Goal: Transaction & Acquisition: Purchase product/service

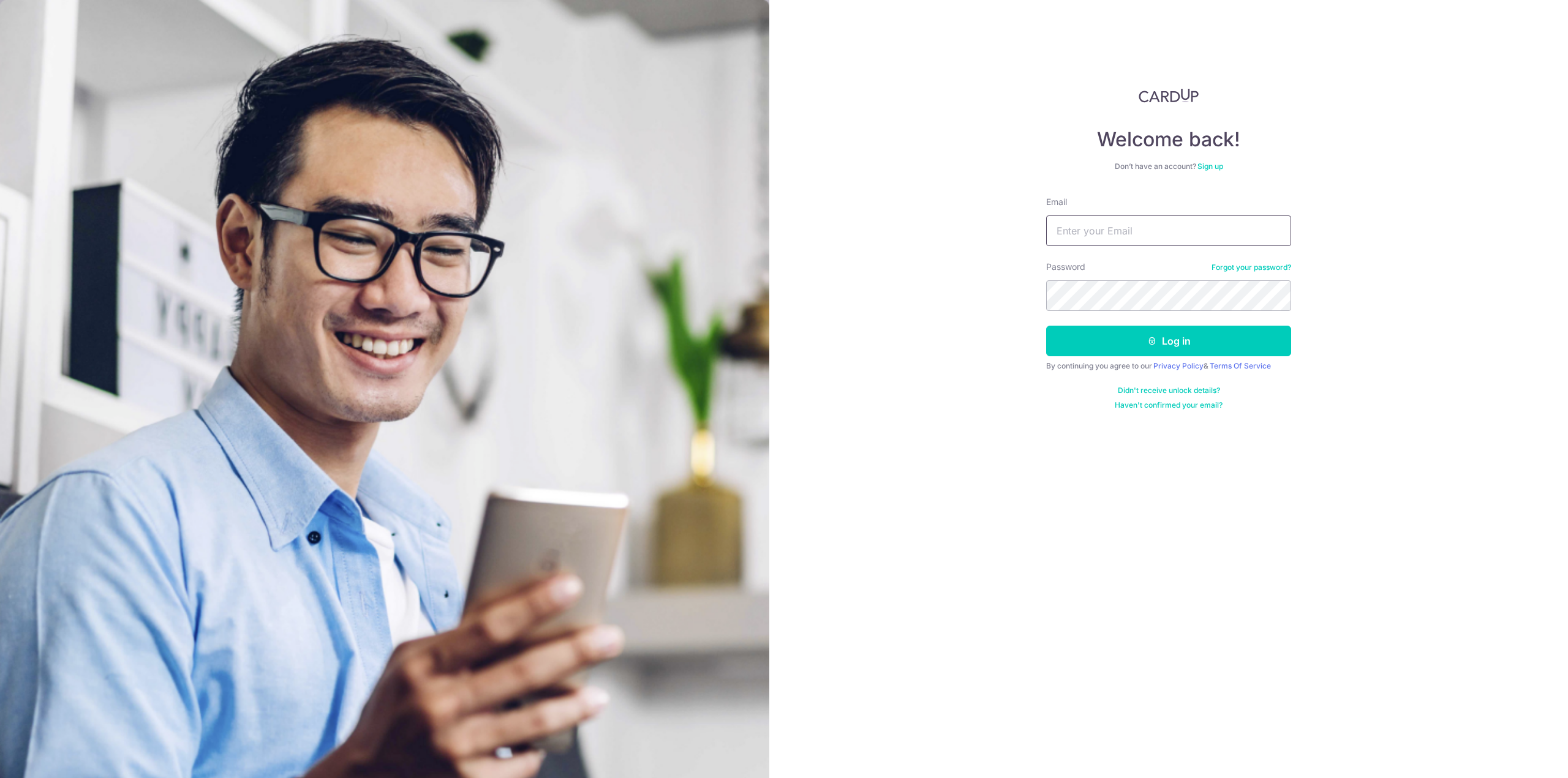
click at [1149, 238] on input "Email" at bounding box center [1168, 231] width 245 height 30
type input "songyu98@gmail.com"
click at [1046, 326] on button "Log in" at bounding box center [1168, 341] width 245 height 30
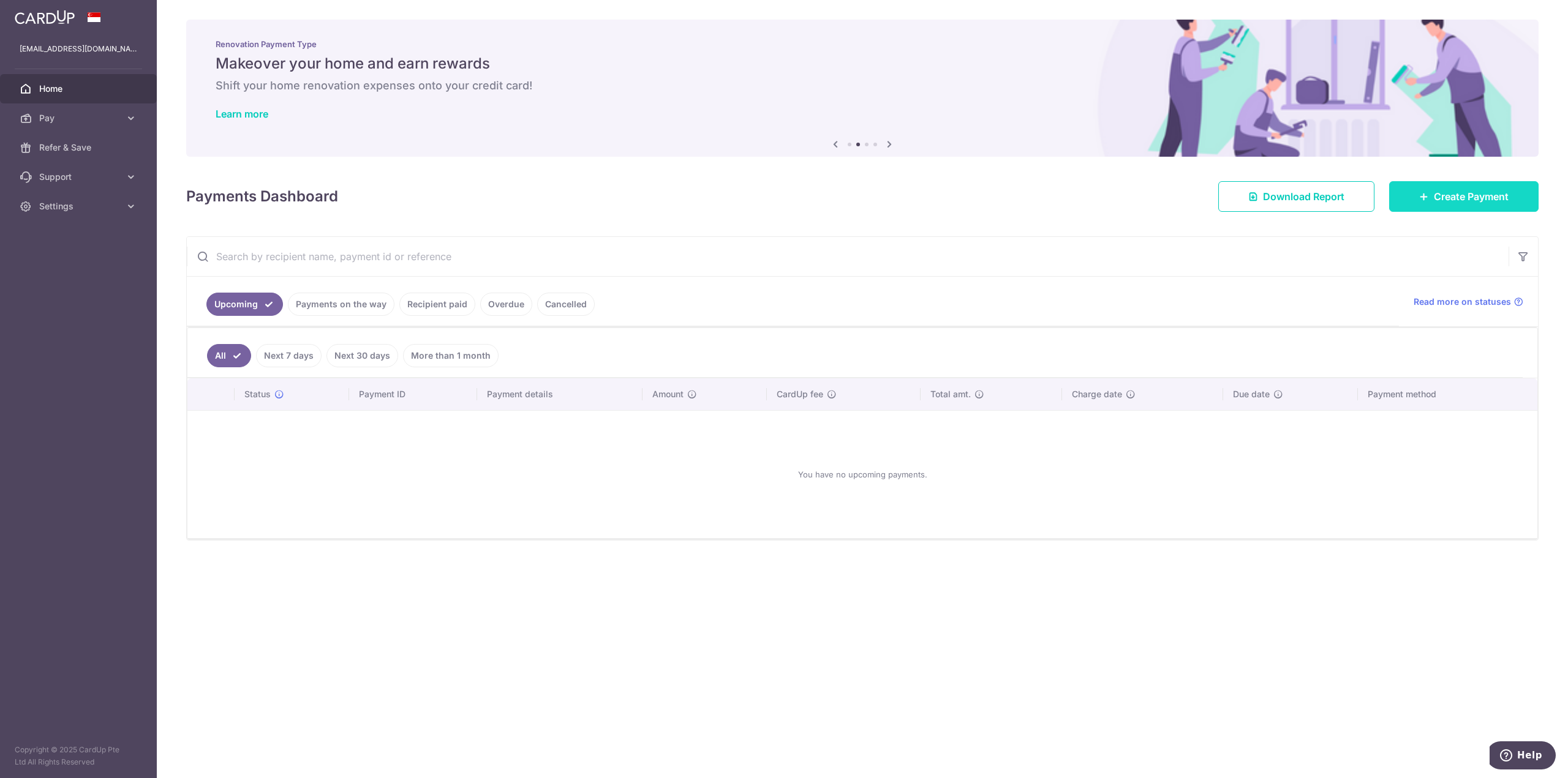
click at [1458, 201] on span "Create Payment" at bounding box center [1471, 196] width 75 height 15
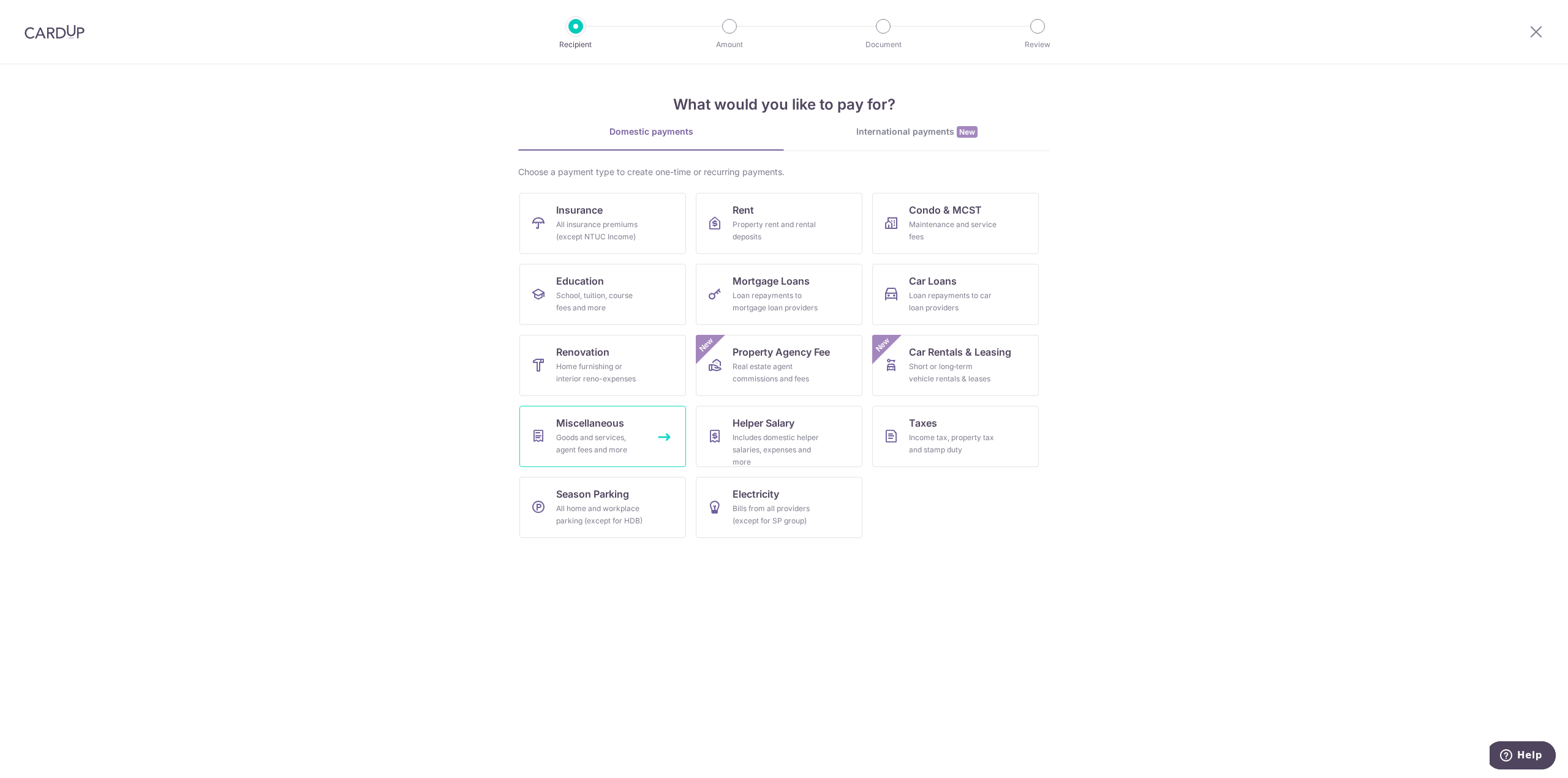
click at [617, 448] on div "Goods and services, agent fees and more" at bounding box center [600, 444] width 88 height 25
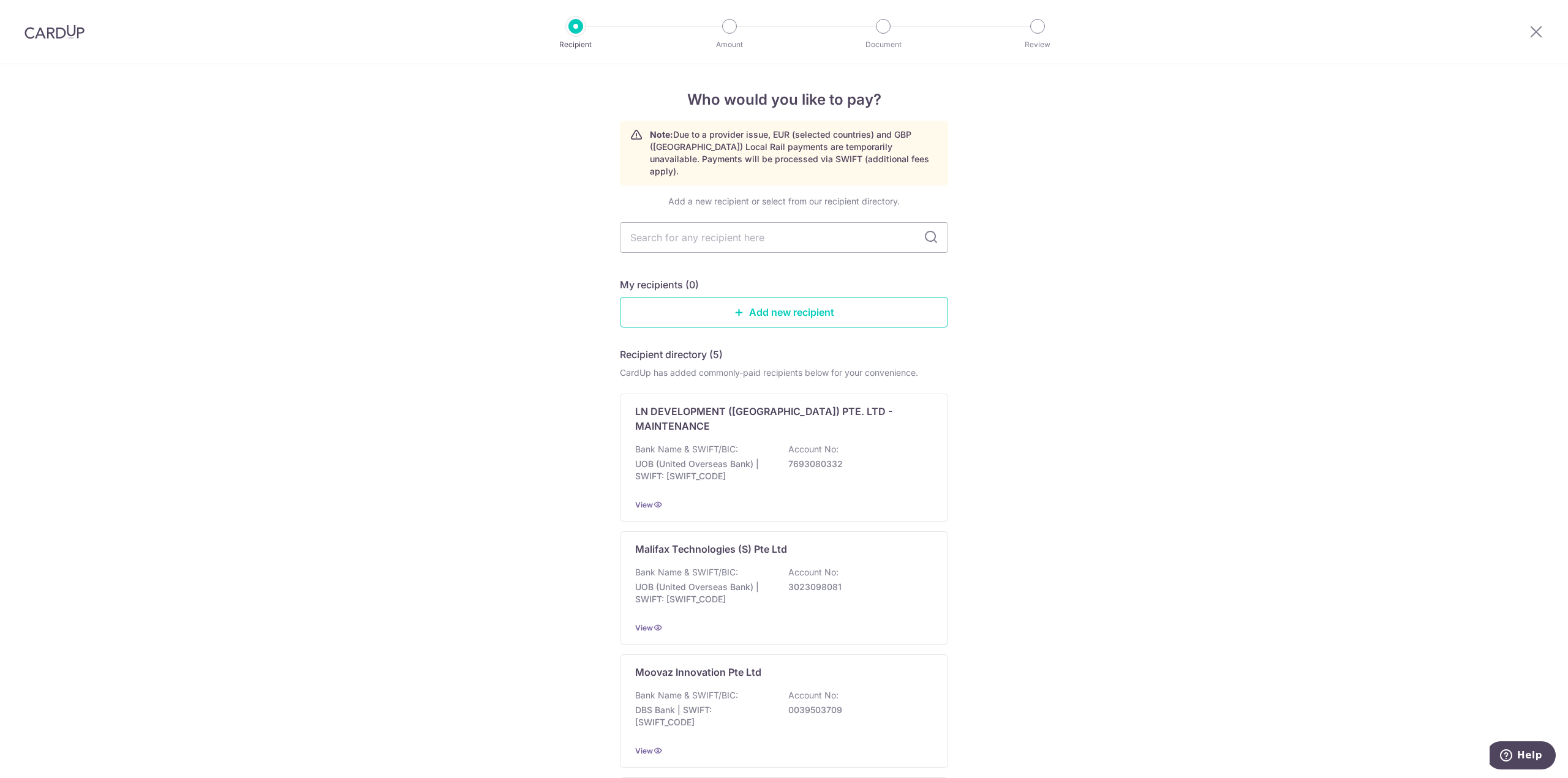
click at [468, 404] on div "Who would you like to pay? Note: Due to a provider issue, EUR (selected countri…" at bounding box center [784, 595] width 1568 height 1062
click at [768, 230] on input "text" at bounding box center [784, 237] width 329 height 30
click at [776, 311] on link "Add new recipient" at bounding box center [784, 312] width 329 height 30
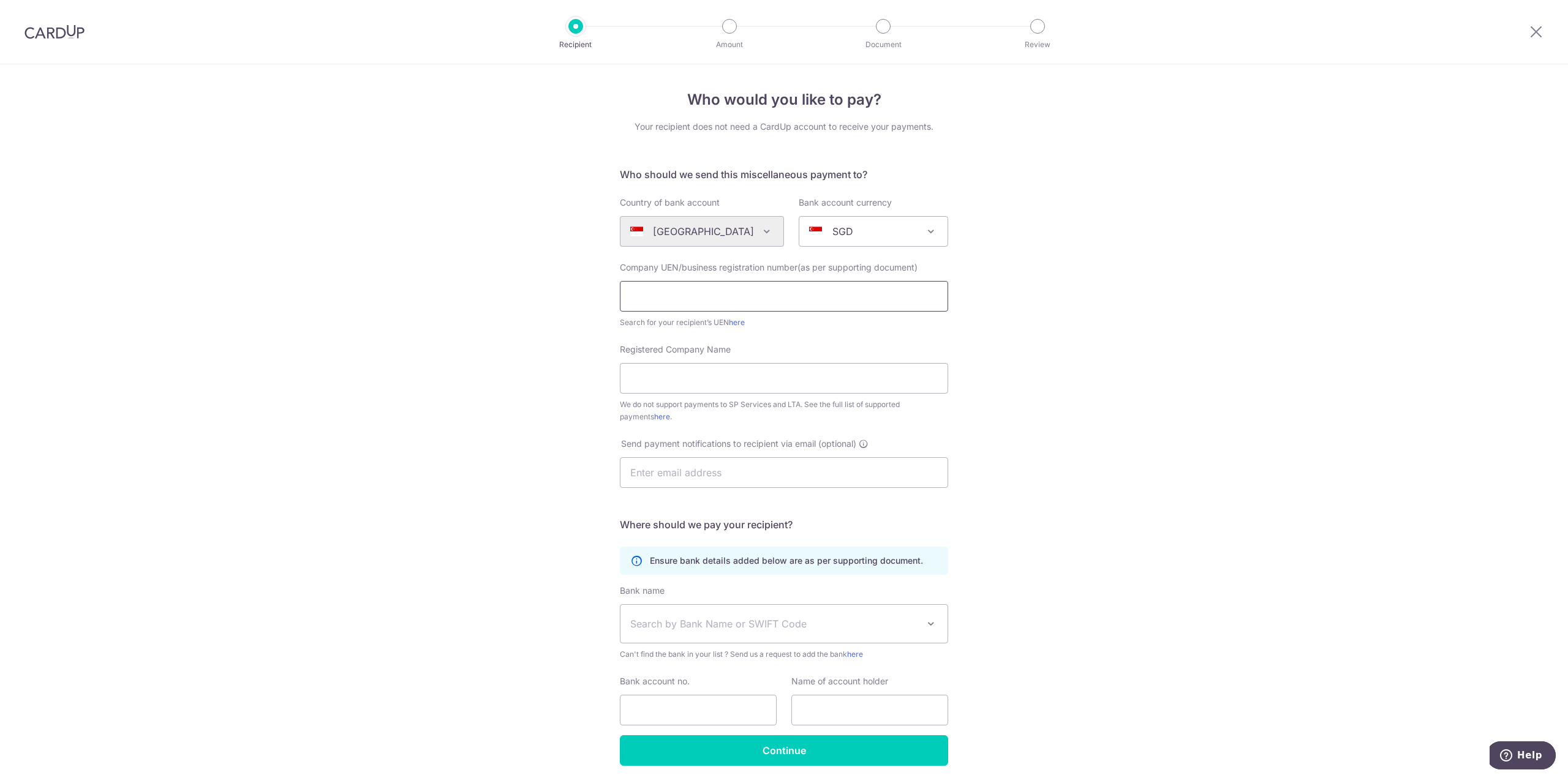
click at [741, 294] on input "text" at bounding box center [784, 296] width 329 height 30
click at [522, 296] on div "Who would you like to pay? Your recipient does not need a CardUp account to rec…" at bounding box center [784, 444] width 1568 height 759
click at [1011, 304] on div "Who would you like to pay? Your recipient does not need a CardUp account to rec…" at bounding box center [784, 444] width 1568 height 759
click at [943, 304] on input "text" at bounding box center [784, 296] width 329 height 30
click at [1071, 298] on div "Who would you like to pay? Your recipient does not need a CardUp account to rec…" at bounding box center [784, 444] width 1568 height 759
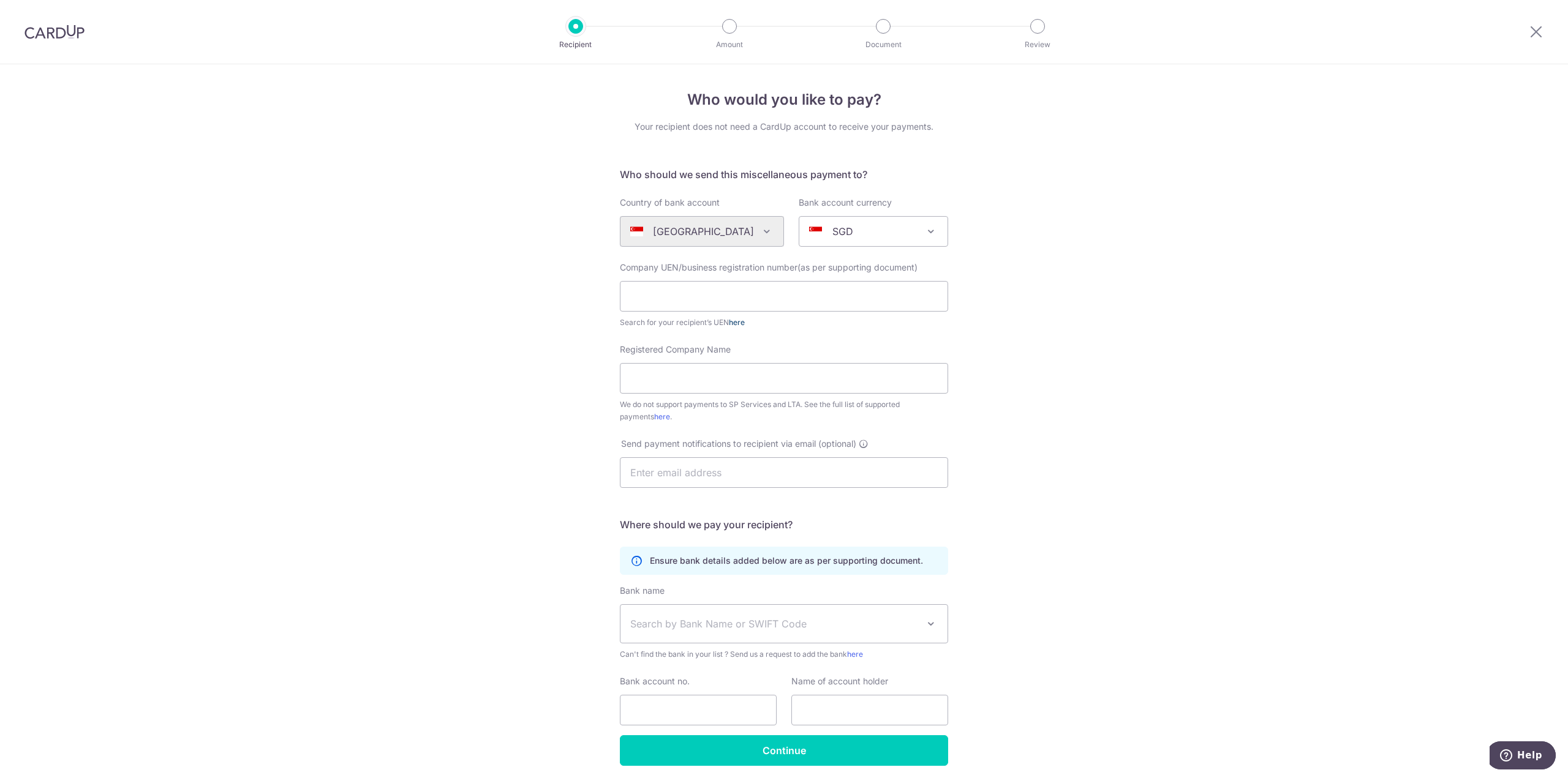
click at [737, 321] on link "here" at bounding box center [737, 323] width 16 height 9
click at [698, 297] on input "text" at bounding box center [784, 296] width 329 height 30
paste input "200401587Z"
type input "200401587Z"
click at [494, 326] on div "Who would you like to pay? Your recipient does not need a CardUp account to rec…" at bounding box center [784, 444] width 1568 height 759
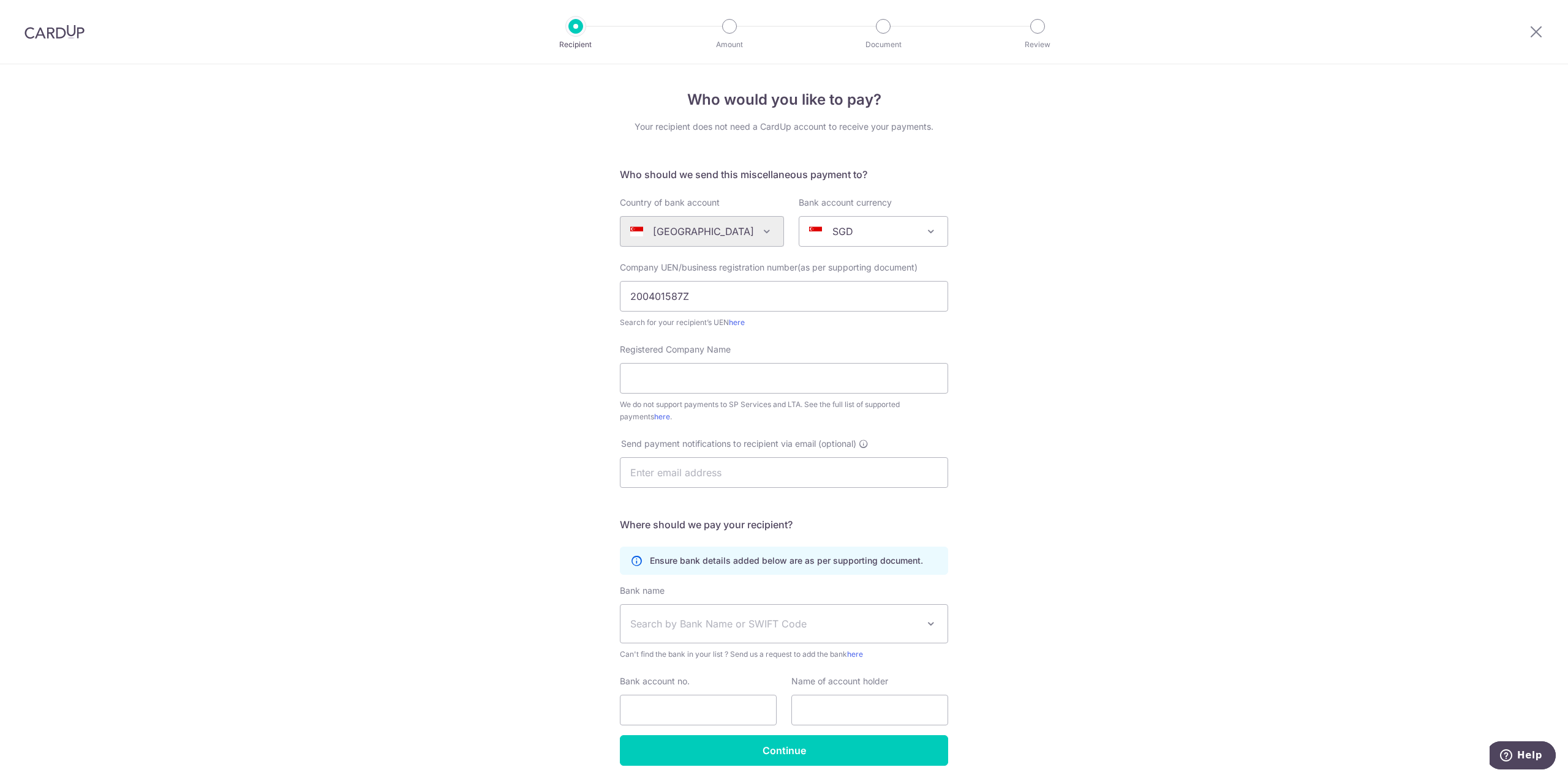
click at [557, 329] on div "Who would you like to pay? Your recipient does not need a CardUp account to rec…" at bounding box center [784, 444] width 1568 height 759
click at [668, 374] on input "Registered Company Name" at bounding box center [784, 378] width 329 height 30
drag, startPoint x: 735, startPoint y: 323, endPoint x: 757, endPoint y: 318, distance: 22.6
click at [735, 323] on link "here" at bounding box center [737, 323] width 16 height 9
click at [734, 382] on input "Registered Company Name" at bounding box center [784, 378] width 329 height 30
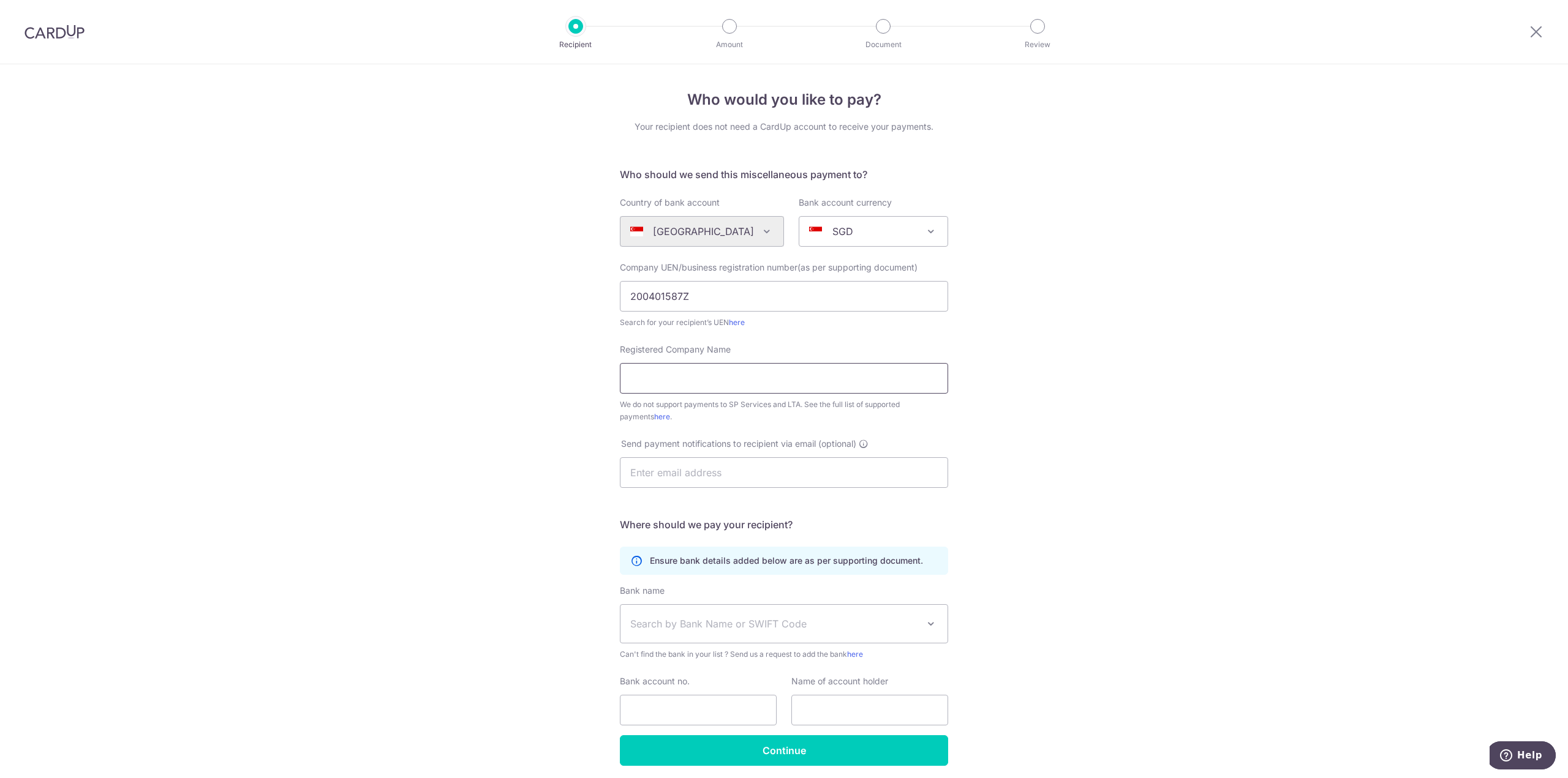
paste input "PK WONG & NAIR LLC"
type input "PK WONG & NAIR LLC"
click at [497, 382] on div "Who would you like to pay? Your recipient does not need a CardUp account to rec…" at bounding box center [784, 444] width 1568 height 759
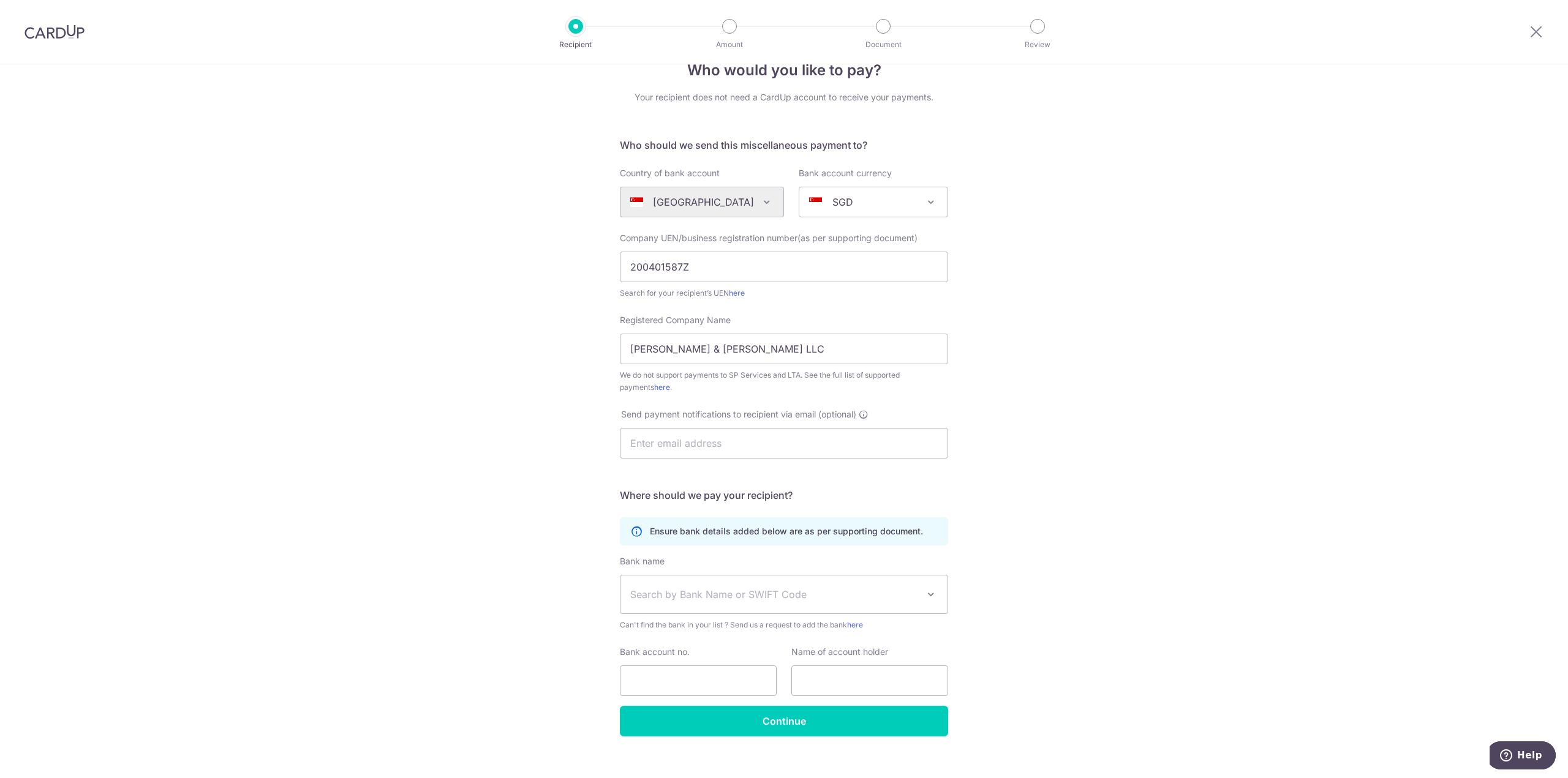
scroll to position [45, 0]
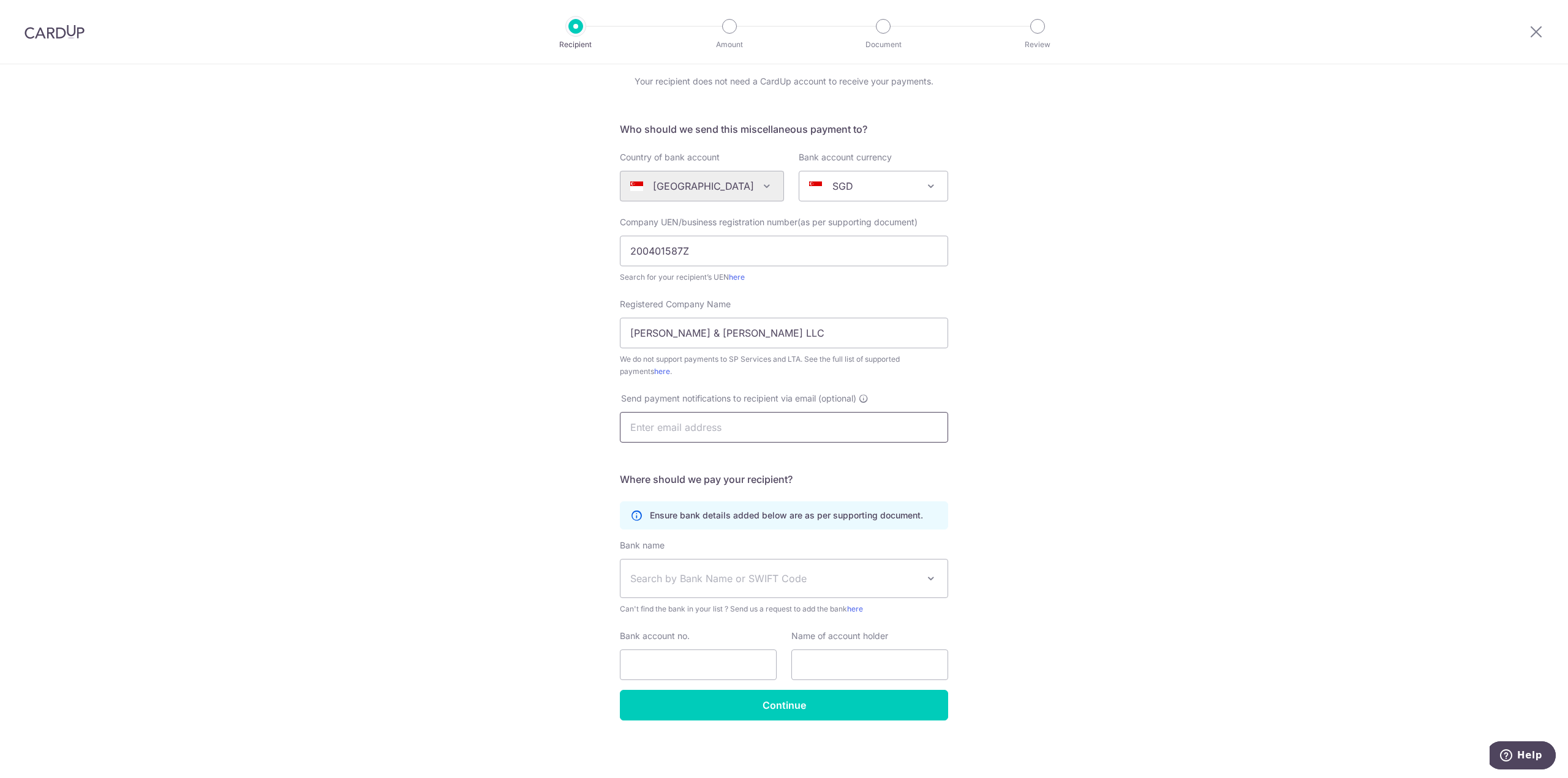
click at [697, 435] on input "text" at bounding box center [784, 427] width 329 height 30
click at [830, 430] on input "text" at bounding box center [784, 427] width 329 height 30
type input "maria.chang@mayerbrown.com"
click at [463, 446] on div "Who would you like to pay? Your recipient does not need a CardUp account to rec…" at bounding box center [784, 398] width 1568 height 759
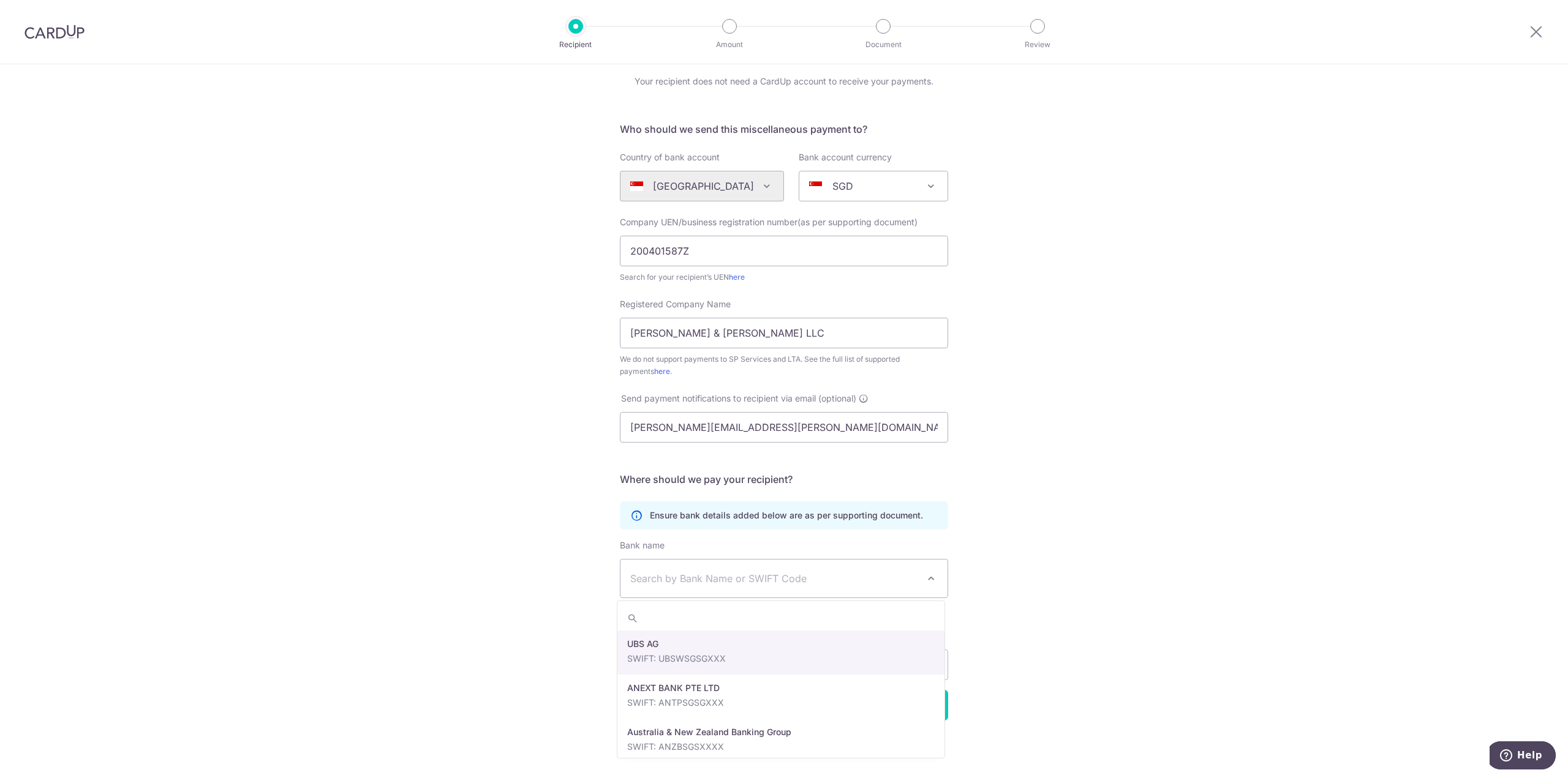
click at [717, 584] on span "Search by Bank Name or SWIFT Code" at bounding box center [774, 578] width 288 height 15
click at [532, 567] on div "Who would you like to pay? Your recipient does not need a CardUp account to rec…" at bounding box center [784, 398] width 1568 height 759
click at [656, 574] on span "Search by Bank Name or SWIFT Code" at bounding box center [774, 578] width 288 height 15
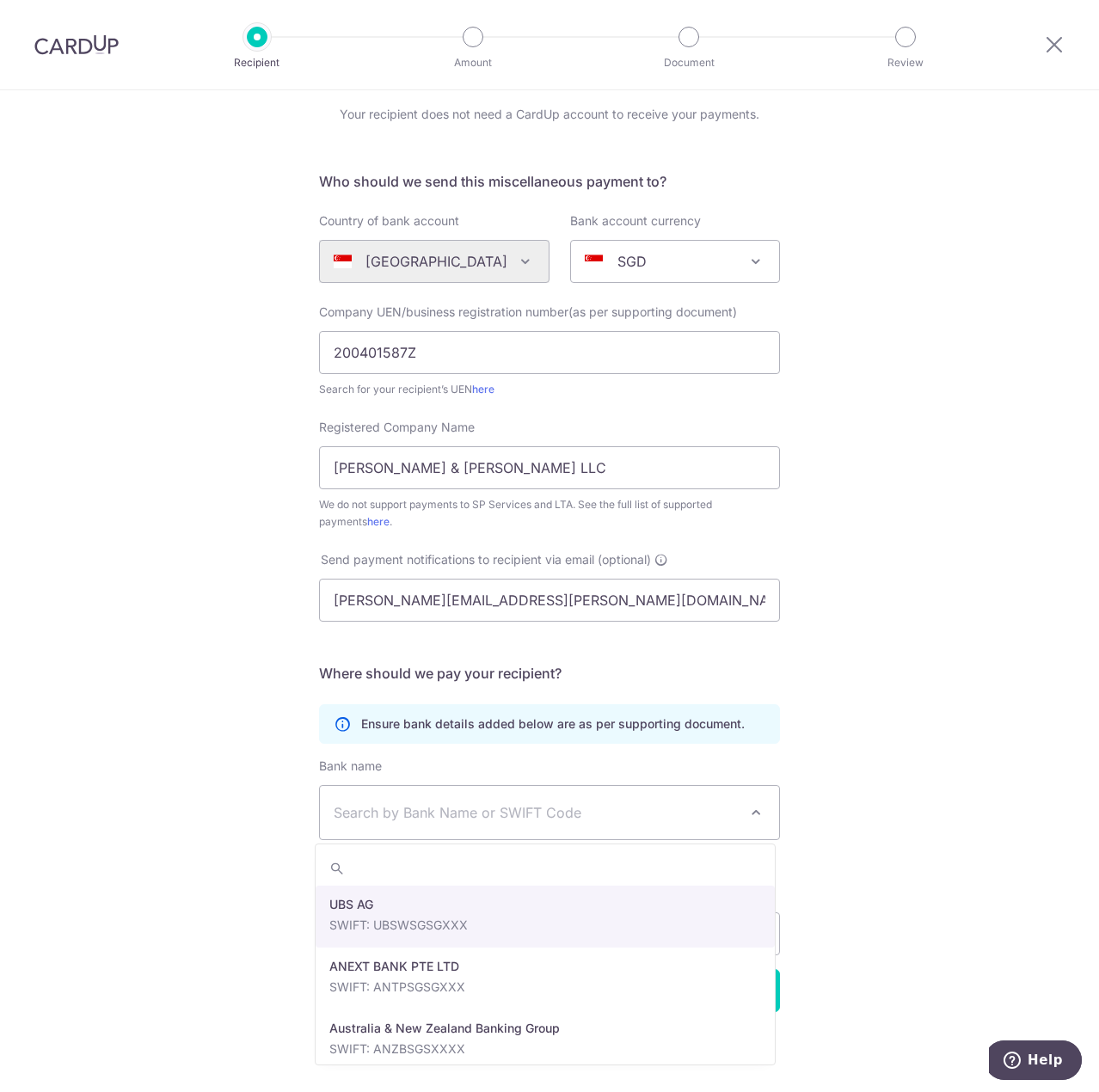
click at [467, 814] on span "Search by Bank Name or SWIFT Code" at bounding box center [536, 813] width 404 height 21
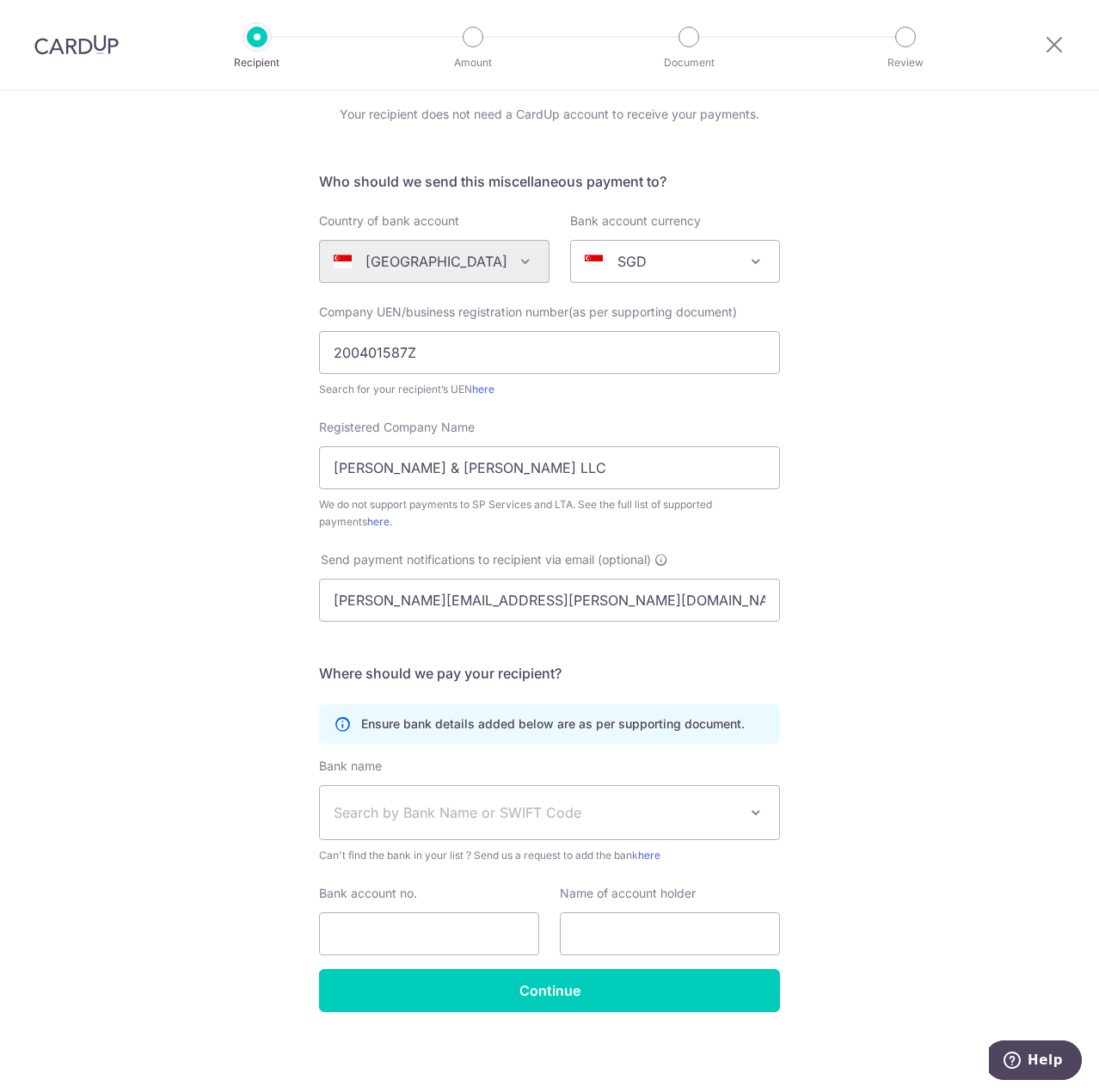
click at [428, 814] on span "Search by Bank Name or SWIFT Code" at bounding box center [536, 813] width 404 height 21
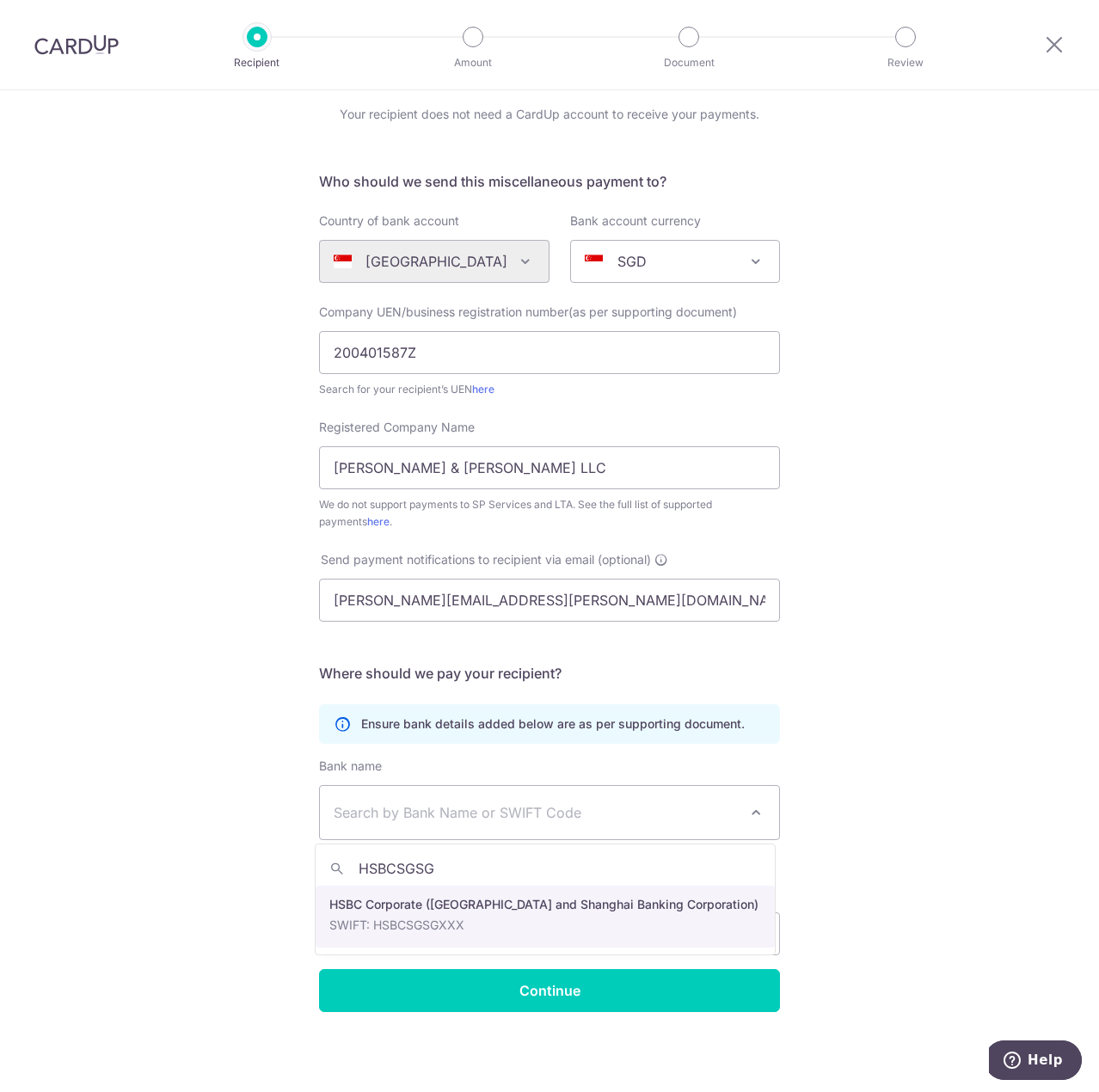
type input "HSBCSGSG"
select select "9"
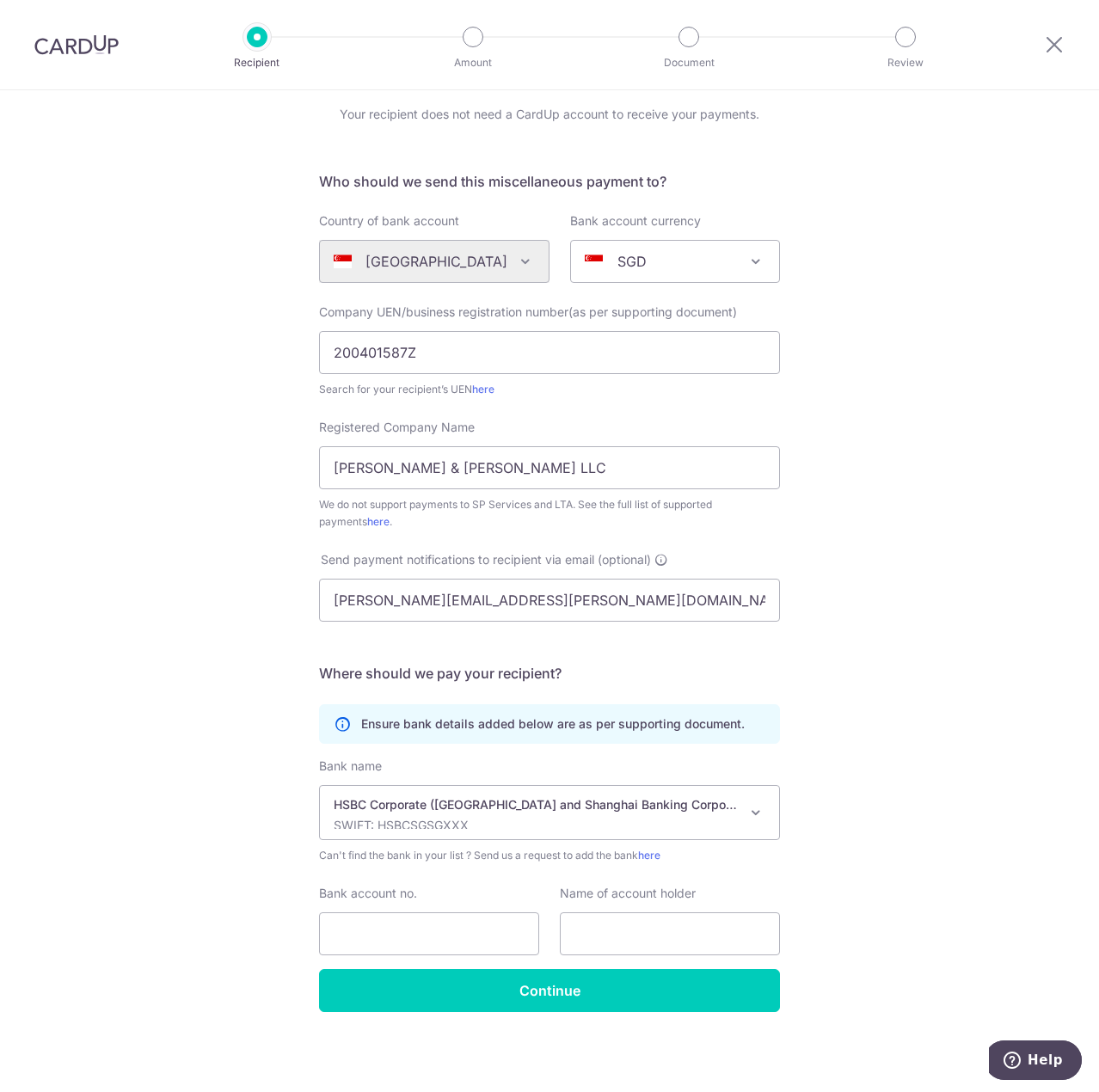
click at [191, 843] on div "Who would you like to pay? Your recipient does not need a CardUp account to rec…" at bounding box center [550, 560] width 1099 height 1067
click at [689, 929] on input "text" at bounding box center [670, 933] width 220 height 43
click at [872, 901] on div "Who would you like to pay? Your recipient does not need a CardUp account to rec…" at bounding box center [550, 559] width 1099 height 1067
click at [135, 703] on div "Who would you like to pay? Your recipient does not need a CardUp account to rec…" at bounding box center [550, 559] width 1099 height 1067
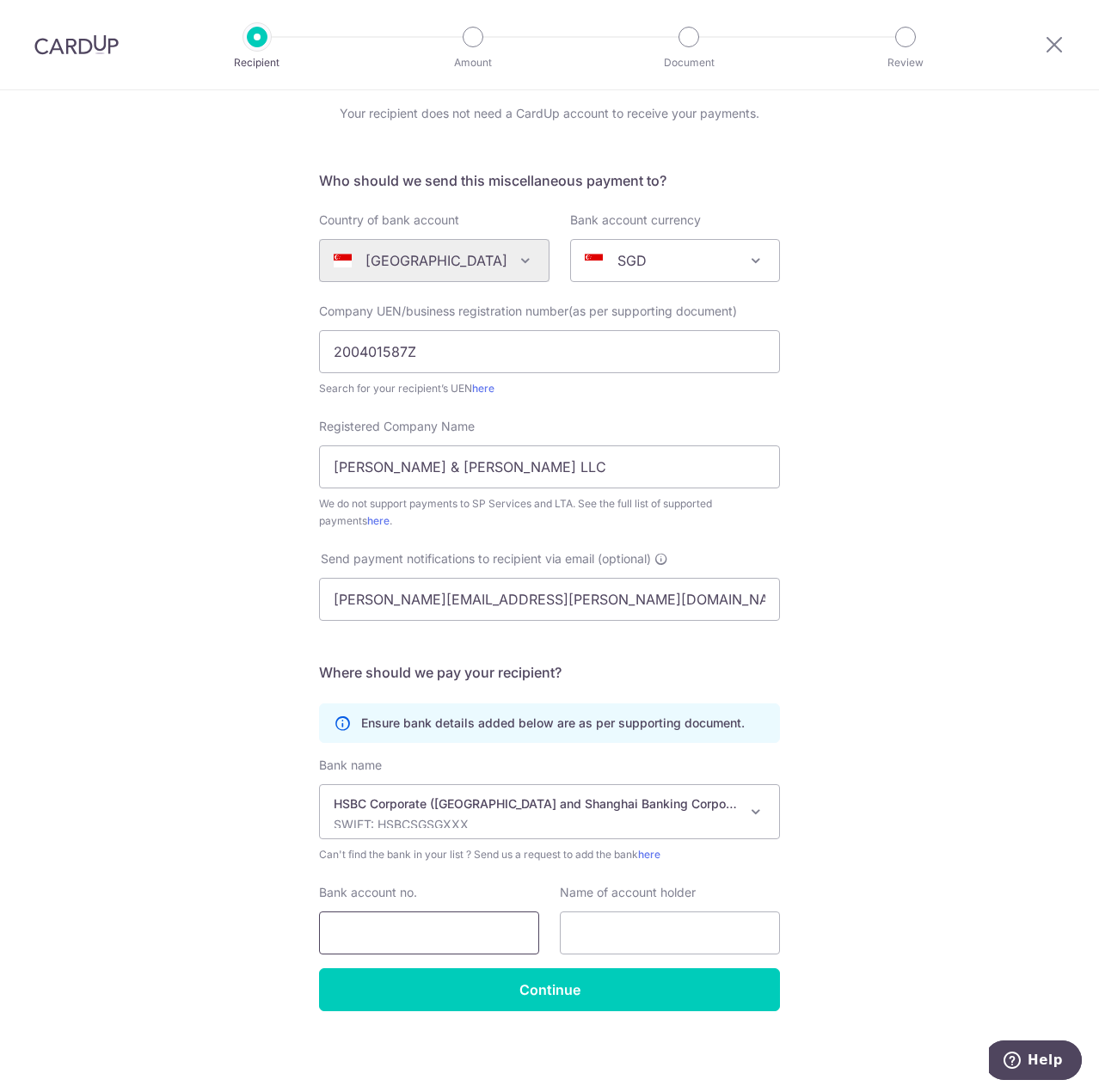
click at [391, 924] on input "Bank account no." at bounding box center [429, 933] width 220 height 43
paste input "041-001744-001"
type input "041-001744-001"
click at [205, 887] on div "Who would you like to pay? Your recipient does not need a CardUp account to rec…" at bounding box center [550, 559] width 1099 height 1067
click at [656, 914] on input "text" at bounding box center [670, 933] width 220 height 43
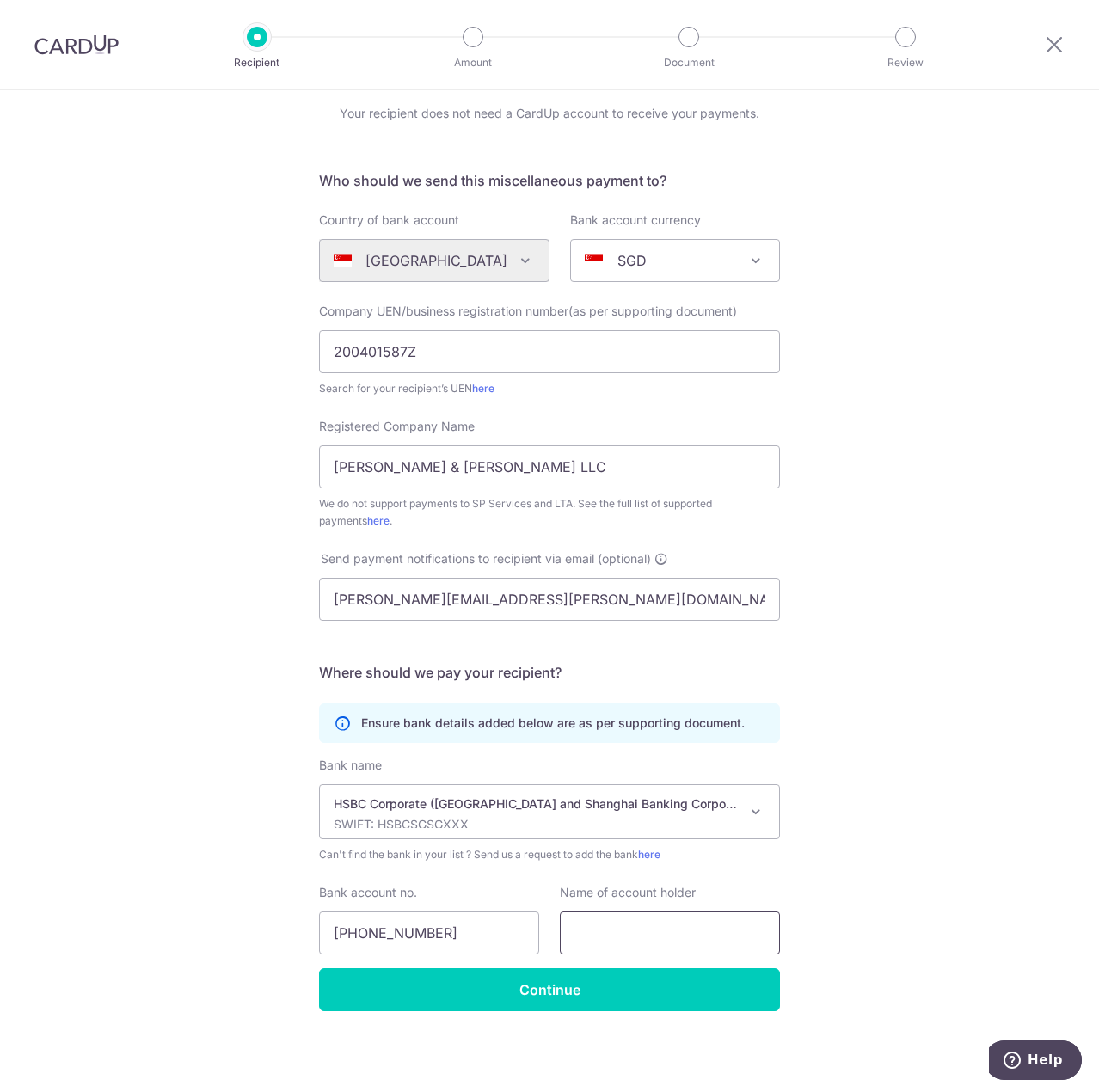
paste input "Mayer Brown PK Wong & Nair Pte. Ltd."
type input "Mayer Brown PK Wong & Nair Pte. Ltd."
click at [182, 886] on div "Who would you like to pay? Your recipient does not need a CardUp account to rec…" at bounding box center [550, 559] width 1099 height 1067
drag, startPoint x: 682, startPoint y: 932, endPoint x: 883, endPoint y: 925, distance: 201.1
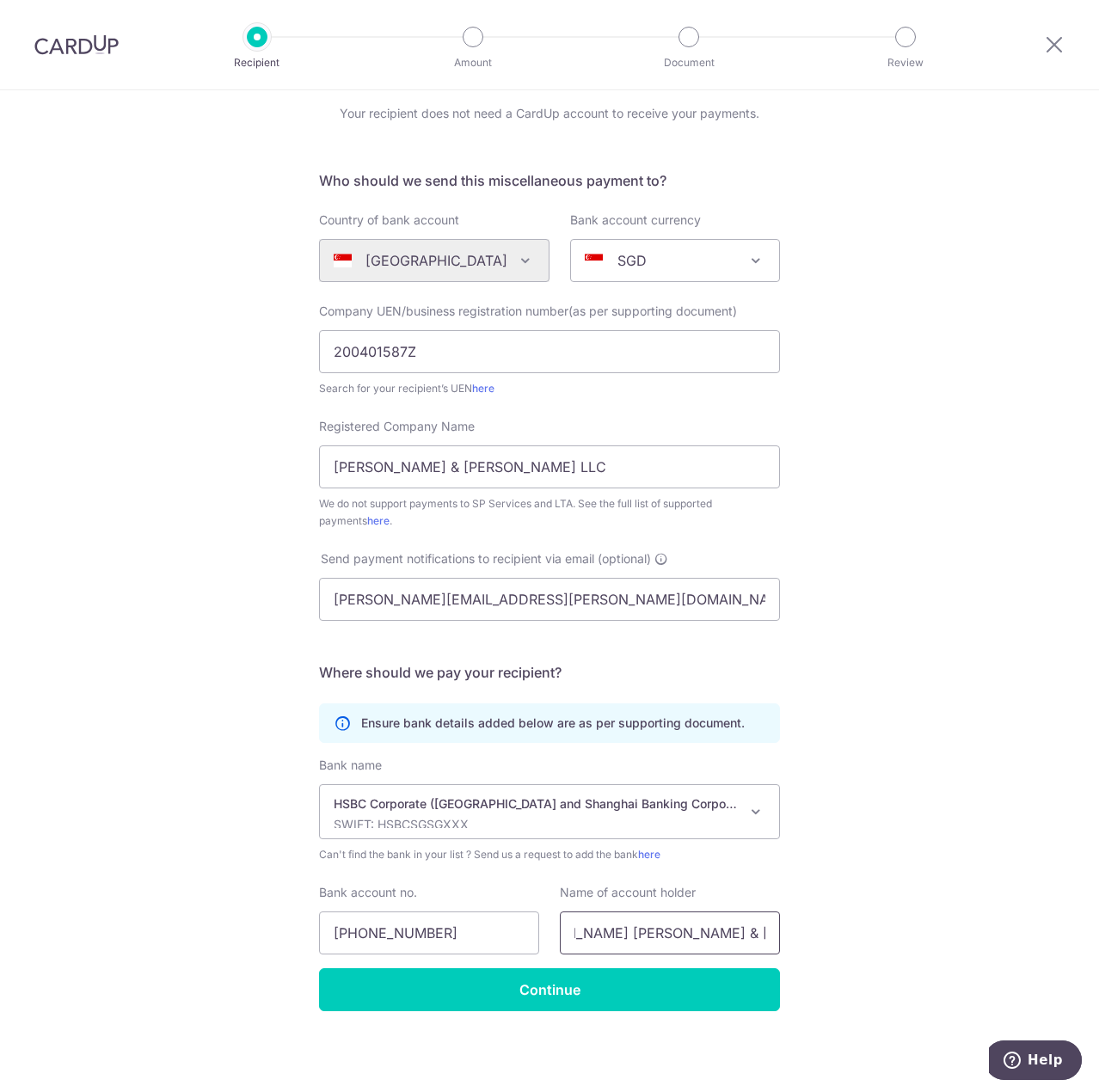
click at [883, 925] on div "Who would you like to pay? Your recipient does not need a CardUp account to rec…" at bounding box center [550, 559] width 1099 height 1067
click at [886, 925] on div "Who would you like to pay? Your recipient does not need a CardUp account to rec…" at bounding box center [550, 559] width 1099 height 1067
click at [682, 966] on div "Bank name (Select from our list, or add a new bank ) Select Bank UBS AG ANEXT B…" at bounding box center [550, 863] width 461 height 212
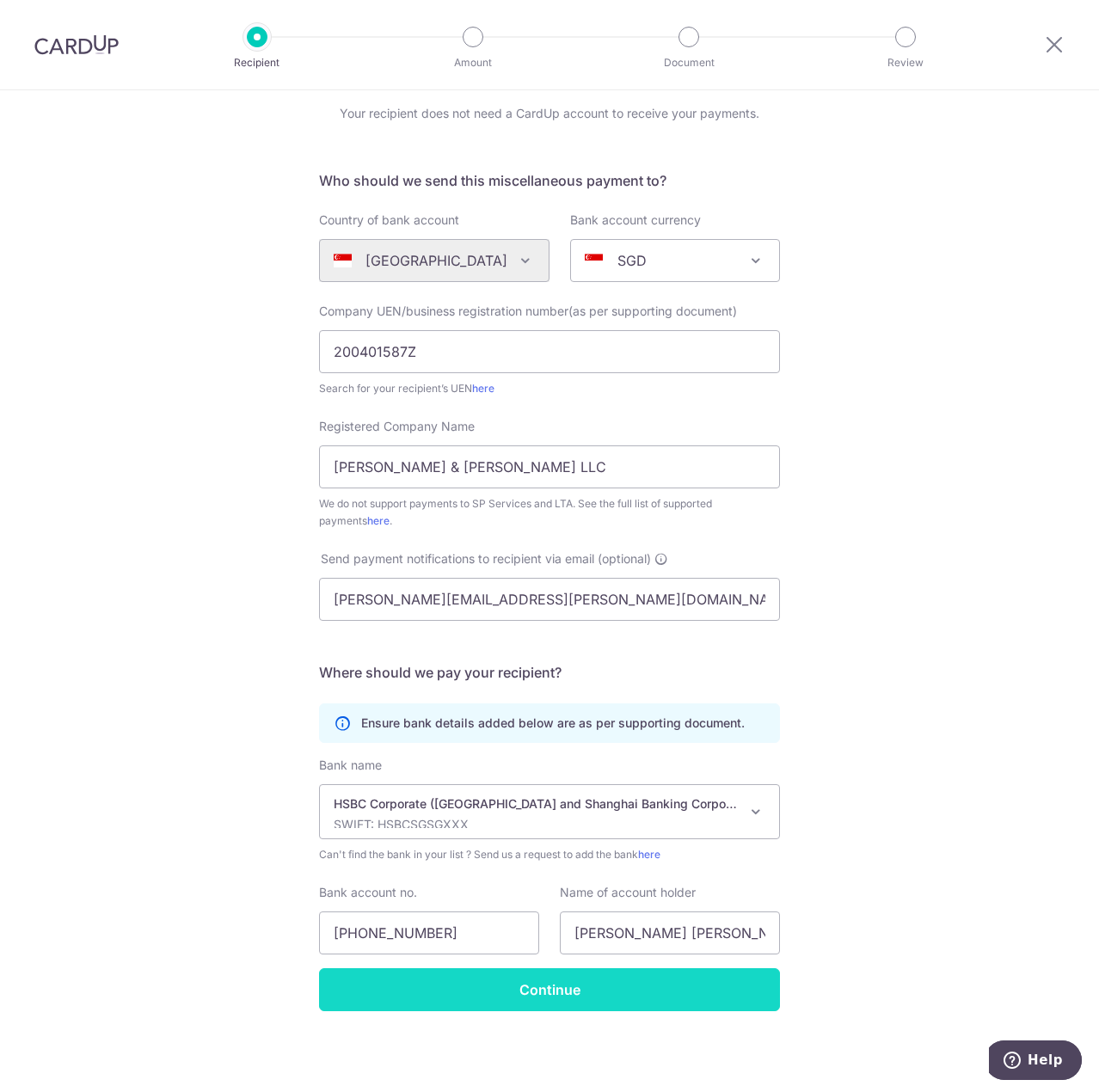
click at [699, 983] on input "Continue" at bounding box center [550, 989] width 461 height 43
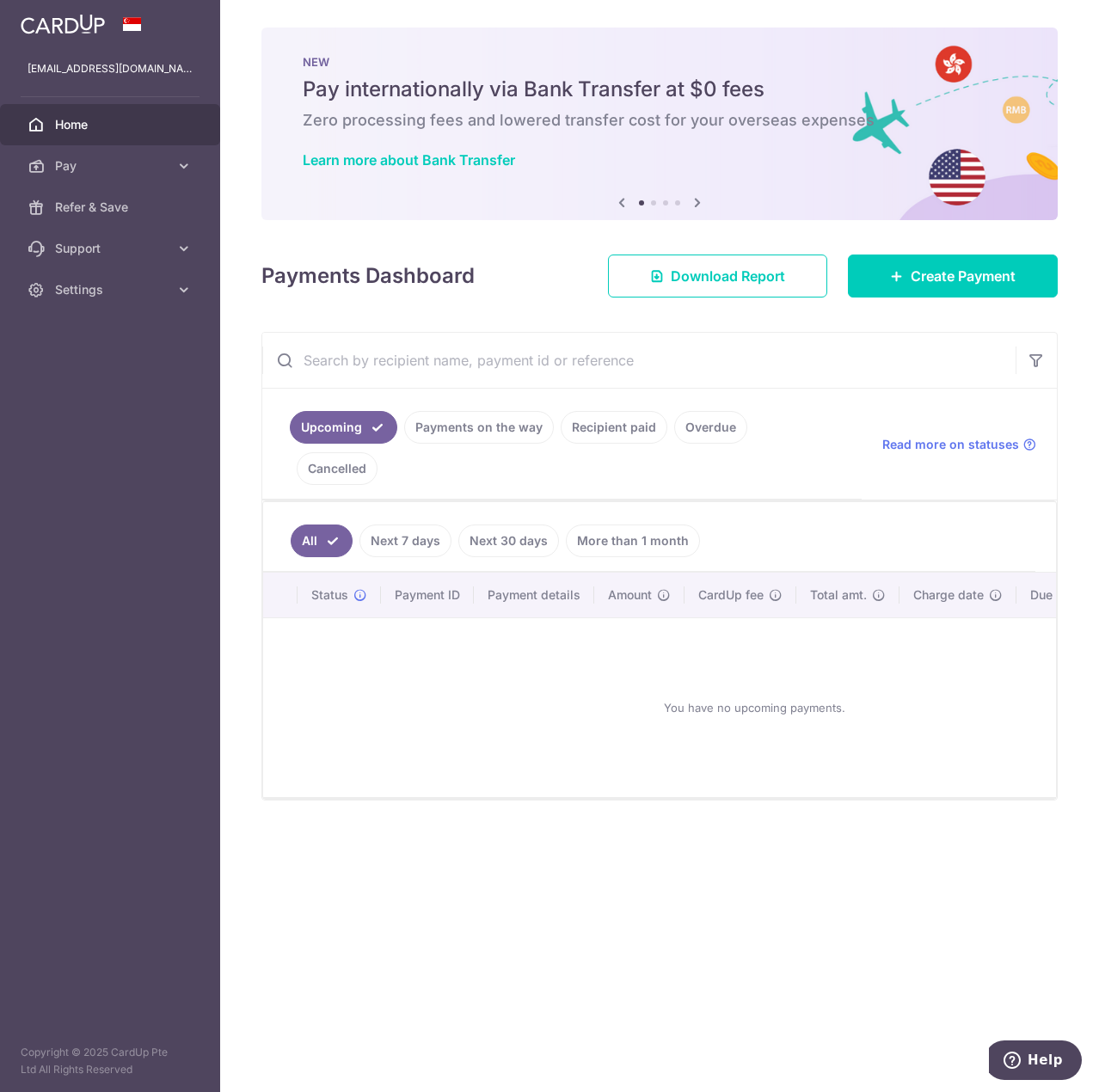
click at [702, 198] on icon at bounding box center [697, 203] width 21 height 22
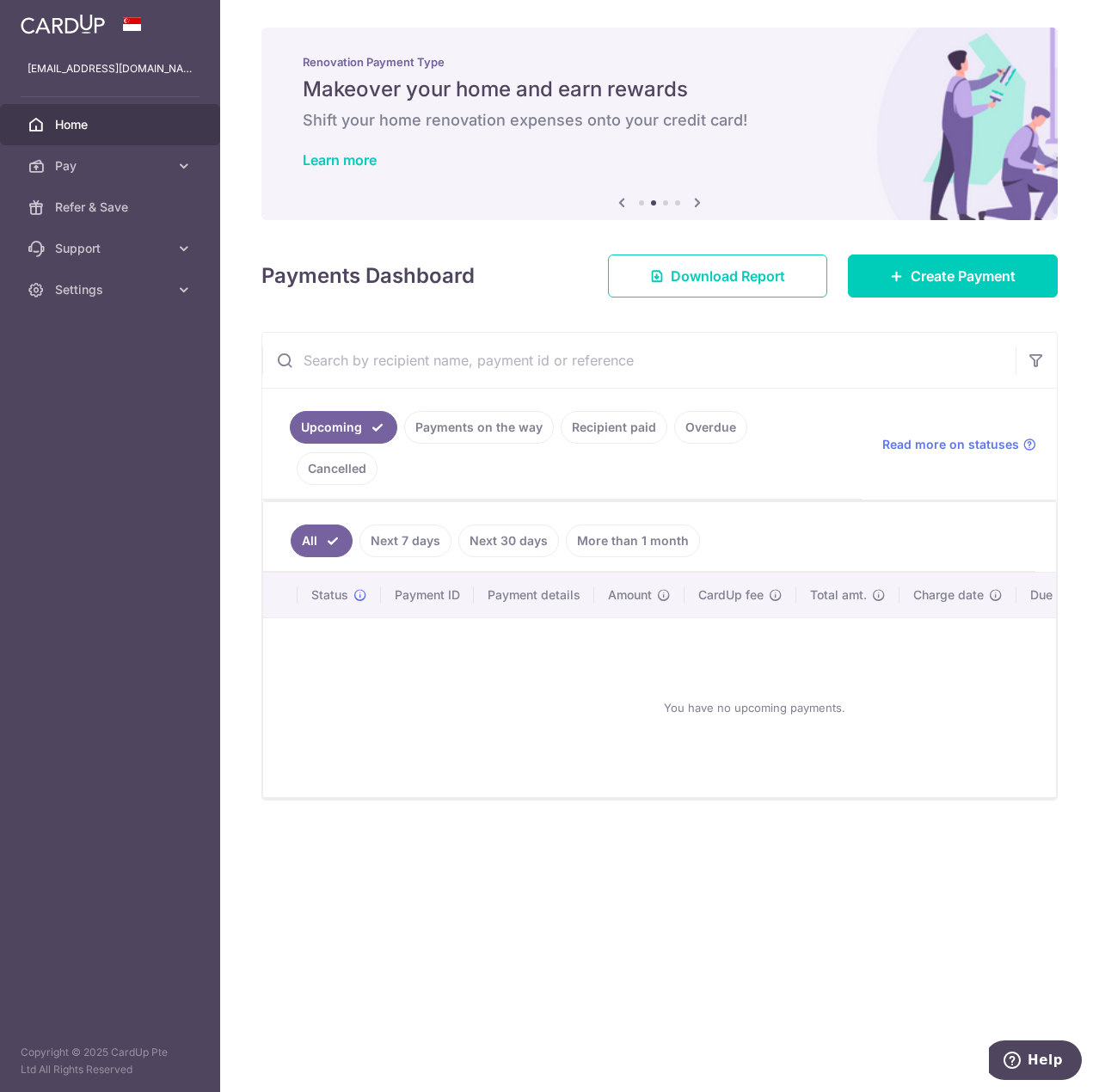
click at [702, 198] on icon at bounding box center [697, 203] width 21 height 22
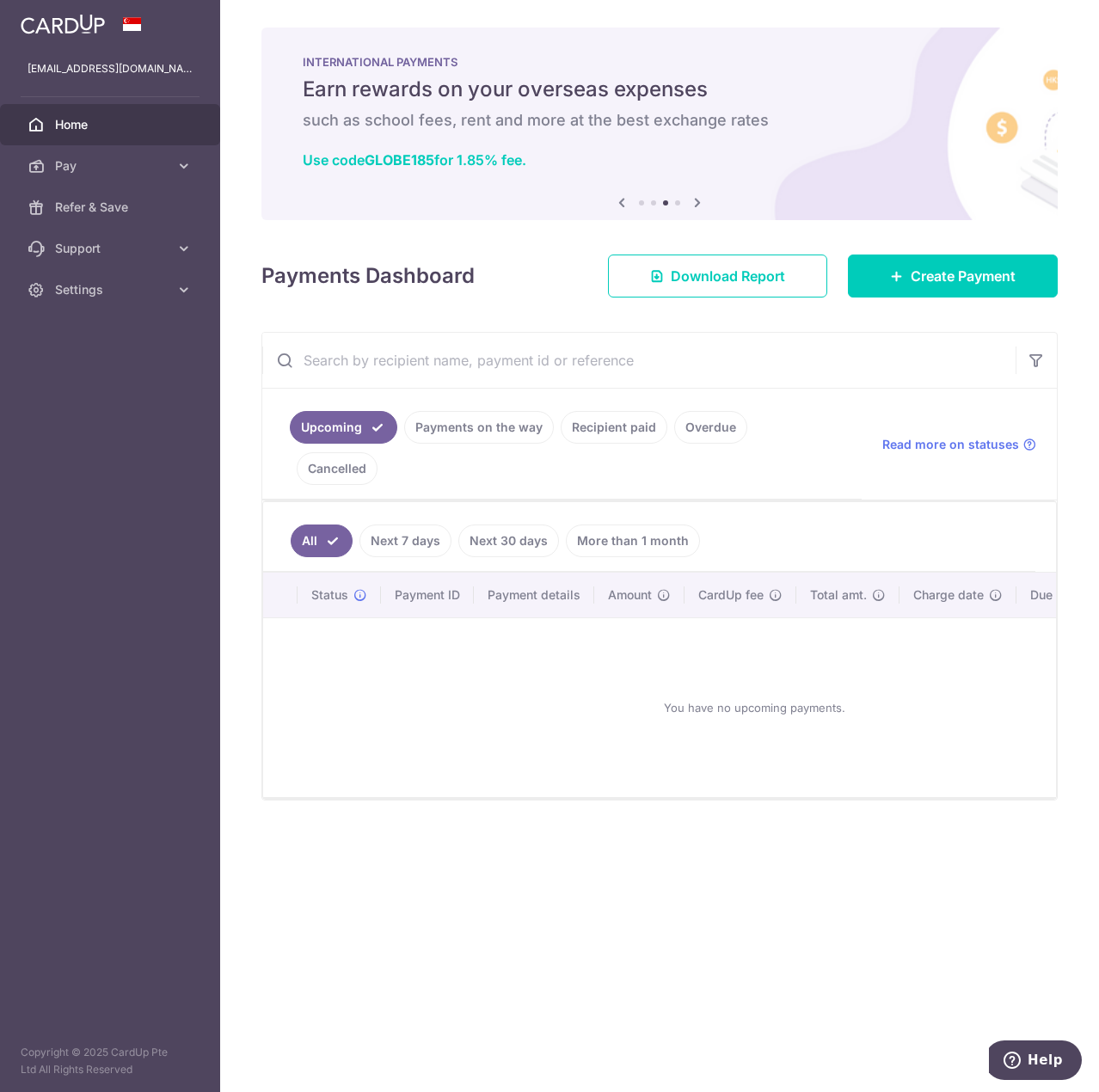
click at [702, 198] on icon at bounding box center [697, 203] width 21 height 22
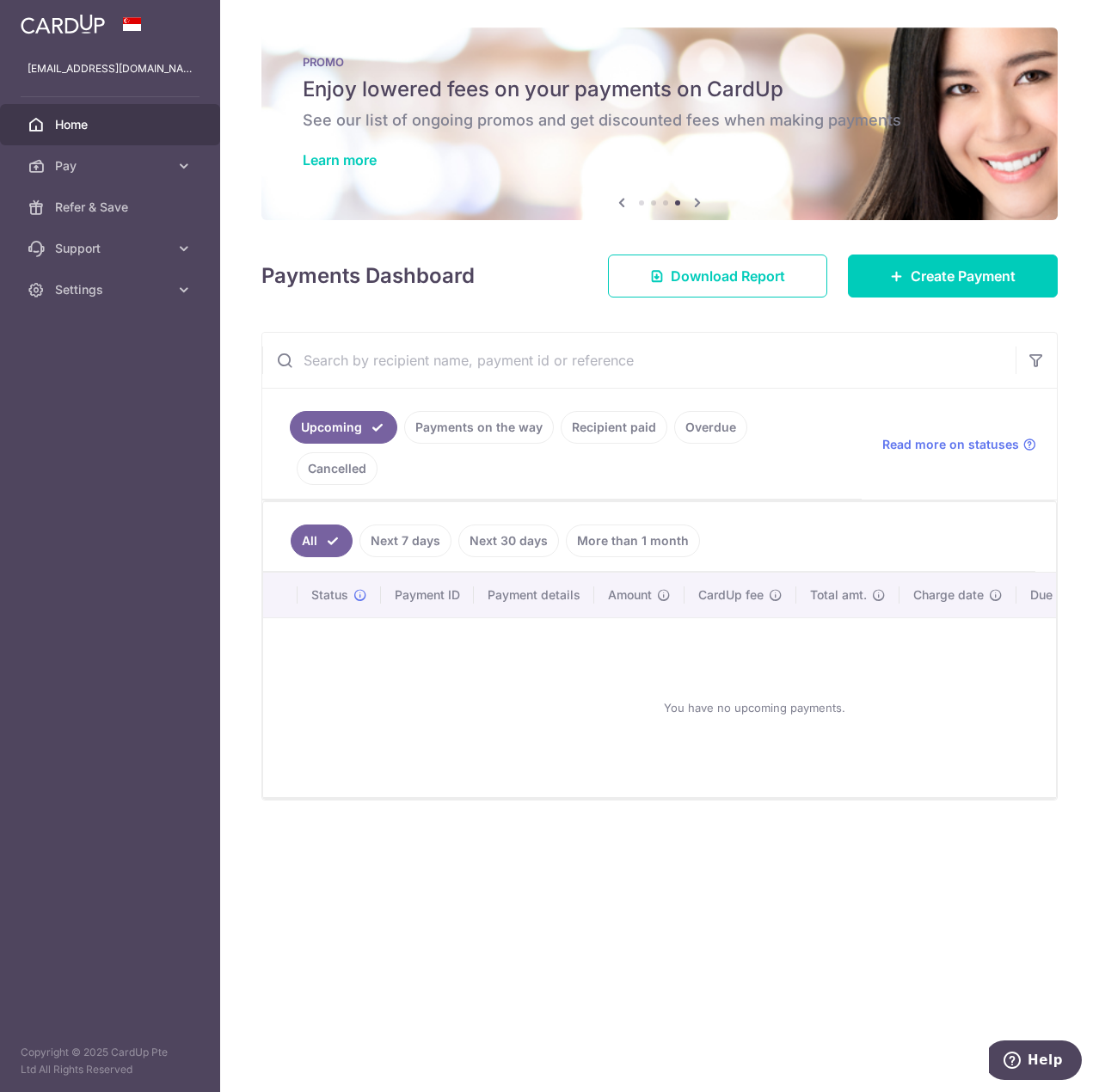
click at [702, 198] on icon at bounding box center [697, 203] width 21 height 22
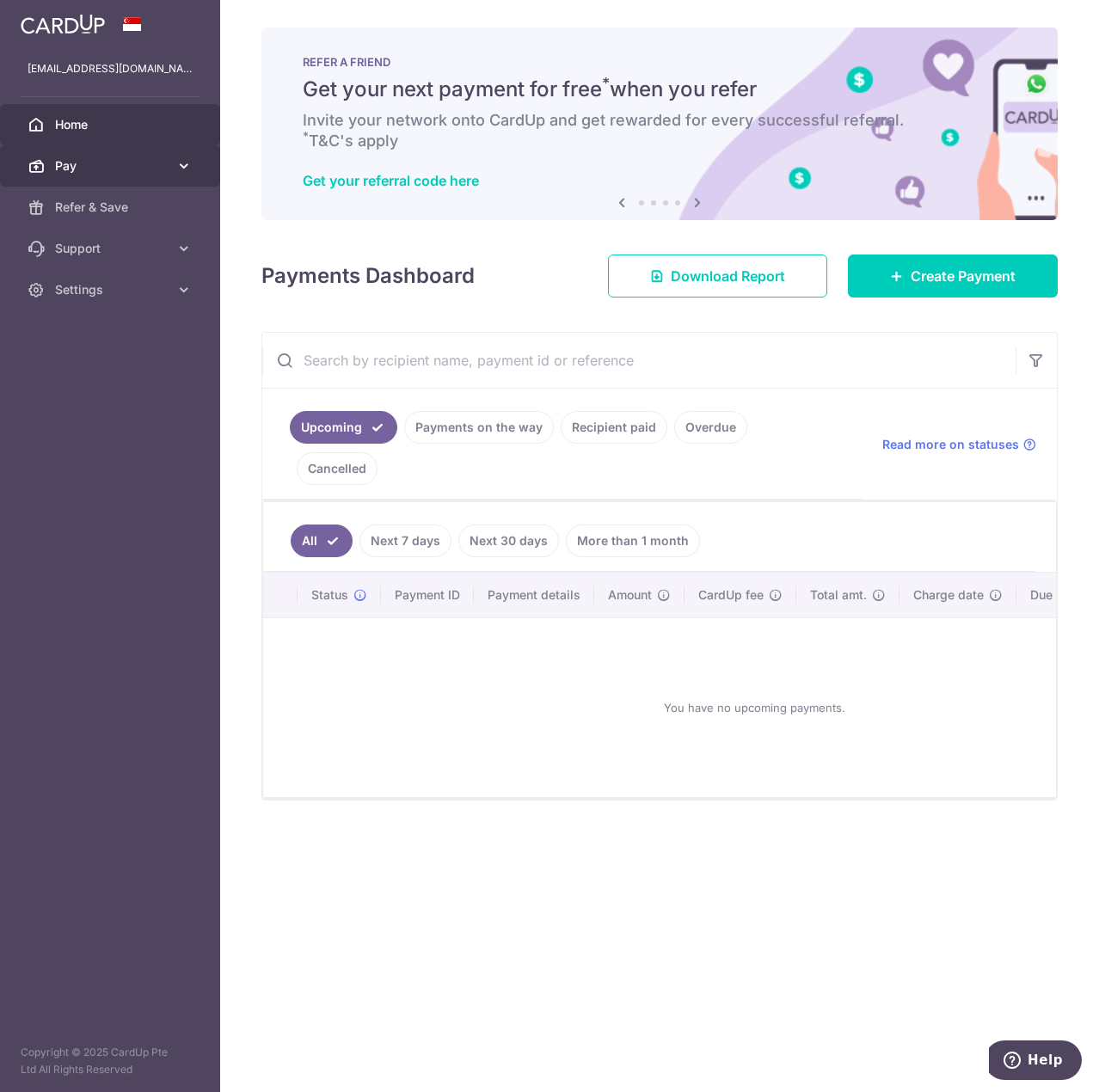
click at [160, 171] on span "Pay" at bounding box center [111, 166] width 114 height 17
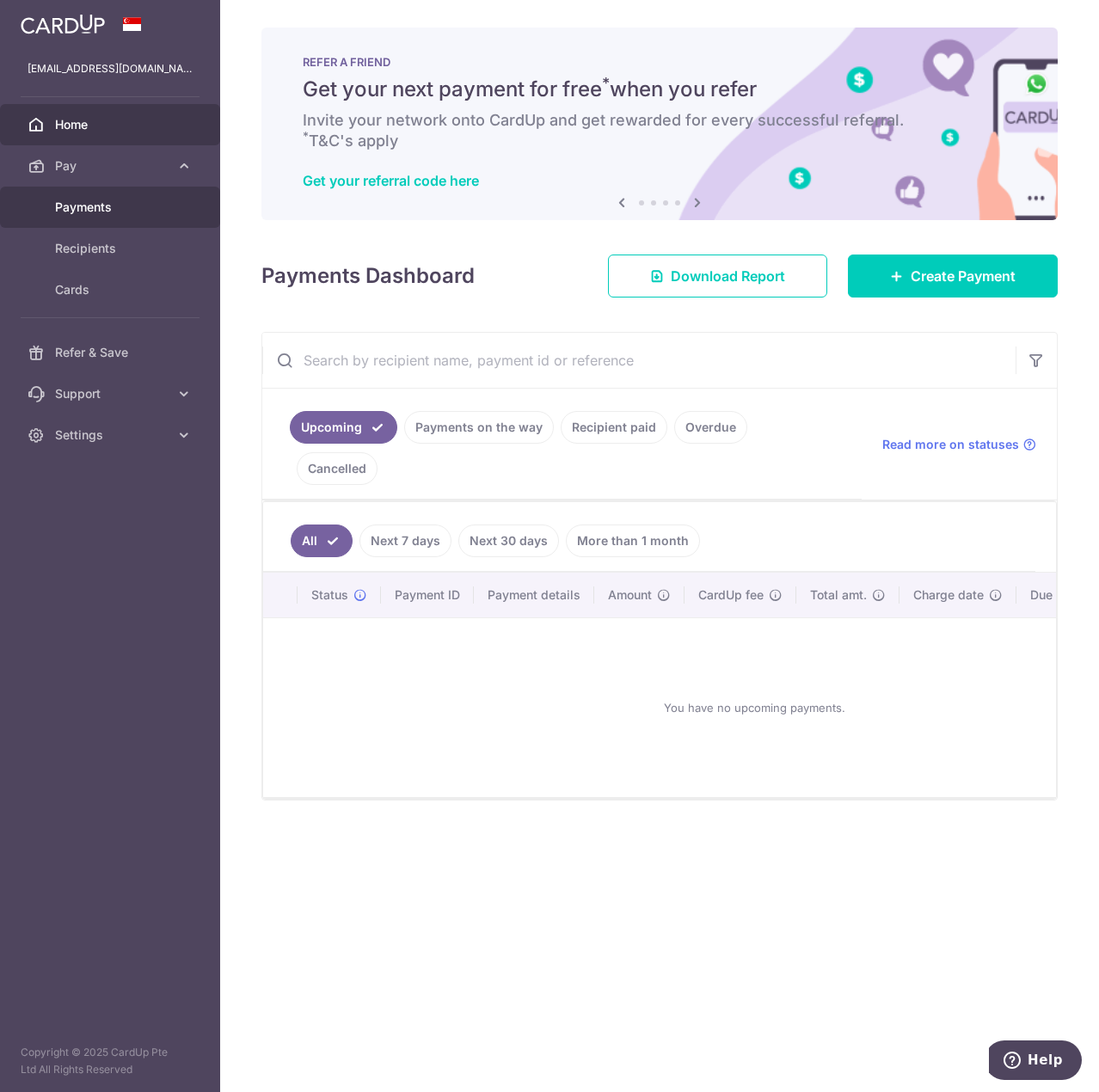
click at [165, 202] on span "Payments" at bounding box center [111, 207] width 114 height 17
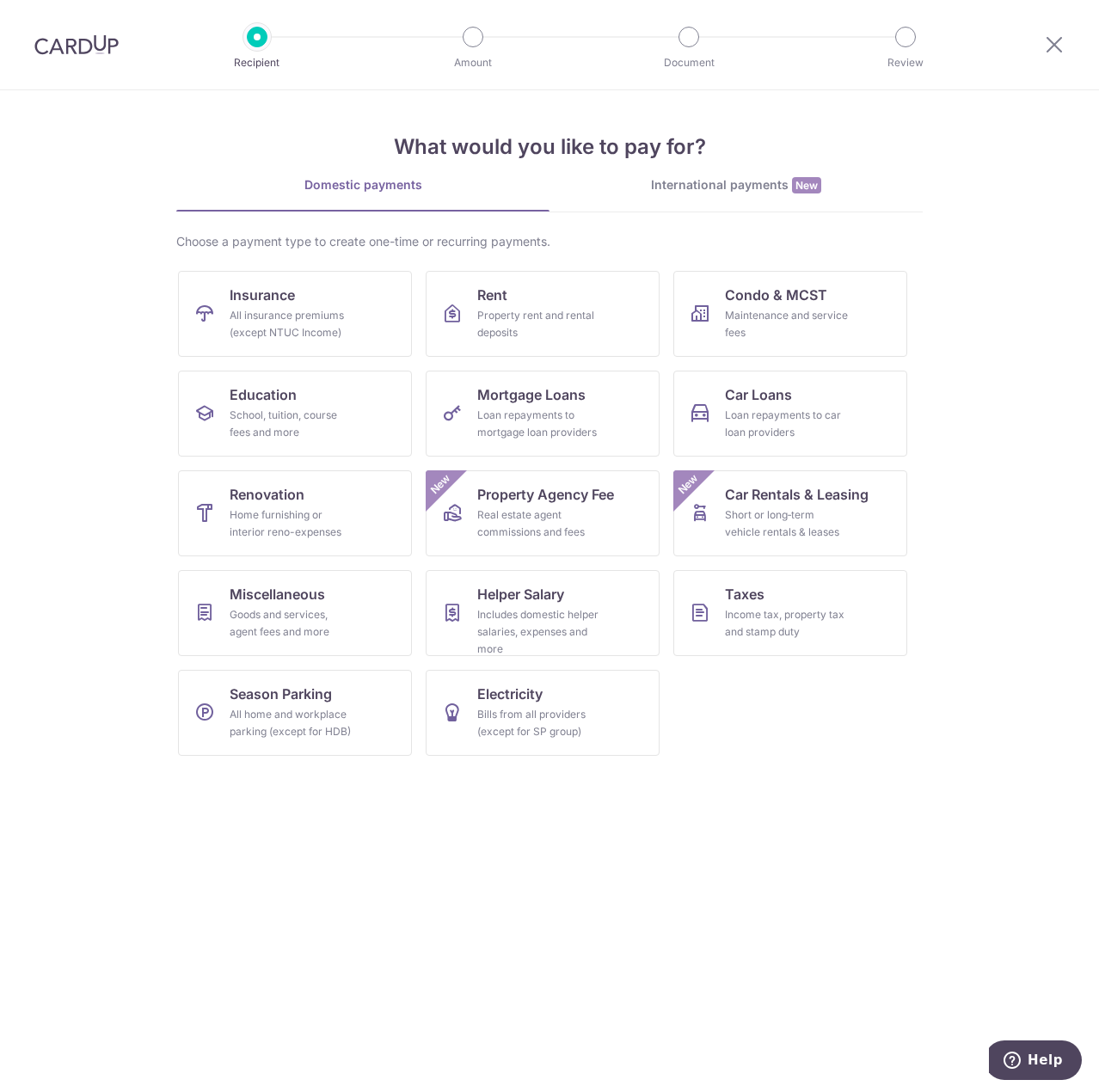
click at [681, 193] on div "International payments New" at bounding box center [736, 186] width 373 height 18
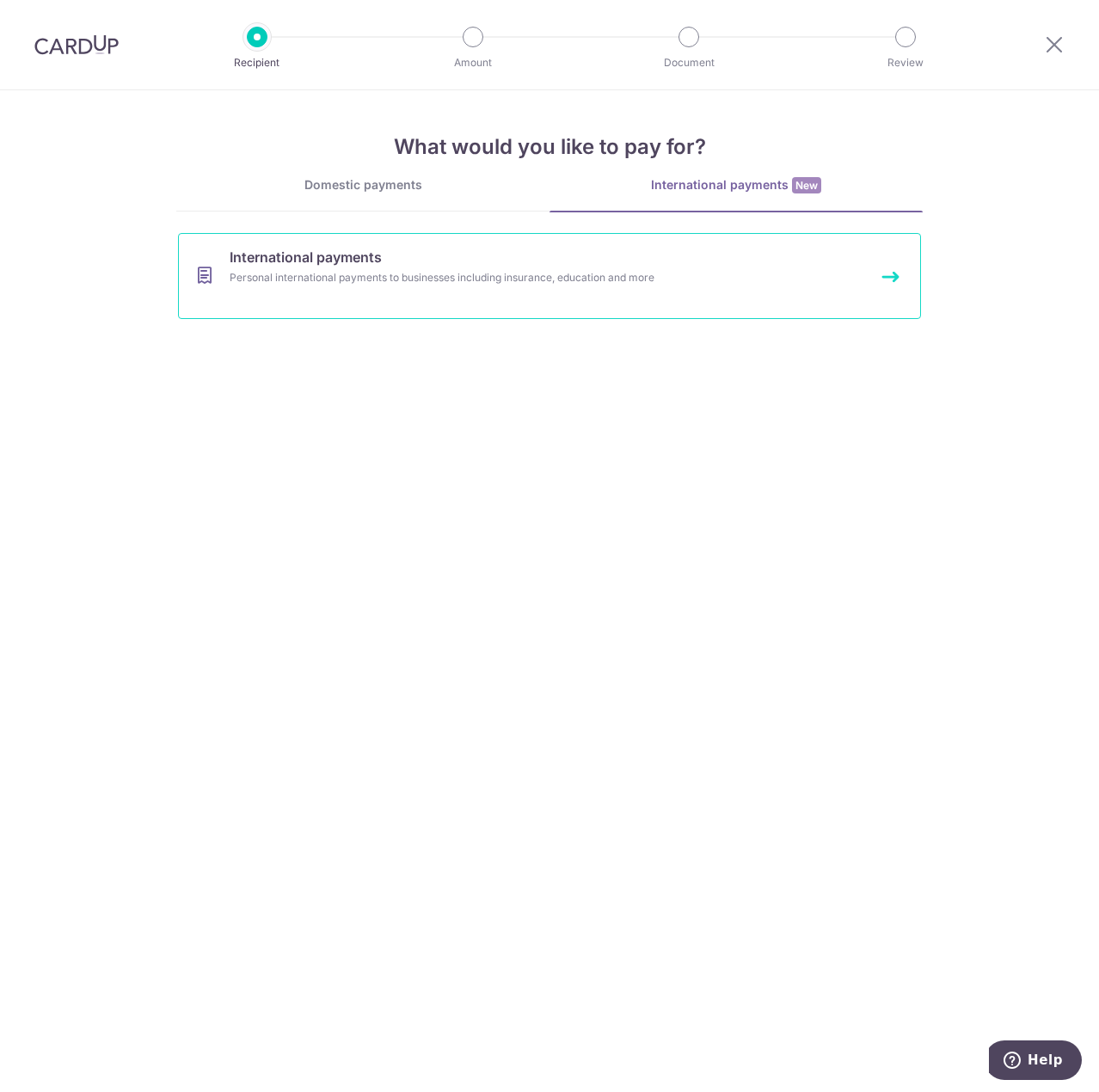
click at [474, 275] on div "Personal international payments to businesses including insurance, education an…" at bounding box center [526, 278] width 594 height 17
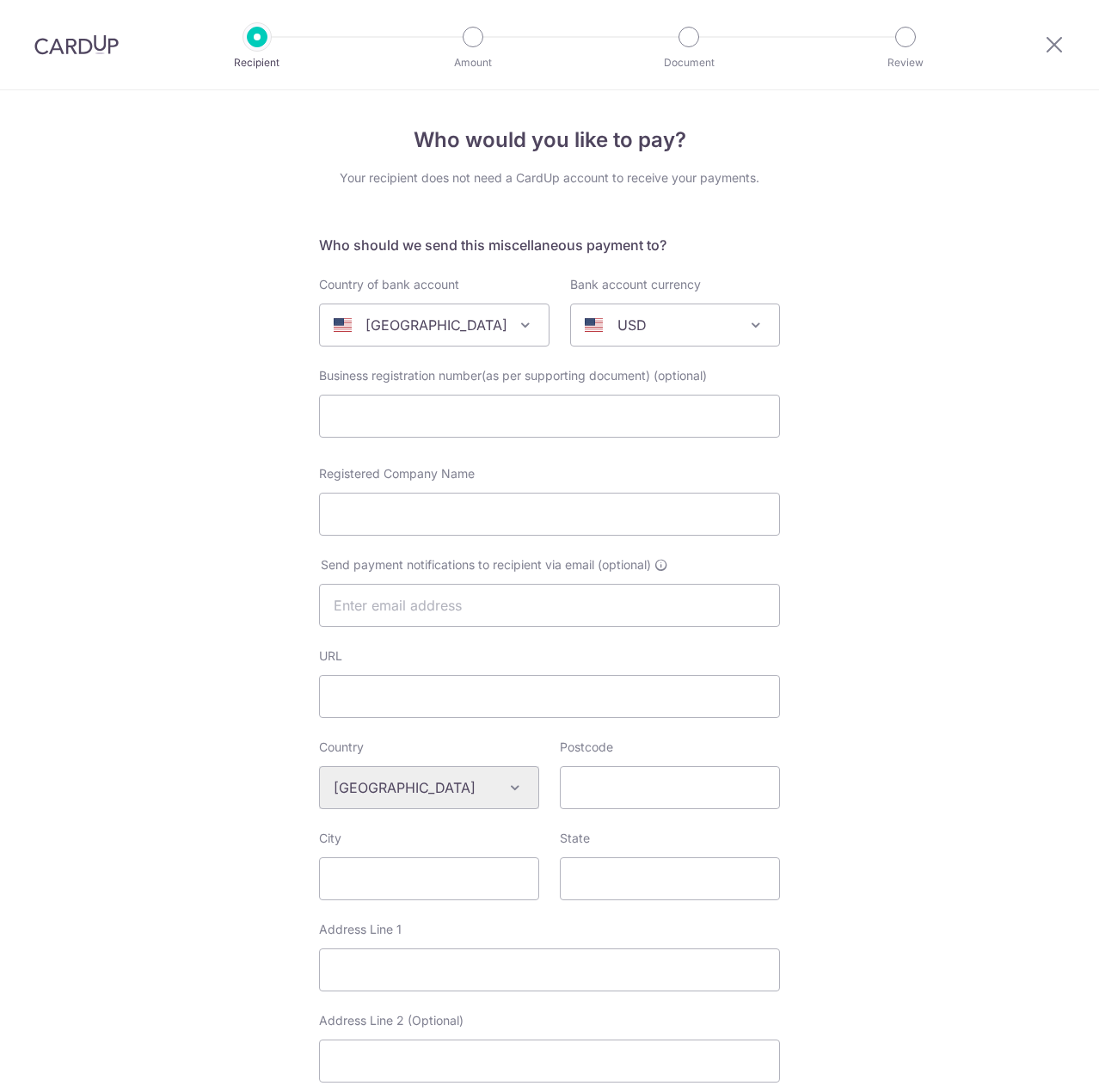
select select
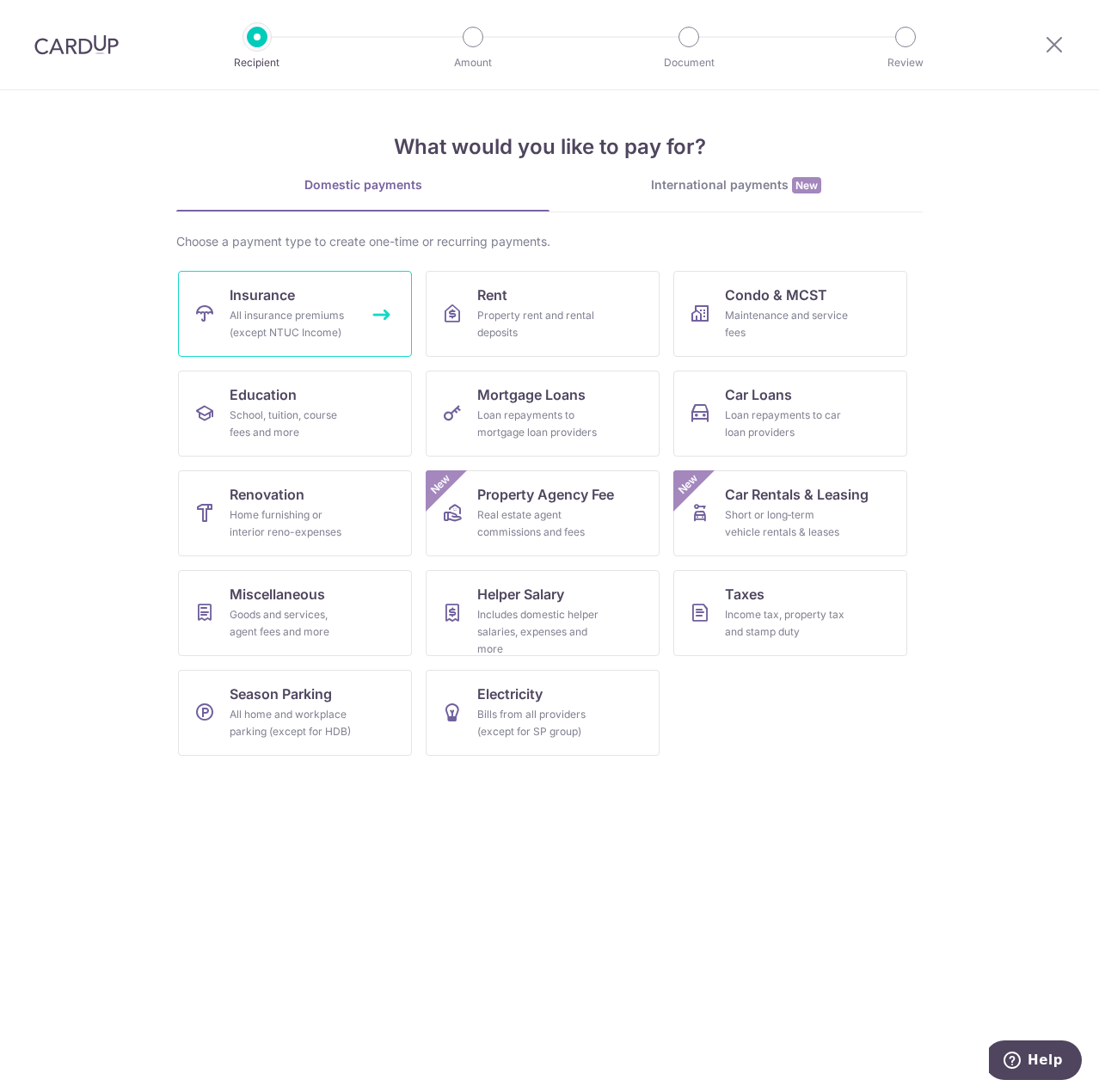
click at [291, 327] on div "All insurance premiums (except NTUC Income)" at bounding box center [291, 324] width 124 height 35
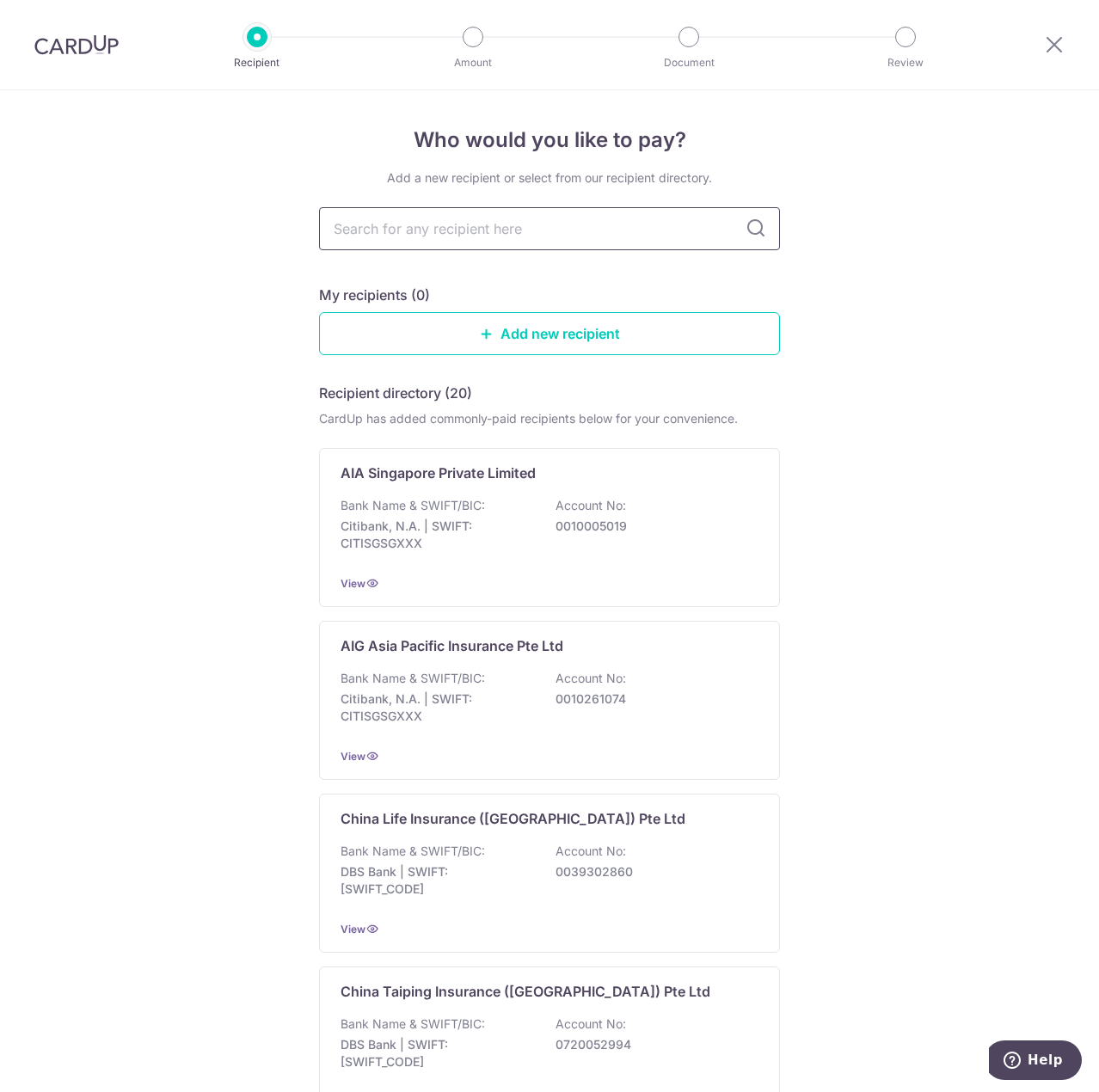
click at [486, 234] on input "text" at bounding box center [550, 228] width 461 height 43
type input "hsbc"
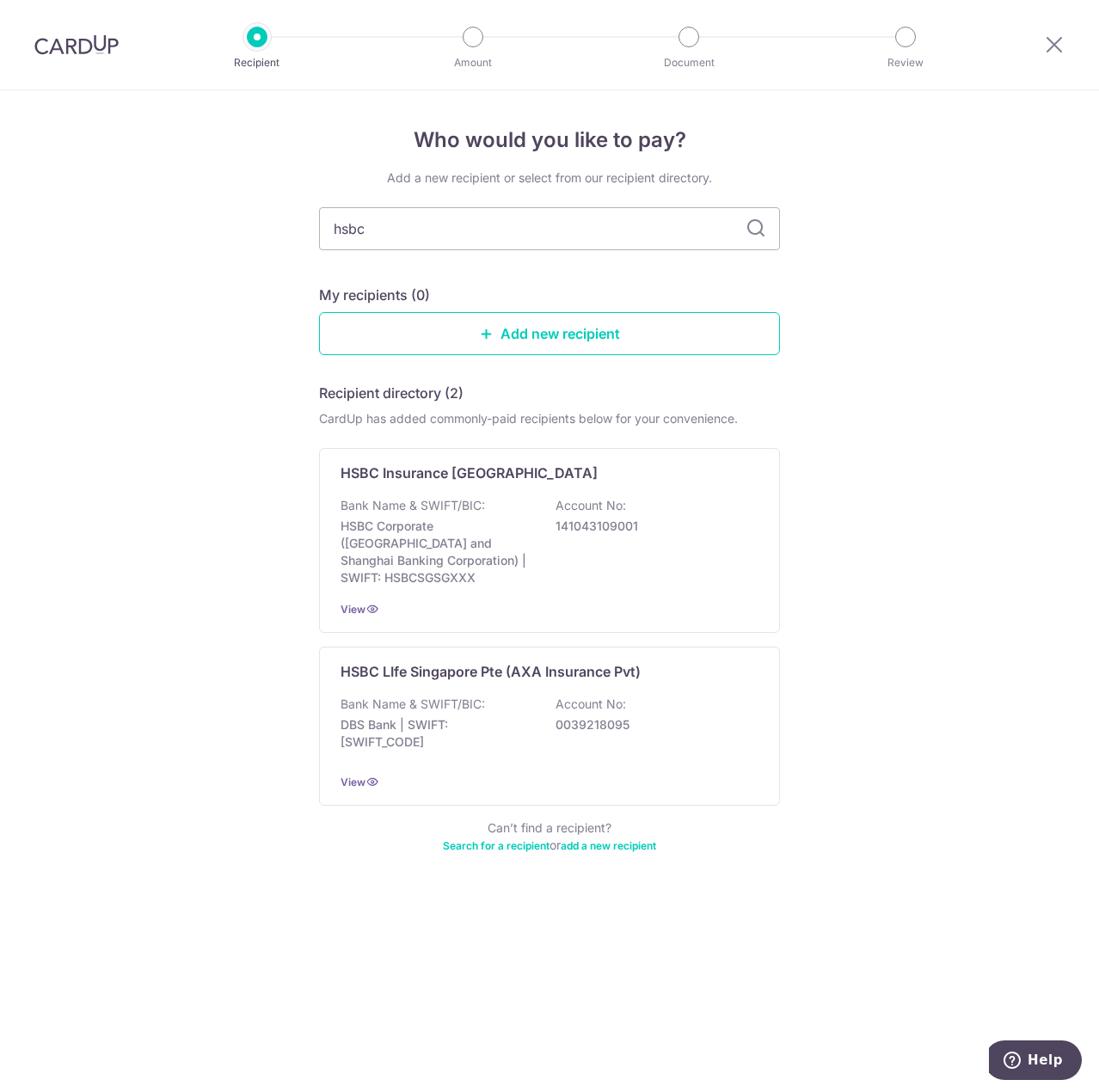
click at [755, 224] on icon at bounding box center [755, 228] width 21 height 21
click at [470, 733] on p "DBS Bank | SWIFT: DBSSSGSGXXX" at bounding box center [437, 733] width 193 height 35
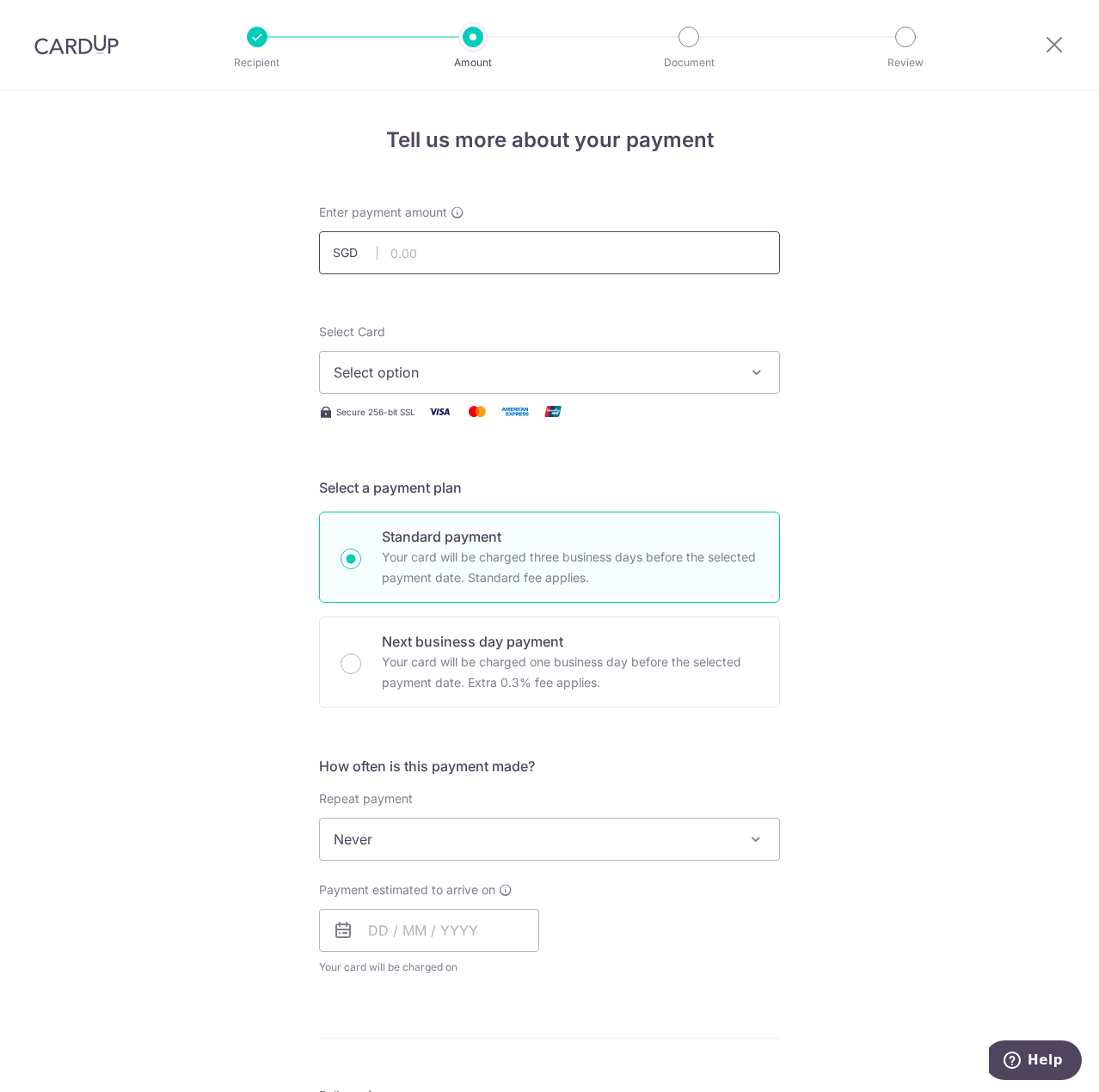
click at [471, 244] on input "text" at bounding box center [550, 252] width 461 height 43
click at [471, 248] on input "text" at bounding box center [550, 252] width 461 height 43
type input "1,800.00"
drag, startPoint x: 149, startPoint y: 337, endPoint x: 418, endPoint y: 400, distance: 276.3
click at [150, 337] on div "Tell us more about your payment Enter payment amount SGD 1,800.00 1800.00 Selec…" at bounding box center [550, 868] width 1099 height 1556
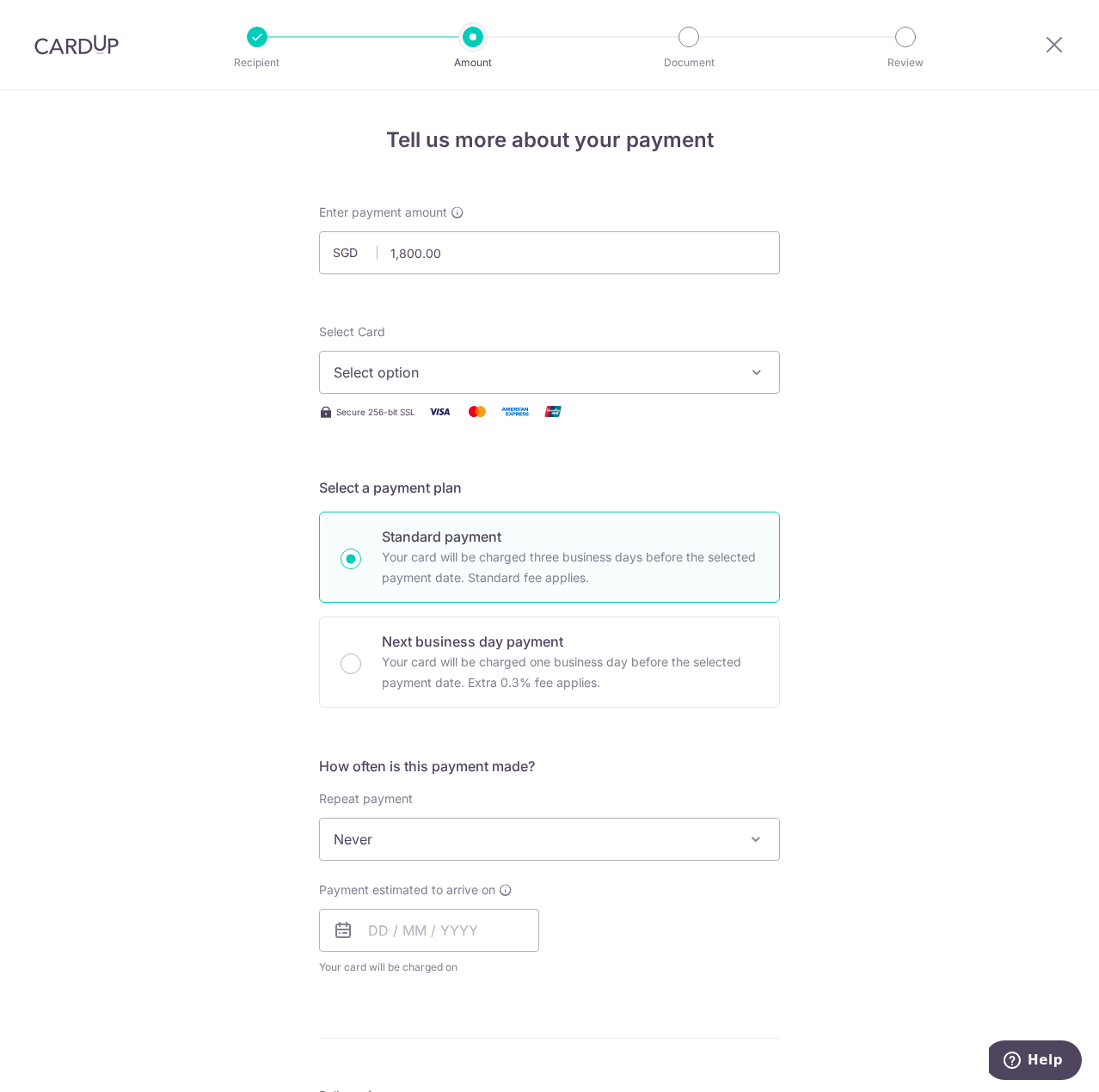
click at [616, 382] on span "Select option" at bounding box center [534, 372] width 400 height 21
click at [180, 440] on div "Tell us more about your payment Enter payment amount SGD 1,800.00 1800.00 Selec…" at bounding box center [550, 868] width 1099 height 1556
click at [902, 431] on div "Tell us more about your payment Enter payment amount SGD 1,800.00 1800.00 Selec…" at bounding box center [550, 868] width 1099 height 1556
click at [669, 385] on button "Select option" at bounding box center [550, 372] width 461 height 43
click at [706, 418] on span "Add credit card" at bounding box center [565, 420] width 400 height 17
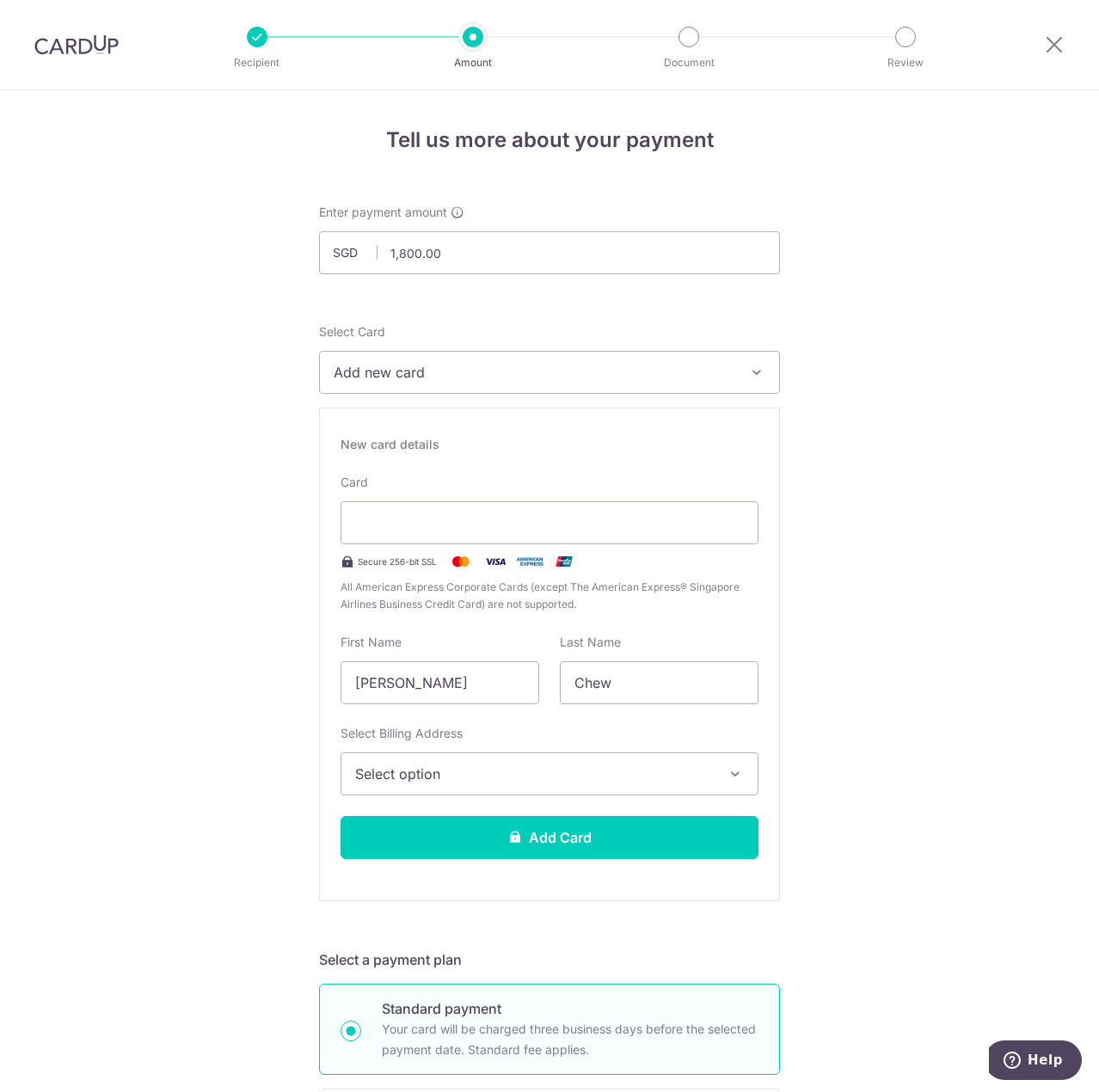
click at [434, 364] on span "Add new card" at bounding box center [534, 372] width 400 height 21
click at [236, 523] on div "Tell us more about your payment Enter payment amount SGD 1,800.00 1800.00 Selec…" at bounding box center [550, 1104] width 1099 height 2028
type input "05 / 2030"
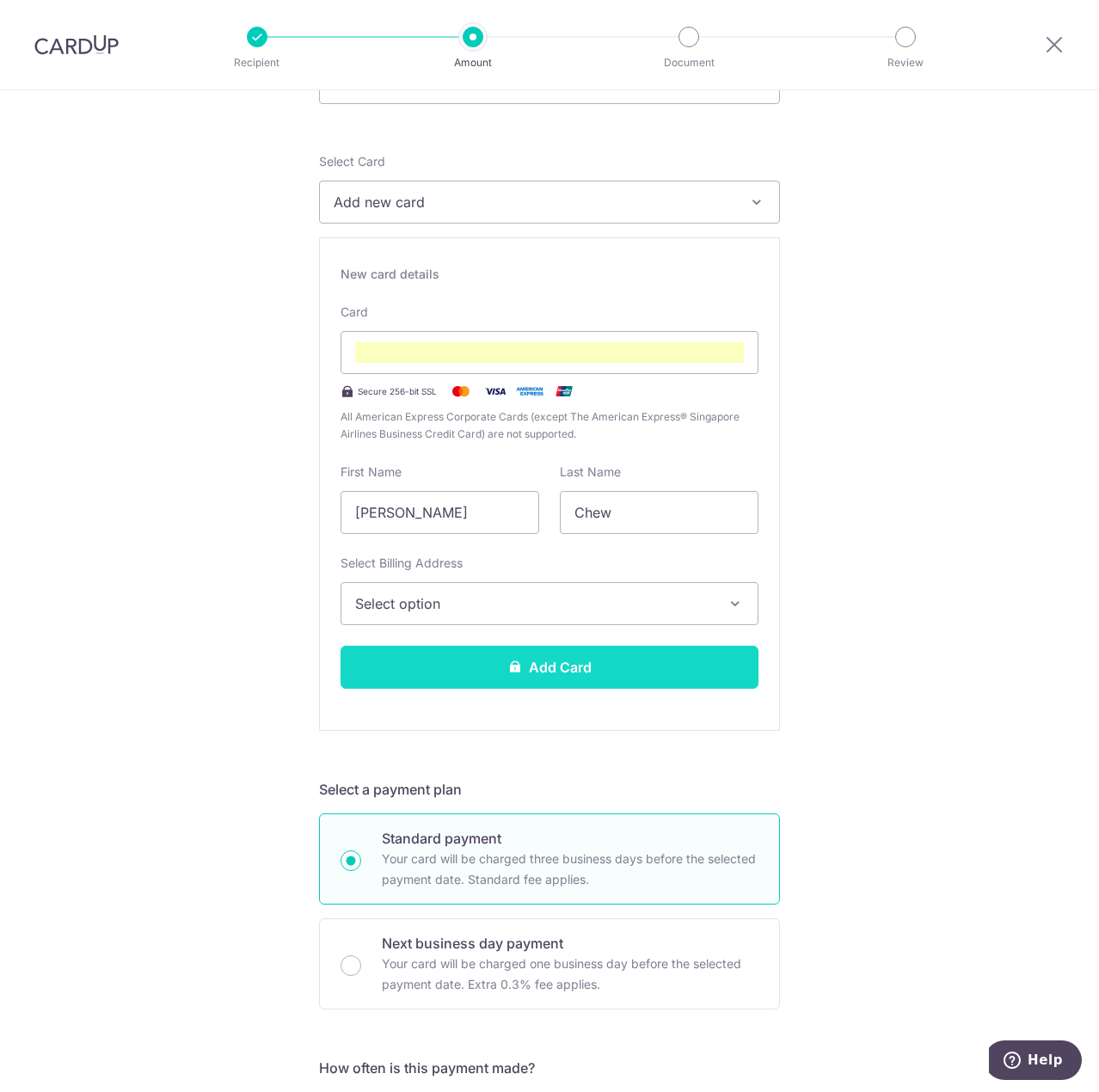
scroll to position [172, 0]
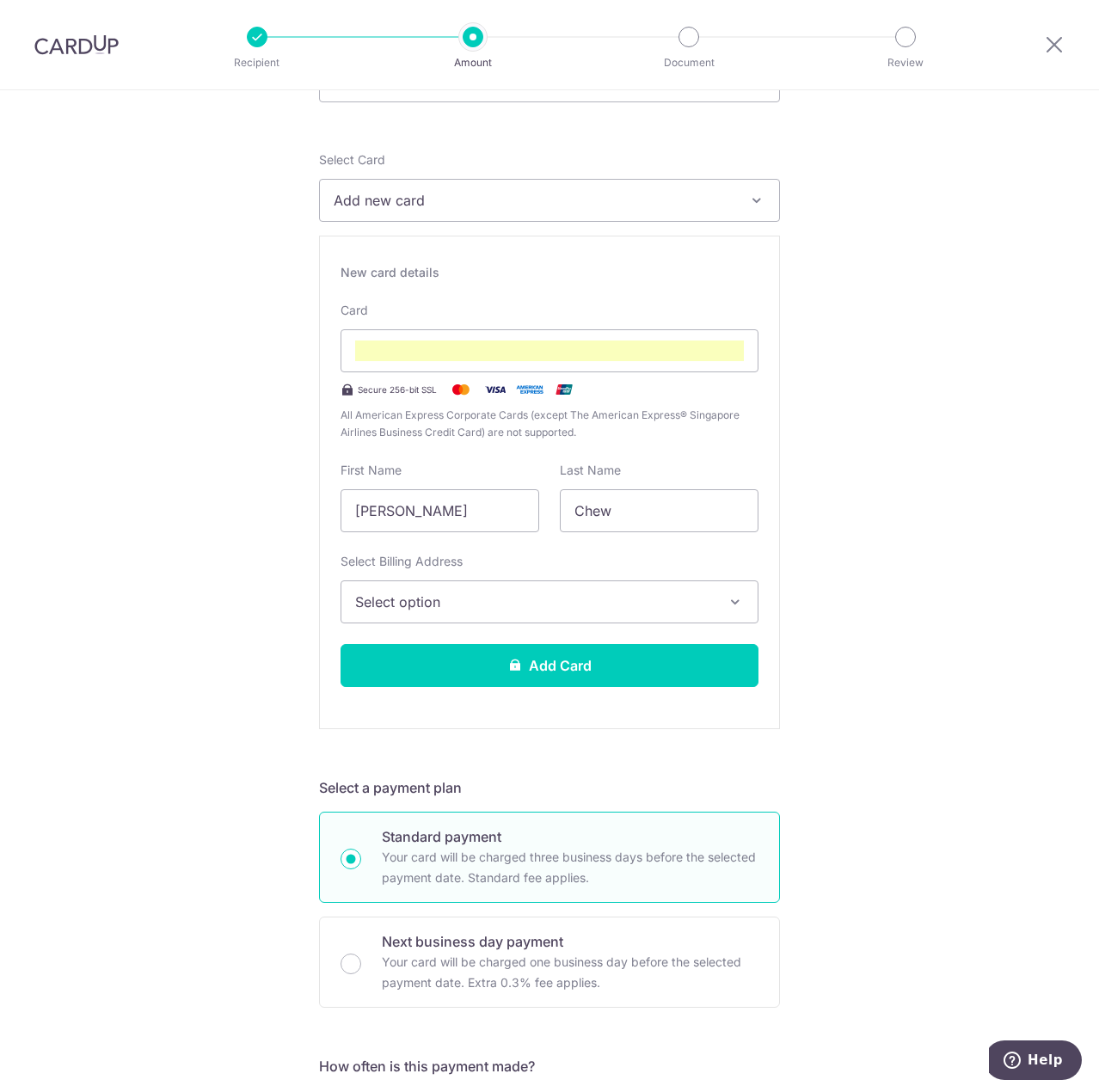
click at [444, 597] on span "Select option" at bounding box center [533, 602] width 358 height 21
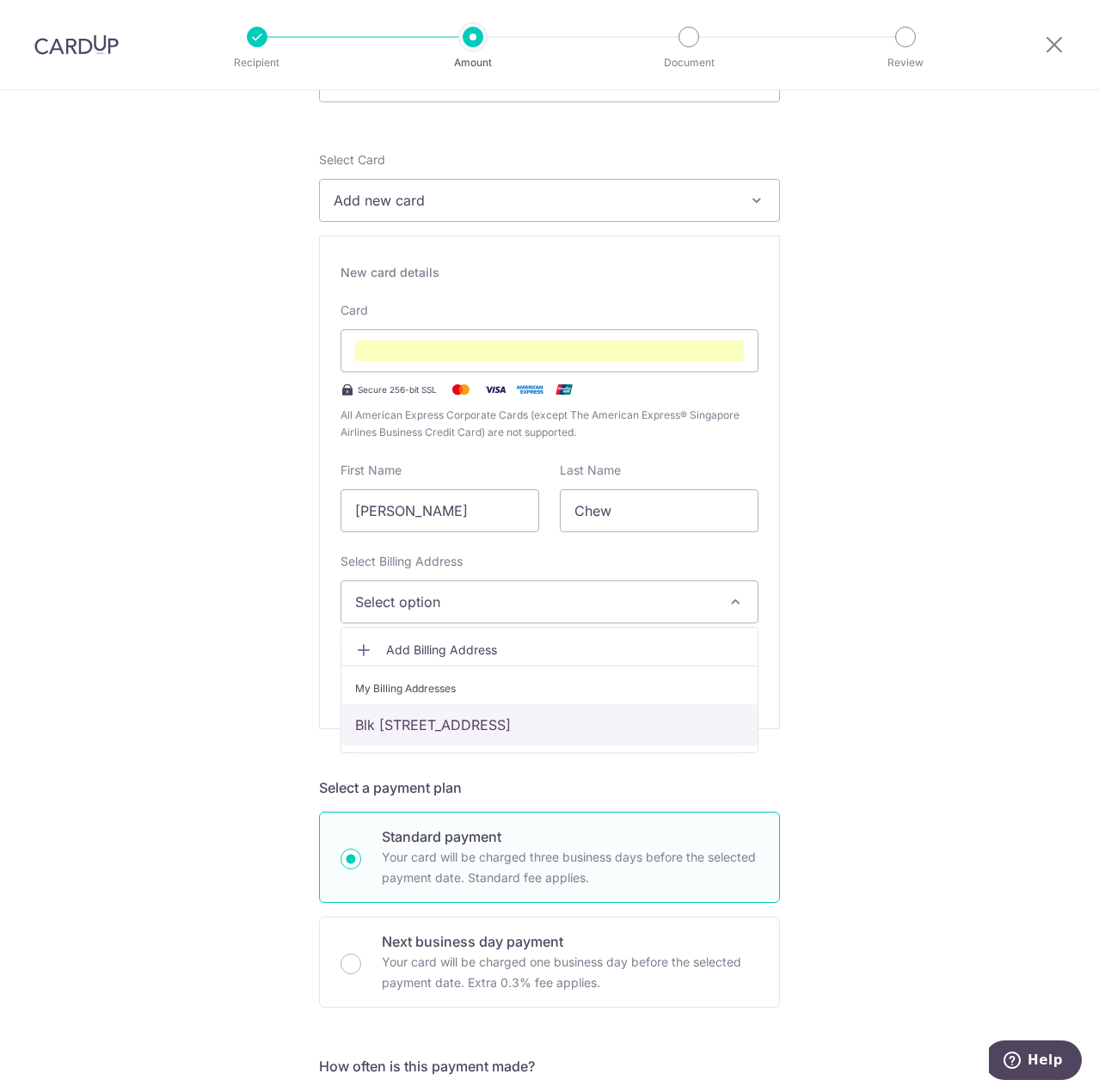
click at [449, 725] on link "Blk 472 #08-411, Jurong West St 41, Singapore, Singapore-640472" at bounding box center [549, 724] width 416 height 41
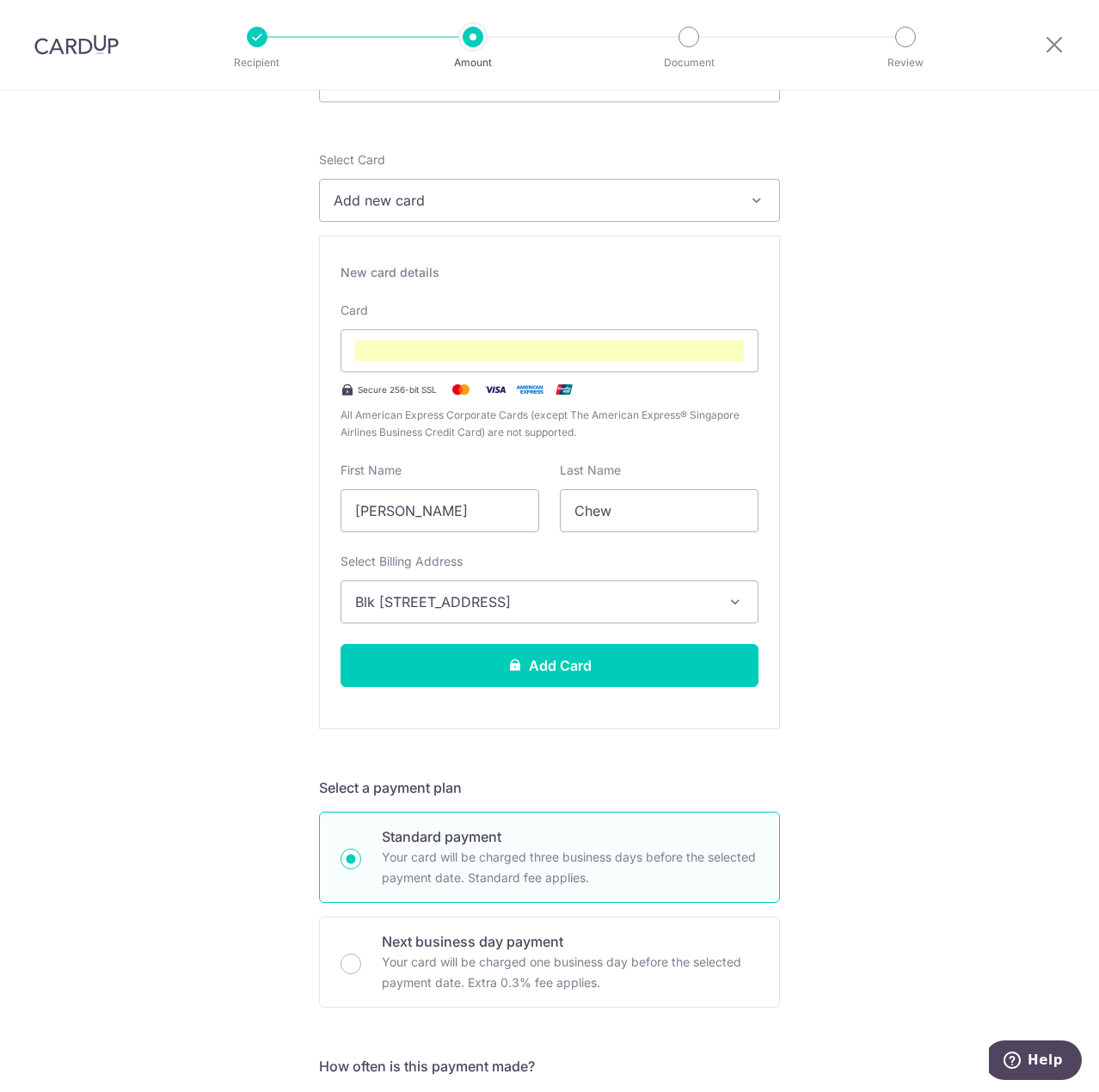
click at [196, 674] on div "Tell us more about your payment Enter payment amount SGD 1,800.00 1800.00 Selec…" at bounding box center [550, 956] width 1099 height 2075
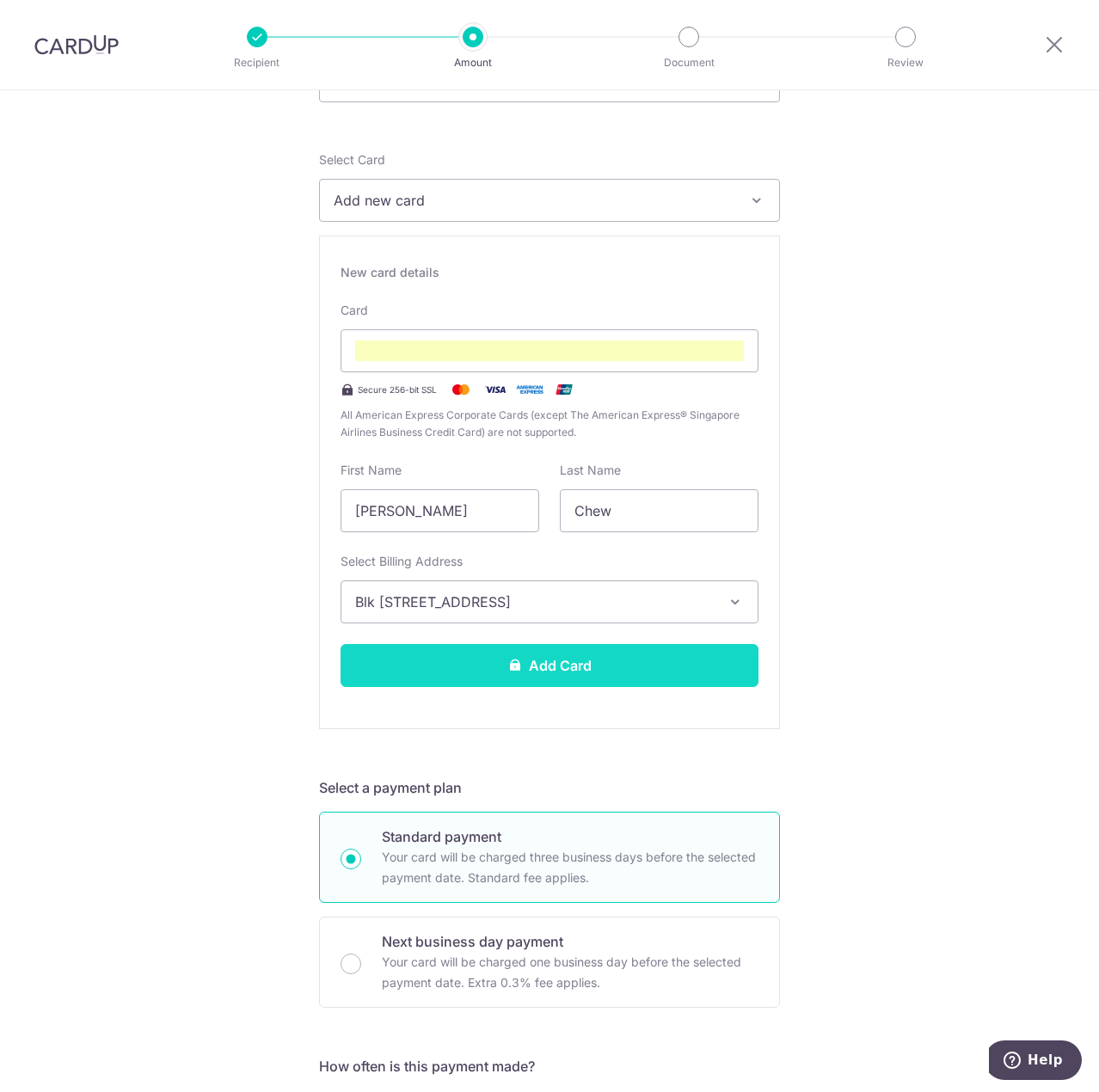
click at [461, 662] on button "Add Card" at bounding box center [549, 665] width 418 height 43
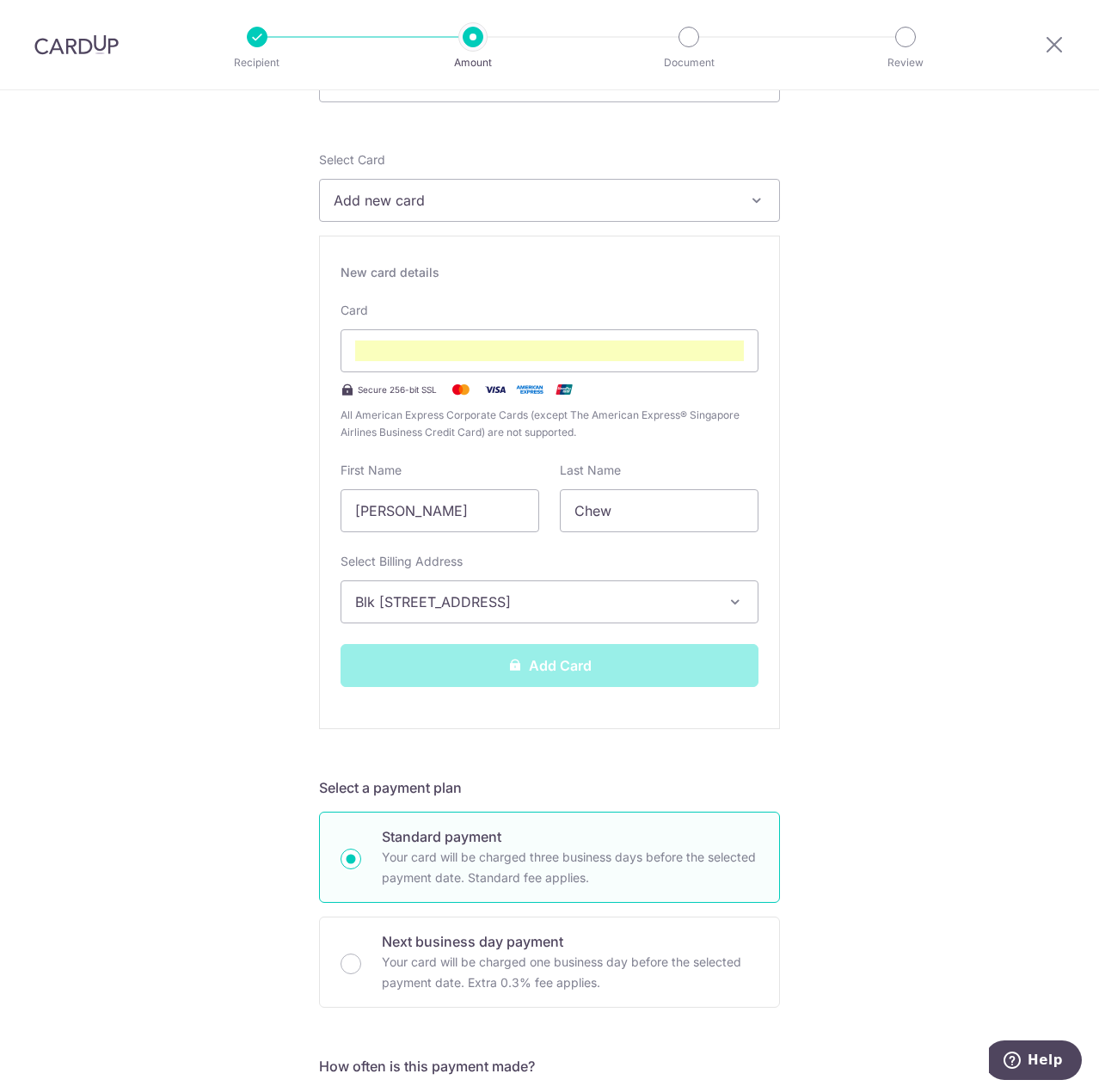
scroll to position [0, 0]
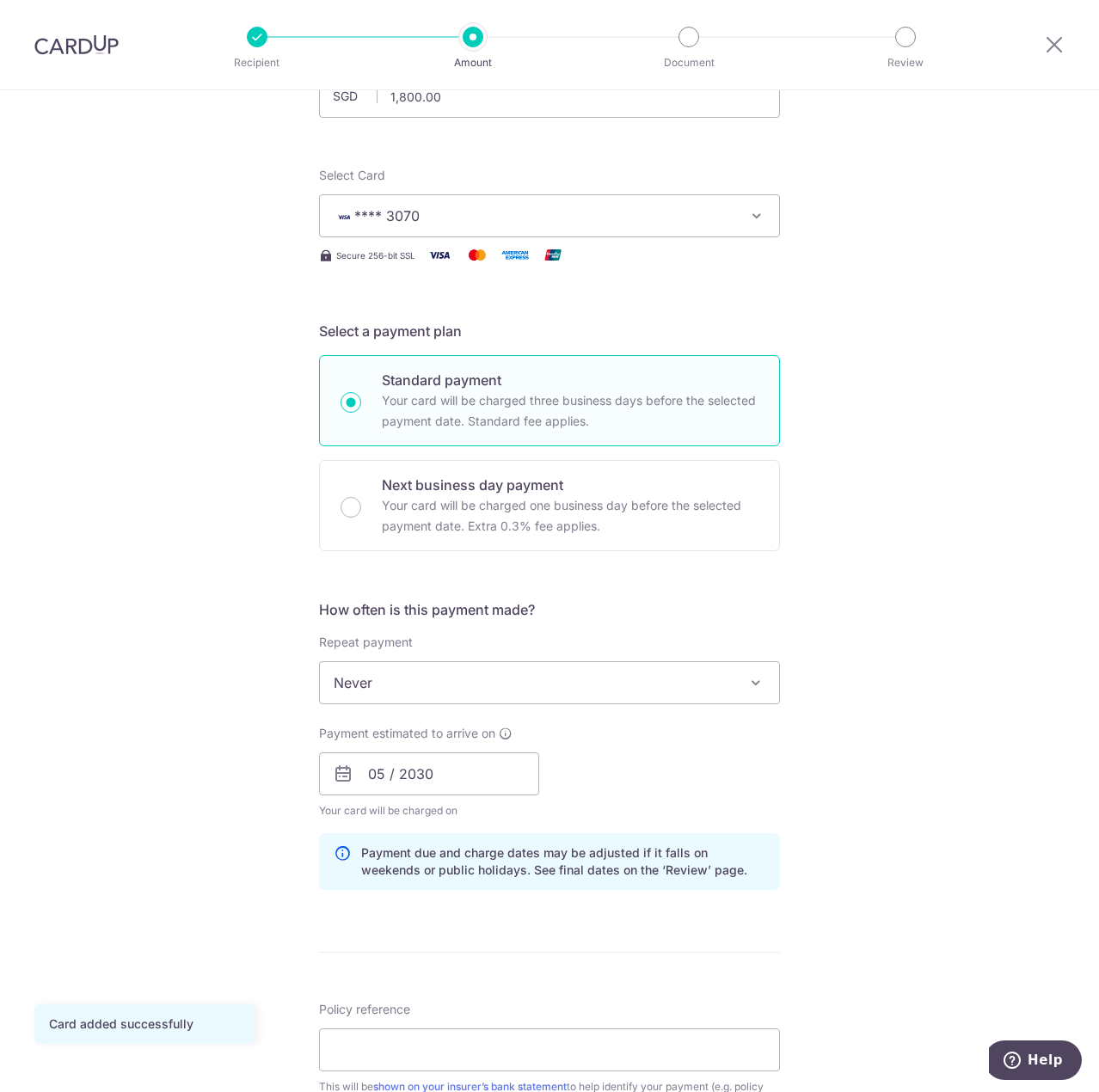
scroll to position [172, 0]
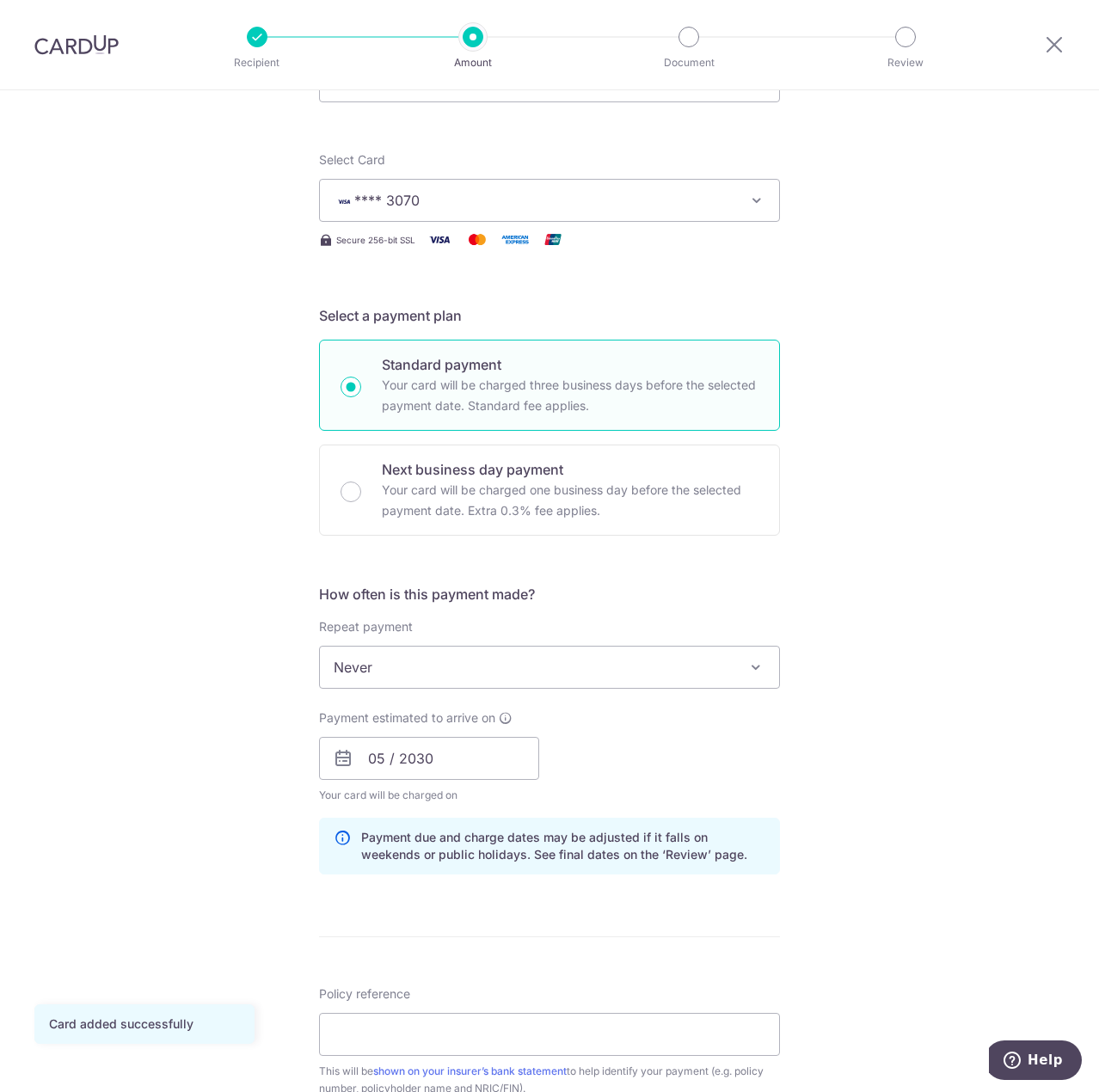
click at [391, 669] on span "Never" at bounding box center [550, 667] width 459 height 41
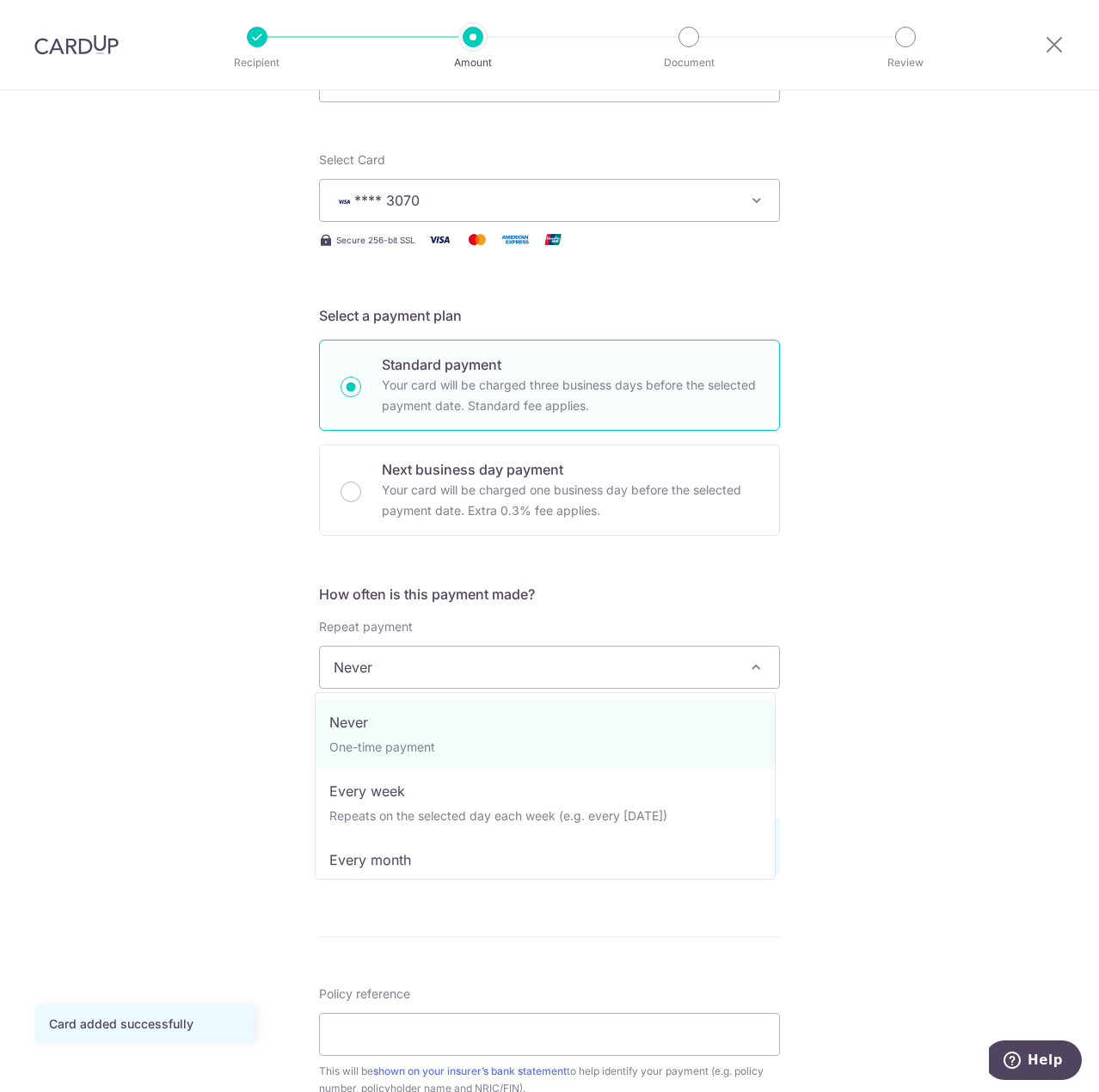
click at [391, 669] on span "Never" at bounding box center [550, 667] width 459 height 41
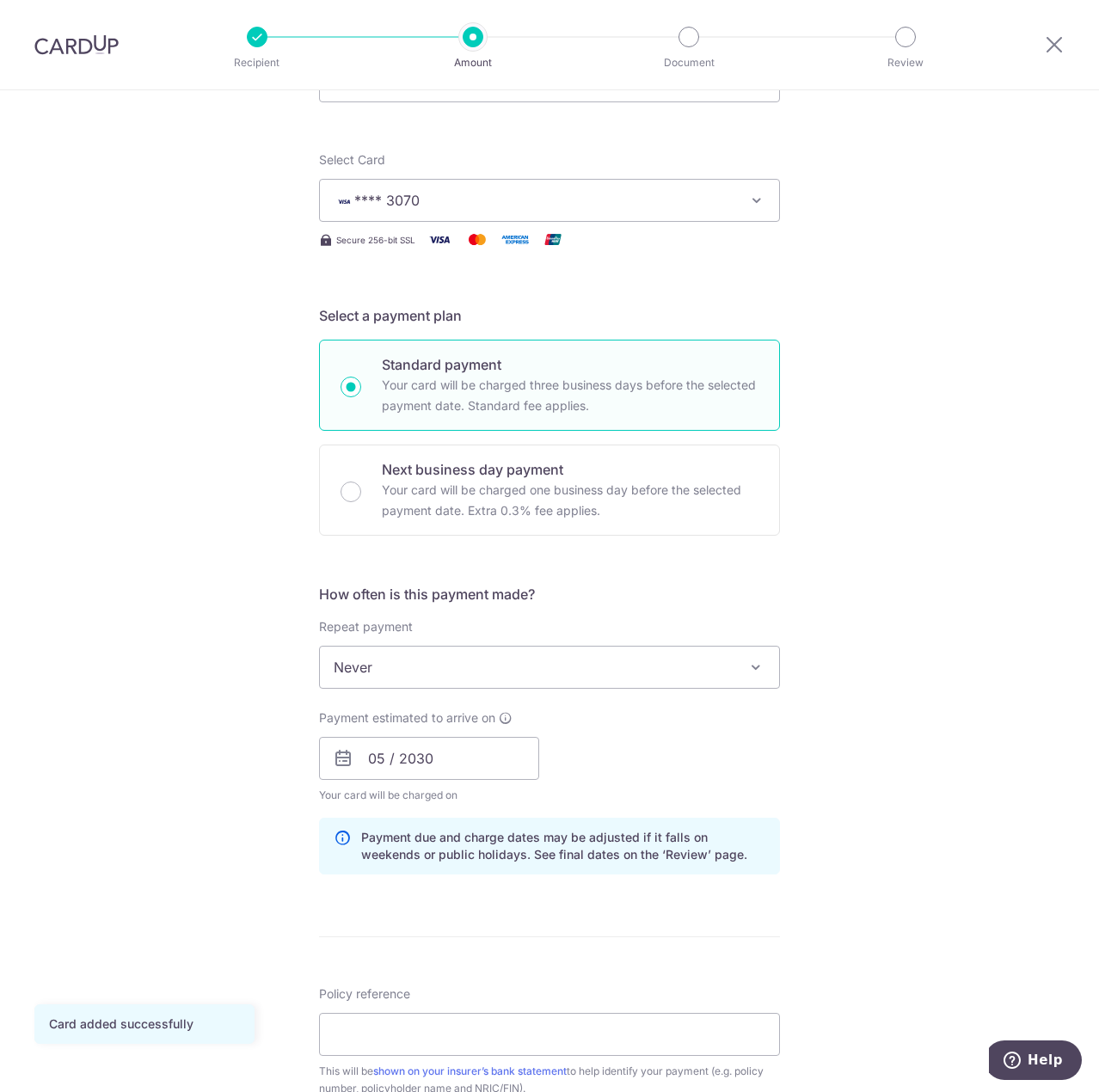
click at [207, 652] on div "Tell us more about your payment Enter payment amount SGD 1,800.00 1800.00 Card …" at bounding box center [550, 731] width 1099 height 1626
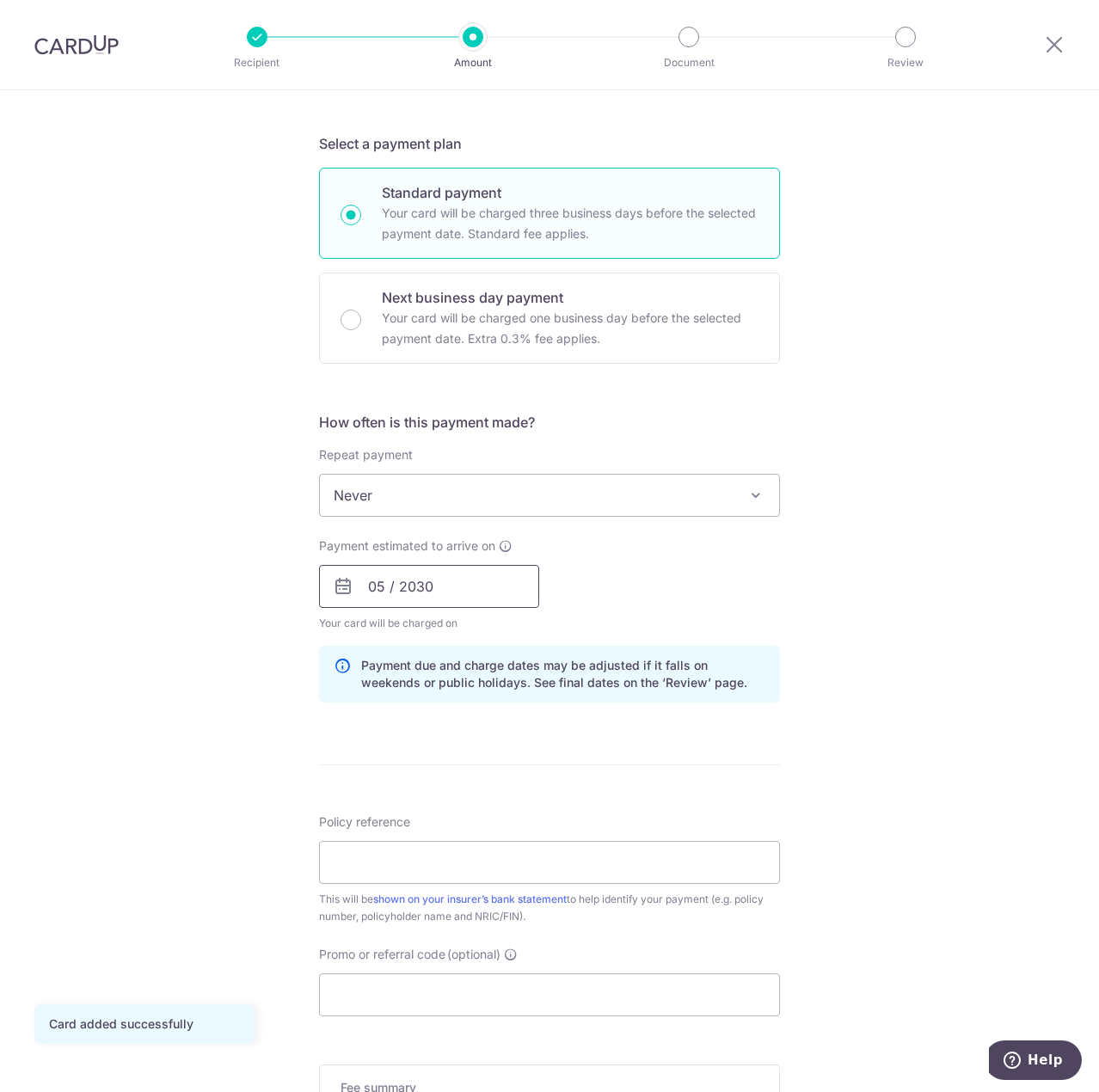
click at [369, 599] on input "05 / 2030" at bounding box center [429, 586] width 220 height 43
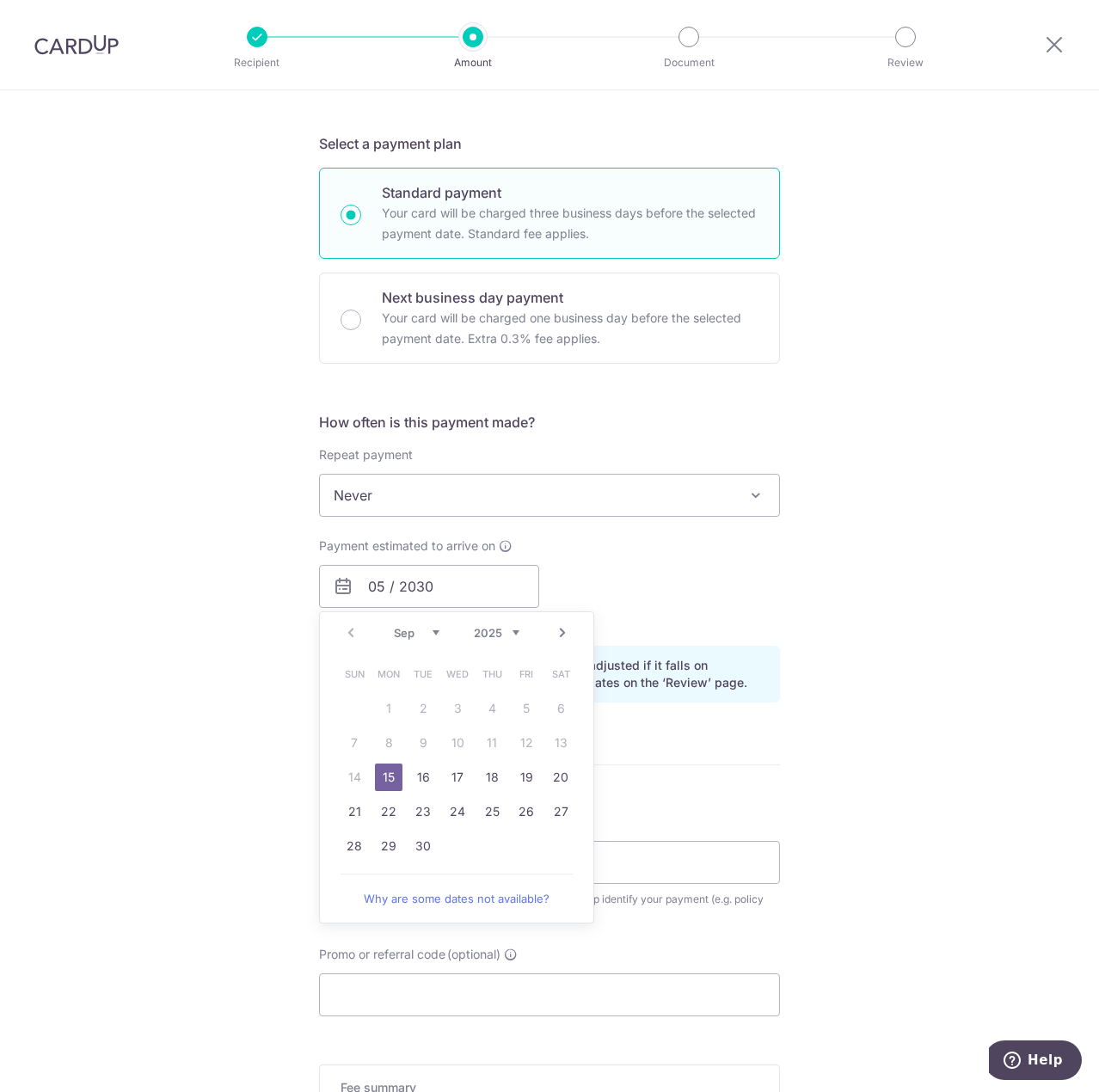
click at [407, 640] on div "Sep Oct Nov Dec 2025 2026 2027 2028 2029 2030 2031 2032 2033 2034 2035" at bounding box center [457, 633] width 126 height 15
drag, startPoint x: 394, startPoint y: 775, endPoint x: 291, endPoint y: 752, distance: 105.5
click at [394, 776] on link "15" at bounding box center [388, 777] width 27 height 27
type input "[DATE]"
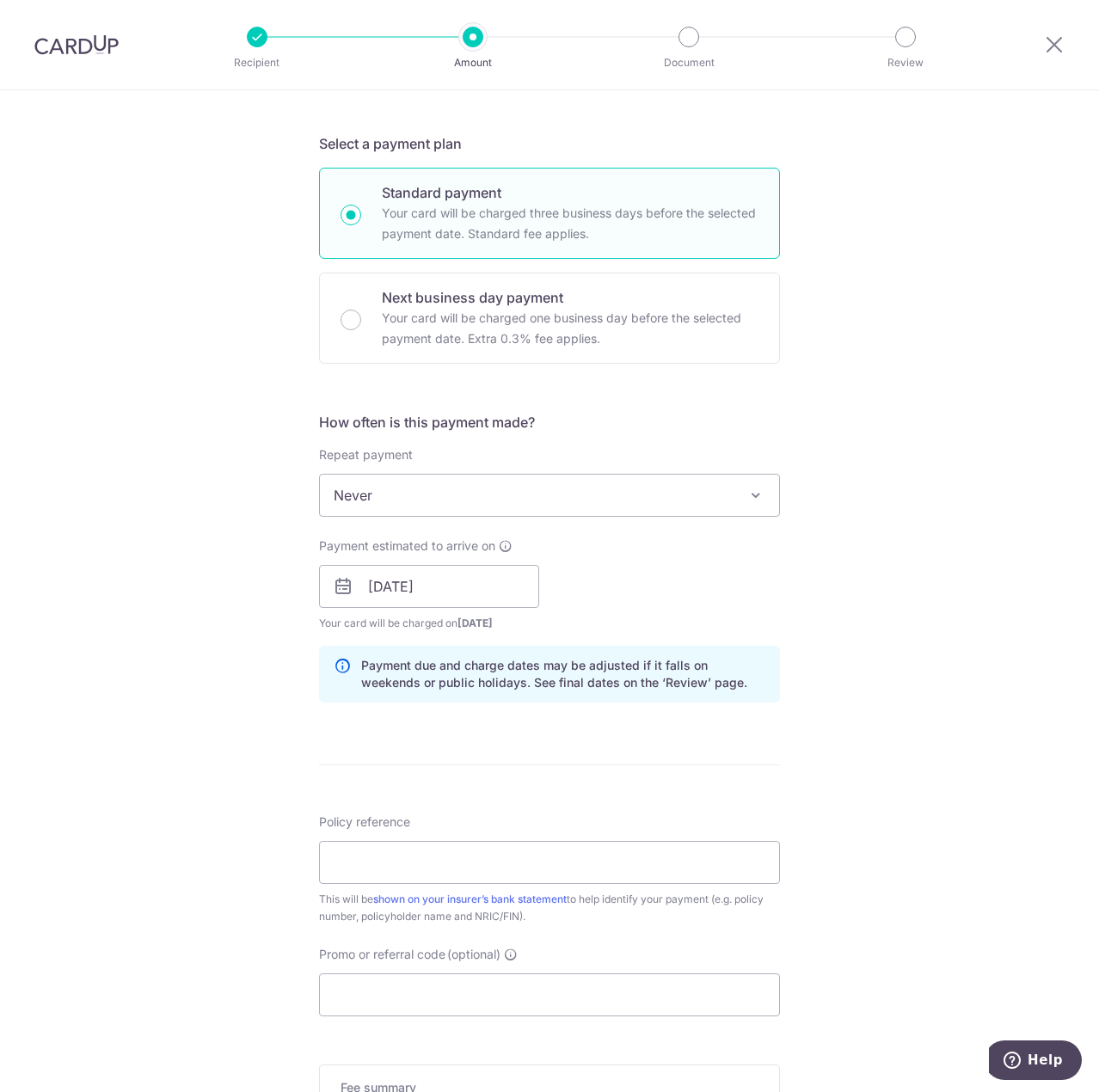
click at [227, 707] on div "Tell us more about your payment Enter payment amount SGD 1,800.00 1800.00 Card …" at bounding box center [550, 559] width 1099 height 1626
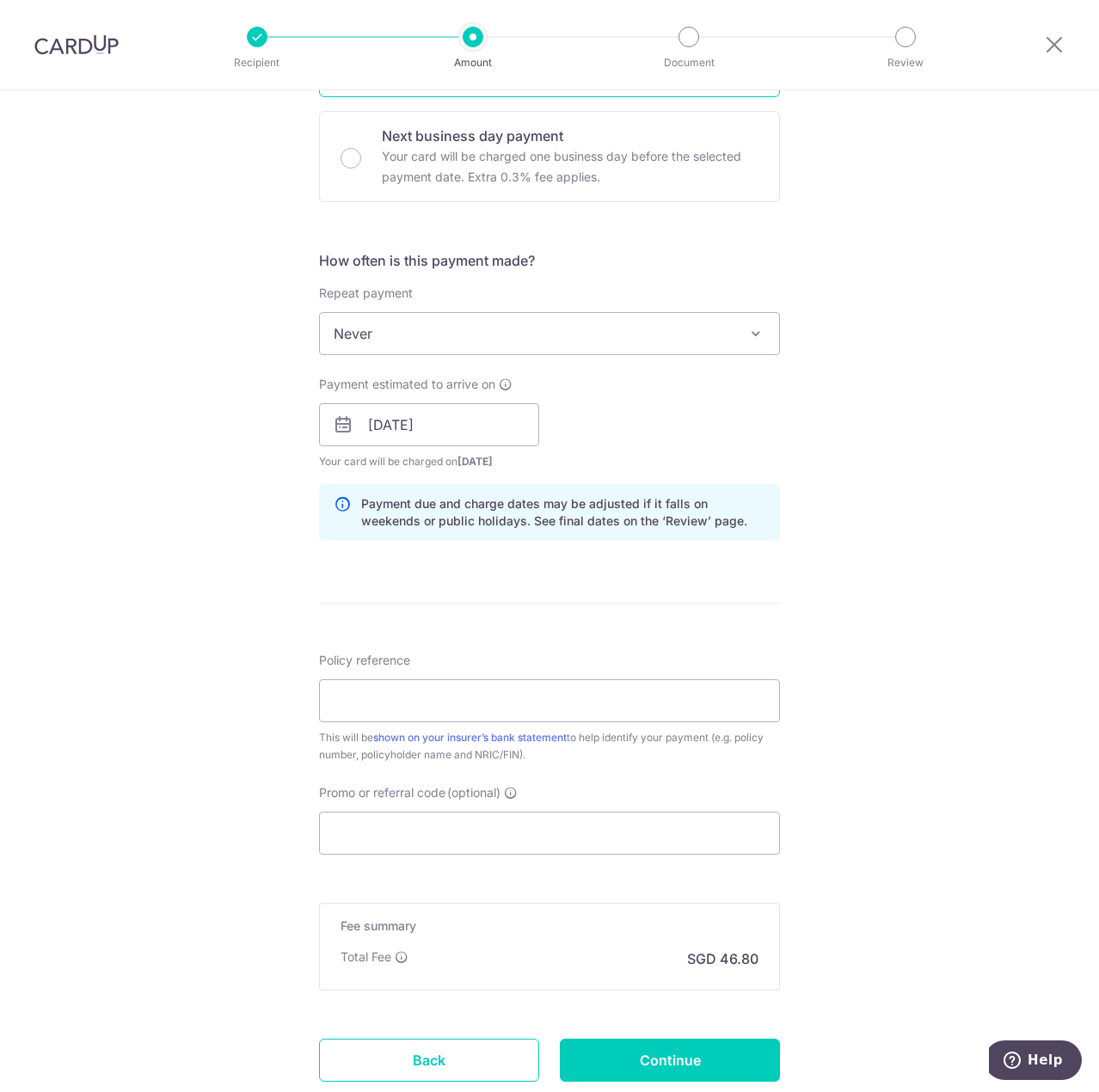
scroll to position [516, 0]
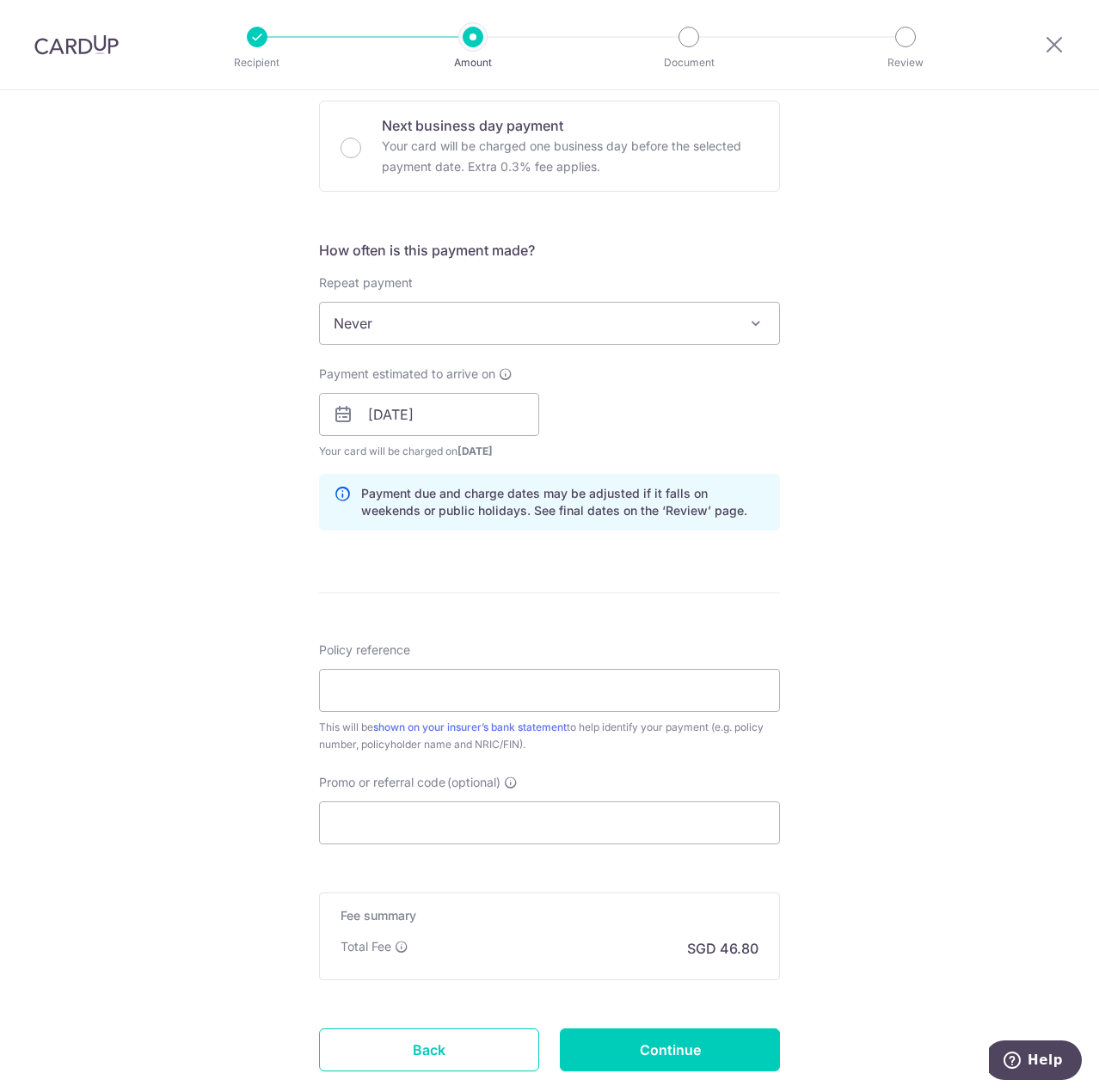
click at [464, 715] on div "Policy reference This will be shown on your insurer’s bank statement to help id…" at bounding box center [550, 697] width 461 height 112
click at [450, 691] on input "Policy reference" at bounding box center [550, 690] width 461 height 43
click at [217, 667] on div "Tell us more about your payment Enter payment amount SGD 1,800.00 1800.00 Card …" at bounding box center [550, 387] width 1099 height 1626
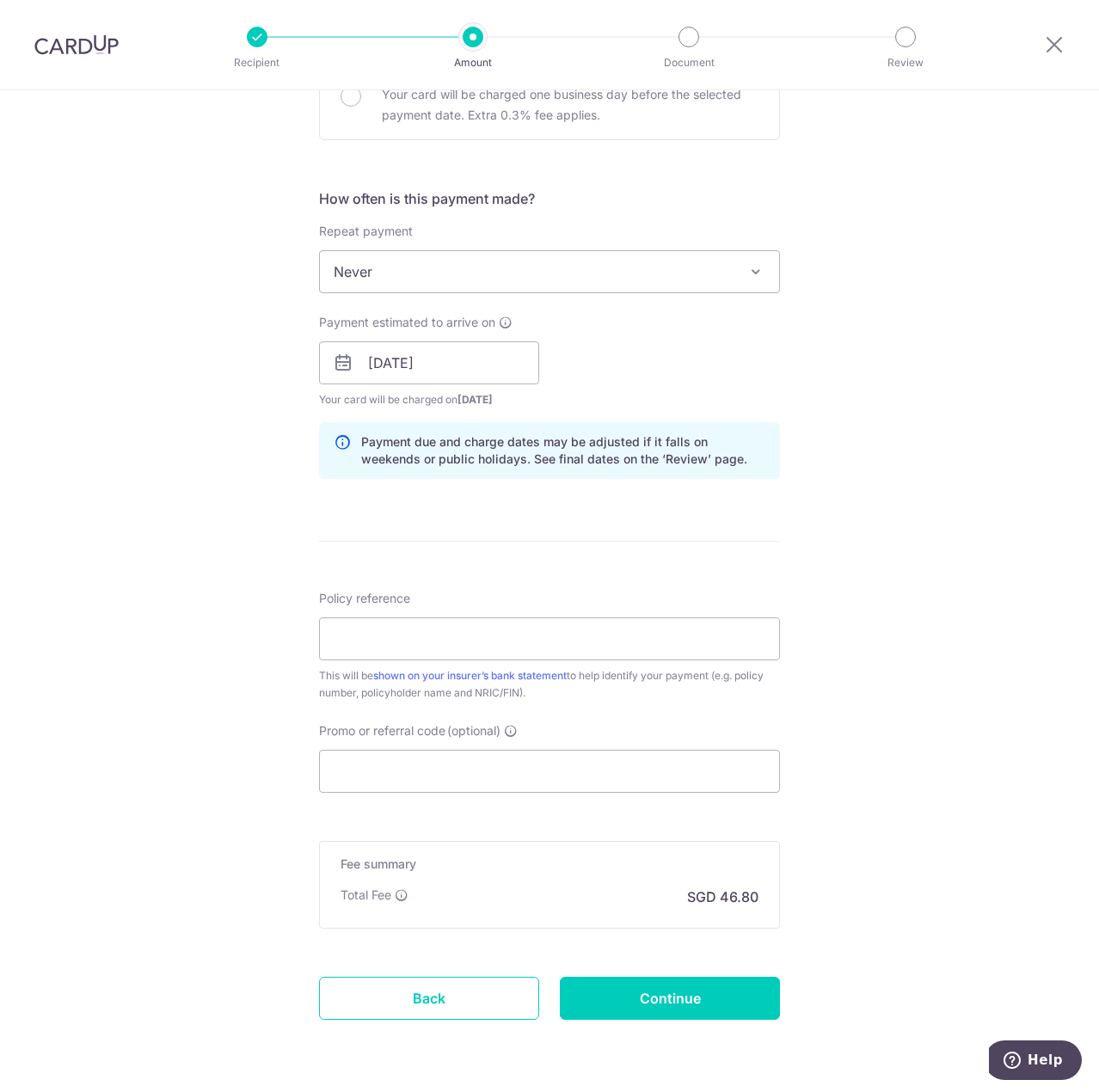
scroll to position [624, 0]
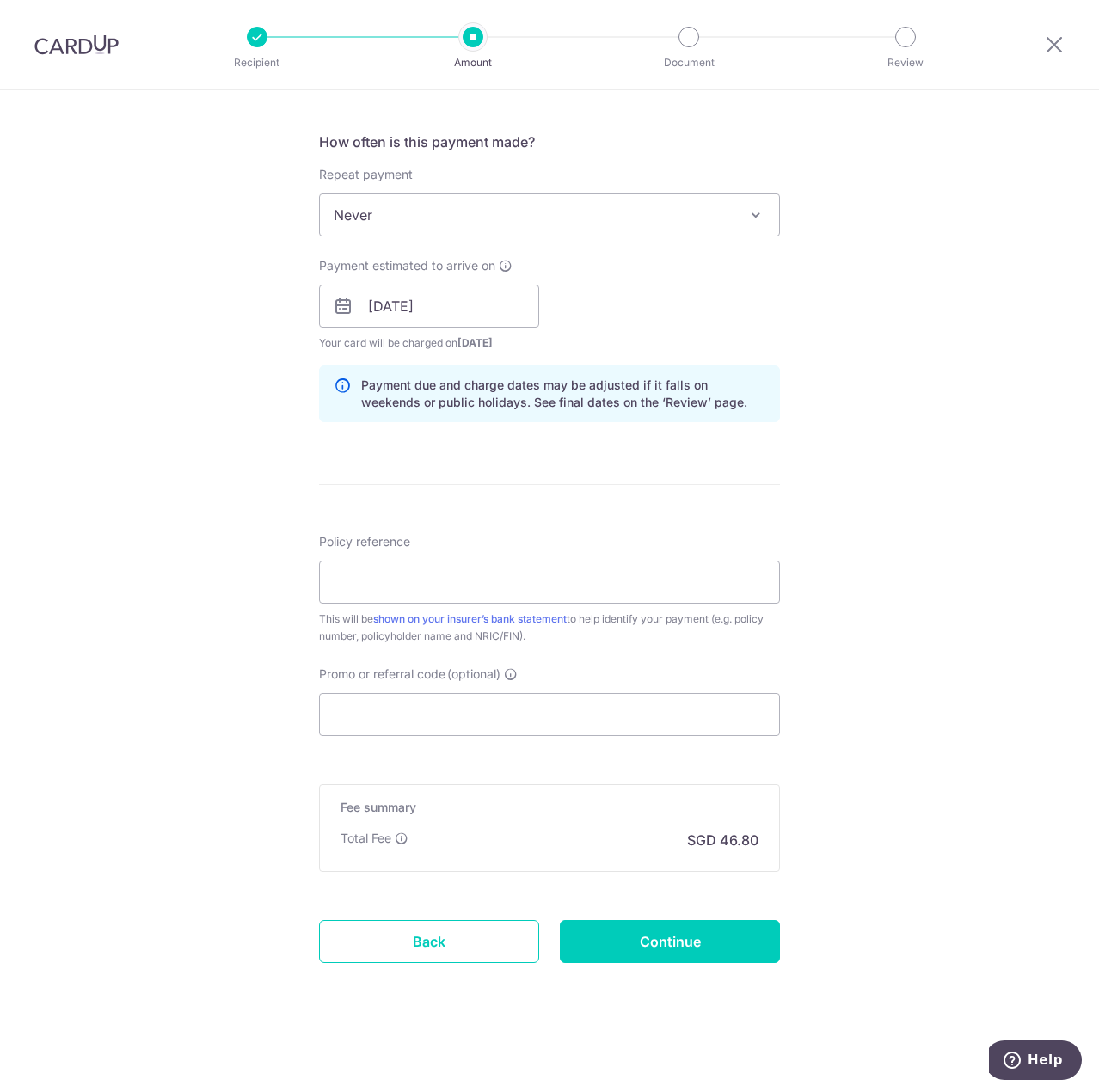
click at [391, 547] on label "Policy reference" at bounding box center [365, 541] width 91 height 17
click at [391, 561] on input "Policy reference" at bounding box center [550, 581] width 461 height 43
click at [384, 588] on input "Policy reference" at bounding box center [550, 581] width 461 height 43
click at [214, 557] on div "Tell us more about your payment Enter payment amount SGD 1,800.00 1800.00 Card …" at bounding box center [550, 278] width 1099 height 1626
click at [373, 678] on span "Promo or referral code" at bounding box center [382, 674] width 126 height 17
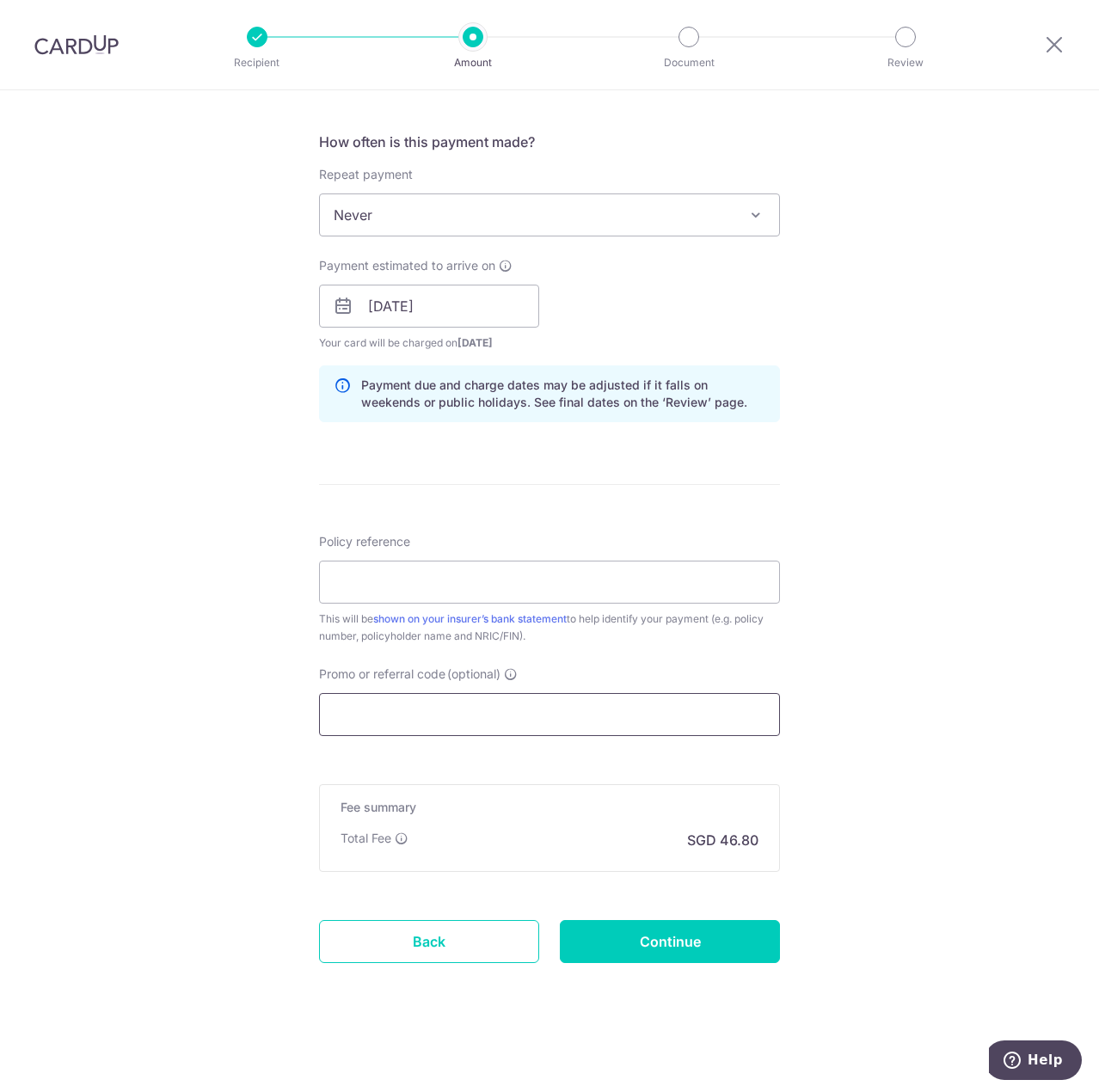
click at [373, 693] on input "Promo or referral code (optional)" at bounding box center [550, 714] width 461 height 43
click at [375, 580] on input "Policy reference" at bounding box center [550, 581] width 461 height 43
click at [119, 578] on div "Tell us more about your payment Enter payment amount SGD 1,800.00 1800.00 Card …" at bounding box center [550, 278] width 1099 height 1626
click at [356, 596] on input "Policy reference" at bounding box center [550, 581] width 461 height 43
type input "102-2564593"
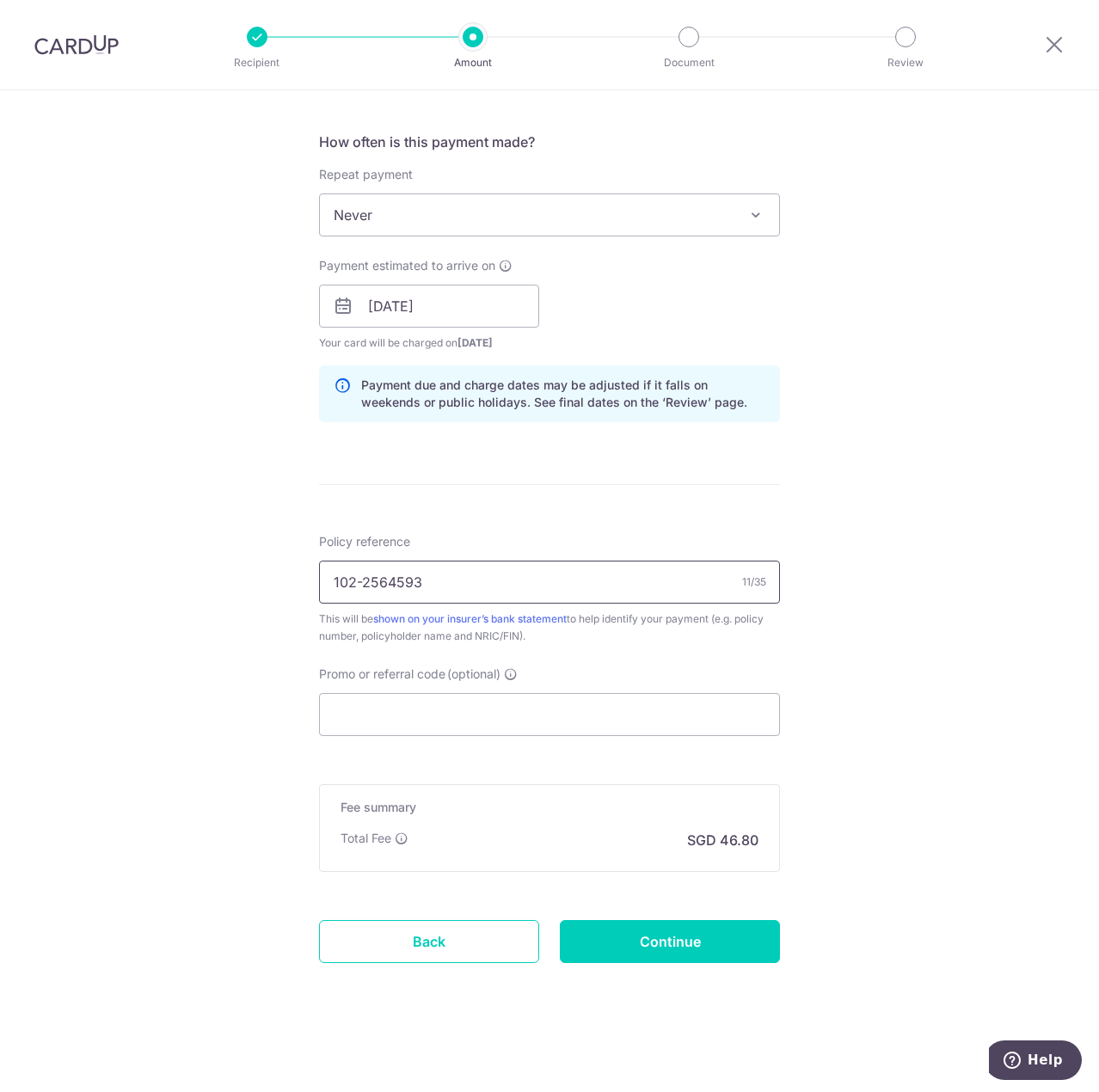
click at [596, 582] on input "102-2564593" at bounding box center [550, 581] width 461 height 43
click at [110, 655] on div "Tell us more about your payment Enter payment amount SGD 1,800.00 1800.00 Card …" at bounding box center [550, 278] width 1099 height 1626
click at [388, 720] on input "Promo or referral code (optional)" at bounding box center [550, 714] width 461 height 43
click at [200, 684] on div "Tell us more about your payment Enter payment amount SGD 1,800.00 1800.00 Card …" at bounding box center [550, 278] width 1099 height 1626
click at [436, 713] on input "Promo or referral code (optional)" at bounding box center [550, 714] width 461 height 43
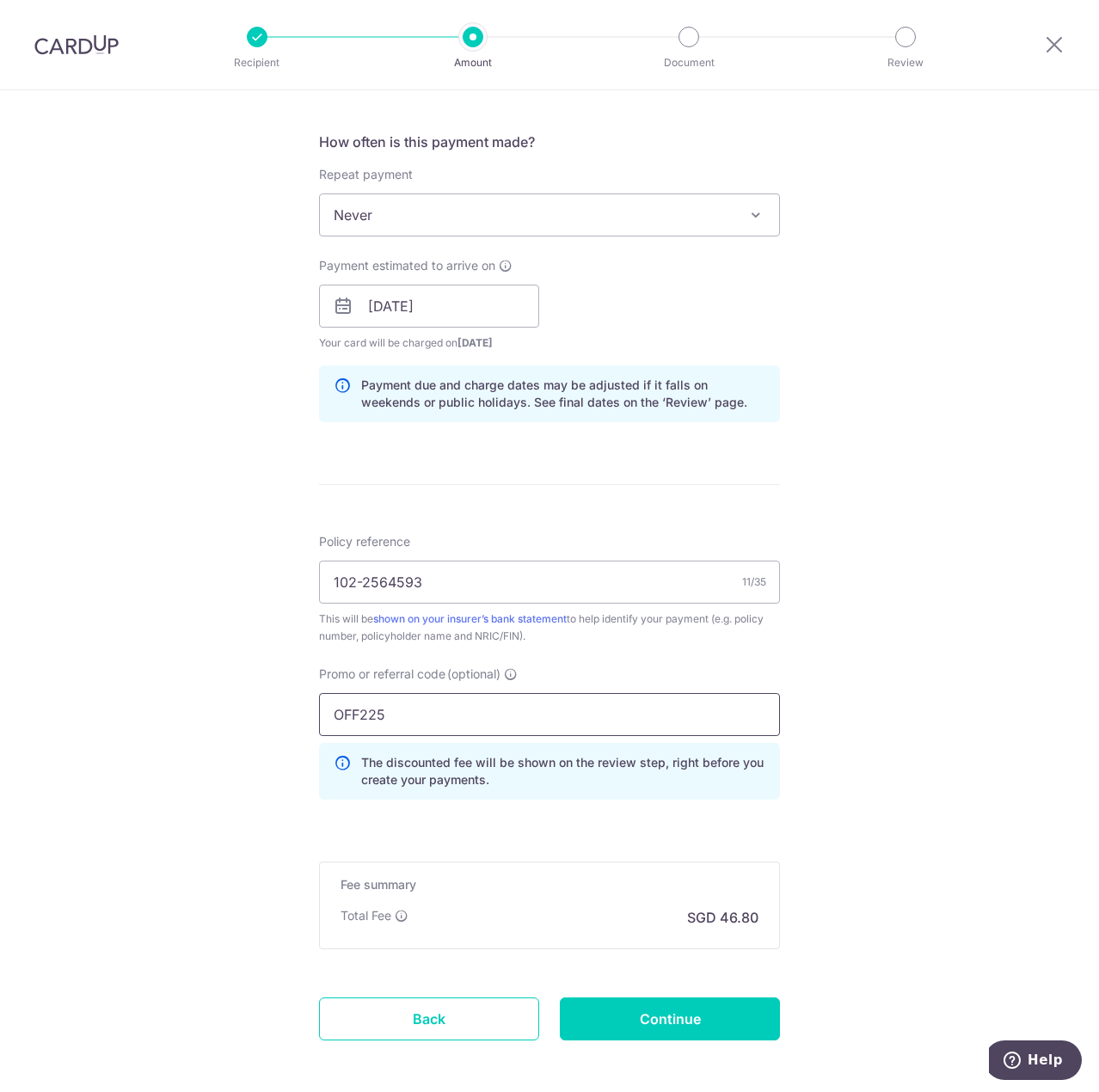
type input "OFF225"
click at [175, 703] on div "Tell us more about your payment Enter payment amount SGD 1,800.00 1800.00 Card …" at bounding box center [550, 318] width 1099 height 1704
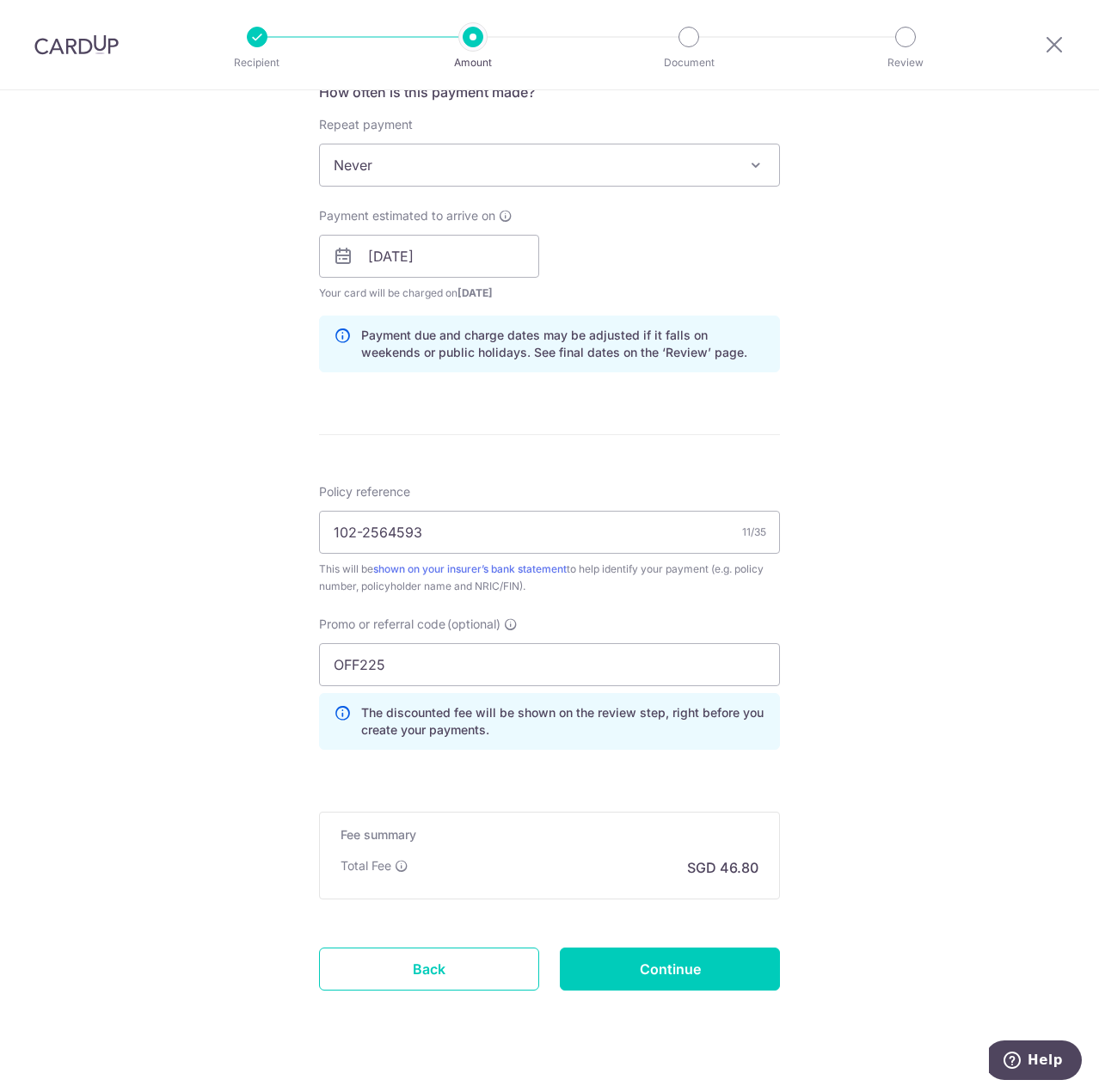
scroll to position [702, 0]
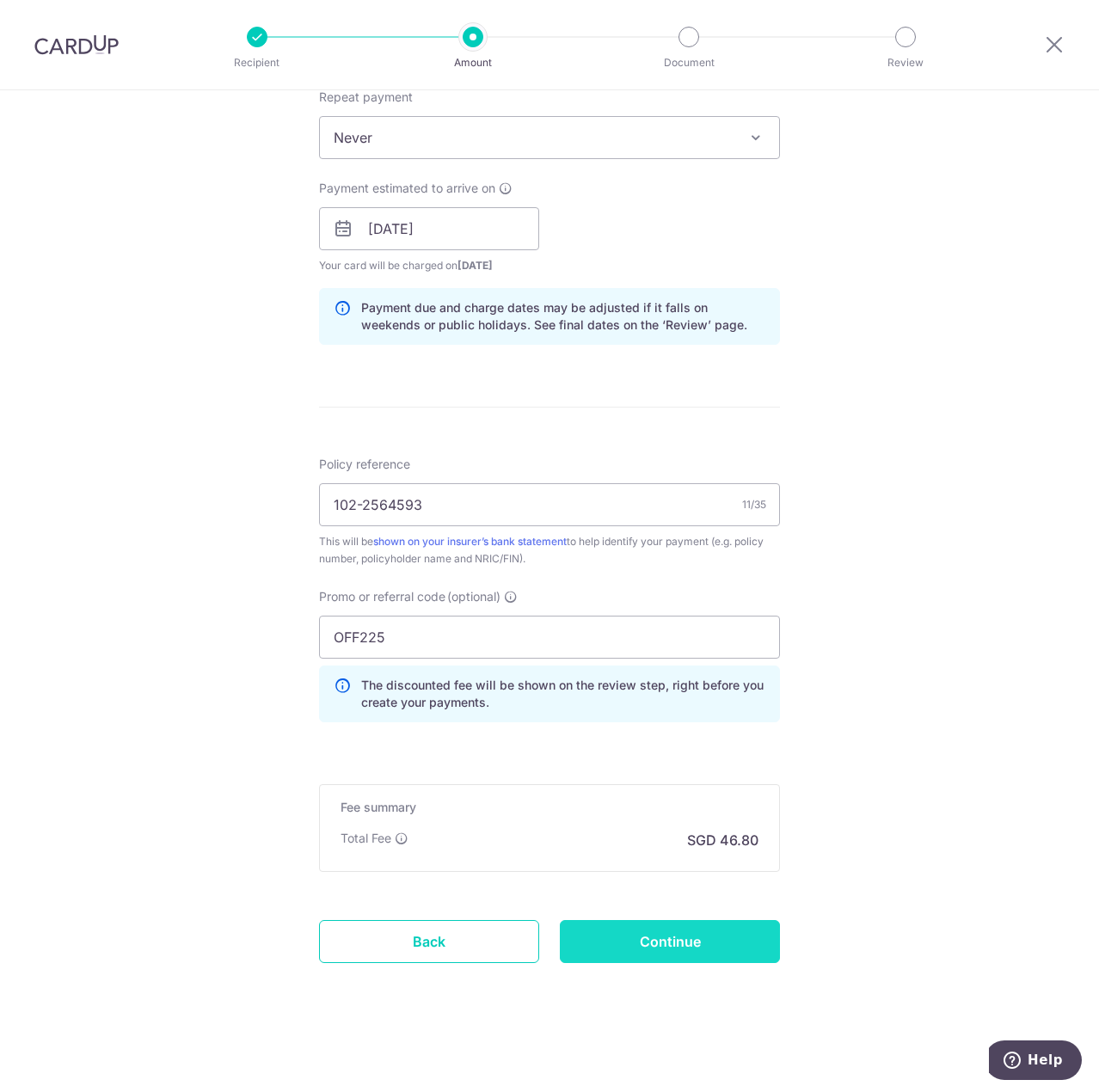
click at [738, 956] on input "Continue" at bounding box center [670, 941] width 220 height 43
type input "Create Schedule"
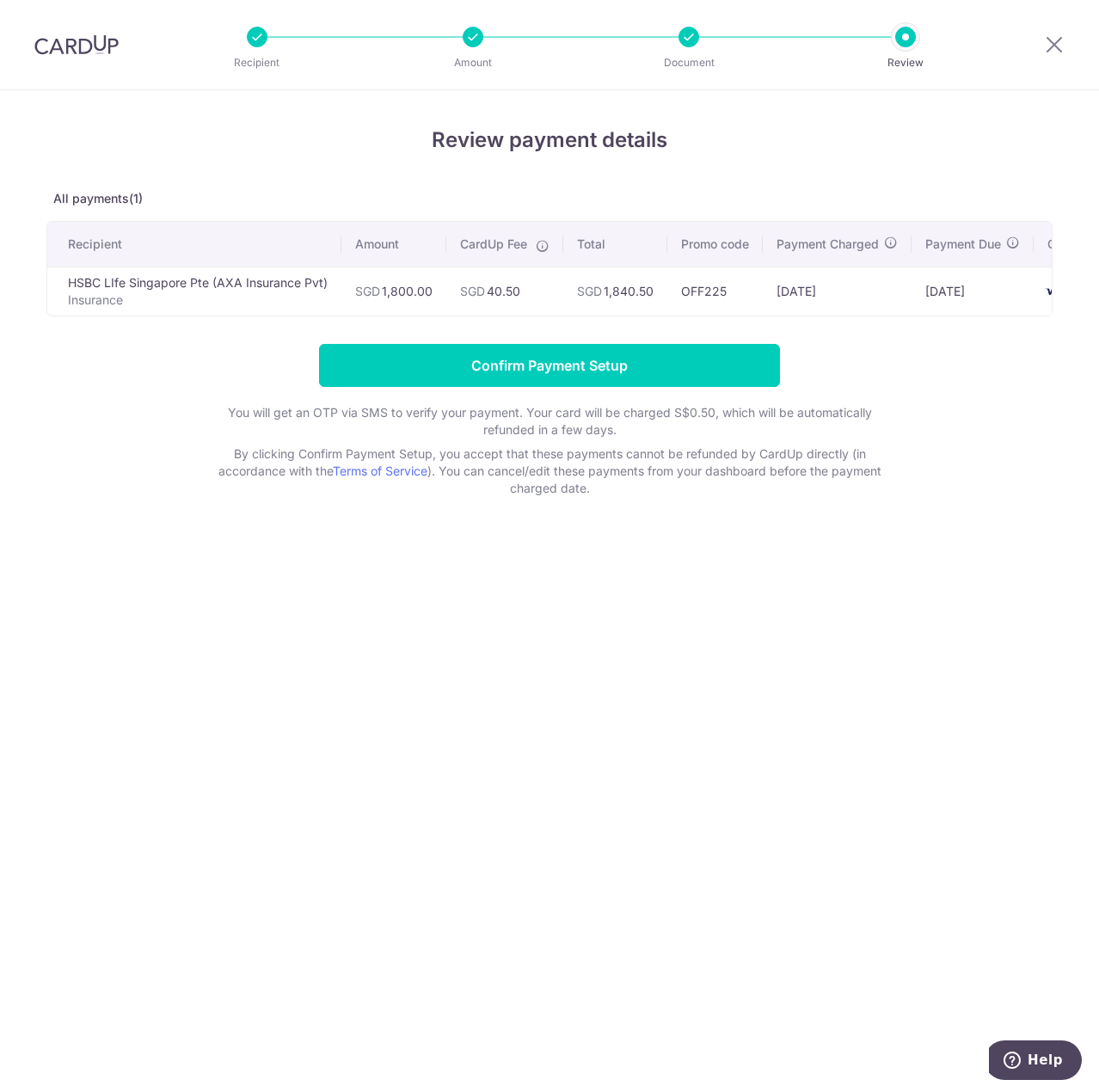
click at [613, 652] on div "Review payment details All payments(1) Recipient Amount CardUp Fee Total Promo …" at bounding box center [550, 591] width 1099 height 1002
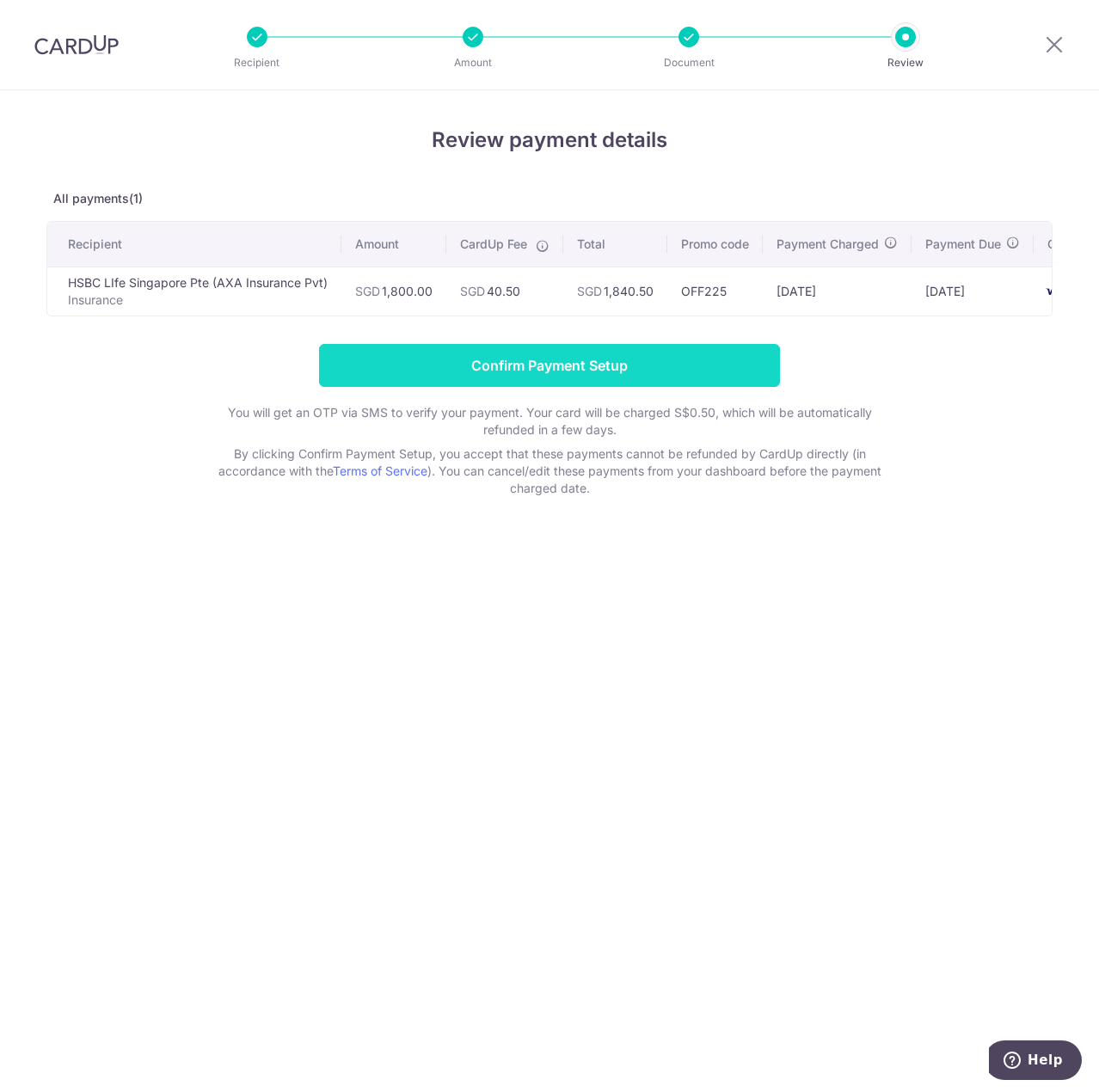
click at [635, 375] on input "Confirm Payment Setup" at bounding box center [550, 365] width 461 height 43
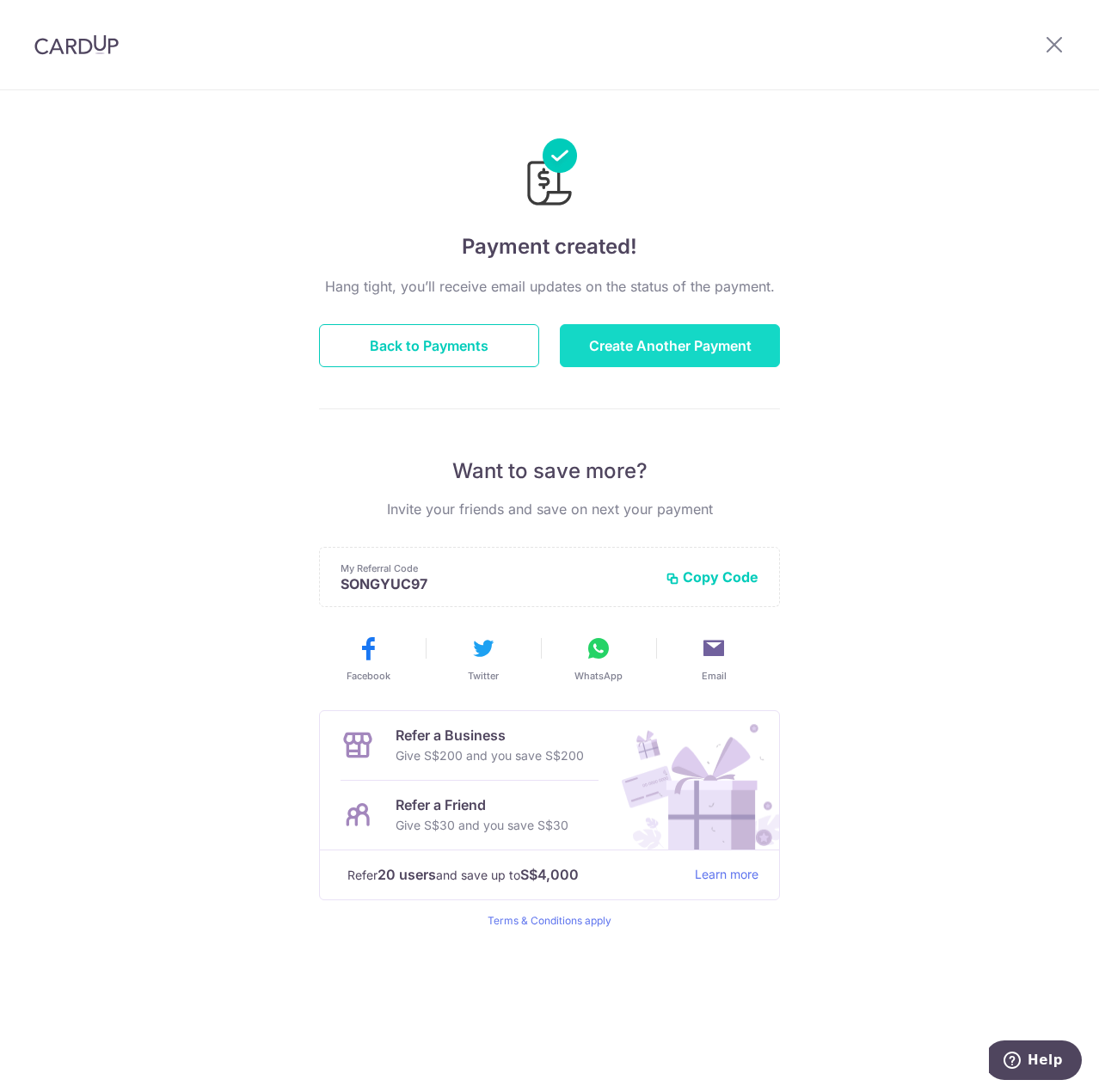
click at [667, 345] on button "Create Another Payment" at bounding box center [670, 345] width 220 height 43
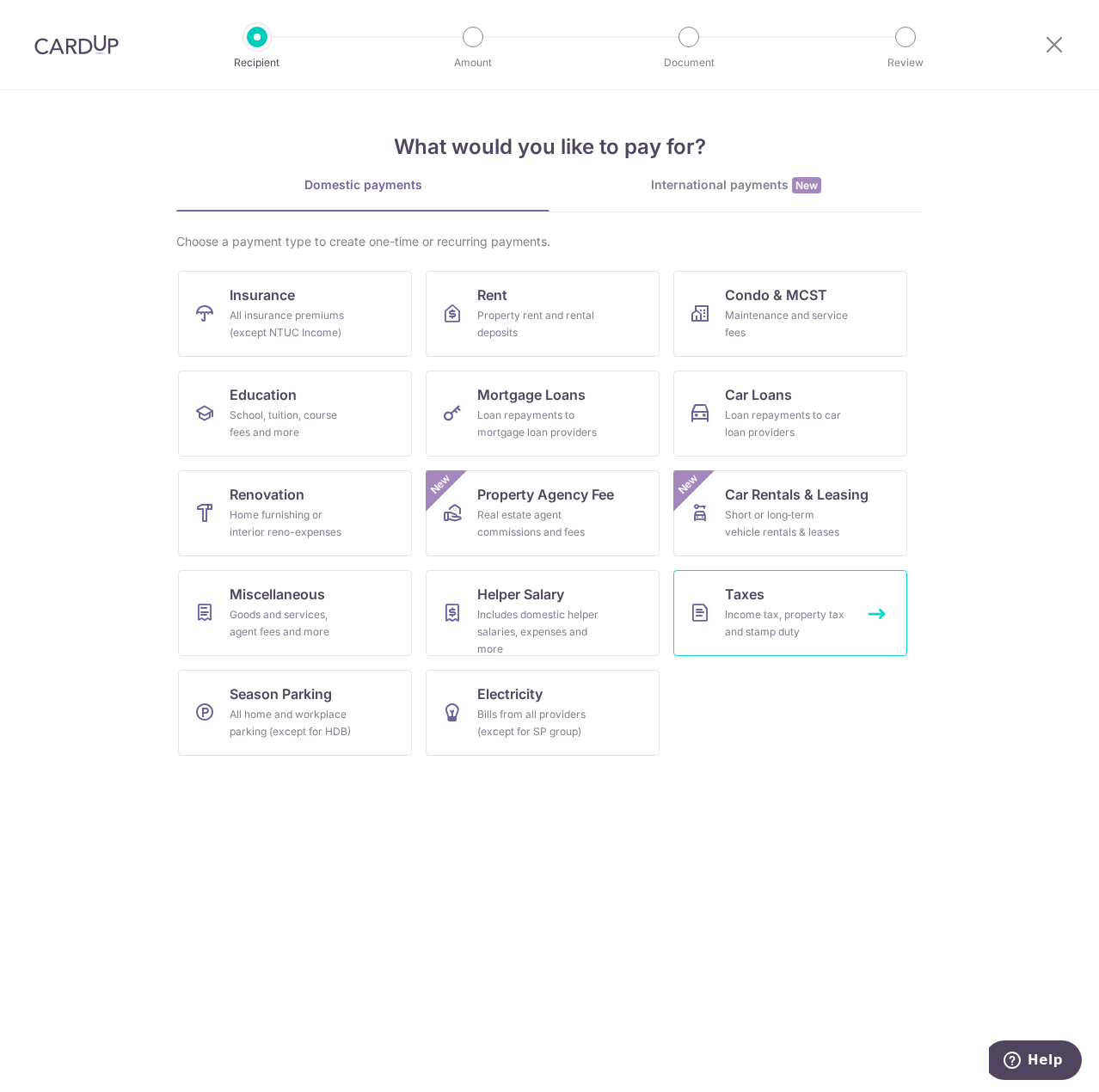
click at [809, 605] on link "Taxes Income tax, property tax and stamp duty" at bounding box center [790, 613] width 234 height 86
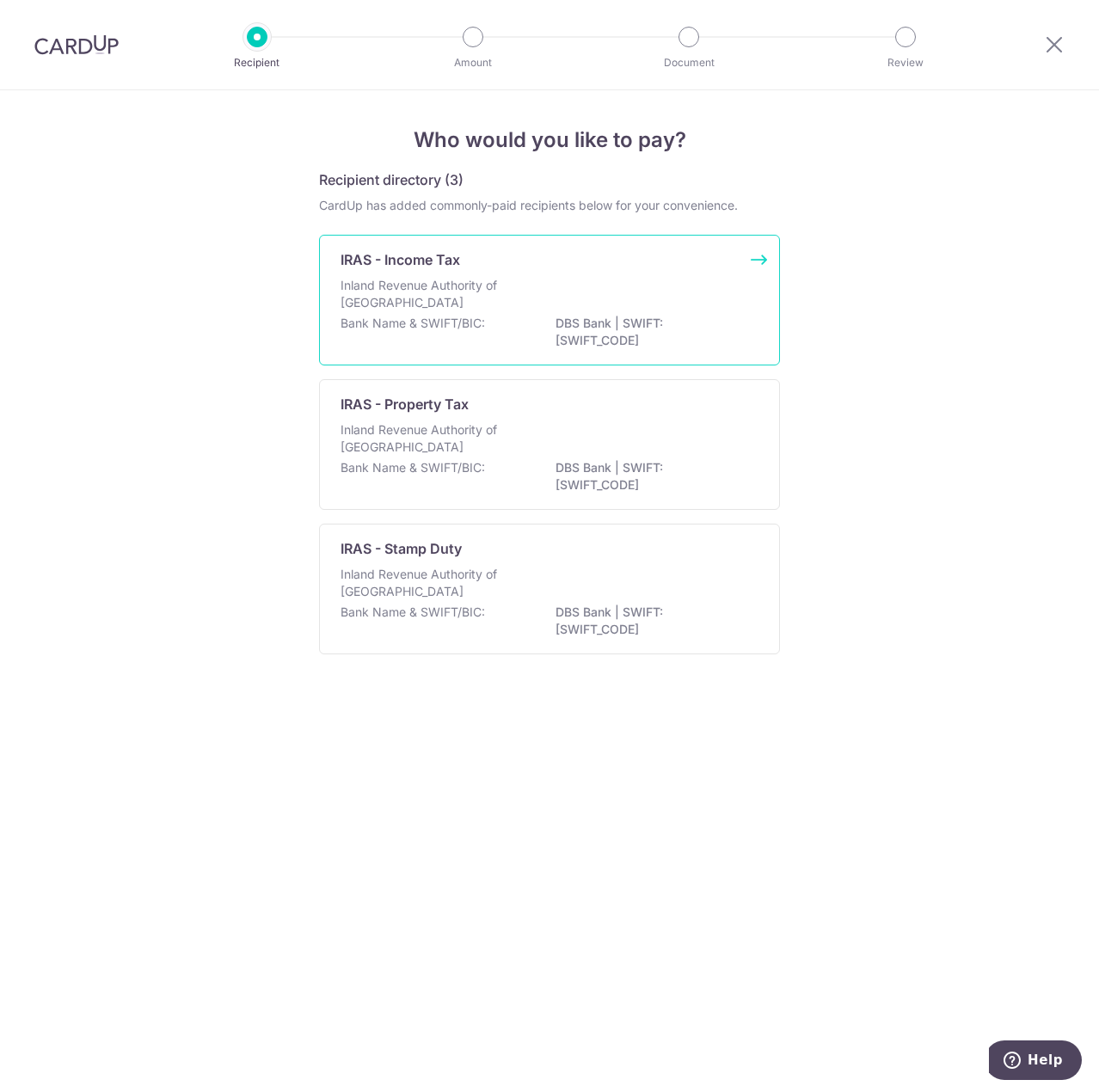
click at [536, 247] on div "IRAS - Income Tax Inland Revenue Authority of [GEOGRAPHIC_DATA] Bank Name & SWI…" at bounding box center [550, 300] width 461 height 131
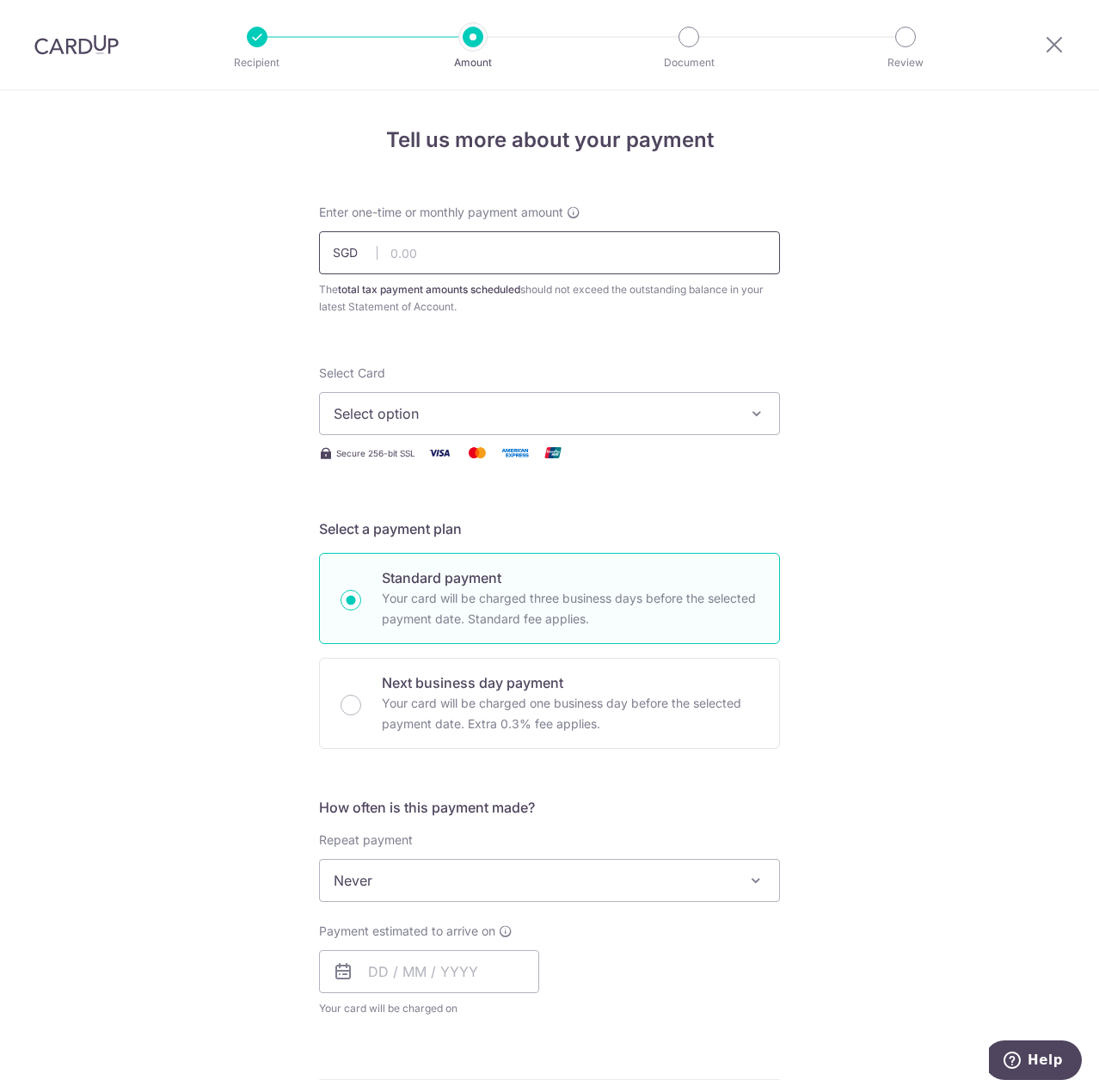
click at [548, 243] on input "text" at bounding box center [550, 252] width 461 height 43
drag, startPoint x: 1057, startPoint y: 52, endPoint x: 619, endPoint y: 83, distance: 439.1
click at [1057, 52] on icon at bounding box center [1054, 45] width 21 height 22
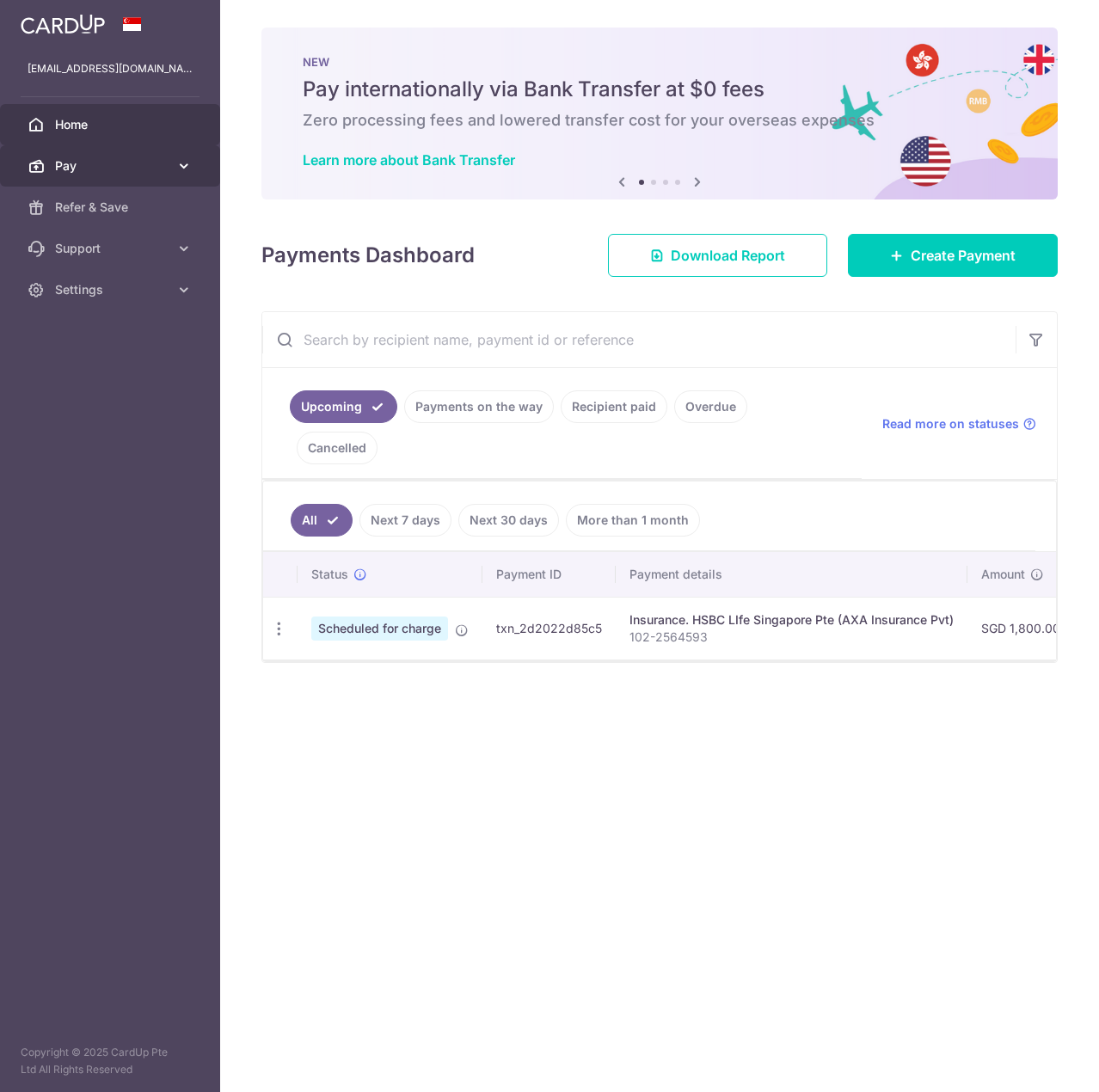
click at [153, 168] on span "Pay" at bounding box center [111, 166] width 114 height 17
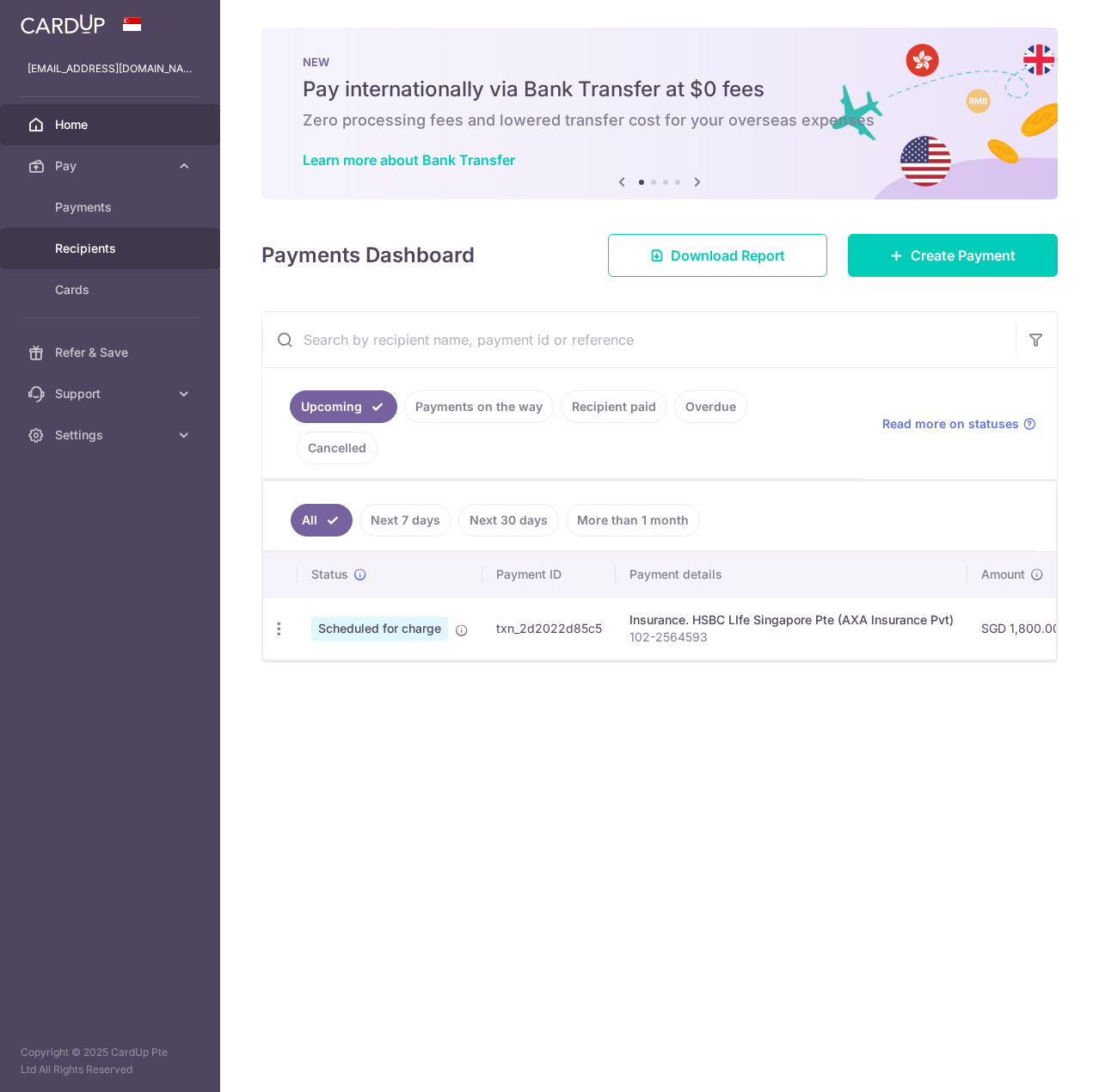
click at [127, 244] on span "Recipients" at bounding box center [111, 248] width 114 height 17
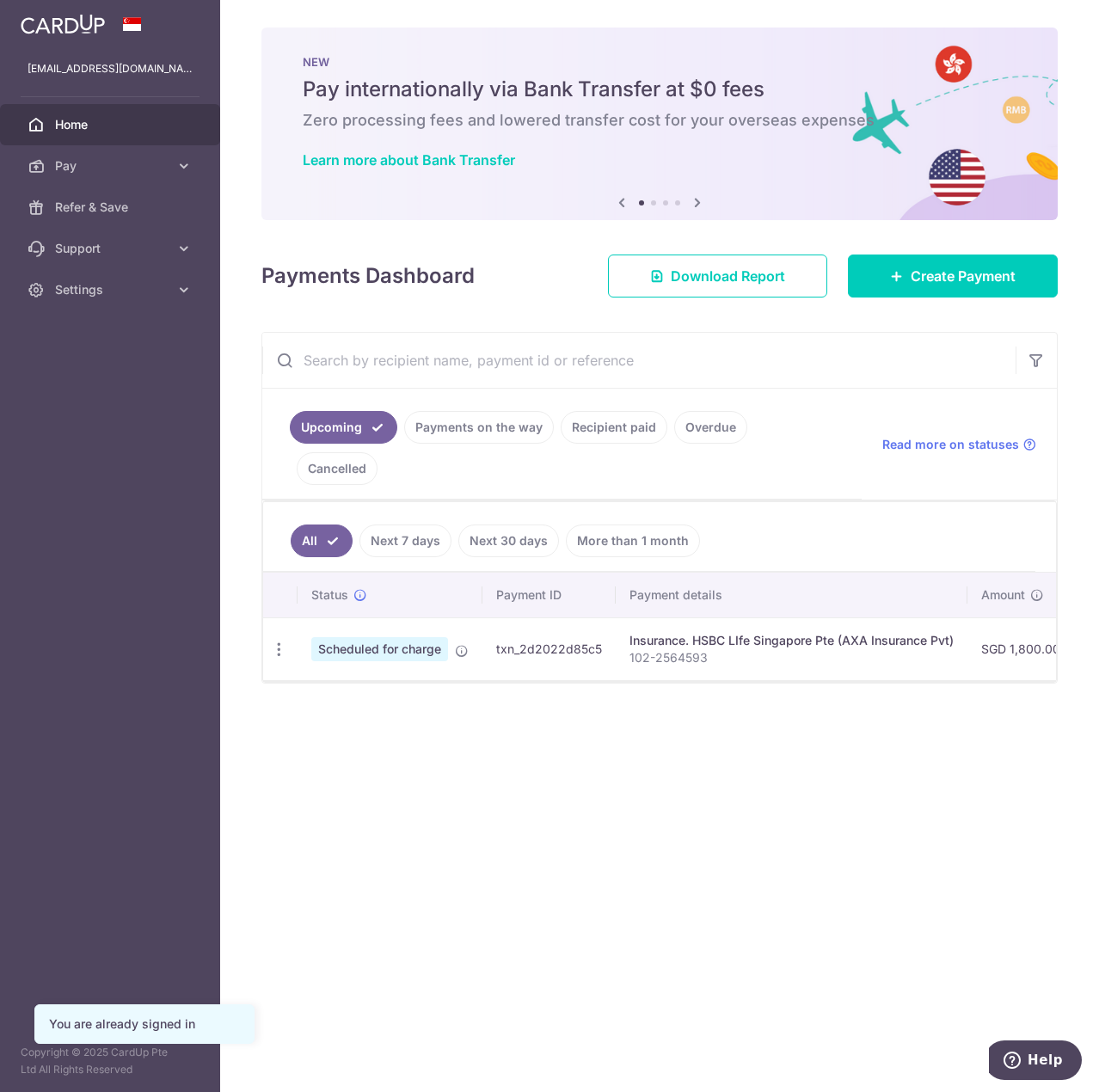
drag, startPoint x: 586, startPoint y: 651, endPoint x: 662, endPoint y: 650, distance: 76.0
click at [662, 650] on div "Upcoming Payments on the way Recipient paid Overdue Cancelled Read more on stat…" at bounding box center [659, 508] width 796 height 352
click at [932, 295] on link "Create Payment" at bounding box center [953, 276] width 210 height 43
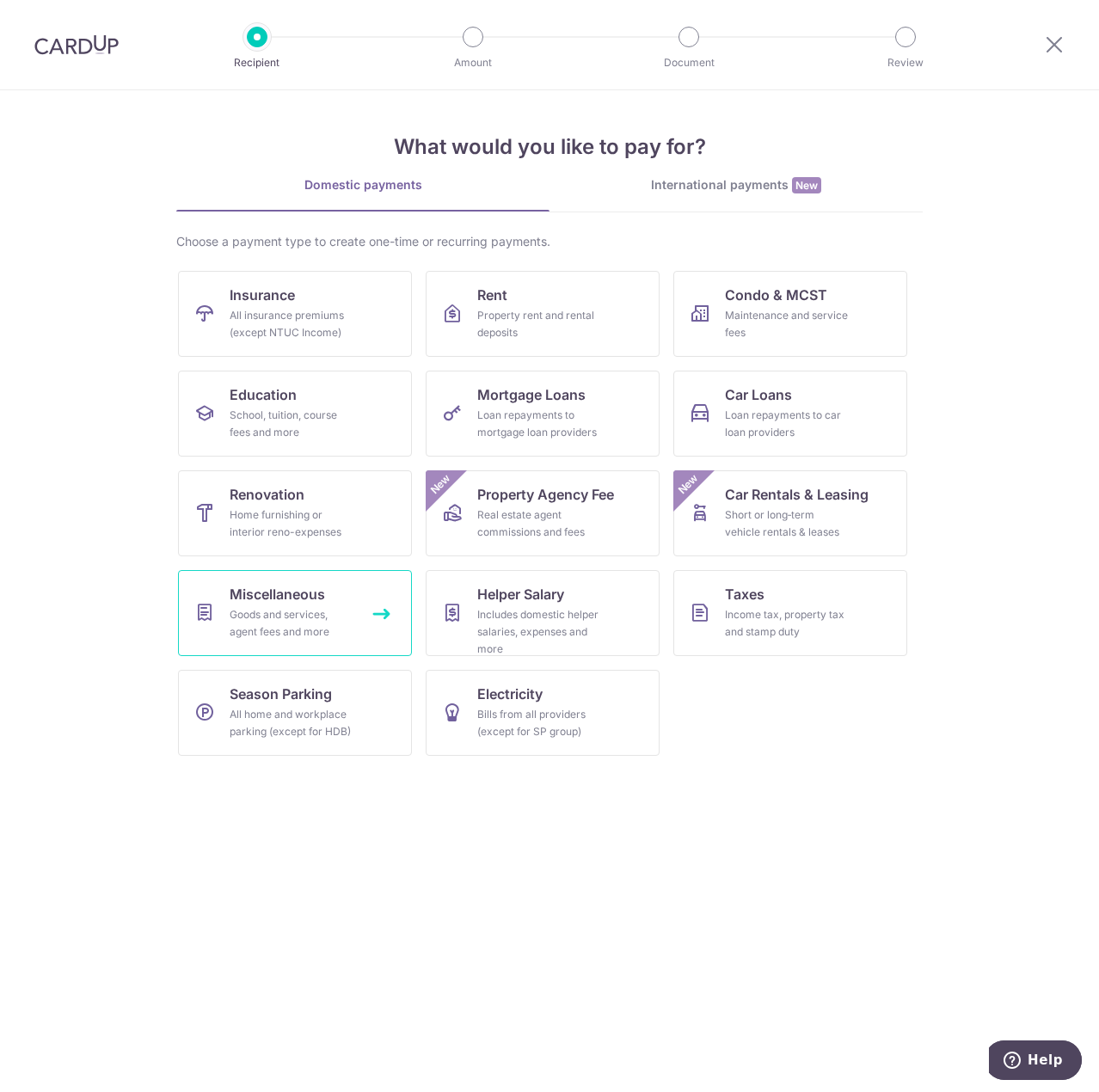
click at [341, 633] on div "Goods and services, agent fees and more" at bounding box center [291, 623] width 124 height 35
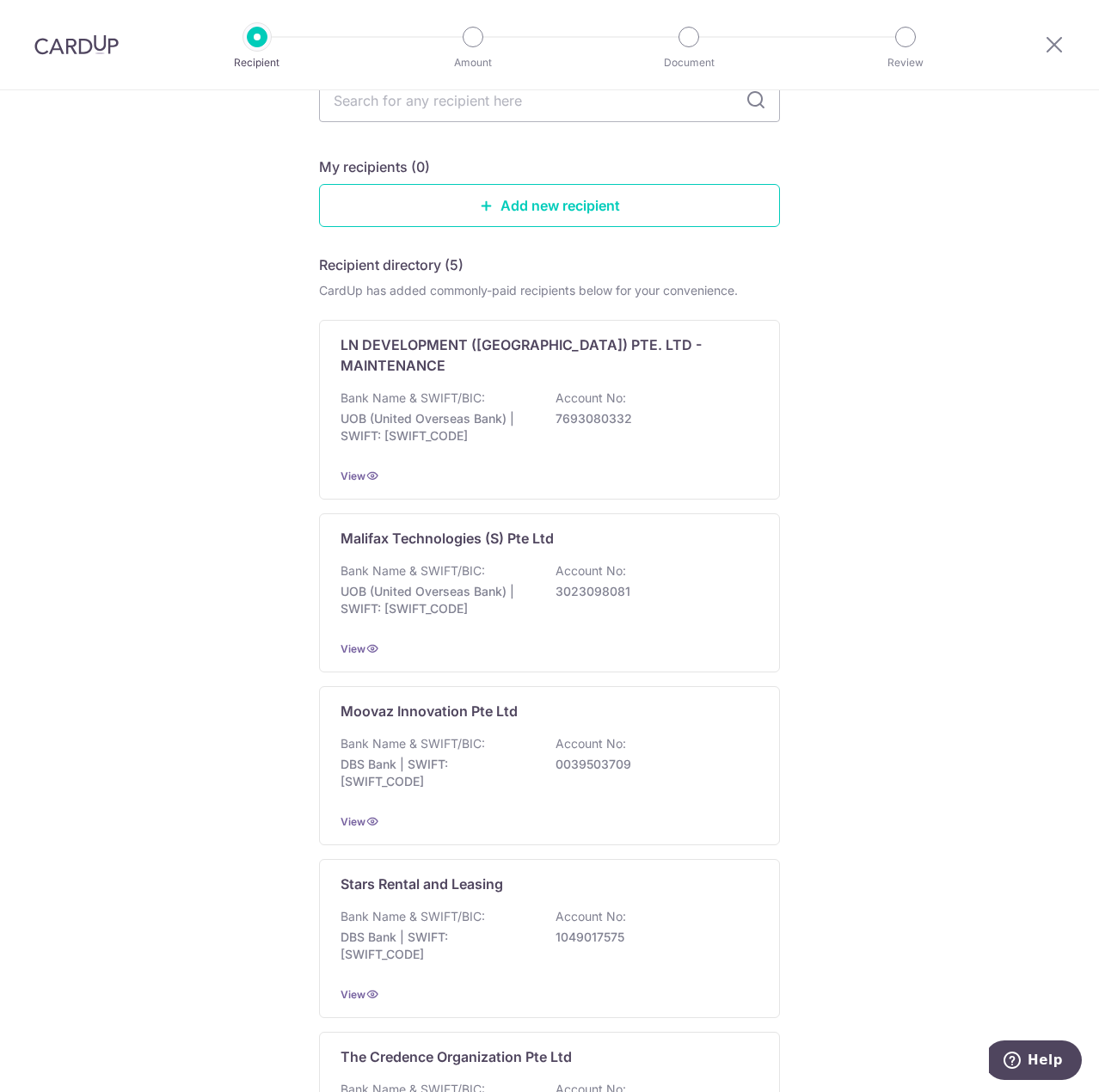
scroll to position [23, 0]
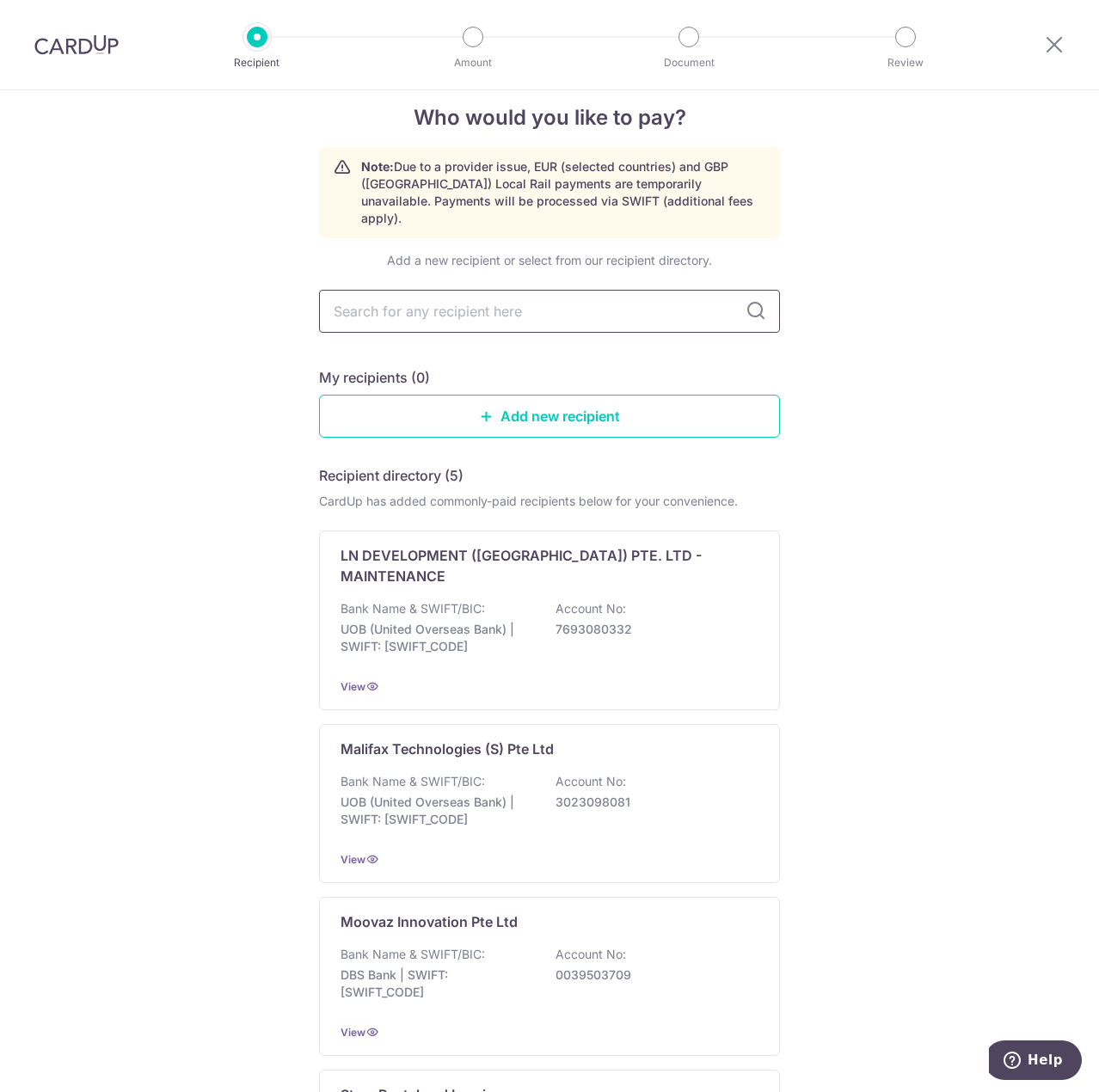
click at [465, 293] on input "text" at bounding box center [550, 311] width 461 height 43
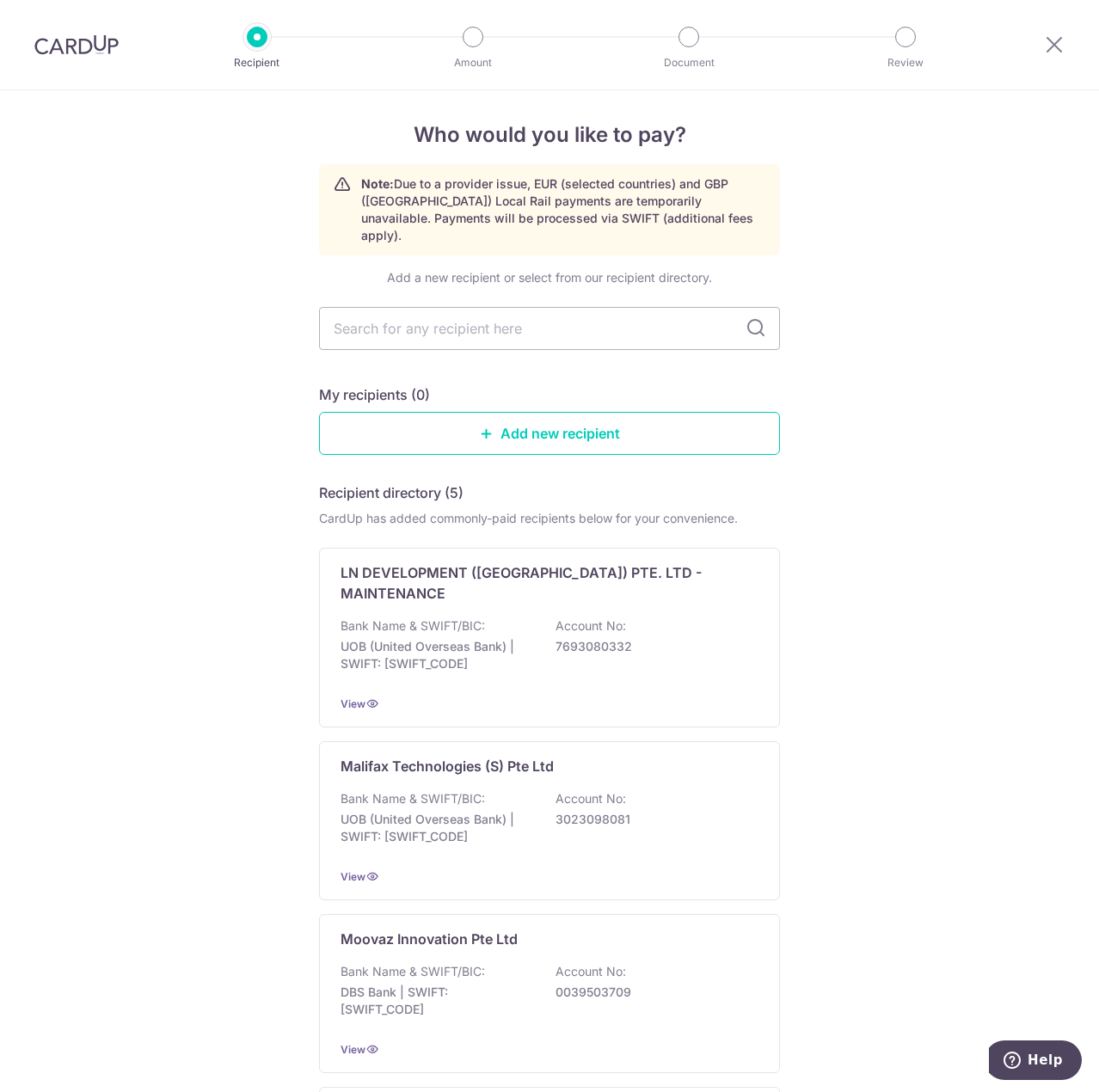
scroll to position [0, 0]
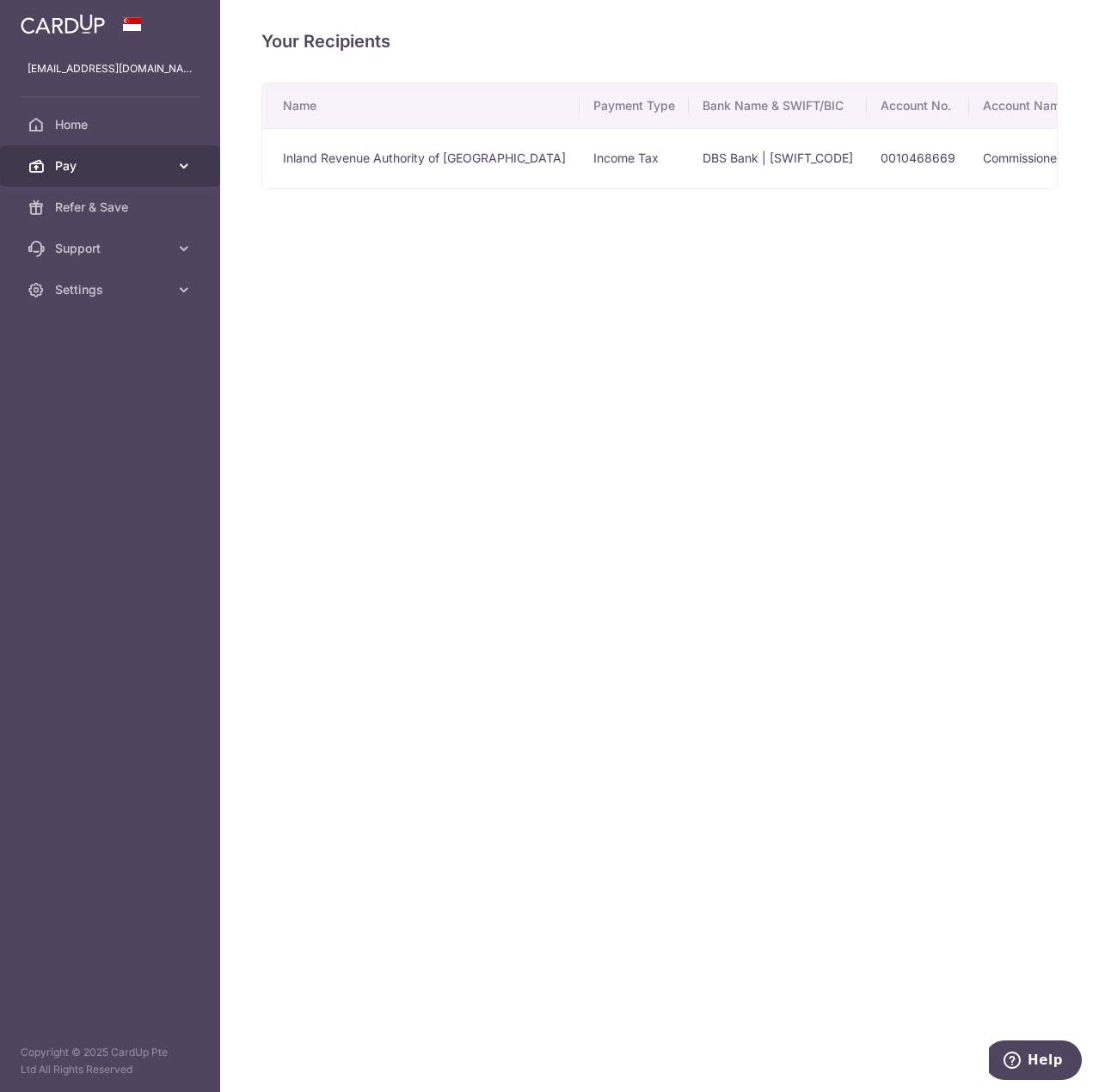
drag, startPoint x: 133, startPoint y: 168, endPoint x: 134, endPoint y: 184, distance: 16.0
click at [133, 169] on span "Pay" at bounding box center [111, 166] width 114 height 17
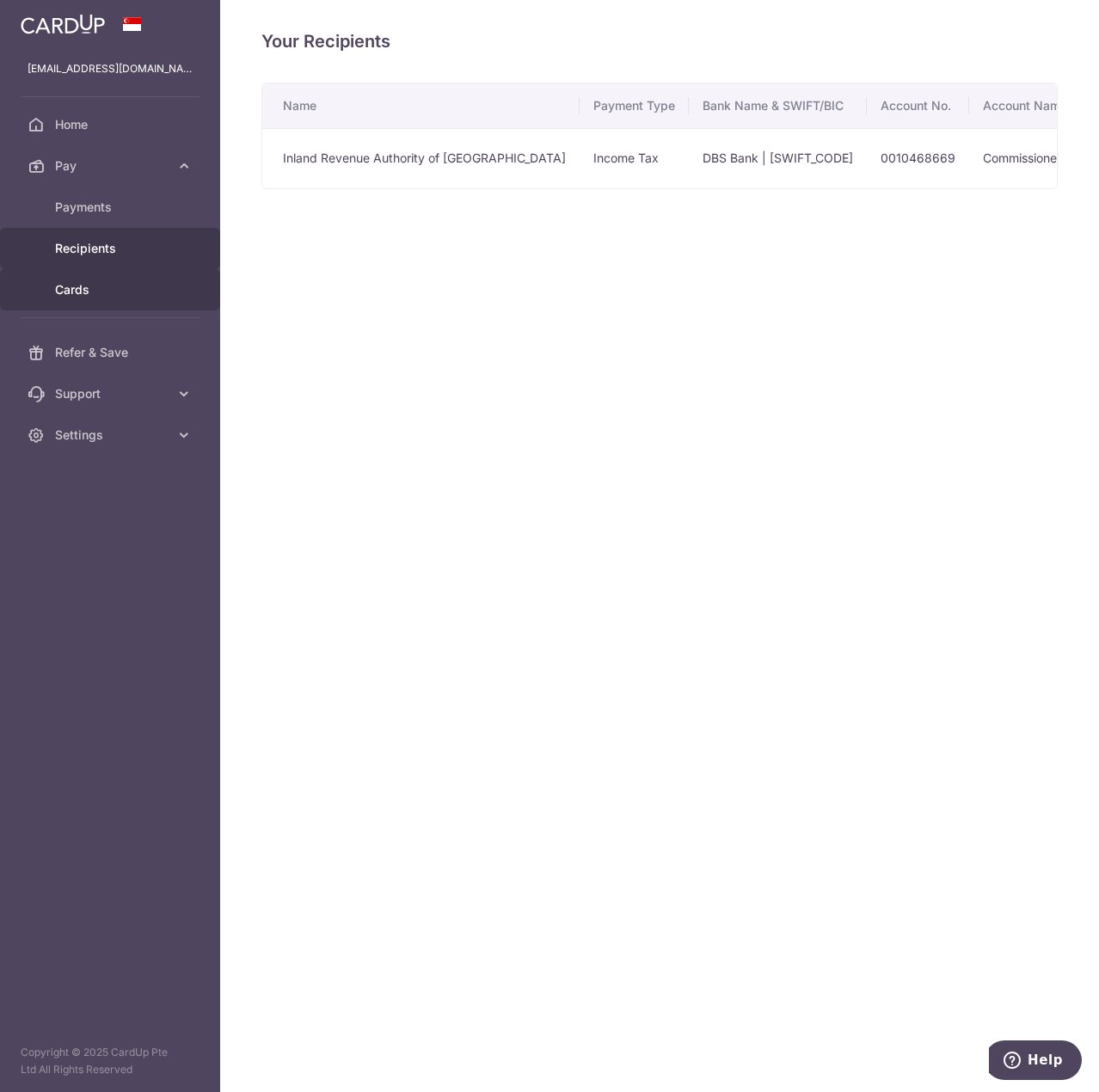
click at [134, 289] on span "Cards" at bounding box center [111, 289] width 114 height 17
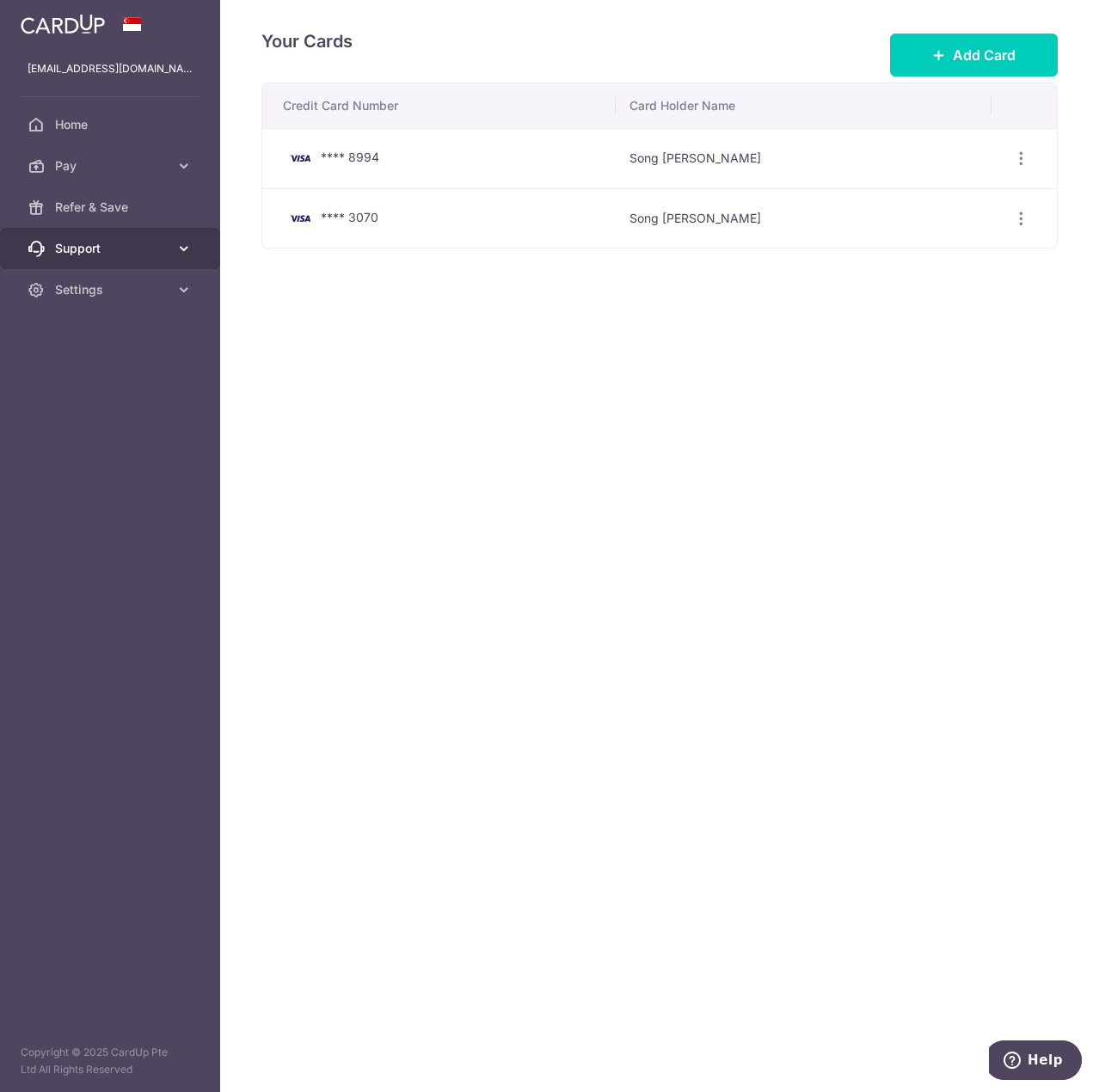
click at [207, 246] on link "Support" at bounding box center [110, 248] width 220 height 41
click at [184, 247] on icon at bounding box center [184, 248] width 17 height 17
click at [176, 298] on link "Settings" at bounding box center [110, 289] width 220 height 41
click at [178, 298] on link "Settings" at bounding box center [110, 289] width 220 height 41
click at [191, 165] on icon at bounding box center [184, 166] width 17 height 17
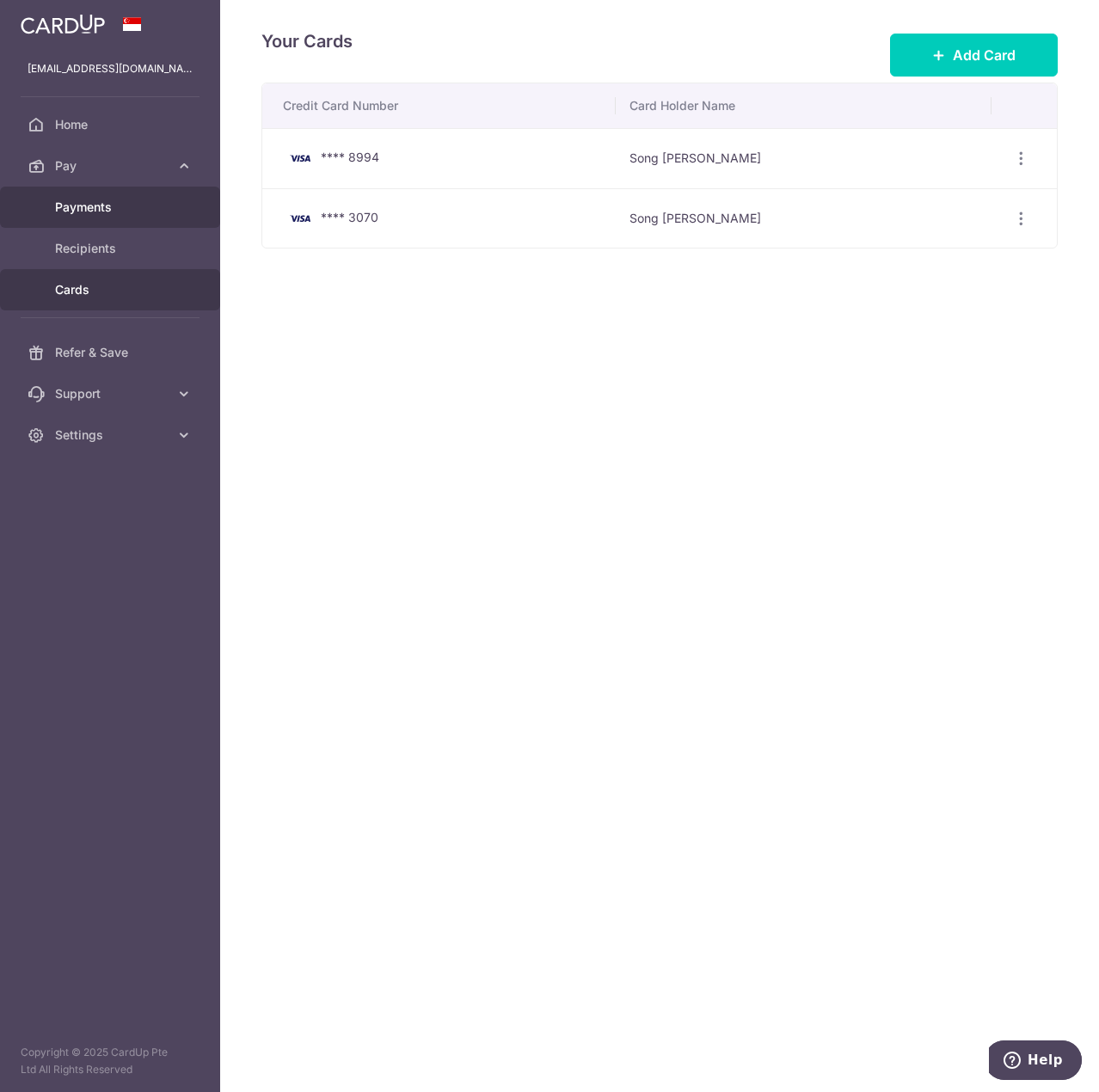
click at [163, 213] on span "Payments" at bounding box center [111, 207] width 114 height 17
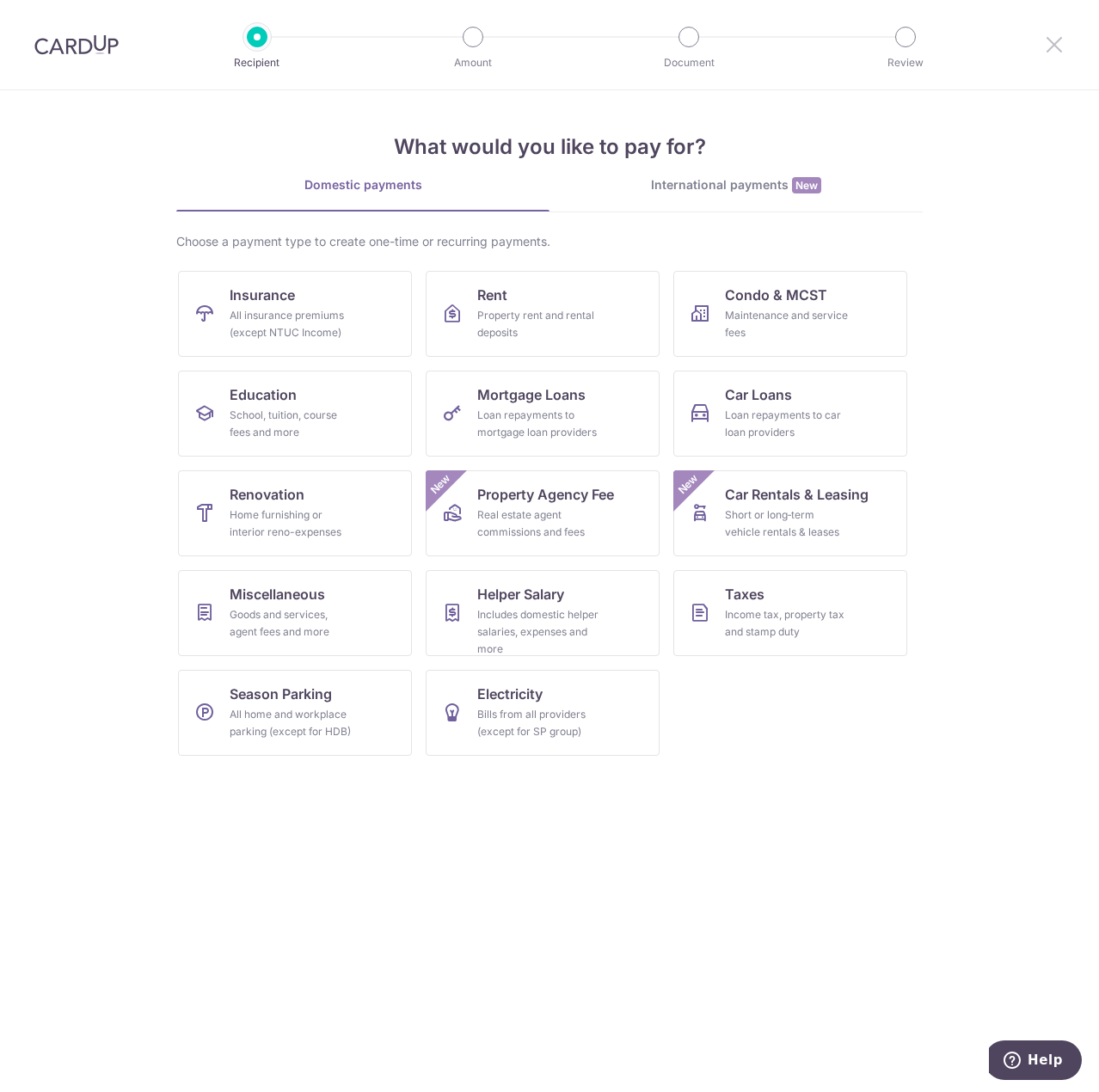
click at [1050, 50] on icon at bounding box center [1054, 45] width 21 height 22
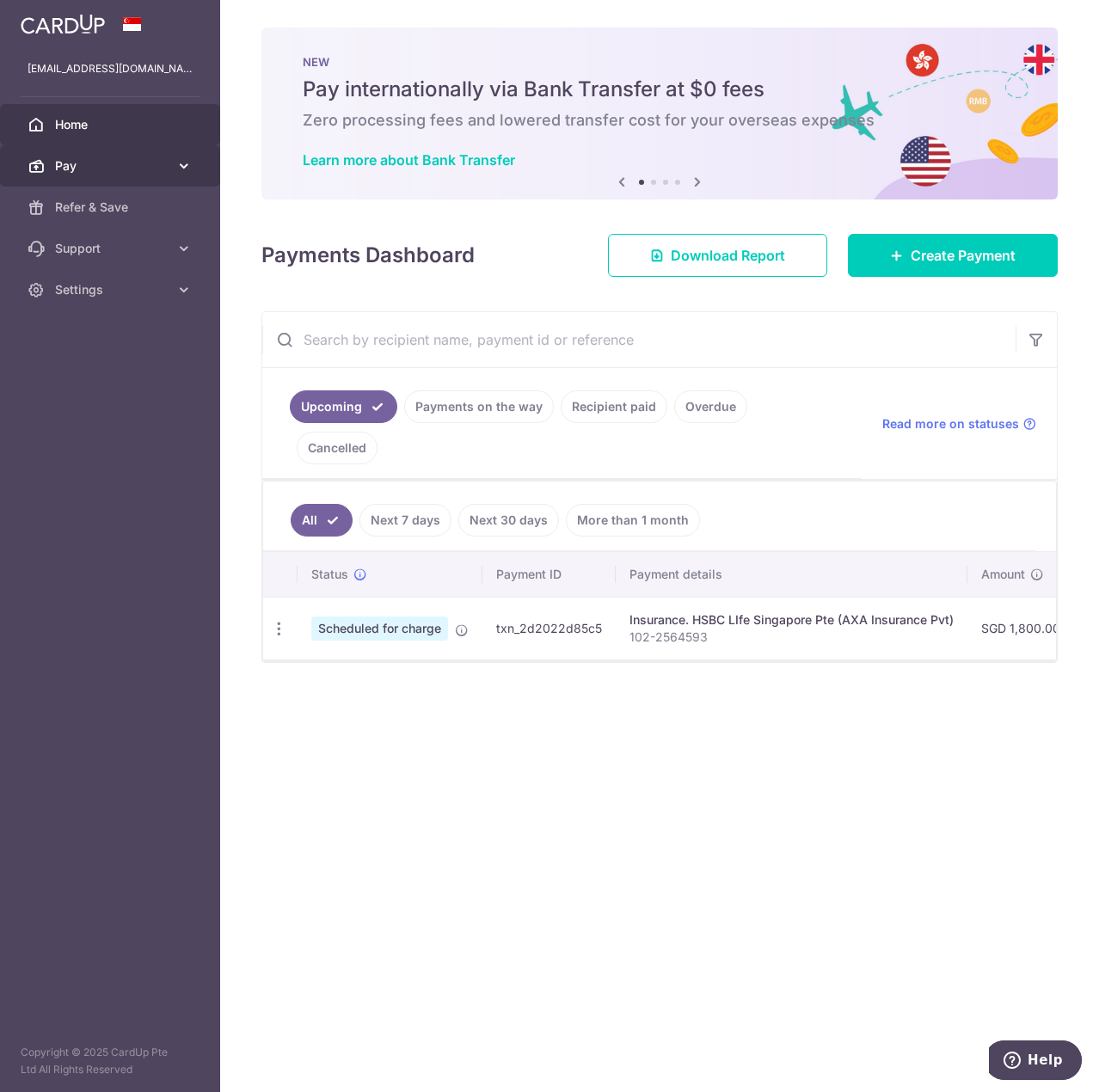
click at [184, 154] on link "Pay" at bounding box center [110, 166] width 220 height 41
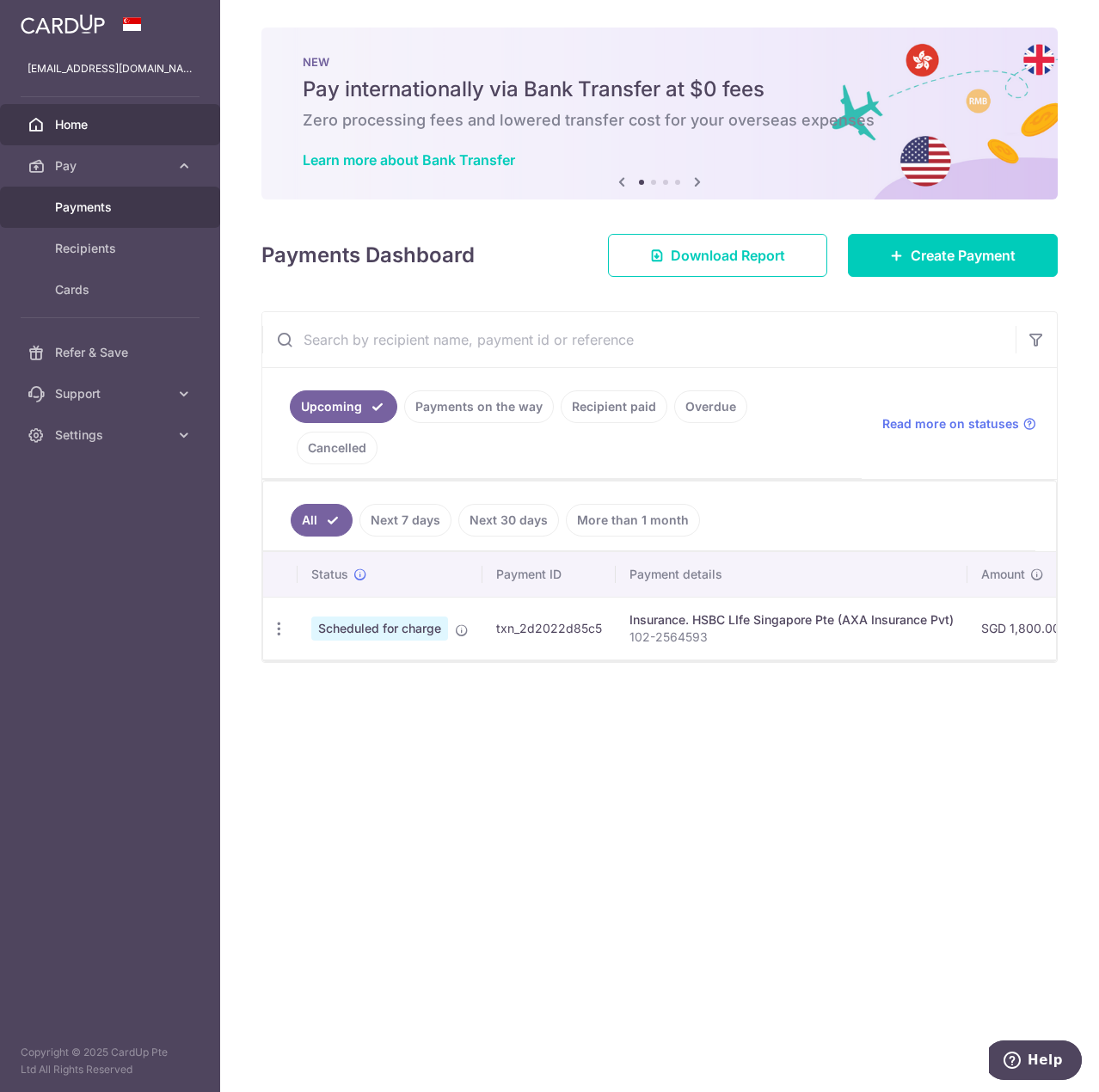
click at [159, 197] on link "Payments" at bounding box center [110, 207] width 220 height 41
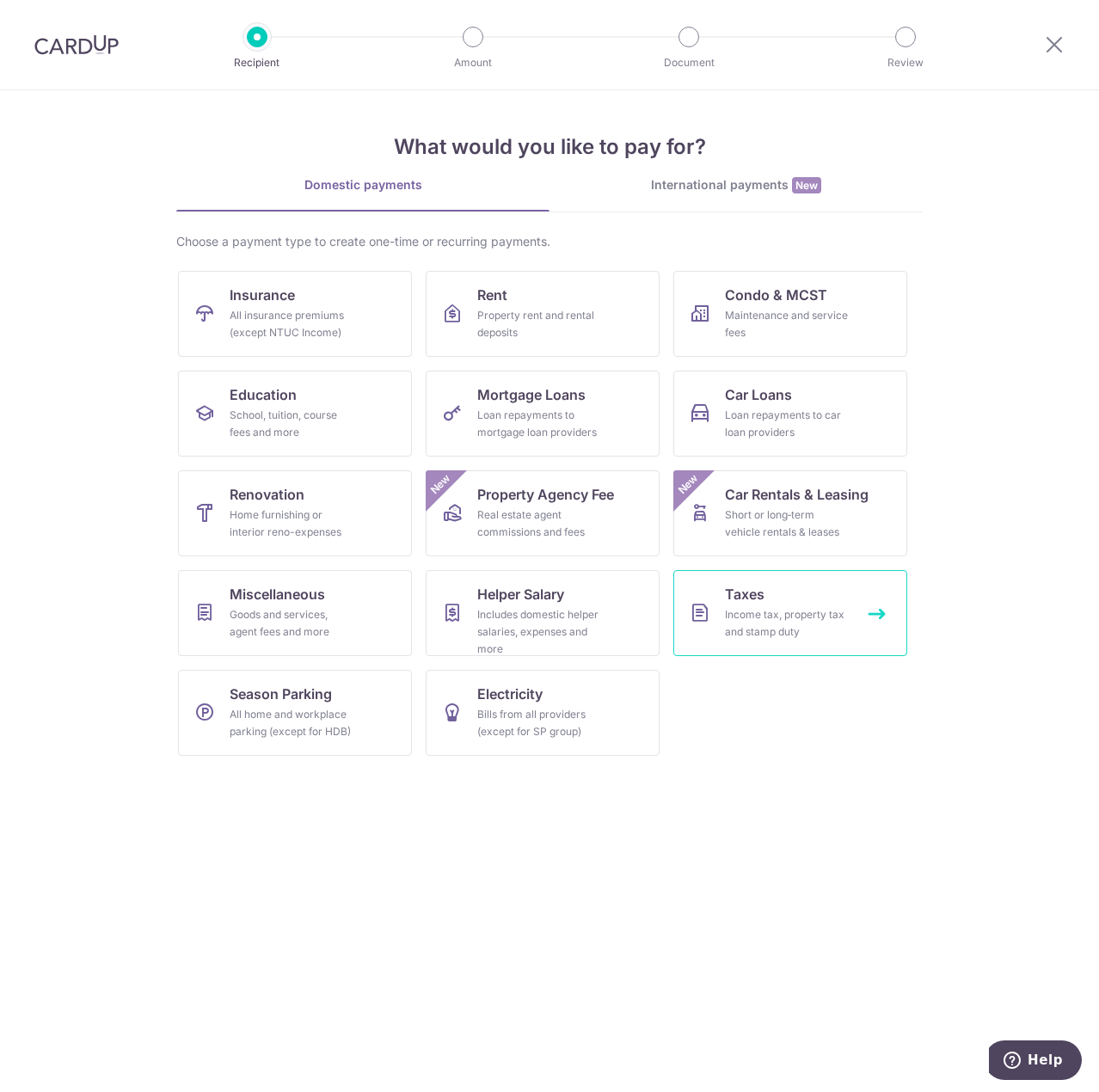
click at [803, 643] on link "Taxes Income tax, property tax and stamp duty" at bounding box center [790, 613] width 234 height 86
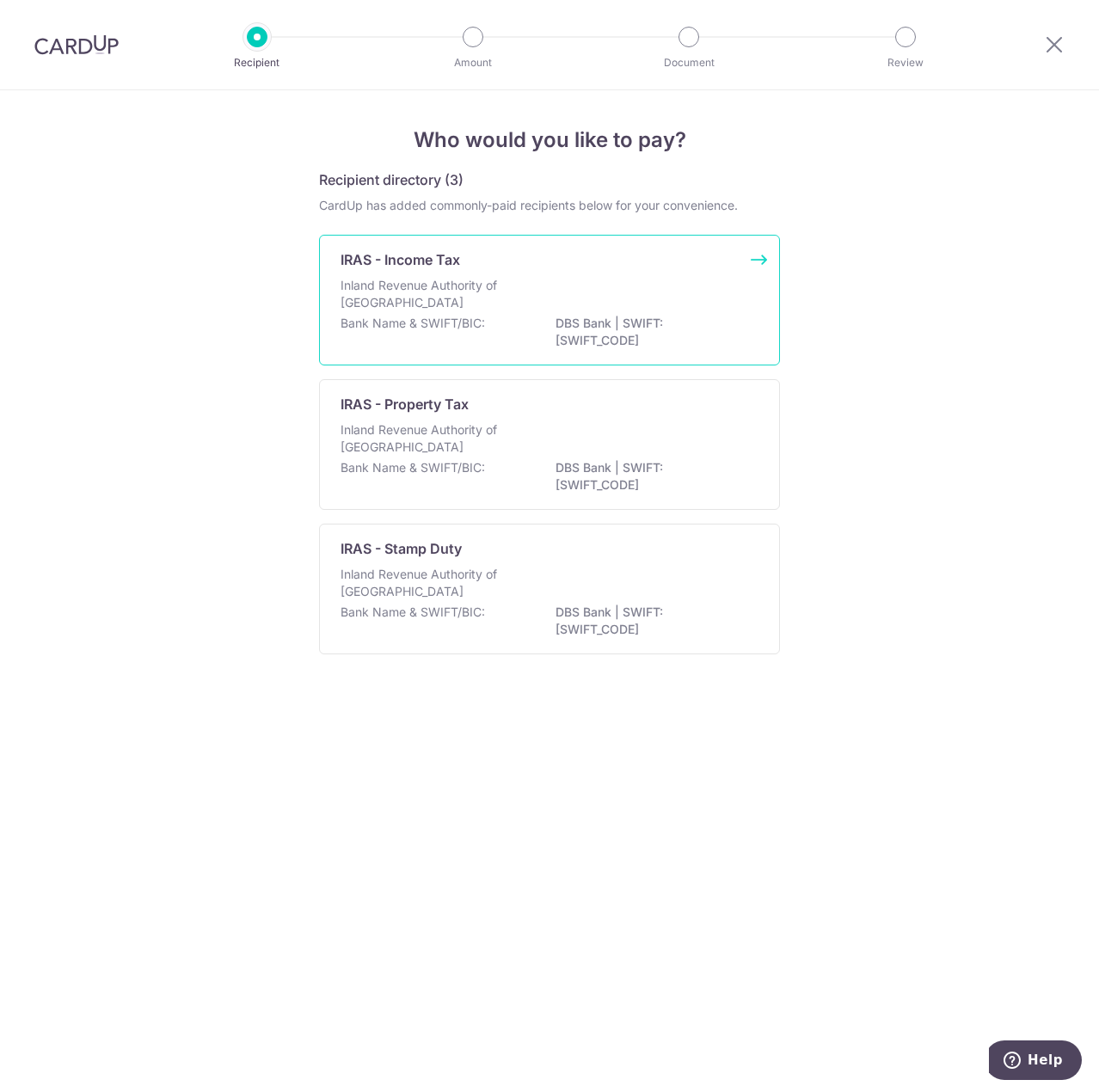
click at [645, 308] on div "Inland Revenue Authority of [GEOGRAPHIC_DATA]" at bounding box center [549, 296] width 418 height 38
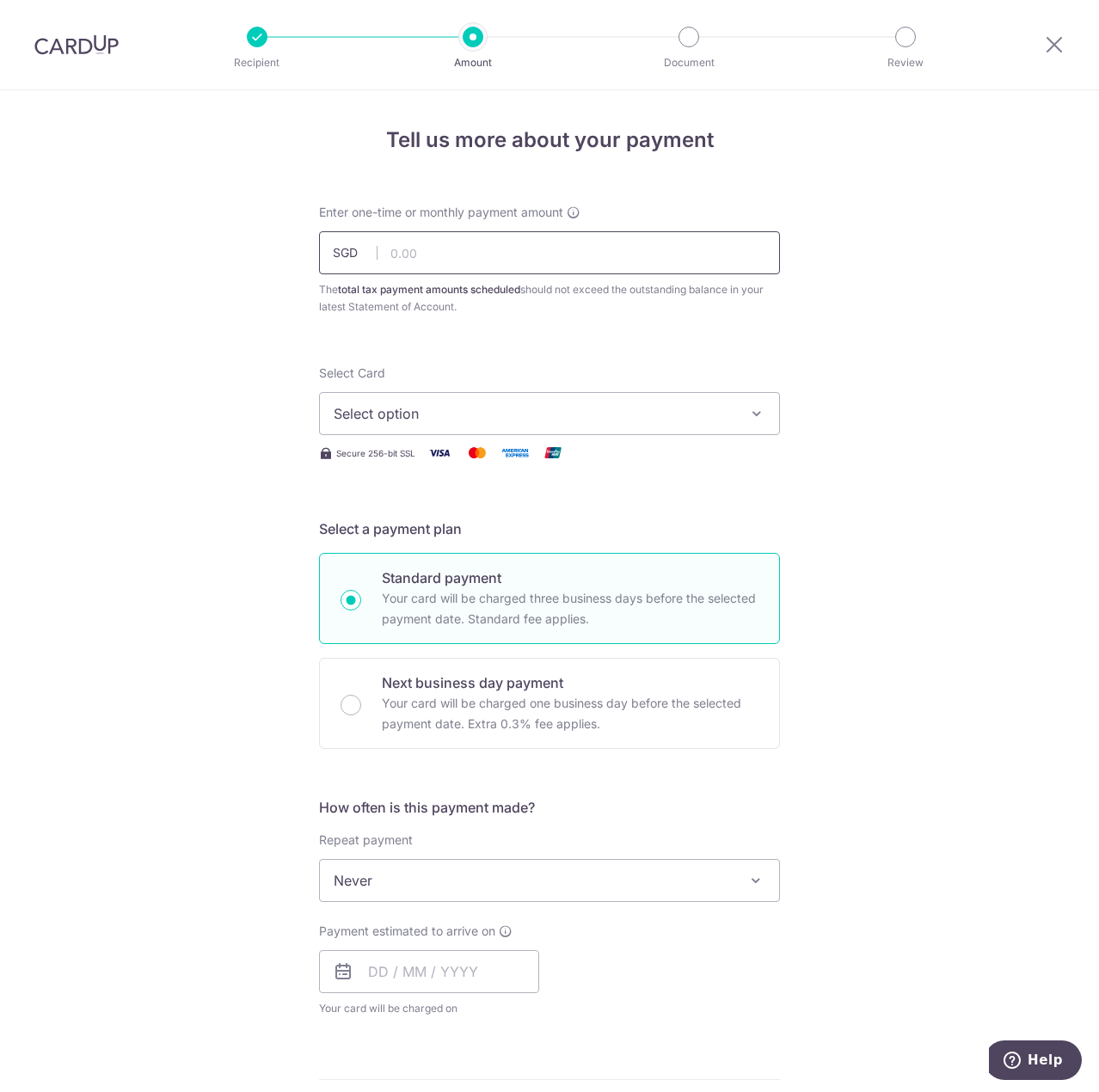
click at [492, 258] on input "text" at bounding box center [550, 252] width 461 height 43
type input "494.68"
drag, startPoint x: 119, startPoint y: 384, endPoint x: 170, endPoint y: 397, distance: 52.6
click at [121, 383] on div "Tell us more about your payment Enter one-time or monthly payment amount SGD 49…" at bounding box center [550, 888] width 1099 height 1597
click at [557, 433] on button "Select option" at bounding box center [550, 413] width 461 height 43
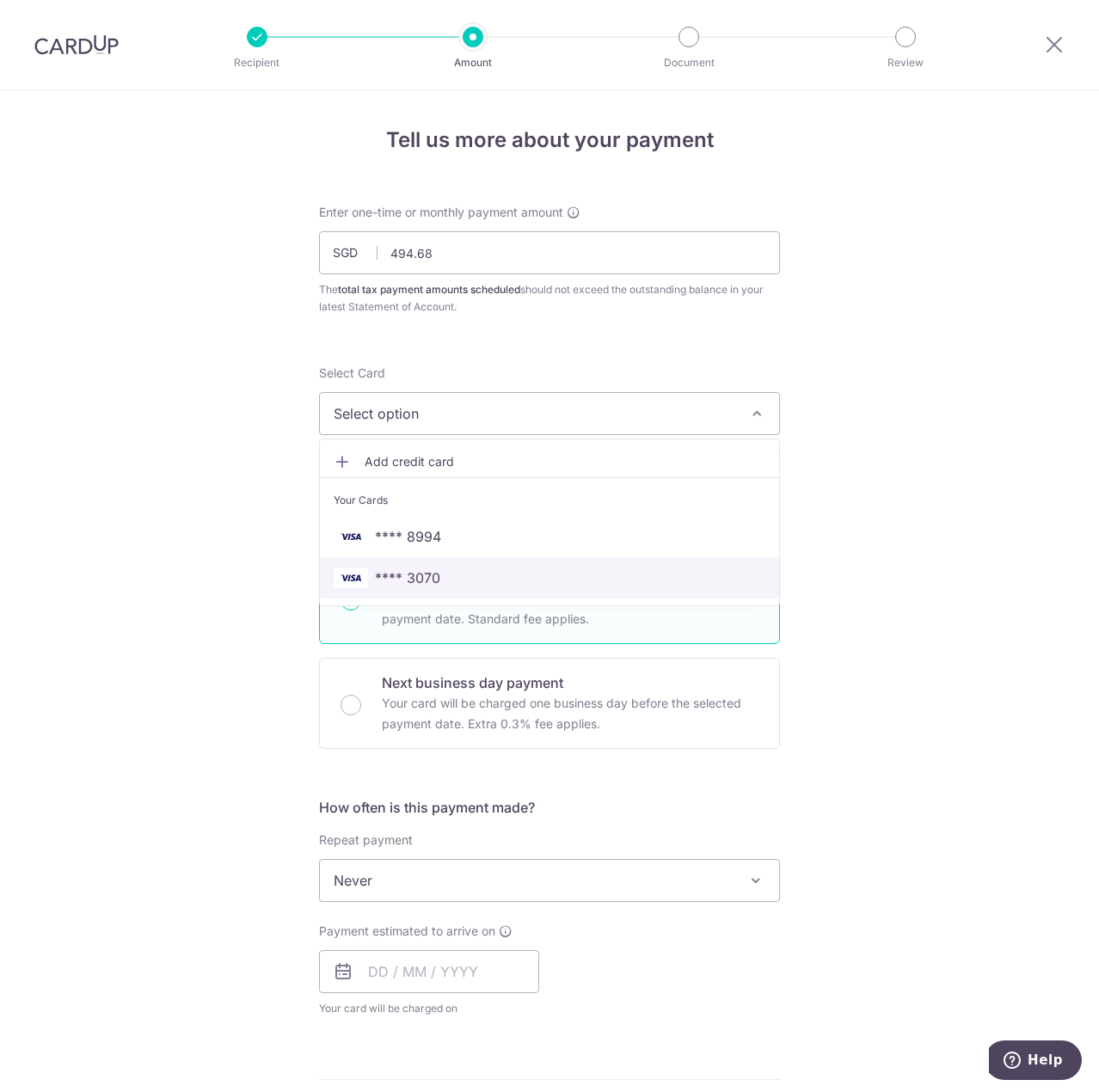
drag, startPoint x: 531, startPoint y: 586, endPoint x: 235, endPoint y: 547, distance: 298.6
click at [531, 586] on span "**** 3070" at bounding box center [550, 578] width 431 height 21
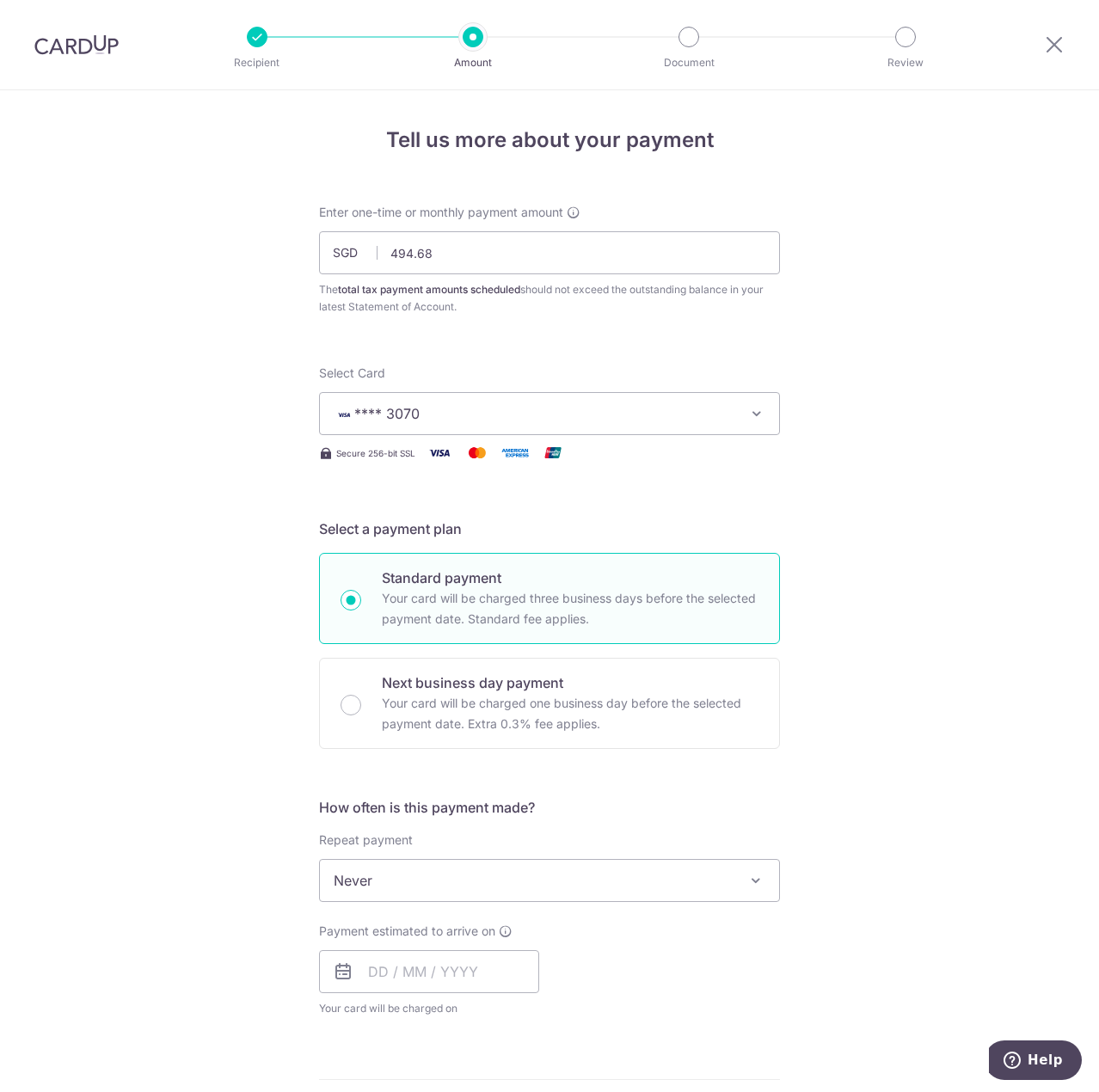
click at [130, 524] on div "Tell us more about your payment Enter one-time or monthly payment amount SGD 49…" at bounding box center [550, 888] width 1099 height 1597
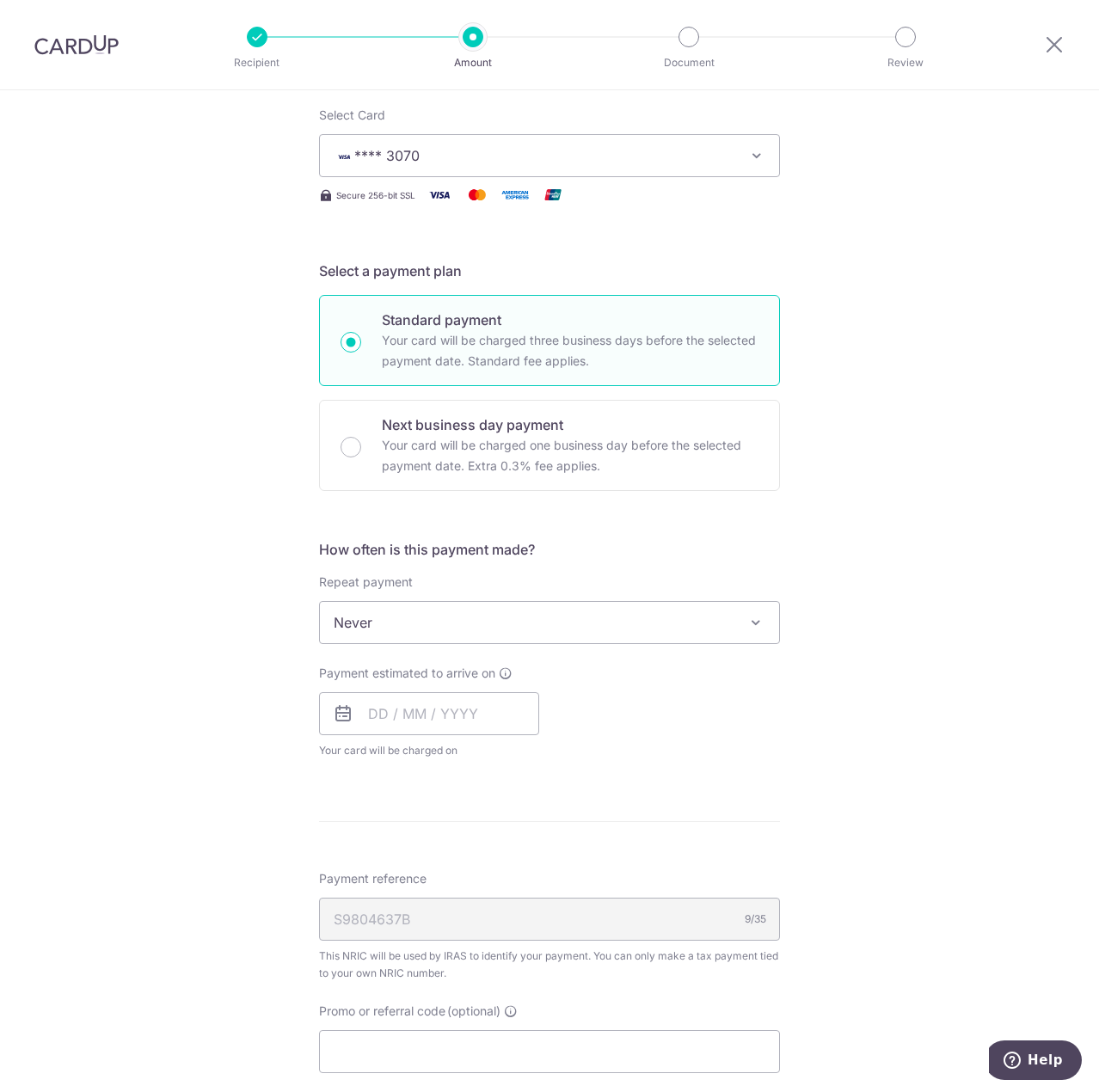
scroll to position [430, 0]
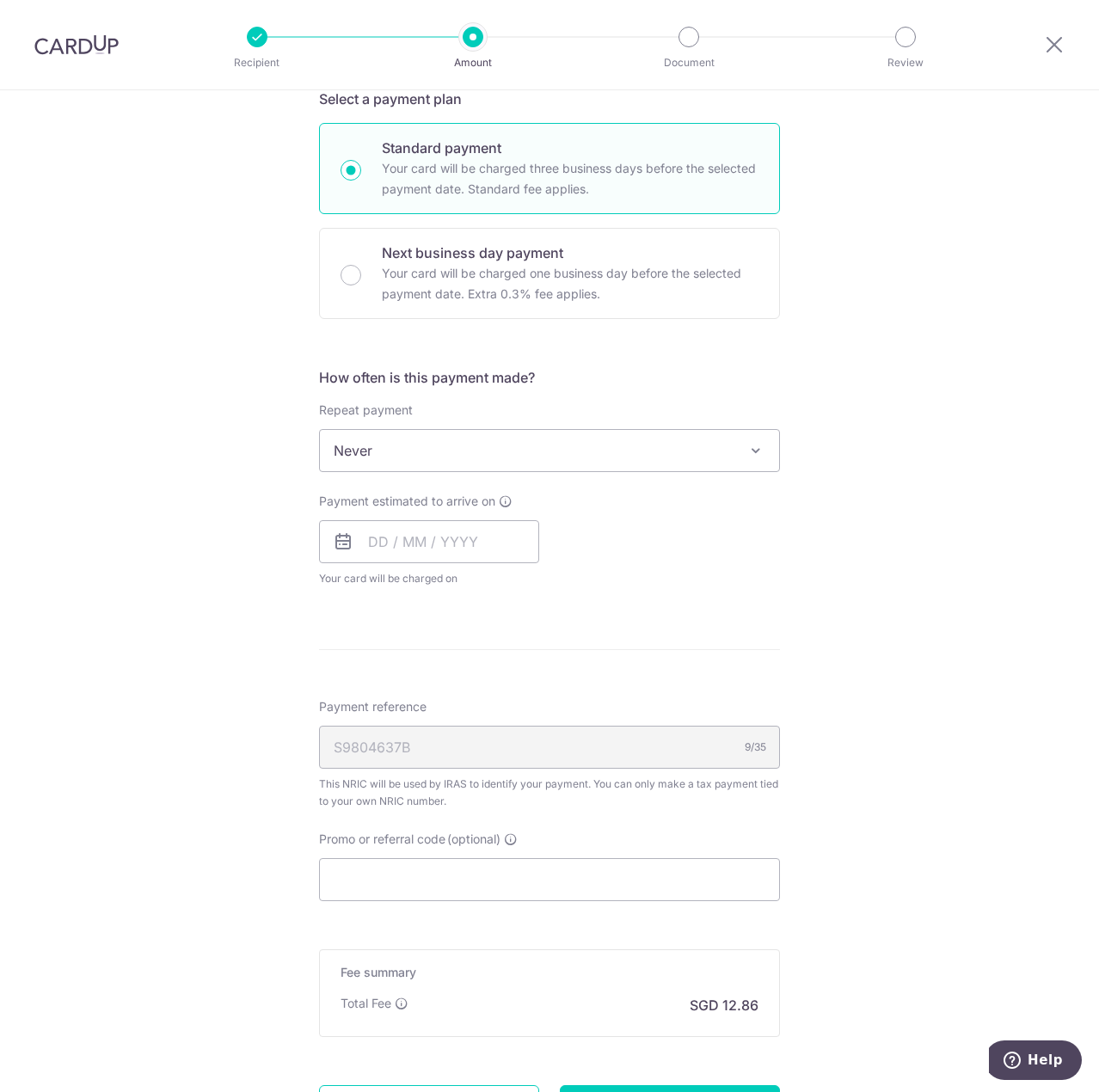
click at [435, 442] on span "Never" at bounding box center [550, 450] width 459 height 41
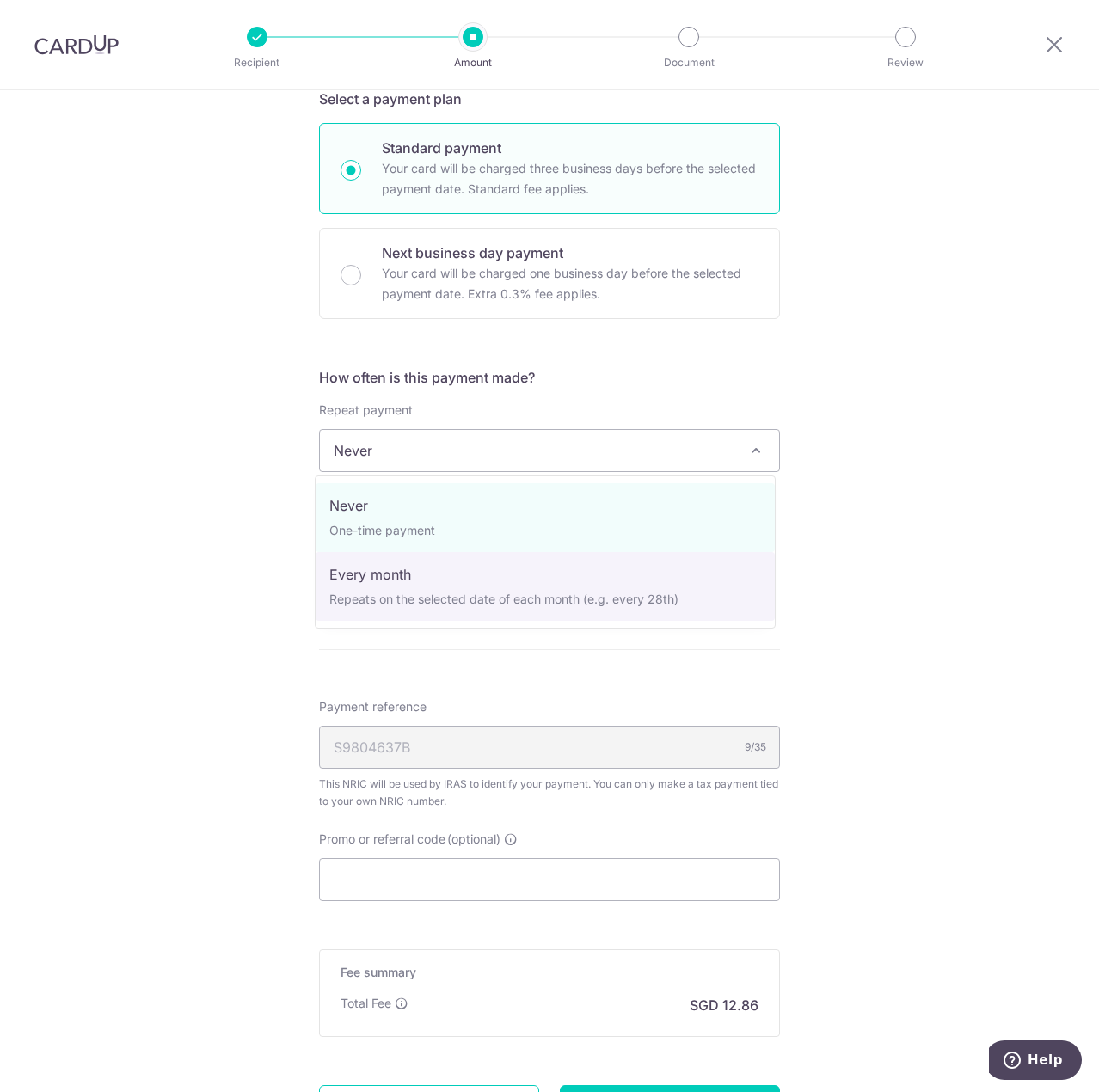
select select "3"
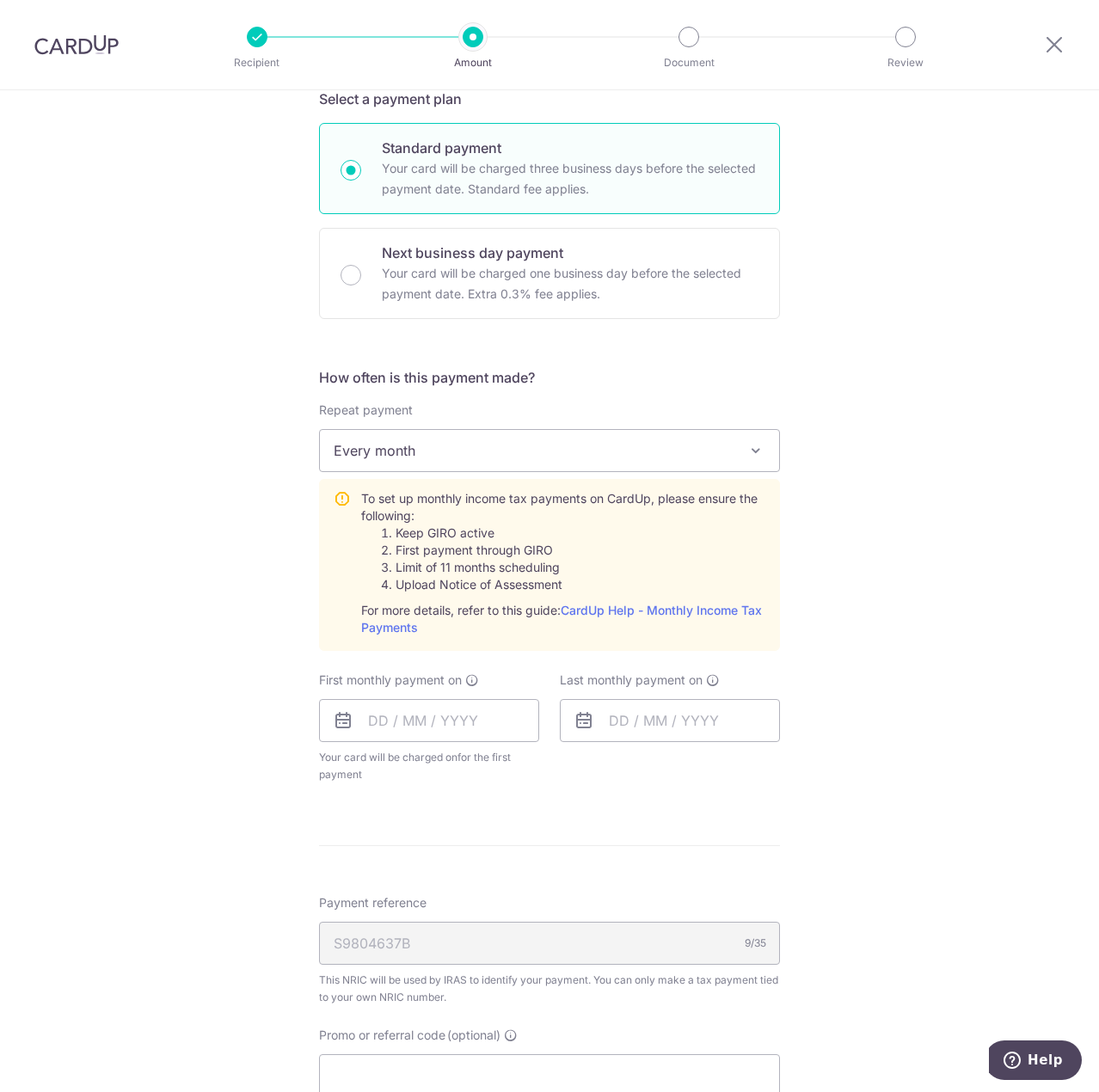
click at [190, 537] on div "Tell us more about your payment Enter one-time or monthly payment amount SGD 49…" at bounding box center [550, 557] width 1099 height 1794
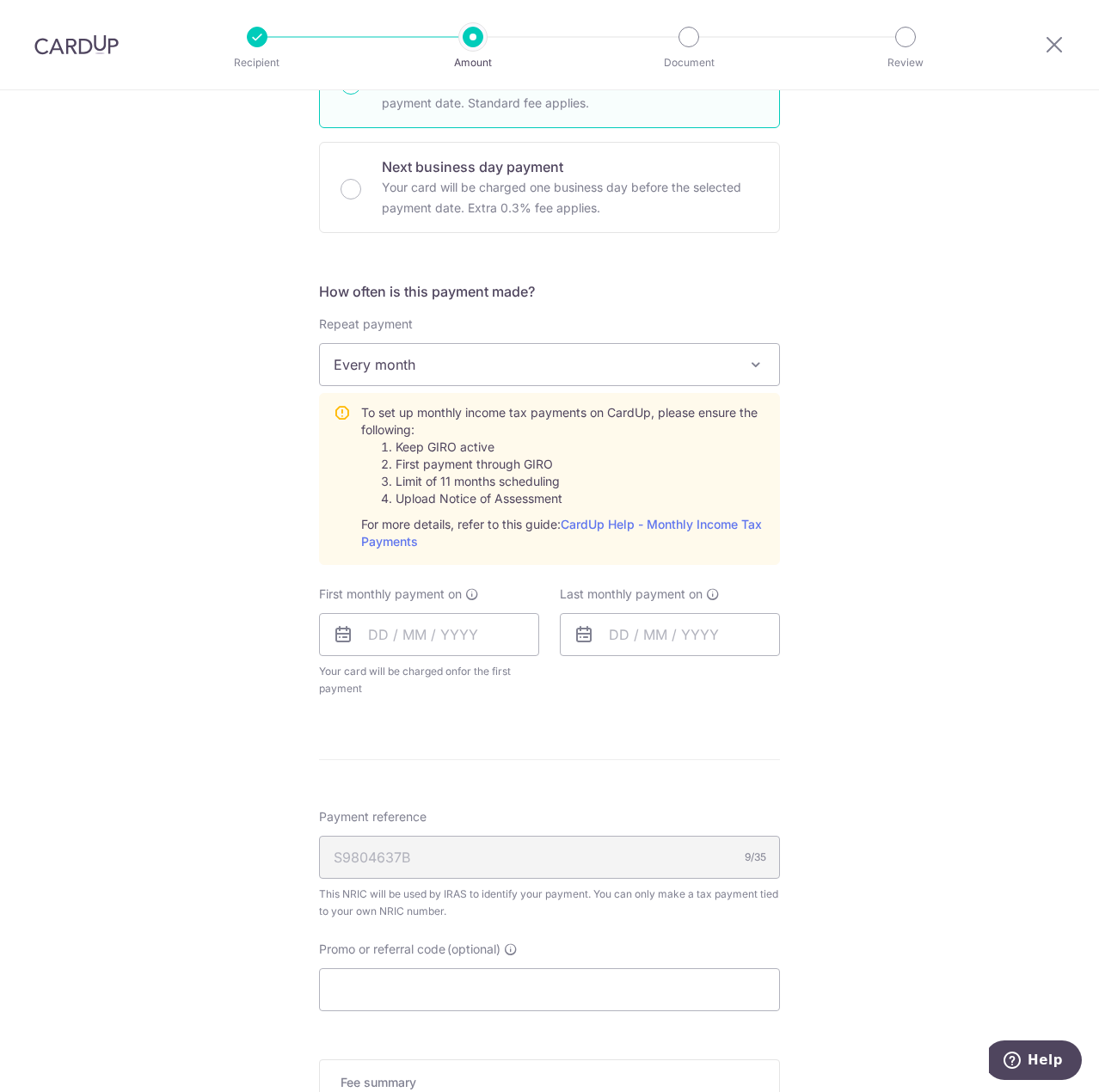
click at [484, 500] on li "Upload Notice of Assessment" at bounding box center [580, 499] width 369 height 17
click at [134, 497] on div "Tell us more about your payment Enter one-time or monthly payment amount SGD 49…" at bounding box center [550, 470] width 1099 height 1794
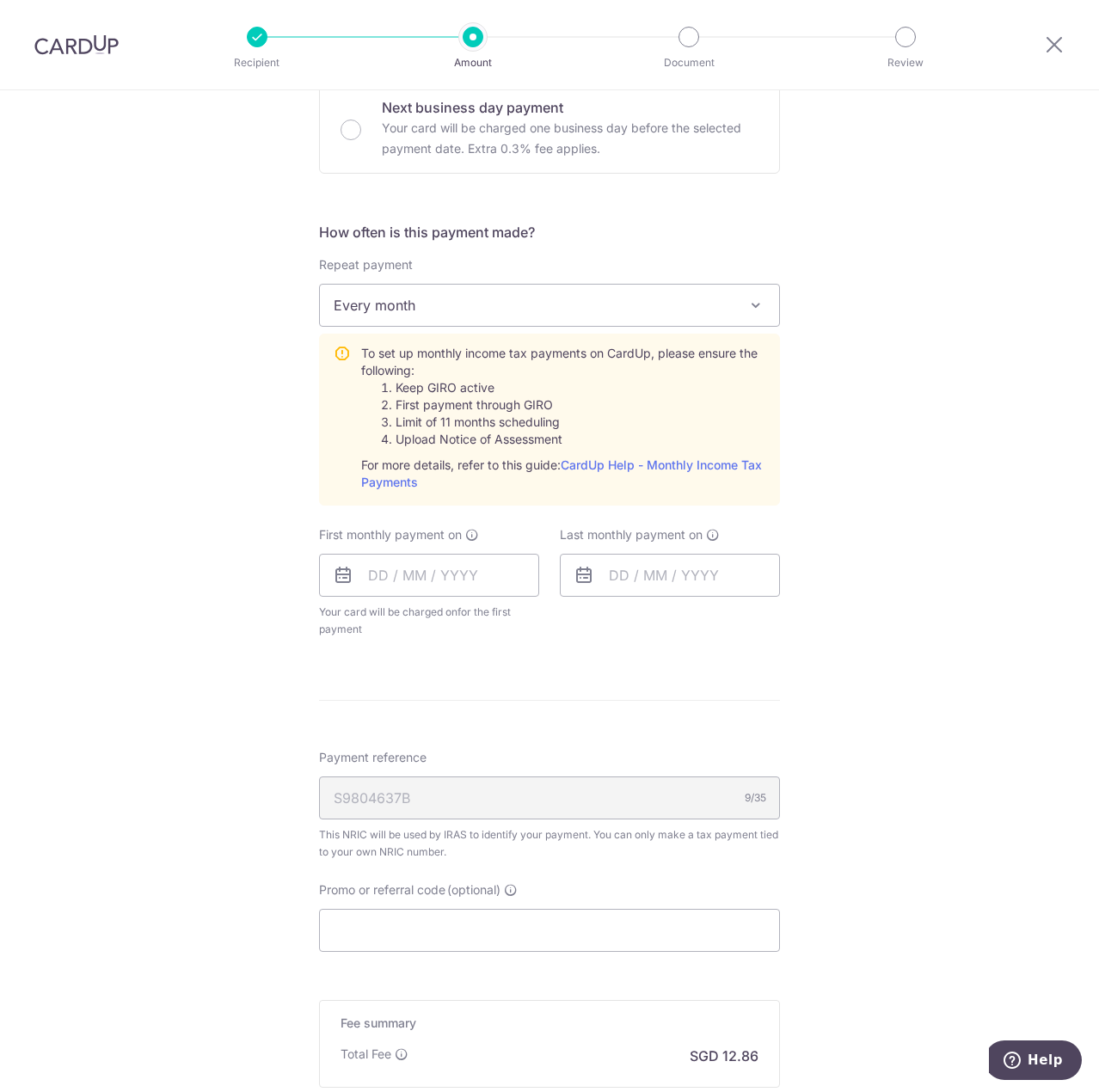
scroll to position [602, 0]
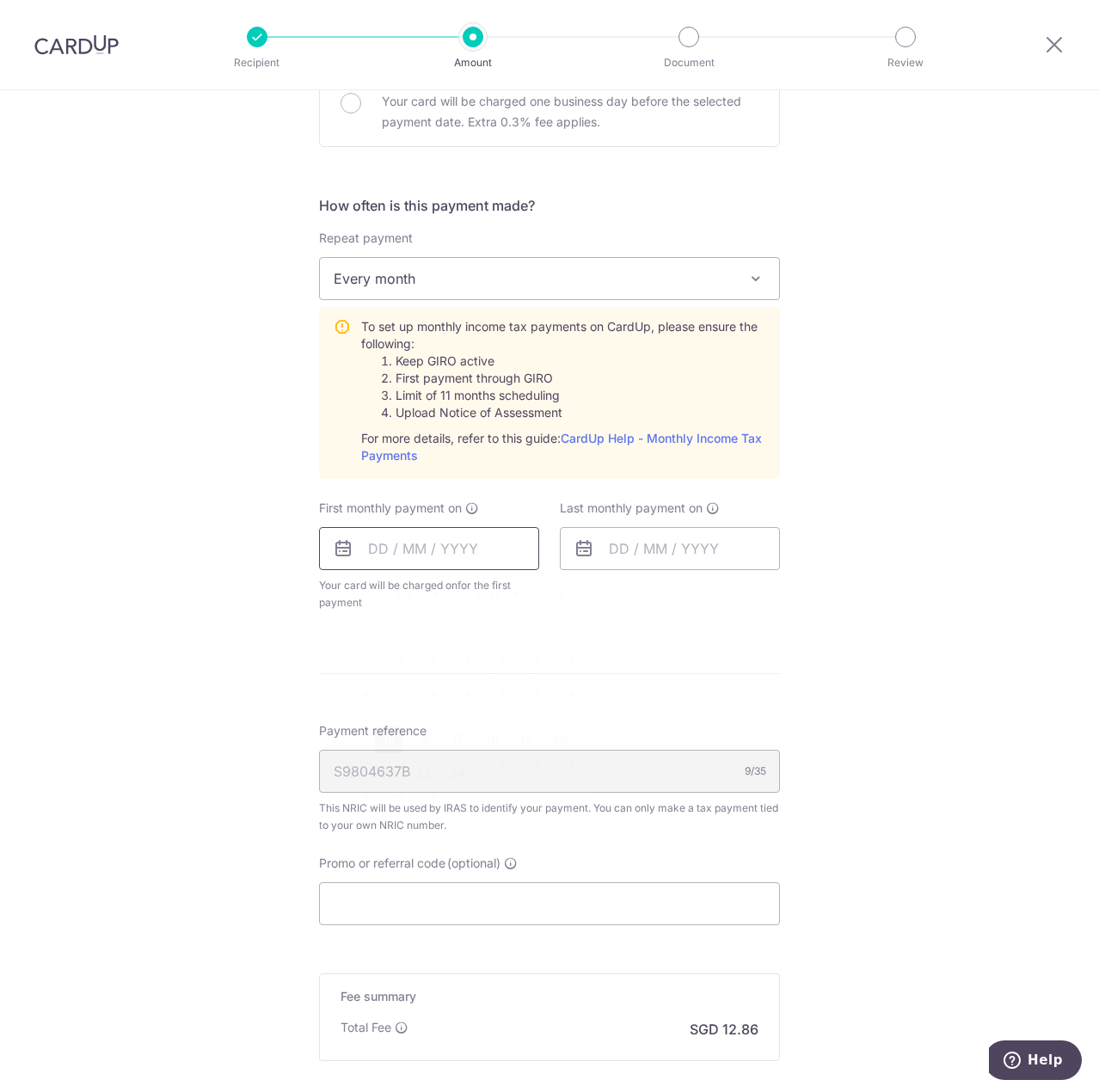
click at [365, 554] on input "text" at bounding box center [429, 548] width 220 height 43
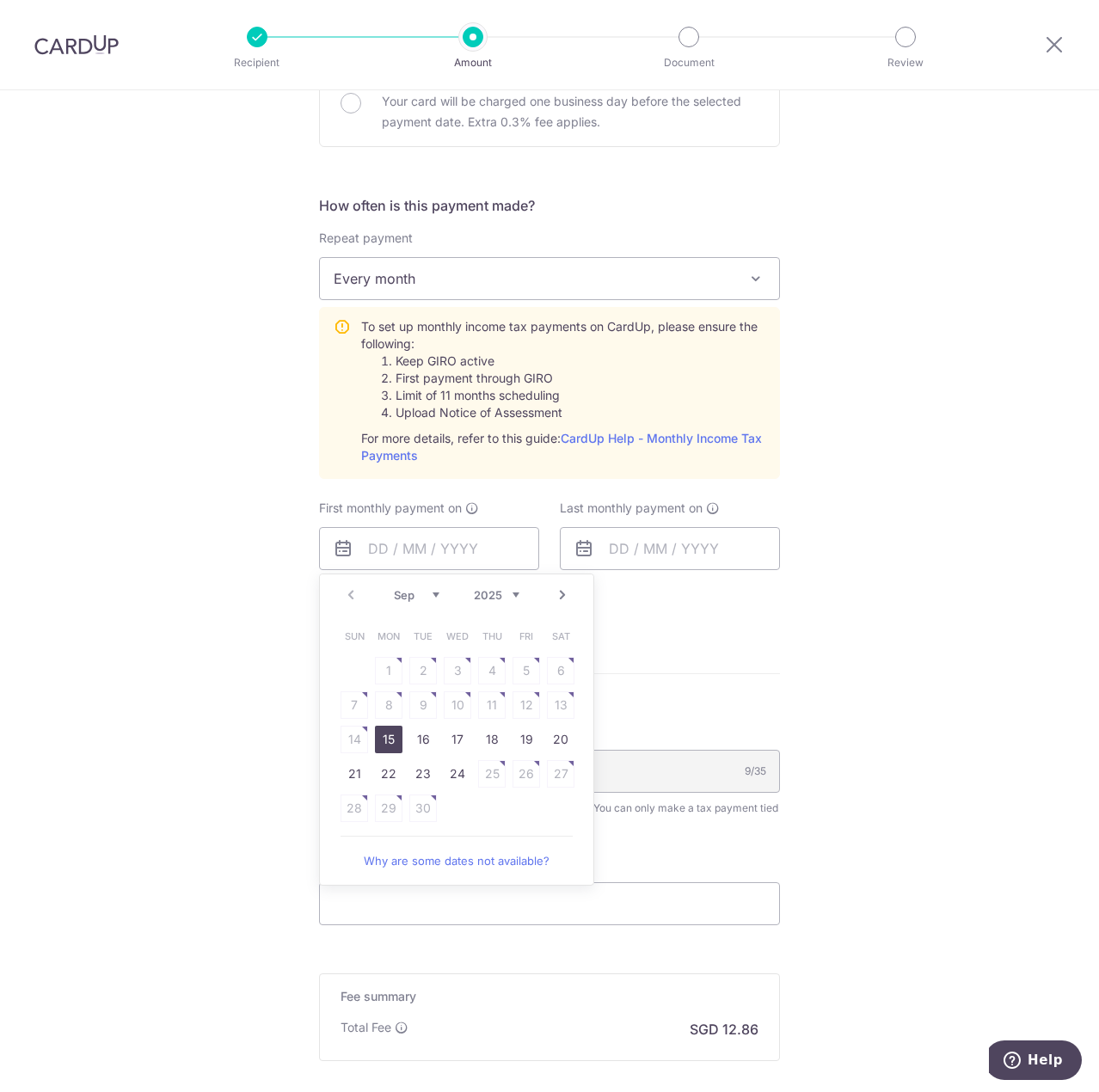
click at [193, 541] on div "Tell us more about your payment Enter one-time or monthly payment amount SGD 49…" at bounding box center [550, 385] width 1099 height 1794
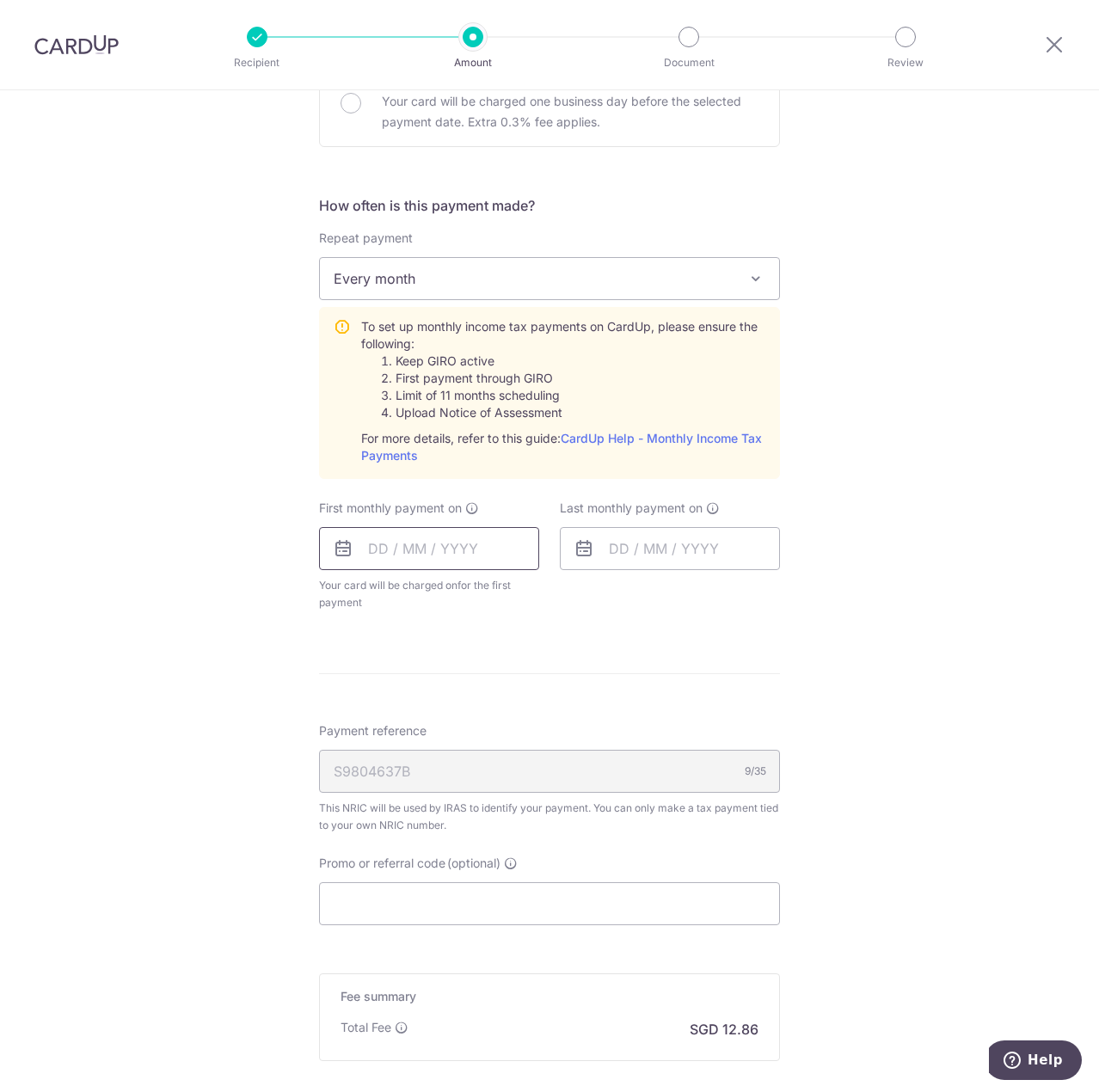
click at [407, 541] on input "text" at bounding box center [429, 548] width 220 height 43
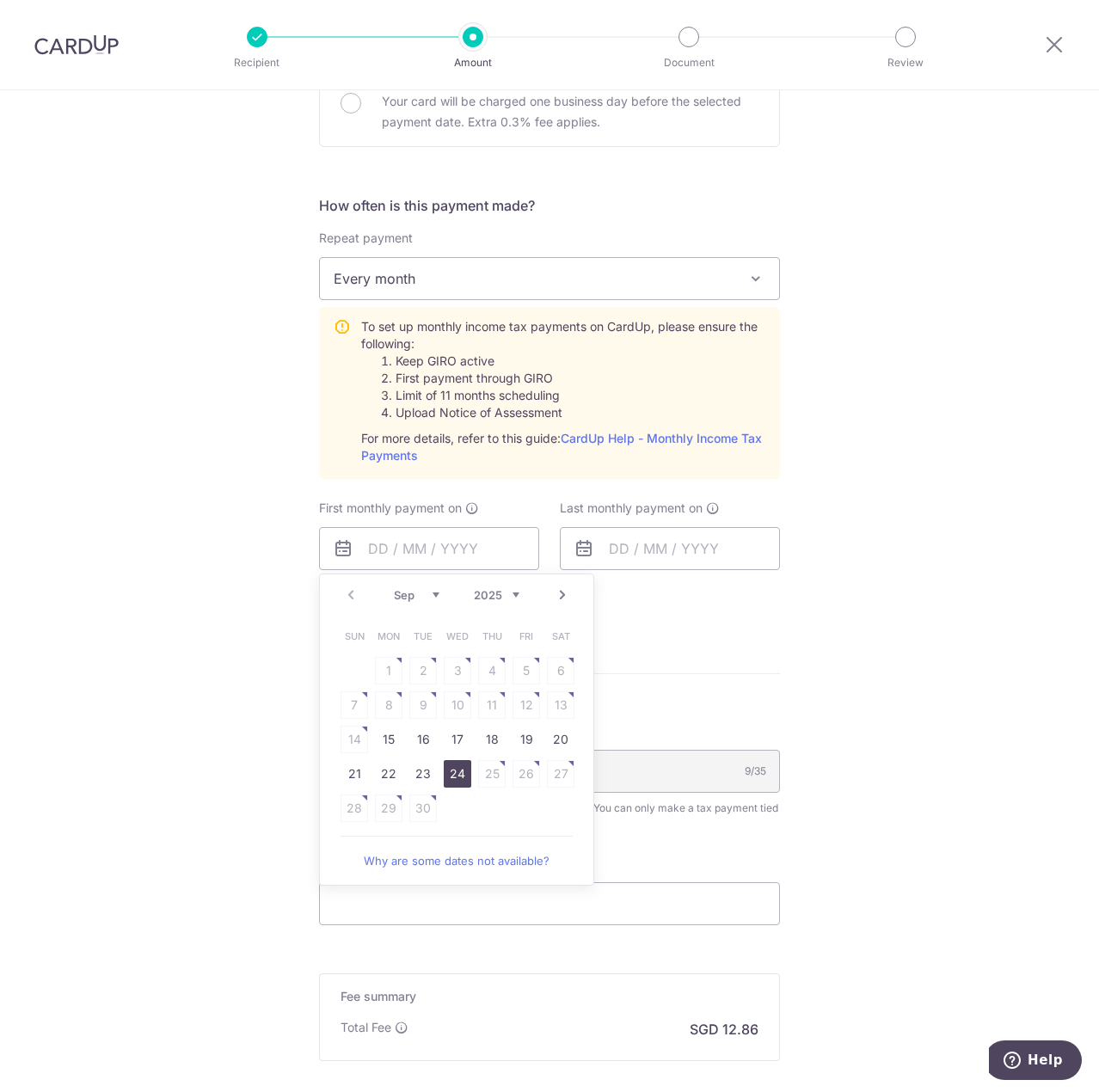
click at [449, 781] on link "24" at bounding box center [458, 774] width 27 height 27
type input "[DATE]"
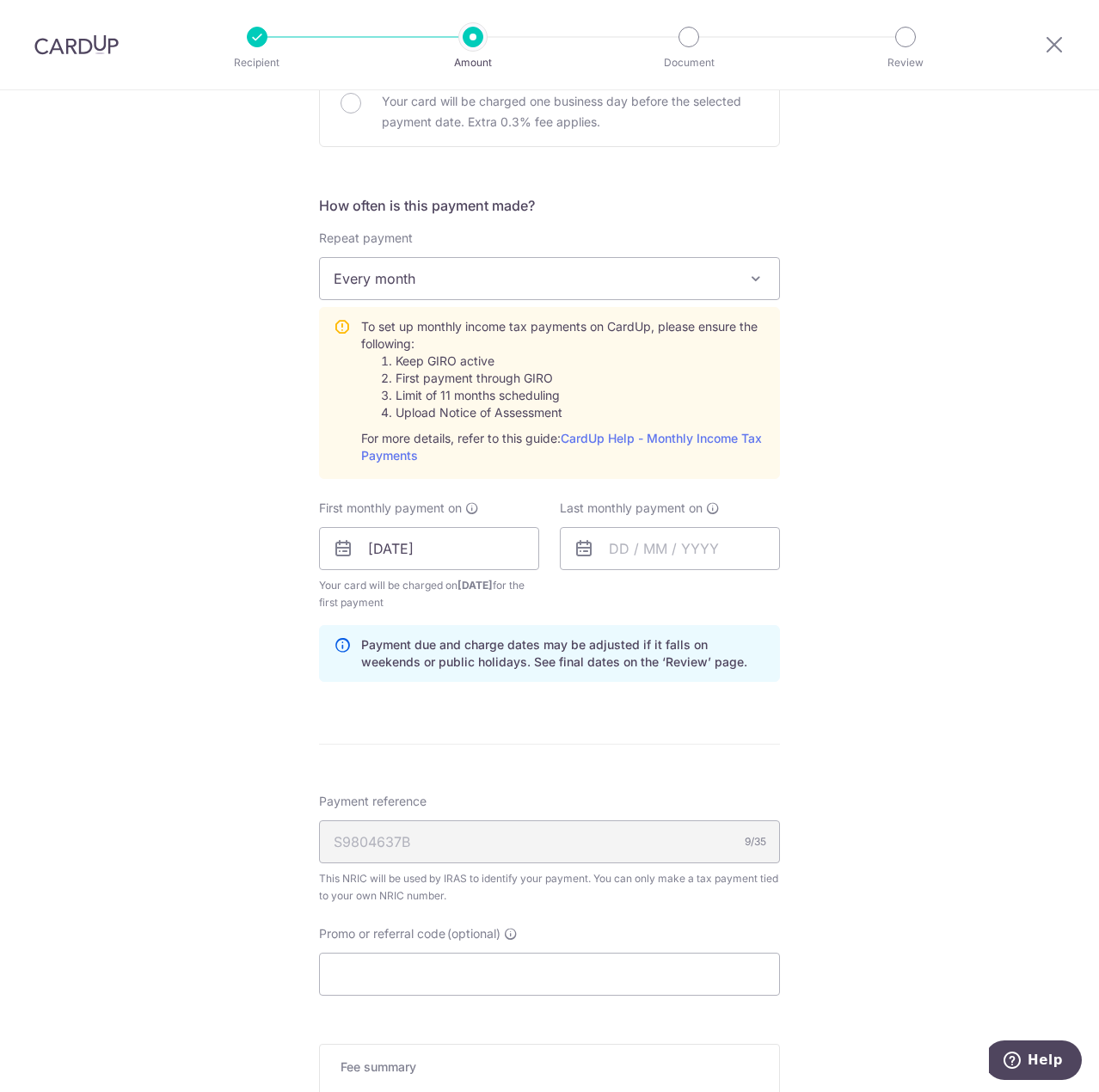
click at [237, 630] on div "Tell us more about your payment Enter one-time or monthly payment amount SGD 49…" at bounding box center [550, 420] width 1099 height 1864
click at [656, 549] on input "text" at bounding box center [670, 548] width 220 height 43
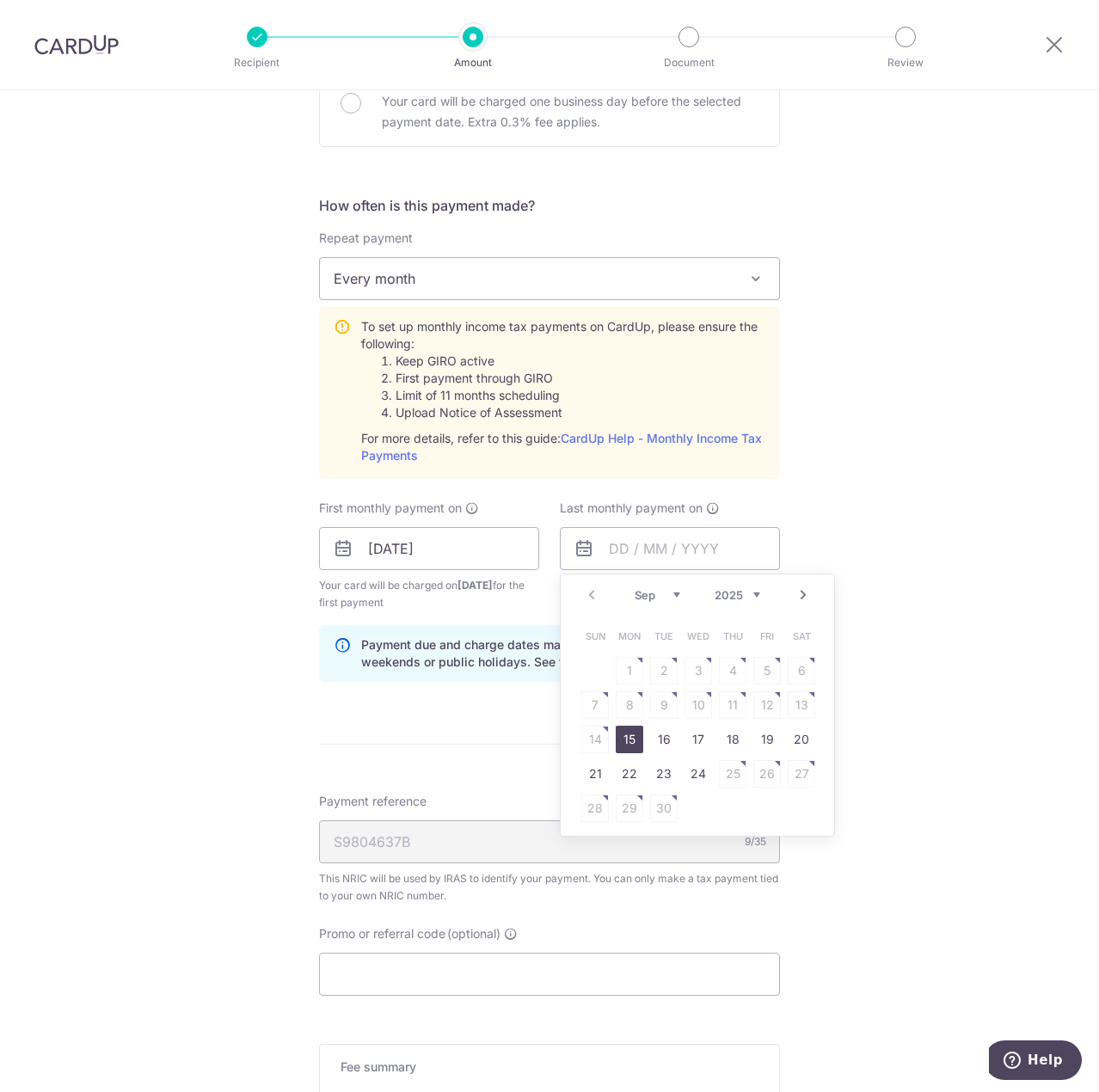
click at [794, 602] on link "Next" at bounding box center [802, 595] width 21 height 21
click at [788, 598] on div "Prev Next Jan Feb Mar Apr May Jun Jul Aug Sep Oct 2025 2026" at bounding box center [697, 594] width 274 height 41
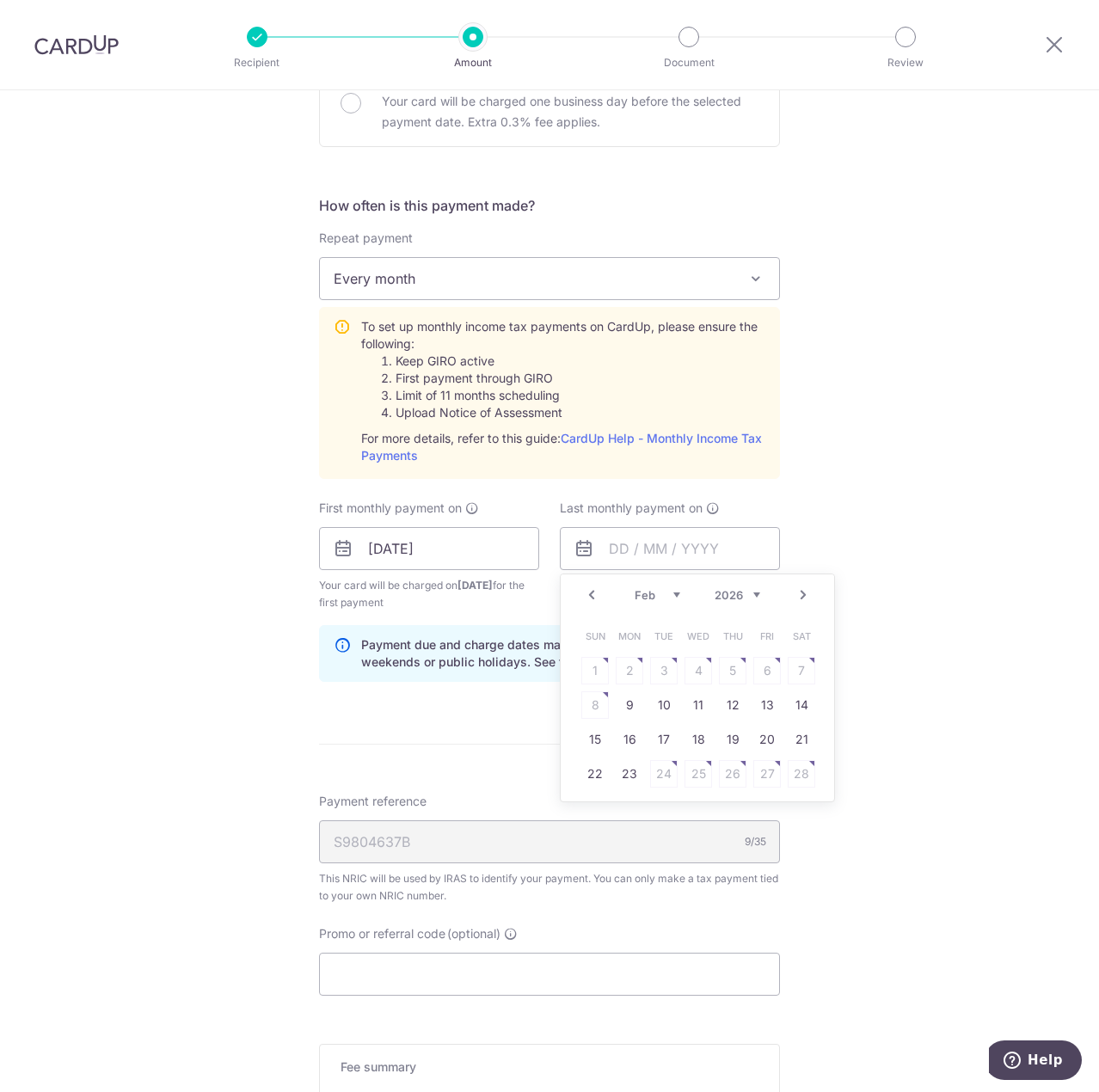
click at [802, 601] on link "Next" at bounding box center [802, 595] width 21 height 21
click at [583, 592] on link "Prev" at bounding box center [591, 595] width 21 height 21
click at [698, 769] on link "25" at bounding box center [698, 774] width 27 height 27
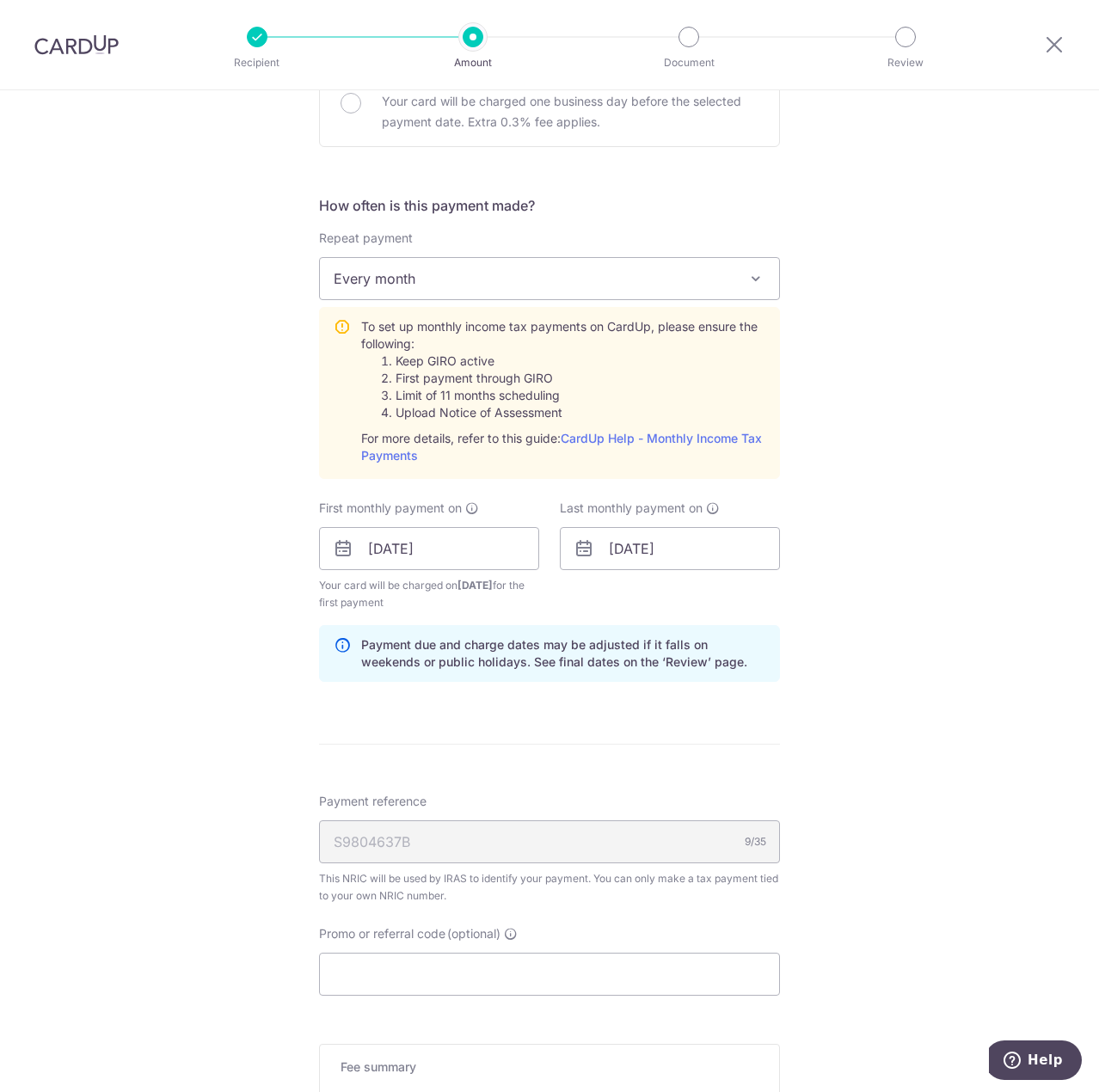
click at [973, 650] on div "Tell us more about your payment Enter one-time or monthly payment amount SGD 49…" at bounding box center [550, 420] width 1099 height 1864
click at [717, 540] on input "25/03/2026" at bounding box center [670, 548] width 220 height 43
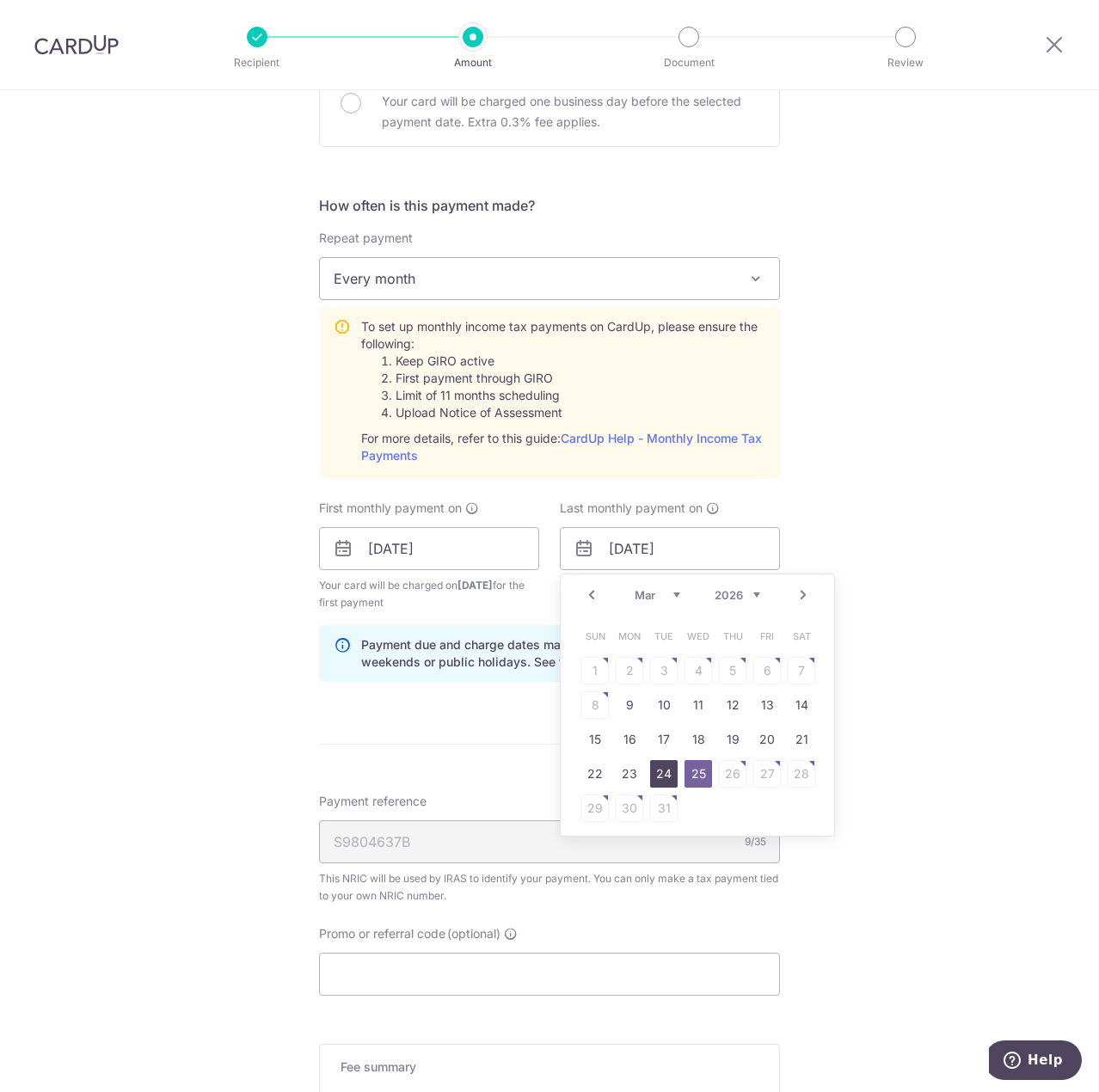
click at [666, 769] on link "24" at bounding box center [664, 774] width 27 height 27
type input "[DATE]"
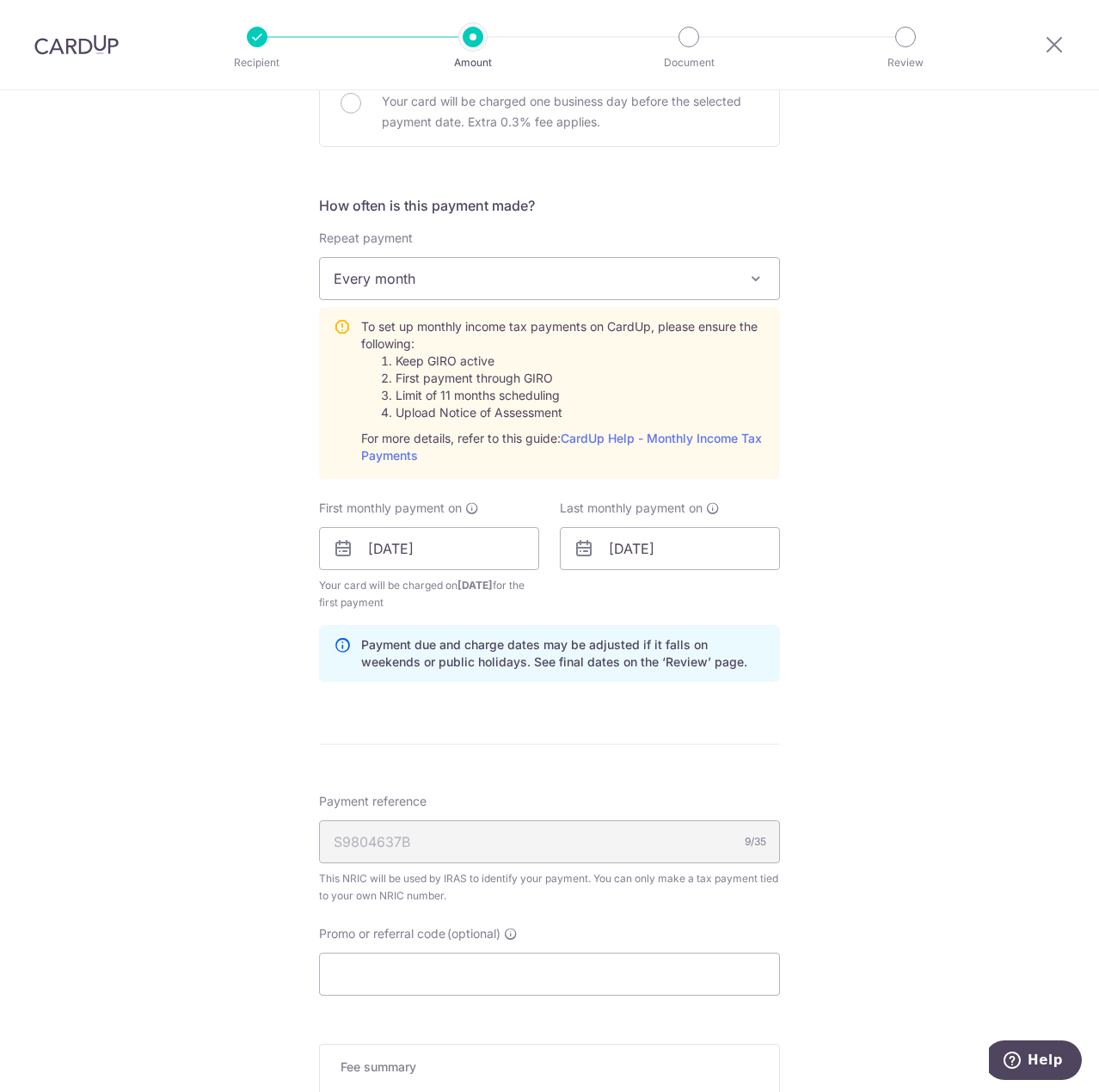
click at [918, 612] on div "Tell us more about your payment Enter one-time or monthly payment amount SGD 49…" at bounding box center [550, 420] width 1099 height 1864
click at [100, 540] on div "Tell us more about your payment Enter one-time or monthly payment amount SGD 49…" at bounding box center [550, 420] width 1099 height 1864
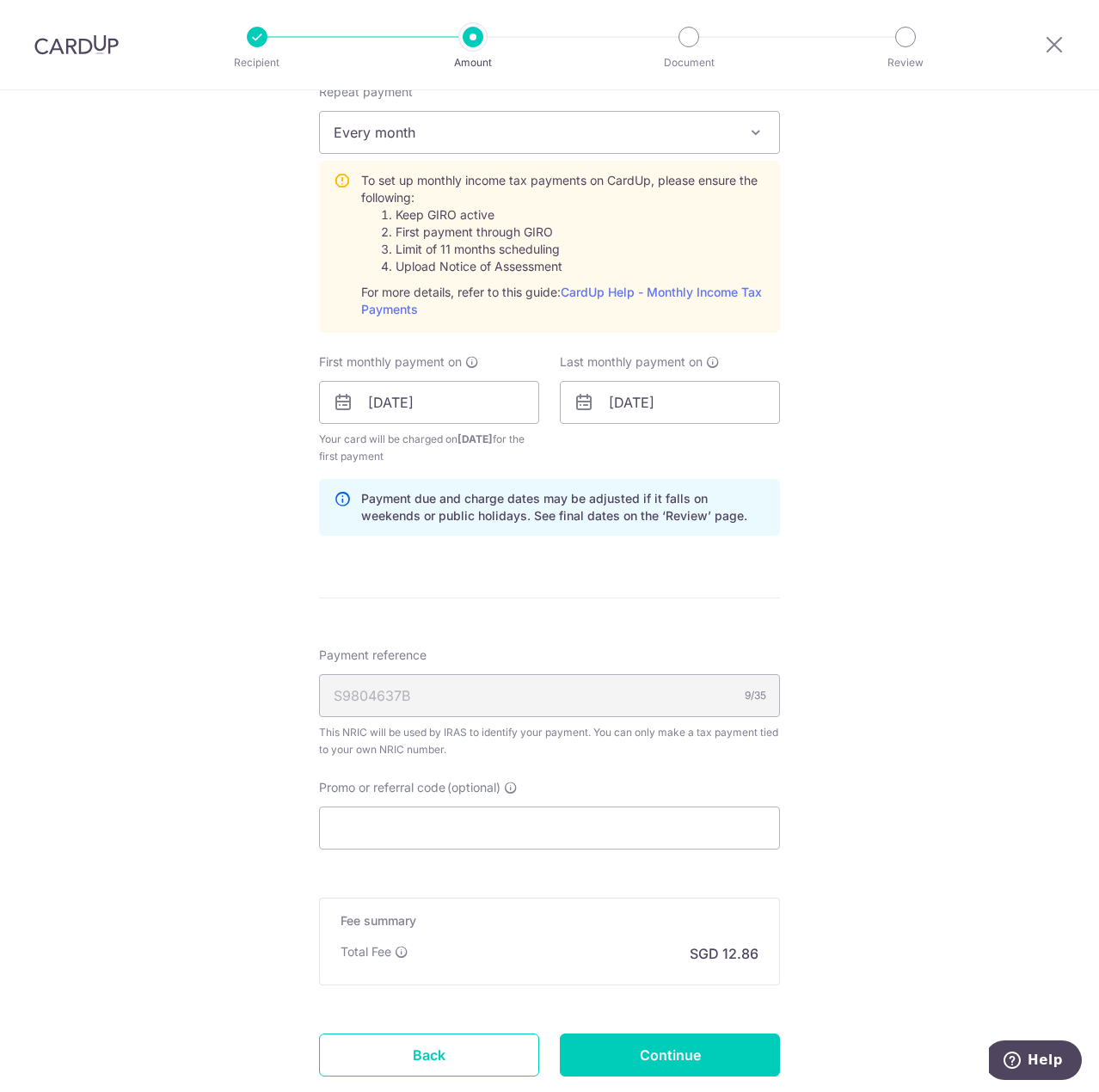
scroll to position [774, 0]
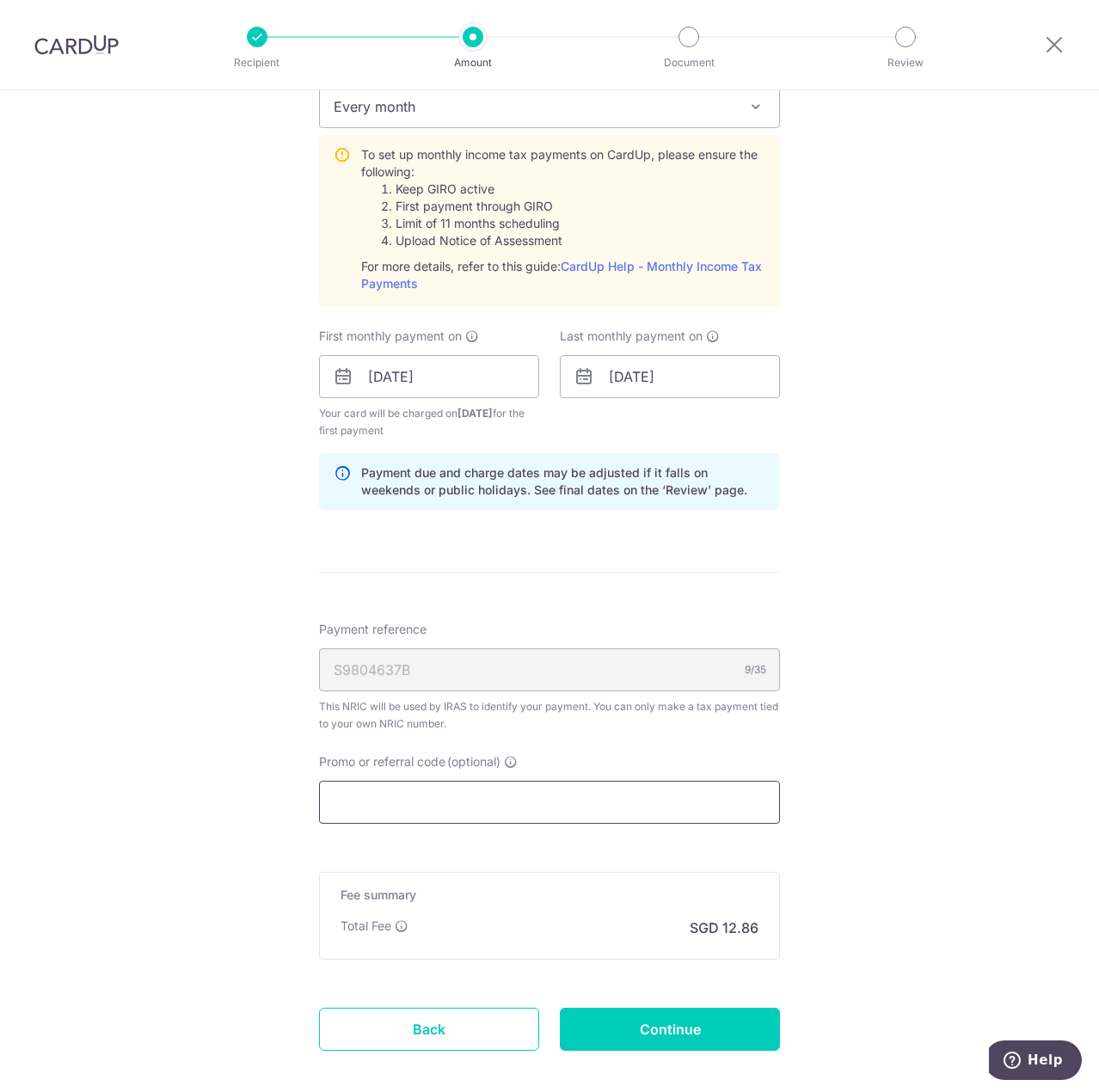
click at [395, 781] on input "Promo or referral code (optional)" at bounding box center [550, 802] width 461 height 43
click at [182, 703] on div "Tell us more about your payment Enter one-time or monthly payment amount SGD 49…" at bounding box center [550, 248] width 1099 height 1864
click at [403, 799] on input "Promo or referral code (optional)" at bounding box center [550, 802] width 461 height 43
paste input "MLTAX25R"
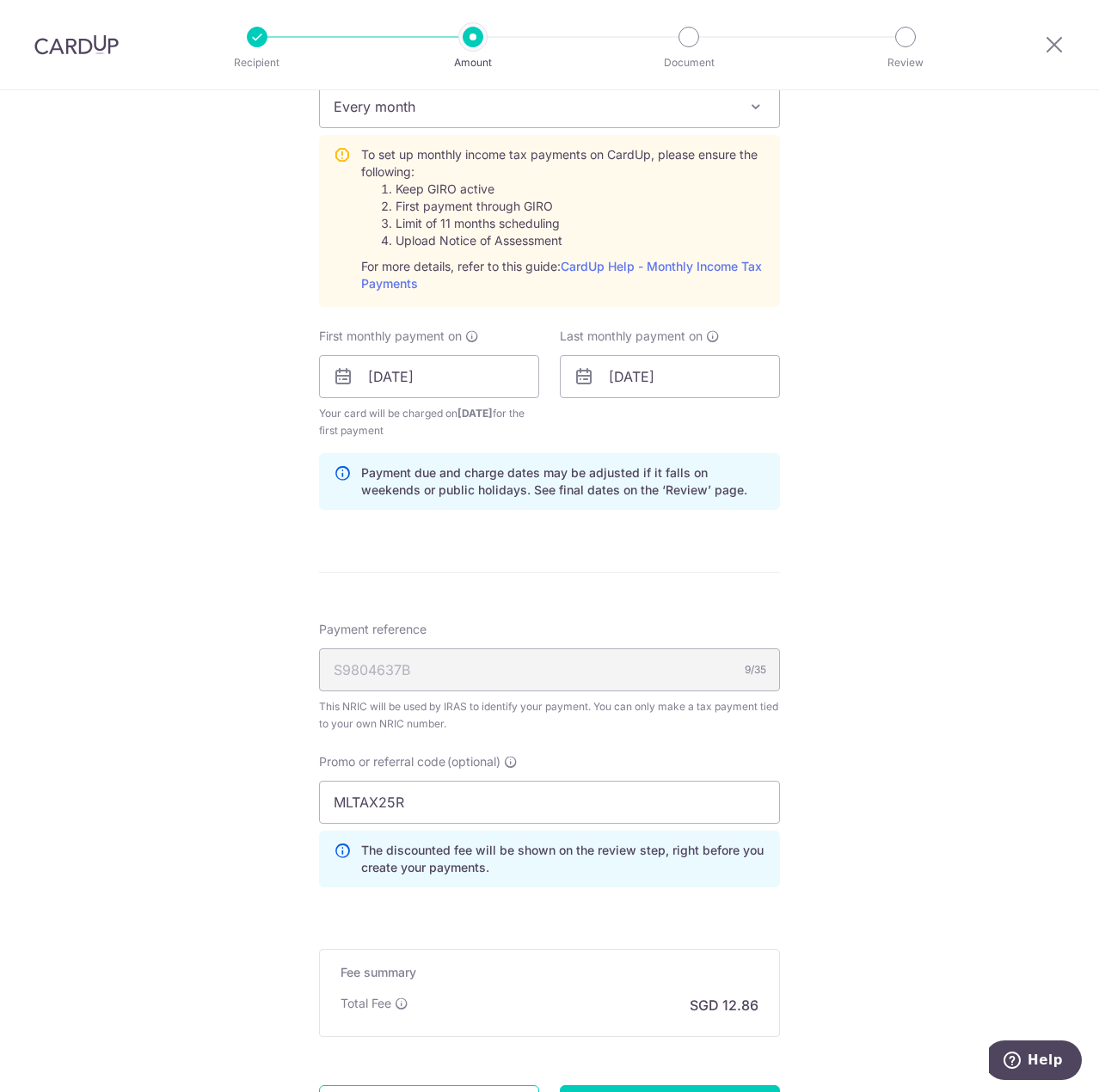
click at [165, 776] on div "Tell us more about your payment Enter one-time or monthly payment amount SGD 49…" at bounding box center [550, 287] width 1099 height 1941
click at [552, 803] on input "MLTAX25R" at bounding box center [550, 802] width 461 height 43
type input "MLTAX25R"
click at [165, 835] on div "Tell us more about your payment Enter one-time or monthly payment amount SGD 49…" at bounding box center [550, 287] width 1099 height 1941
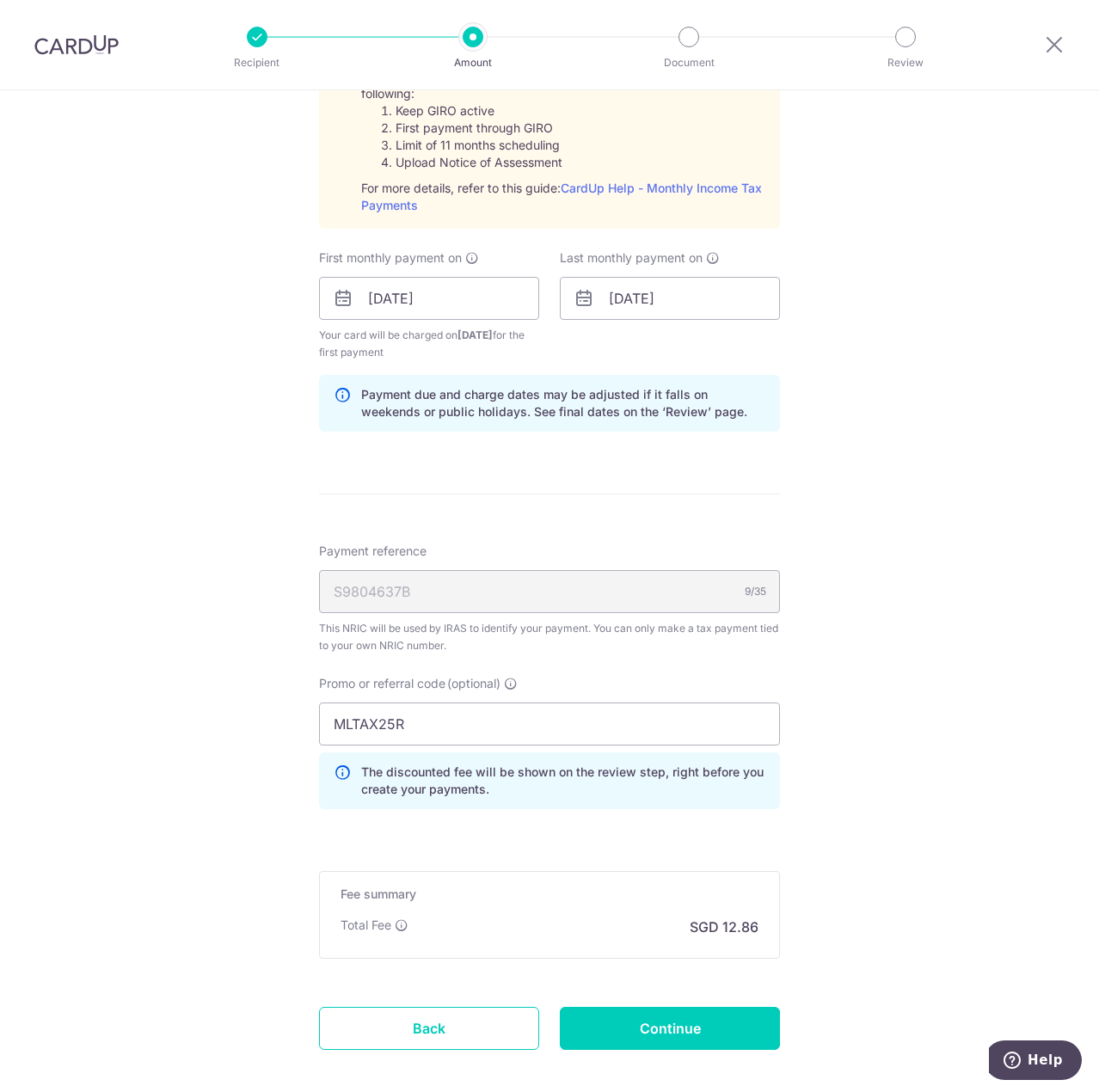
scroll to position [939, 0]
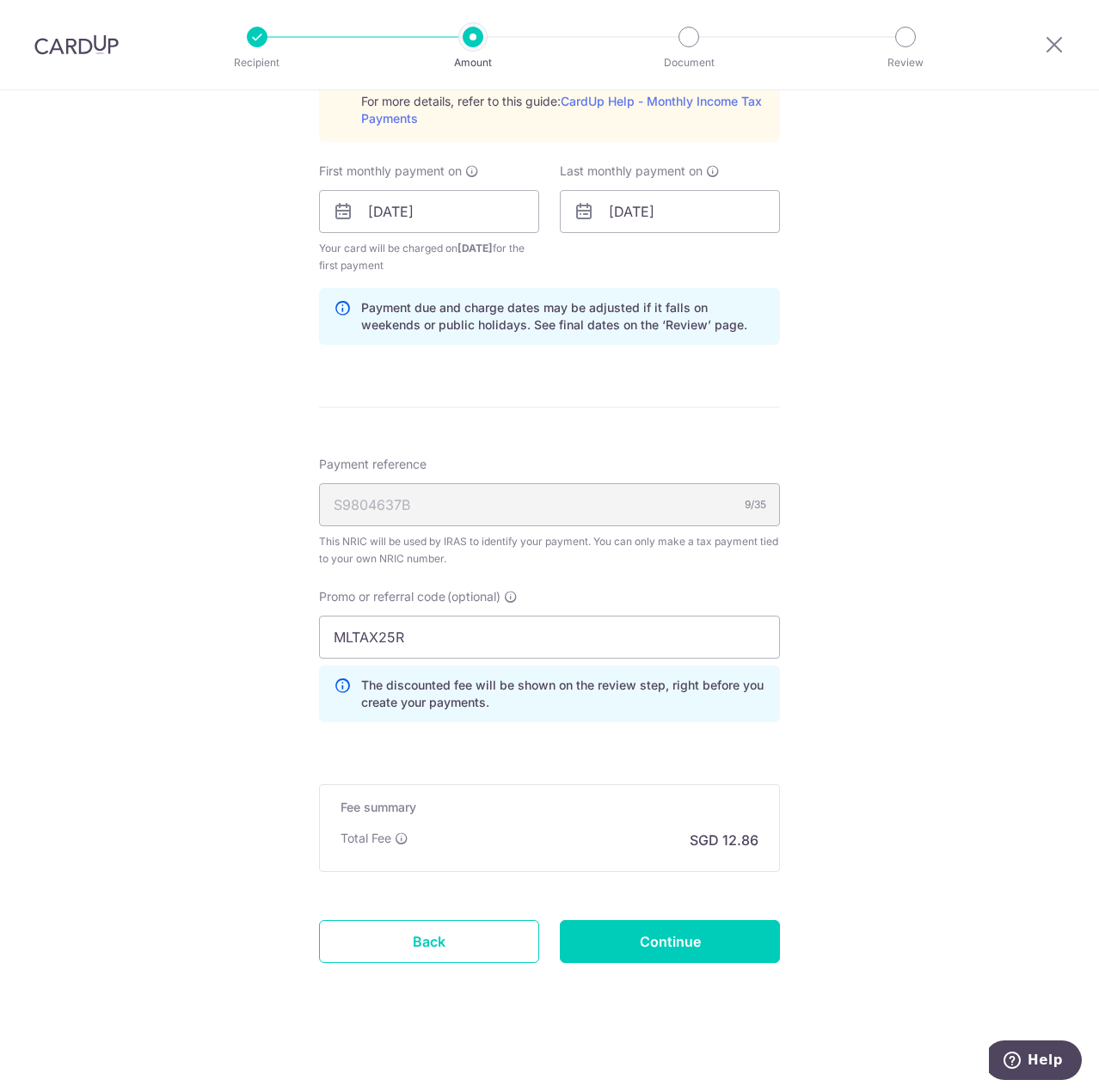
click at [269, 748] on div "Tell us more about your payment Enter one-time or monthly payment amount SGD 49…" at bounding box center [550, 121] width 1099 height 1941
click at [657, 937] on input "Continue" at bounding box center [670, 941] width 220 height 43
type input "Create Schedule"
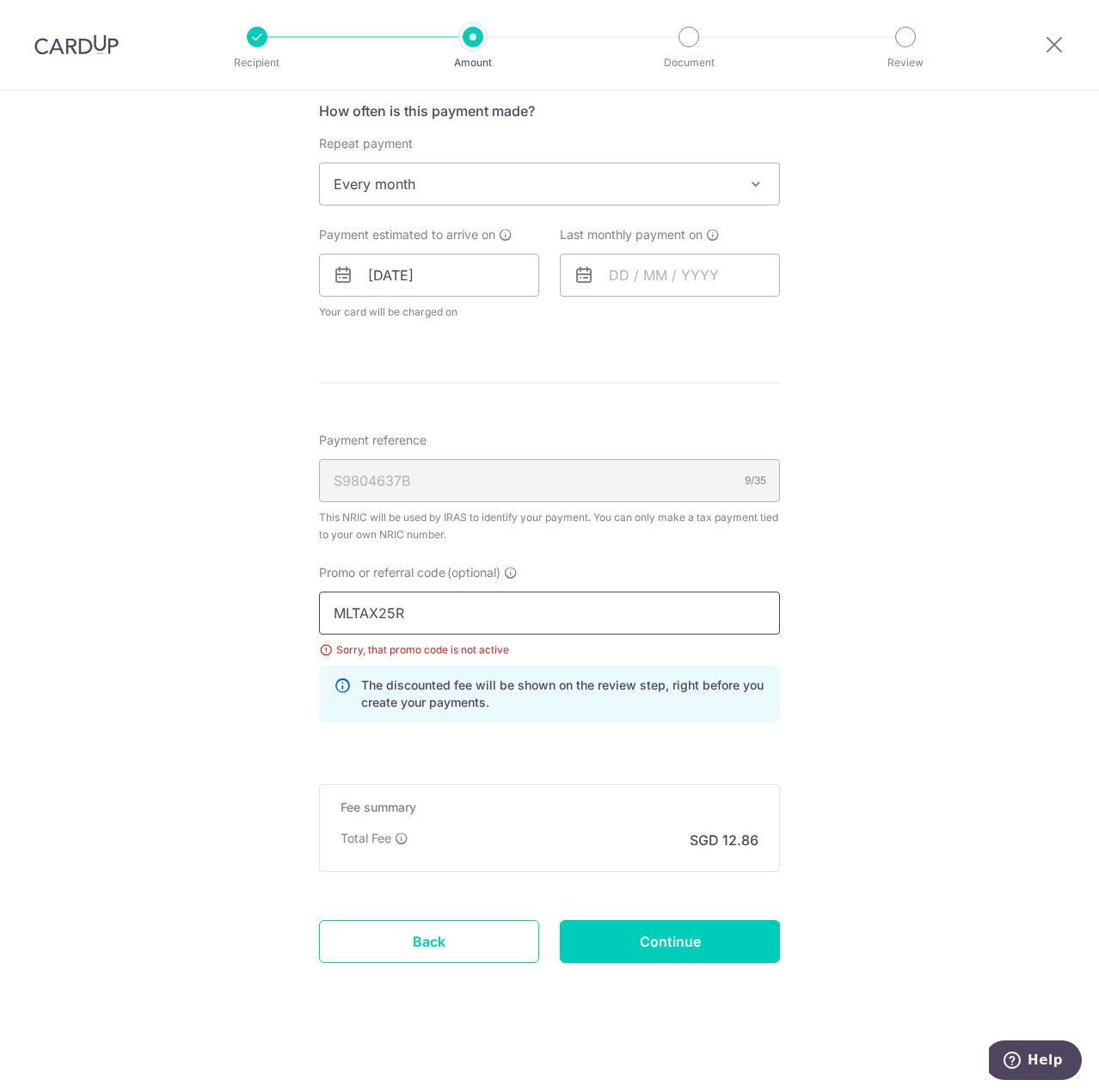
click at [433, 625] on input "MLTAX25R" at bounding box center [550, 612] width 461 height 43
click at [331, 622] on input "MLTAX25R" at bounding box center [550, 612] width 461 height 43
drag, startPoint x: 329, startPoint y: 621, endPoint x: 301, endPoint y: 620, distance: 28.0
click at [301, 620] on div "Tell us more about your payment Enter one-time or monthly payment amount SGD 49…" at bounding box center [550, 243] width 1099 height 1699
click at [889, 628] on div "Tell us more about your payment Enter one-time or monthly payment amount SGD 49…" at bounding box center [550, 243] width 1099 height 1699
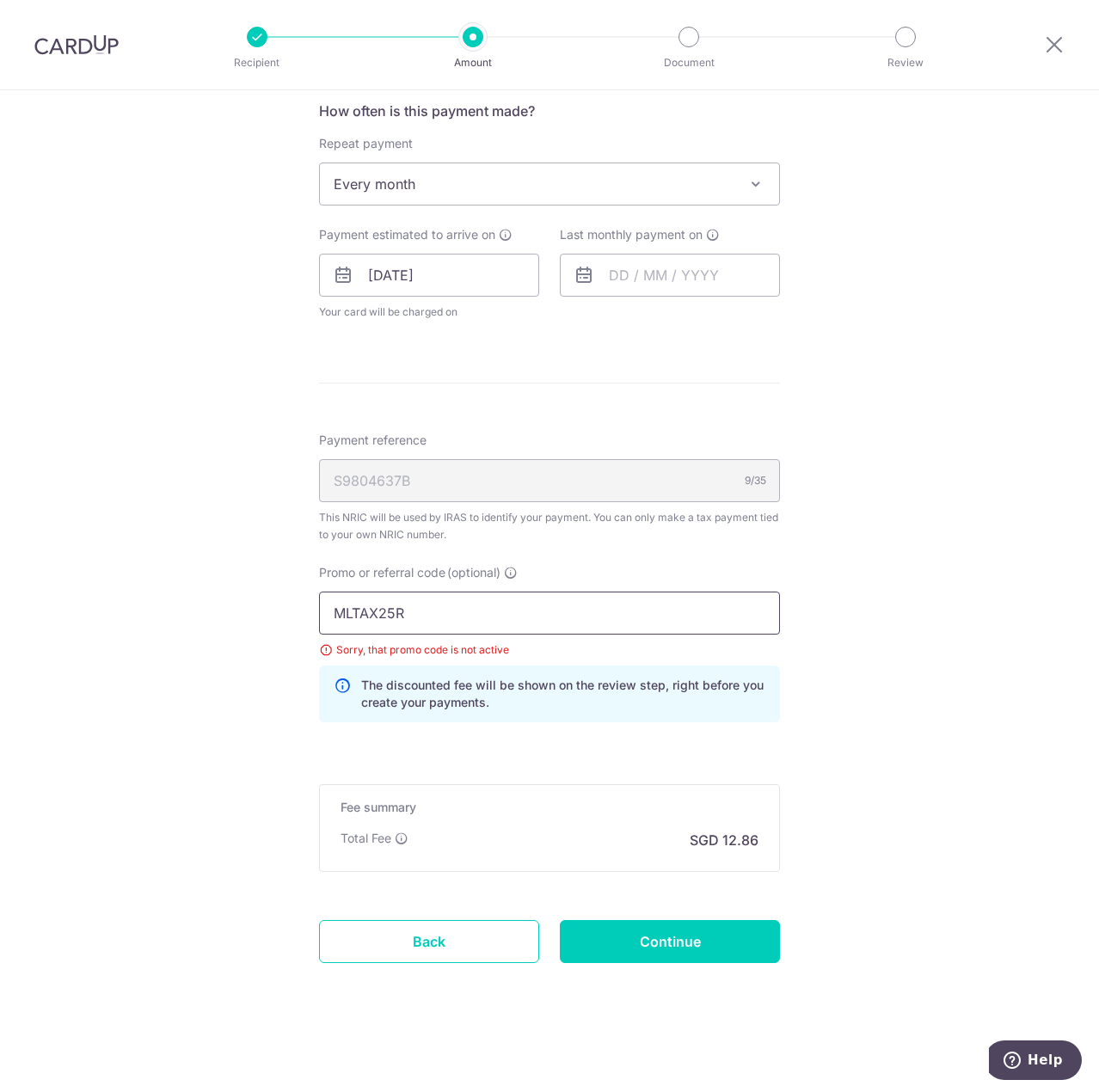
click at [476, 614] on input "MLTAX25R" at bounding box center [550, 612] width 461 height 43
click at [479, 613] on input "MLTAX25R" at bounding box center [550, 612] width 461 height 43
paste input "OFF225"
type input "OFF225"
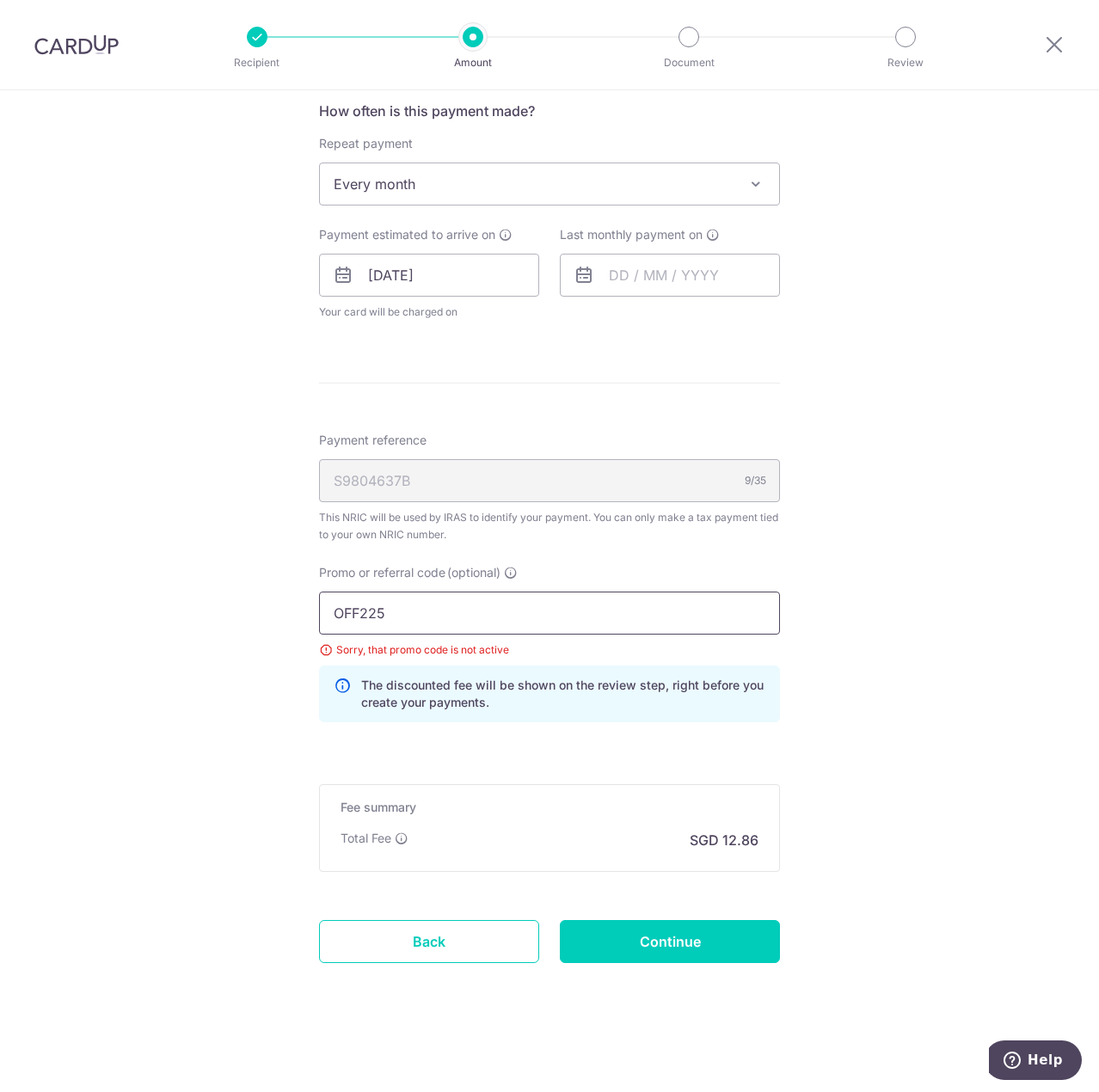
click button "Add Card" at bounding box center [0, 0] width 0 height 0
click at [111, 647] on div "Tell us more about your payment Enter one-time or monthly payment amount SGD 49…" at bounding box center [550, 243] width 1099 height 1699
click at [830, 693] on div "Tell us more about your payment Enter one-time or monthly payment amount SGD 49…" at bounding box center [550, 243] width 1099 height 1699
click at [722, 922] on input "Continue" at bounding box center [670, 941] width 220 height 43
type input "Update Schedule"
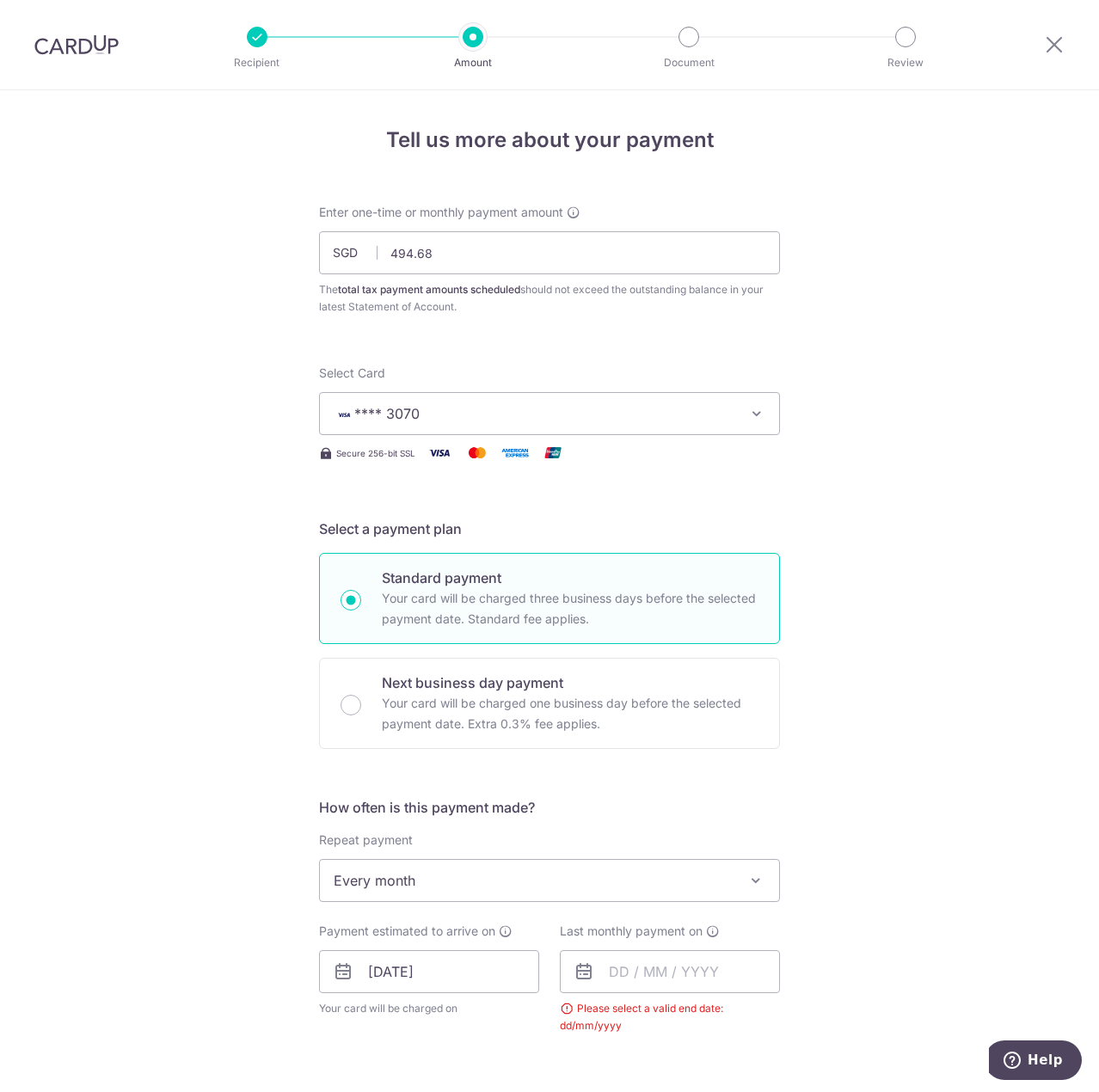
scroll to position [516, 0]
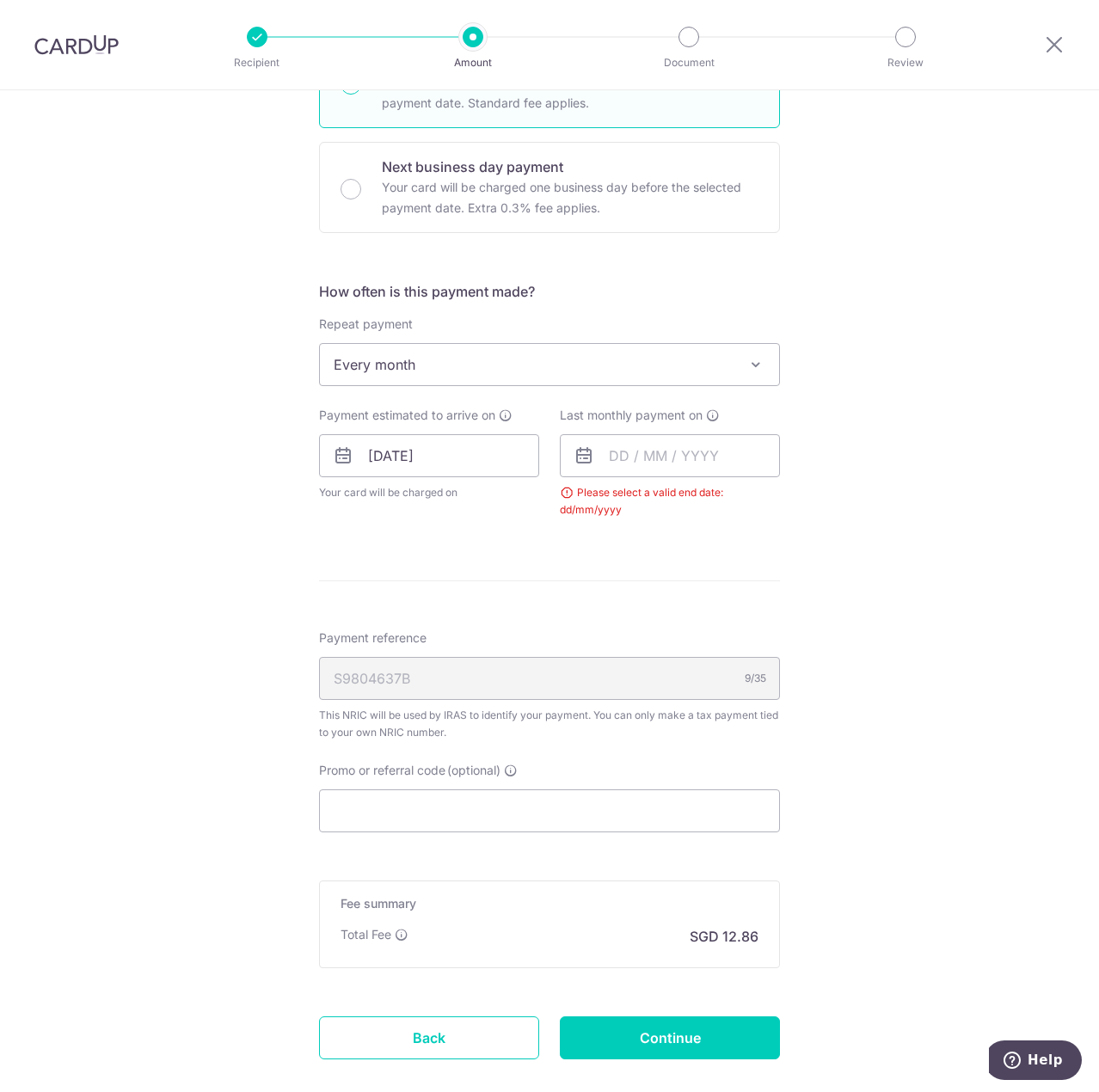
click at [453, 378] on span "Every month" at bounding box center [550, 364] width 459 height 41
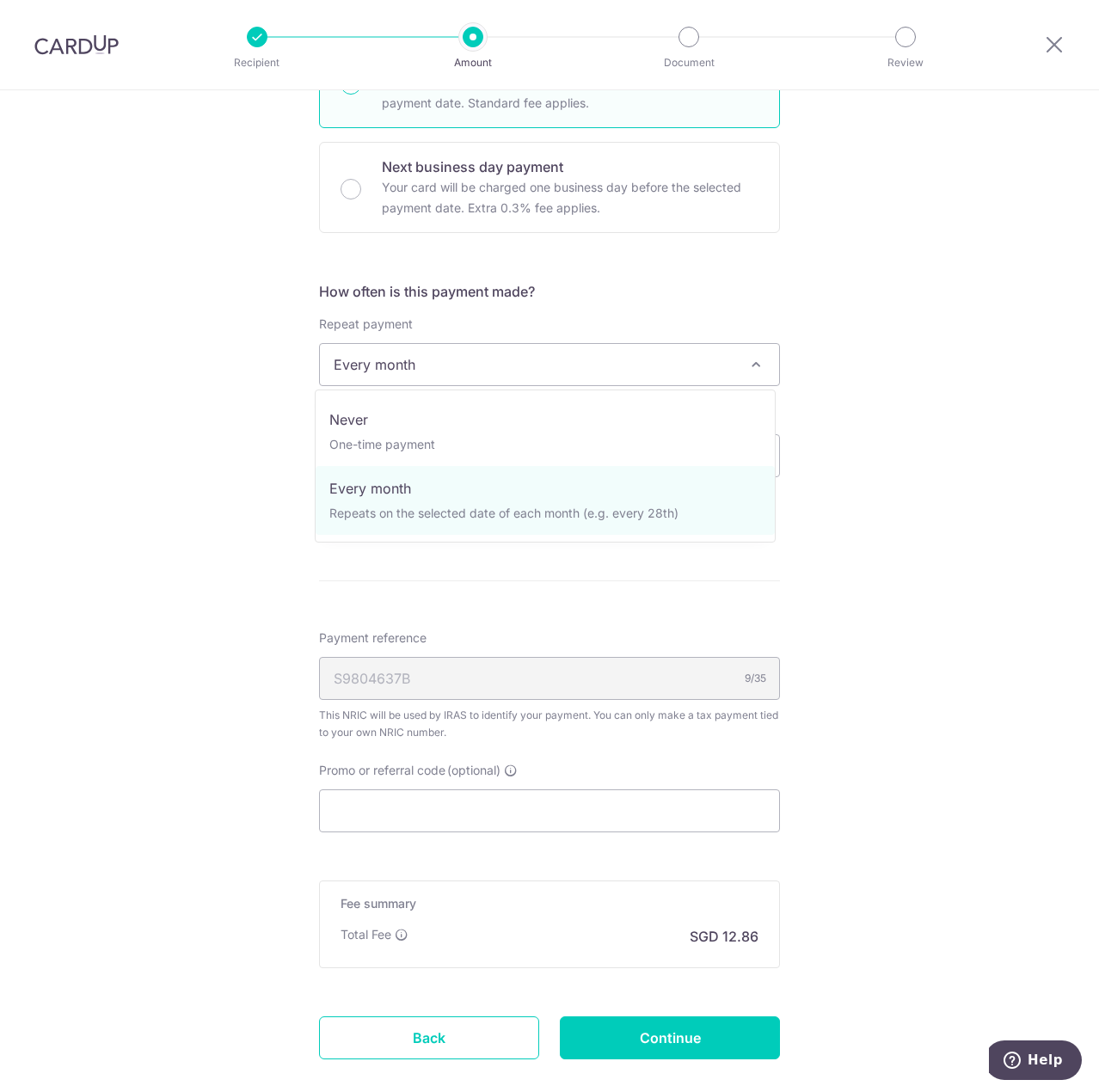
click at [459, 365] on span "Every month" at bounding box center [550, 364] width 459 height 41
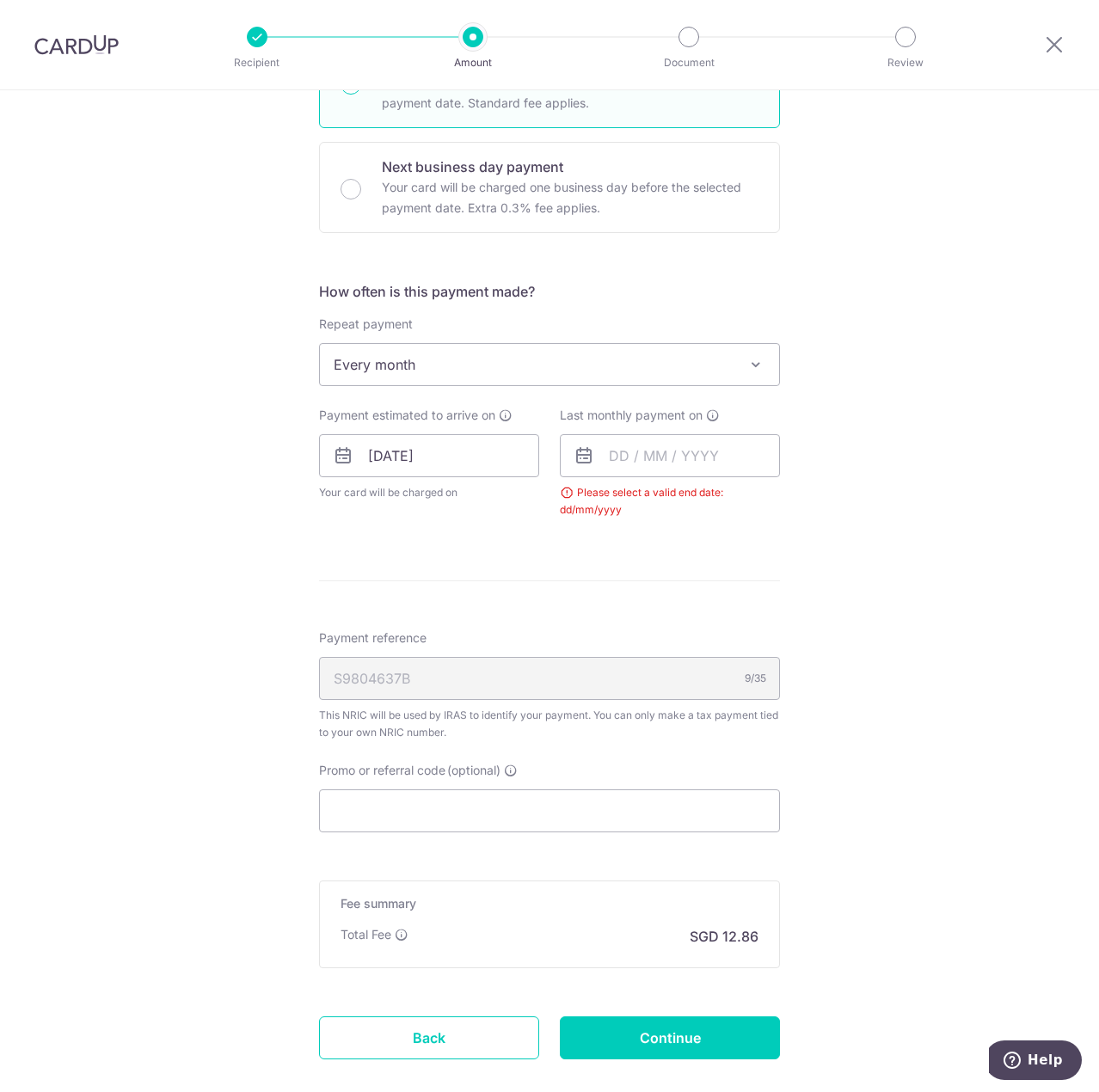
click at [207, 375] on div "Tell us more about your payment Enter one-time or monthly payment amount SGD 49…" at bounding box center [550, 381] width 1099 height 1614
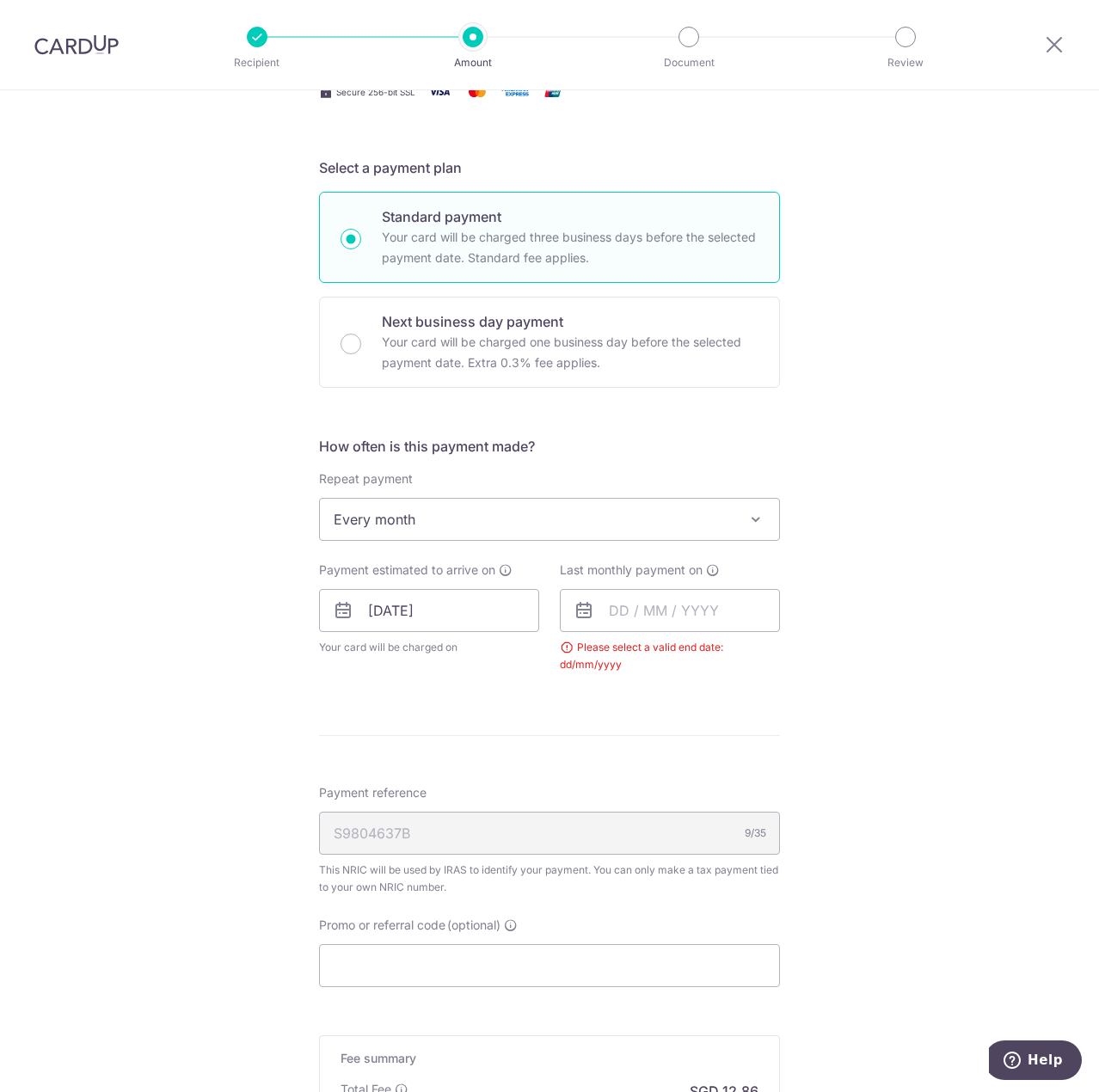
scroll to position [344, 0]
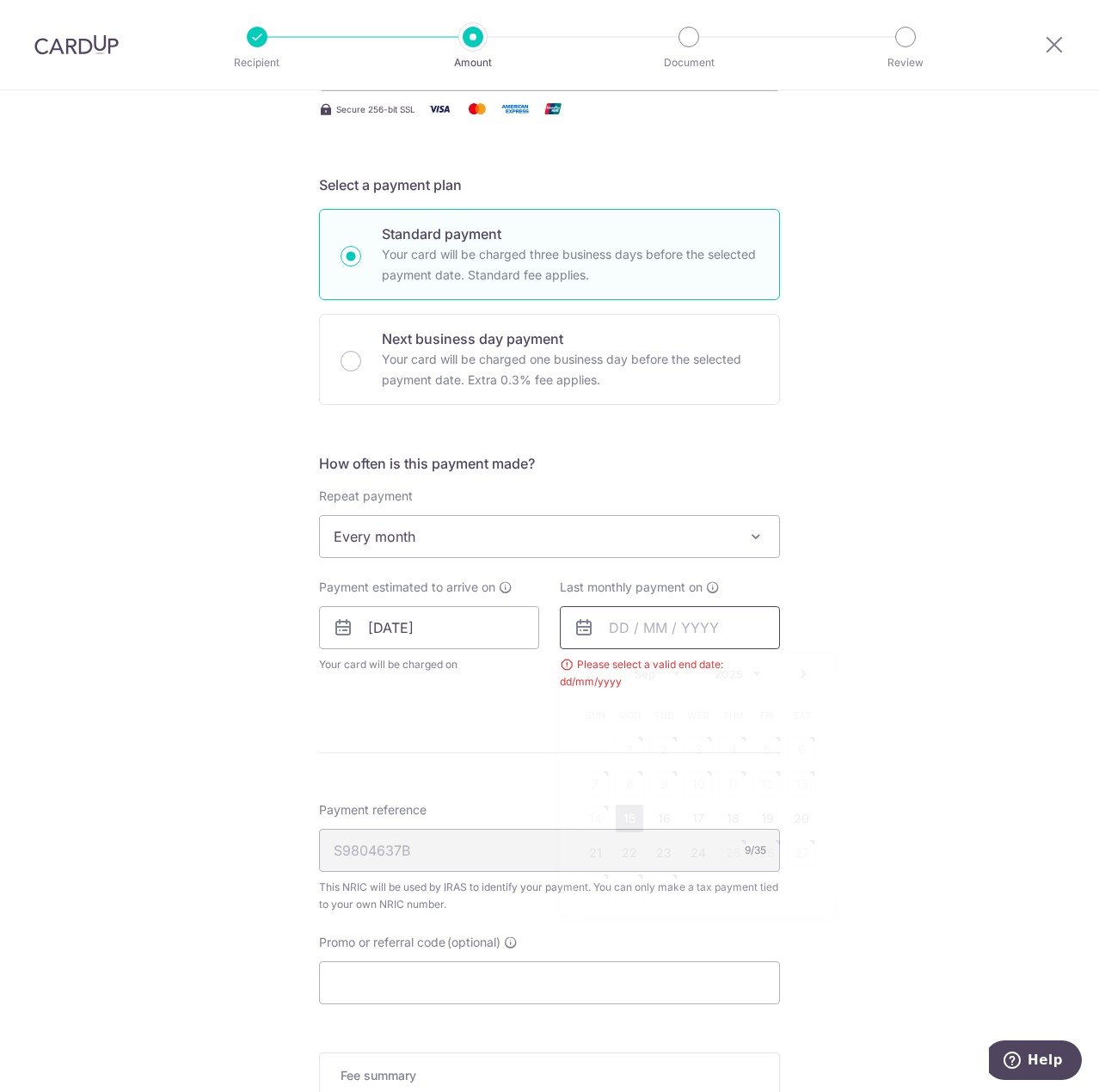
click at [612, 632] on input "text" at bounding box center [670, 627] width 220 height 43
click at [798, 674] on link "Next" at bounding box center [802, 674] width 21 height 21
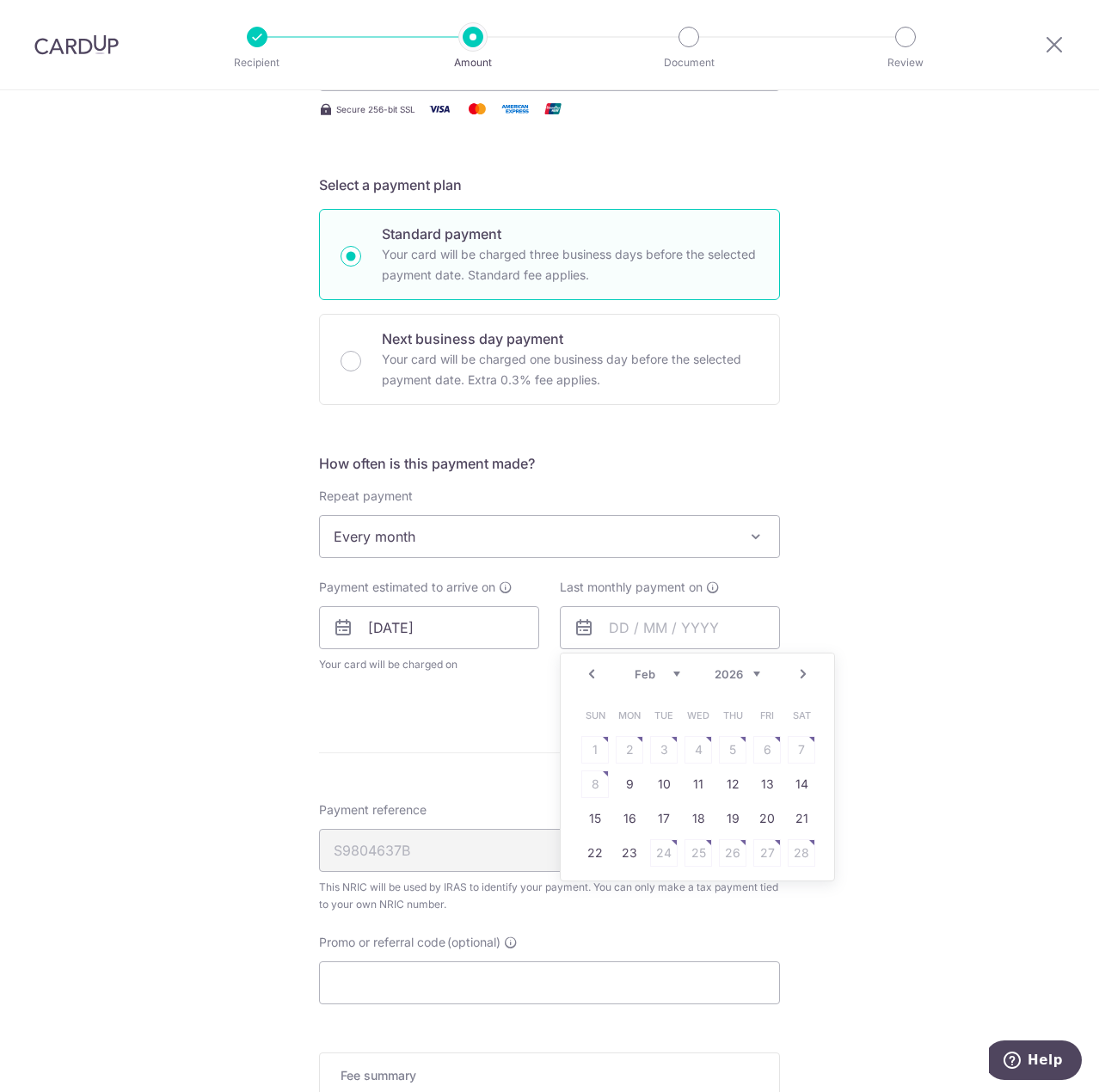
click at [798, 674] on link "Next" at bounding box center [802, 674] width 21 height 21
click at [662, 858] on link "24" at bounding box center [664, 853] width 27 height 27
type input "[DATE]"
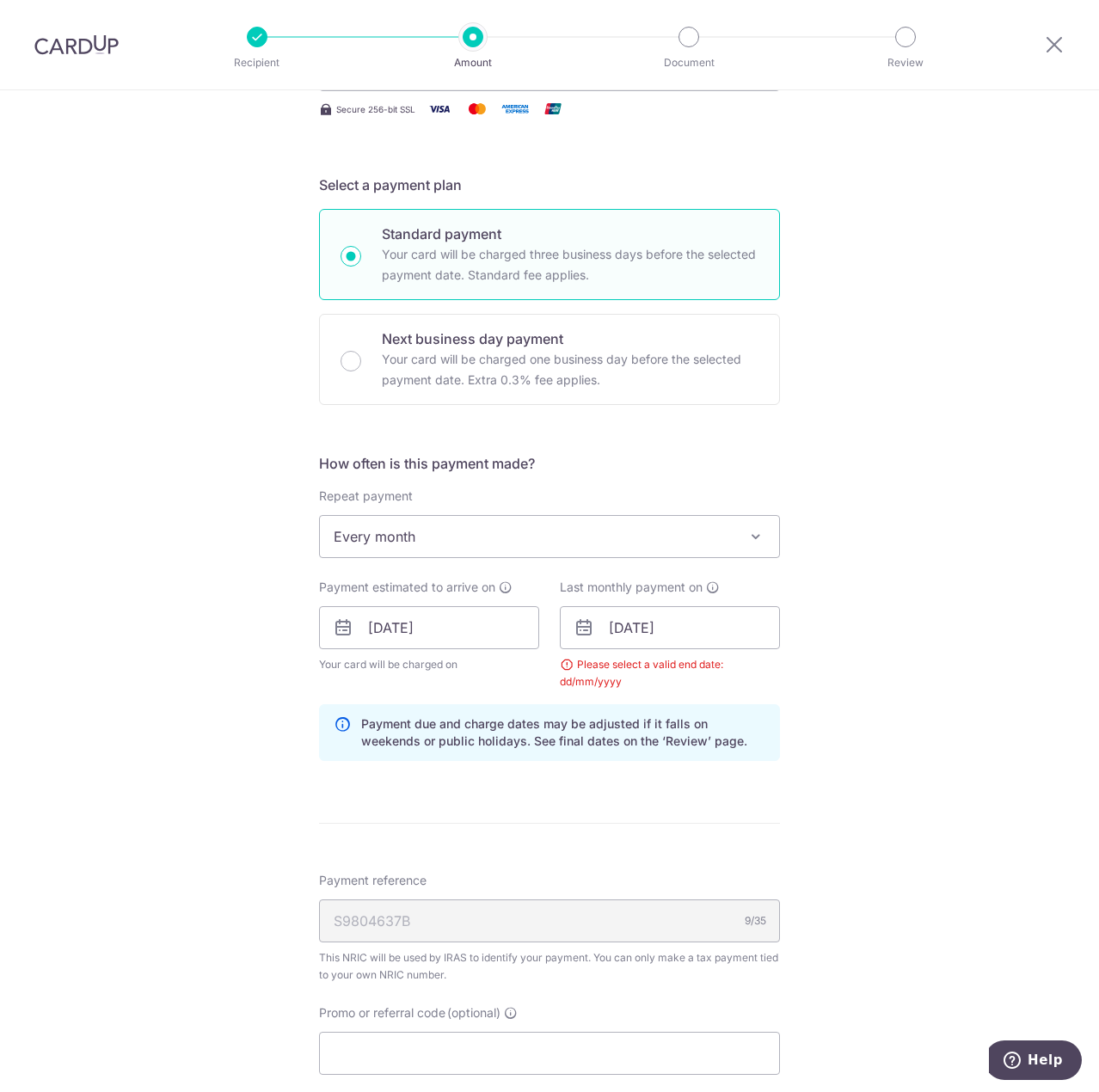
click at [868, 744] on div "Tell us more about your payment Enter one-time or monthly payment amount SGD 49…" at bounding box center [550, 589] width 1099 height 1685
drag, startPoint x: 822, startPoint y: 666, endPoint x: 813, endPoint y: 656, distance: 13.5
click at [824, 666] on div "Tell us more about your payment Enter one-time or monthly payment amount SGD 49…" at bounding box center [550, 589] width 1099 height 1685
click at [147, 626] on div "Tell us more about your payment Enter one-time or monthly payment amount SGD 49…" at bounding box center [550, 589] width 1099 height 1685
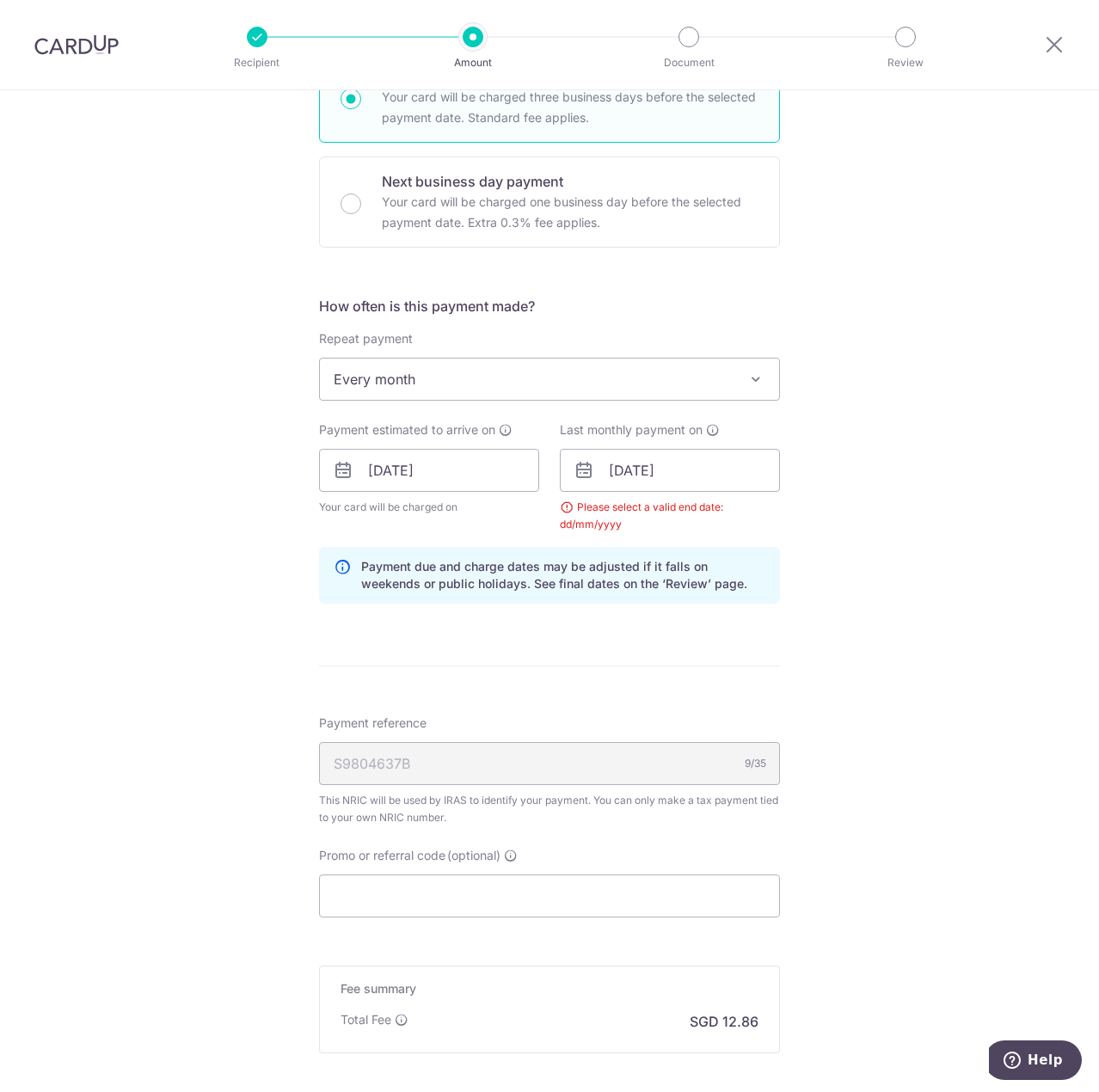
scroll to position [602, 0]
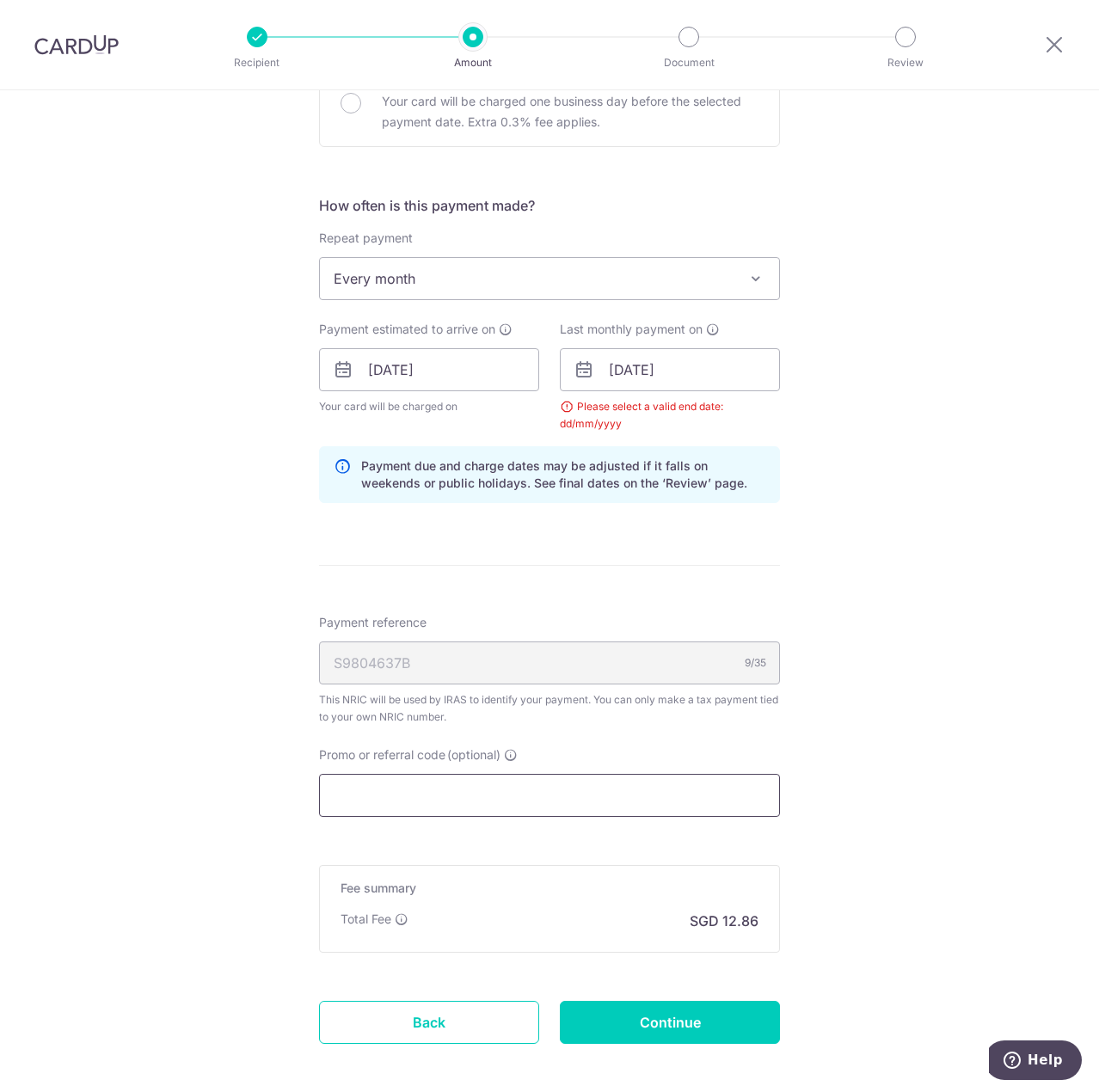
click at [387, 783] on input "Promo or referral code (optional)" at bounding box center [550, 795] width 461 height 43
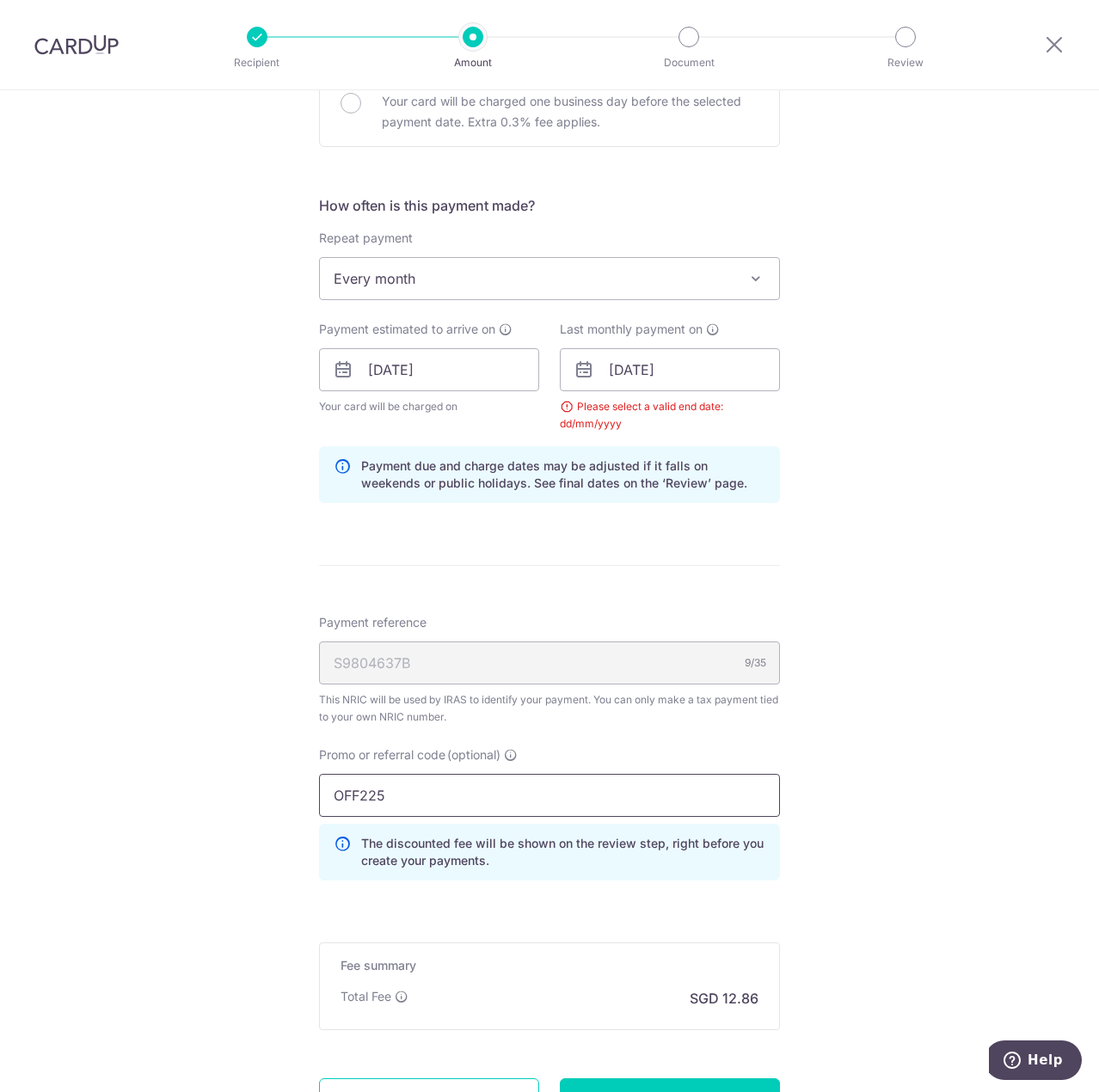
type input "OFF225"
click at [82, 641] on div "Tell us more about your payment Enter one-time or monthly payment amount SGD 49…" at bounding box center [550, 369] width 1099 height 1763
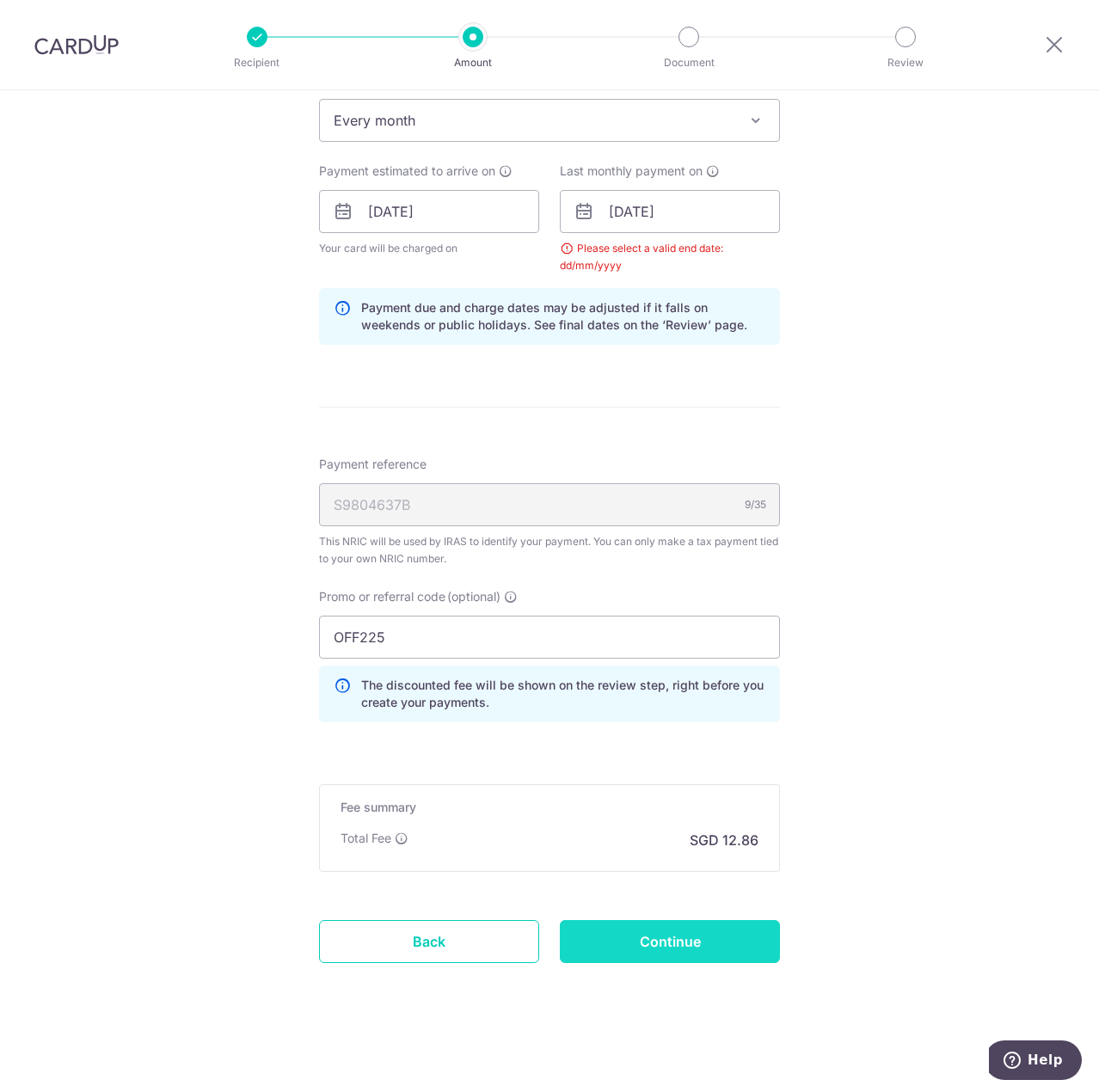
click at [650, 943] on input "Continue" at bounding box center [670, 941] width 220 height 43
type input "Update Schedule"
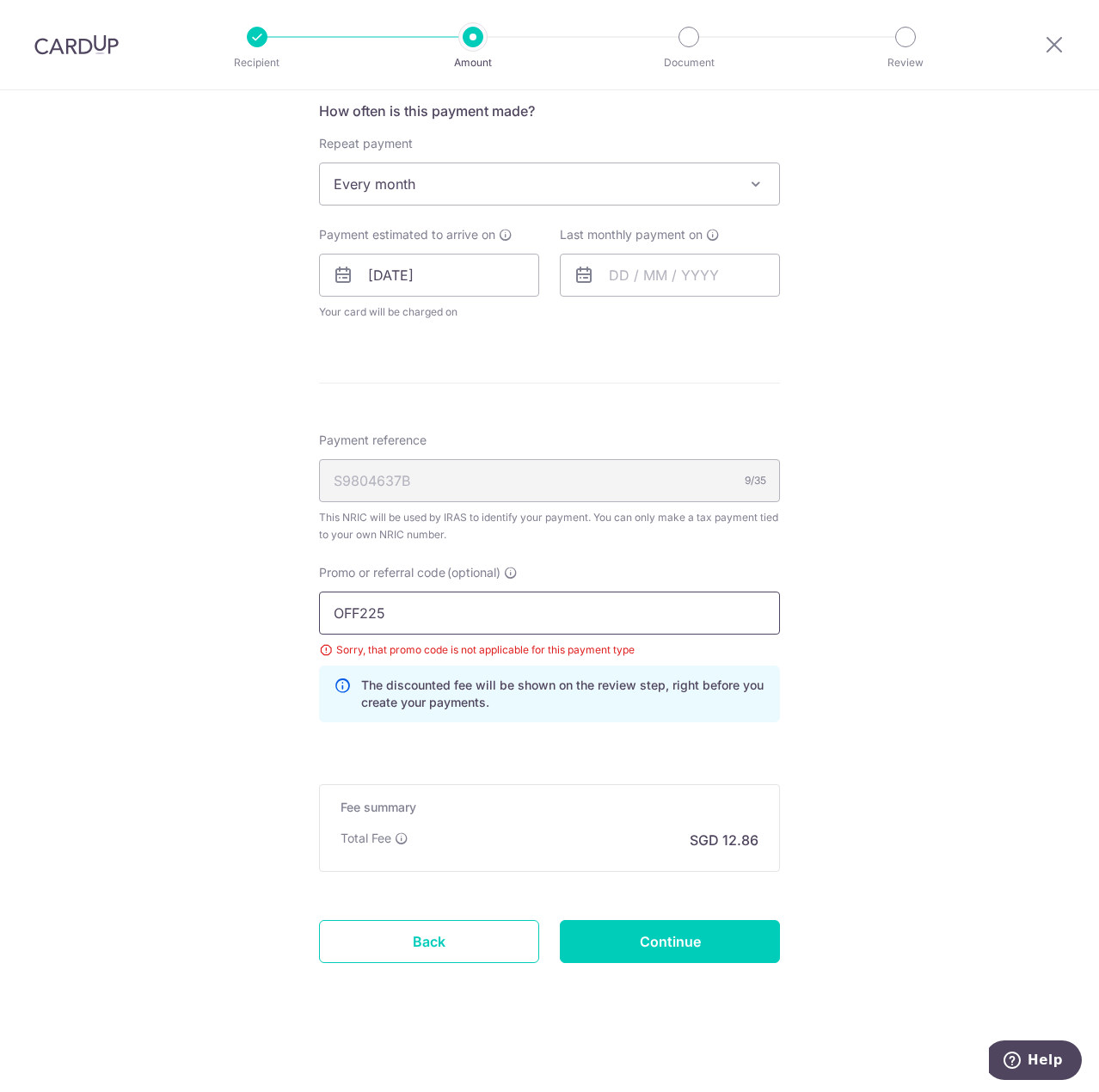
click at [519, 599] on input "OFF225" at bounding box center [550, 612] width 461 height 43
drag, startPoint x: 294, startPoint y: 622, endPoint x: 196, endPoint y: 615, distance: 98.2
click at [193, 617] on div "Tell us more about your payment Enter one-time or monthly payment amount SGD 49…" at bounding box center [550, 243] width 1099 height 1699
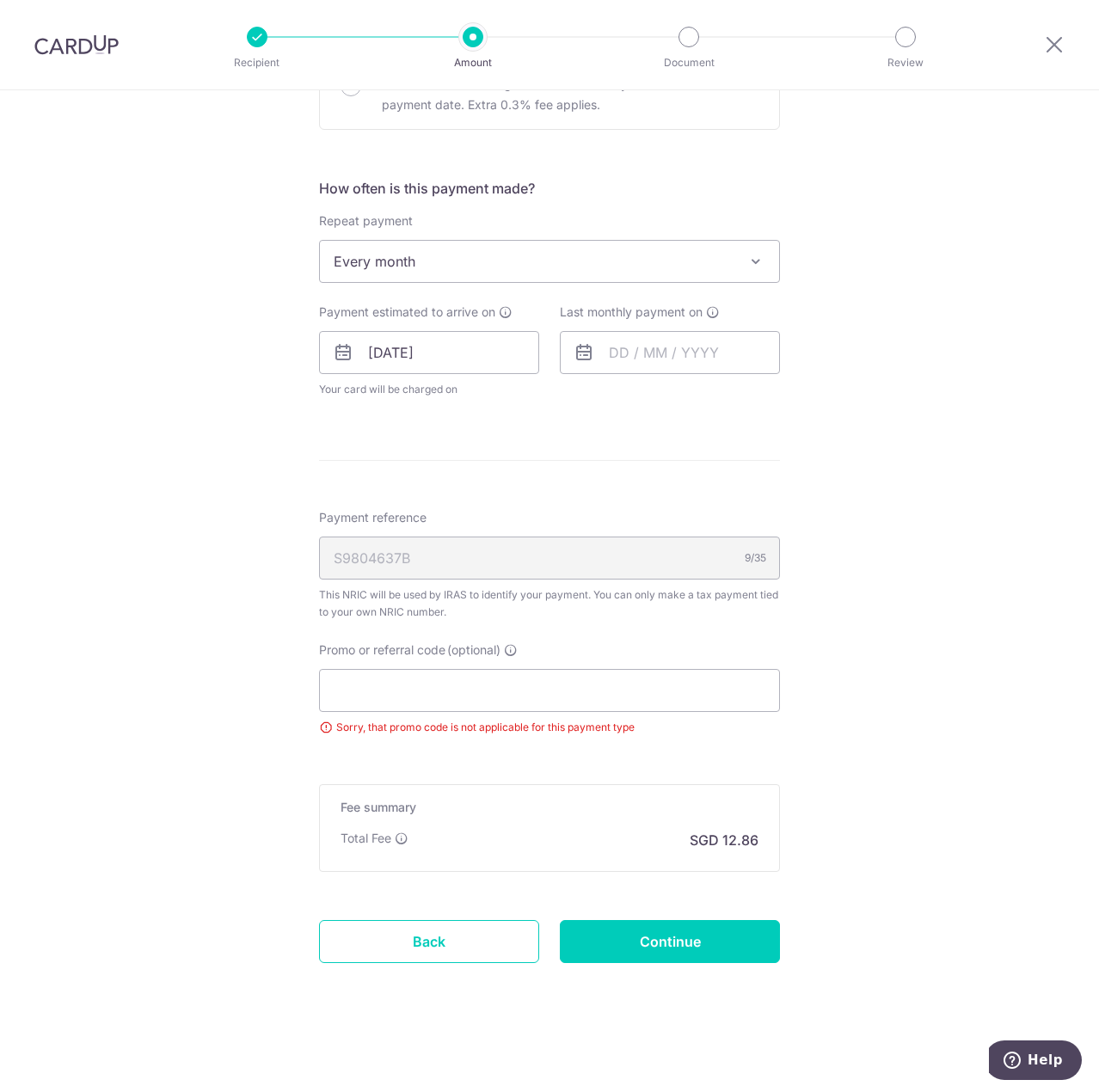
click at [201, 615] on div "Tell us more about your payment Enter one-time or monthly payment amount SGD 49…" at bounding box center [550, 282] width 1099 height 1622
click at [650, 911] on form "Enter one-time or monthly payment amount SGD 494.68 494.68 The total tax paymen…" at bounding box center [550, 298] width 461 height 1427
click at [659, 935] on input "Continue" at bounding box center [670, 941] width 220 height 43
type input "Update Schedule"
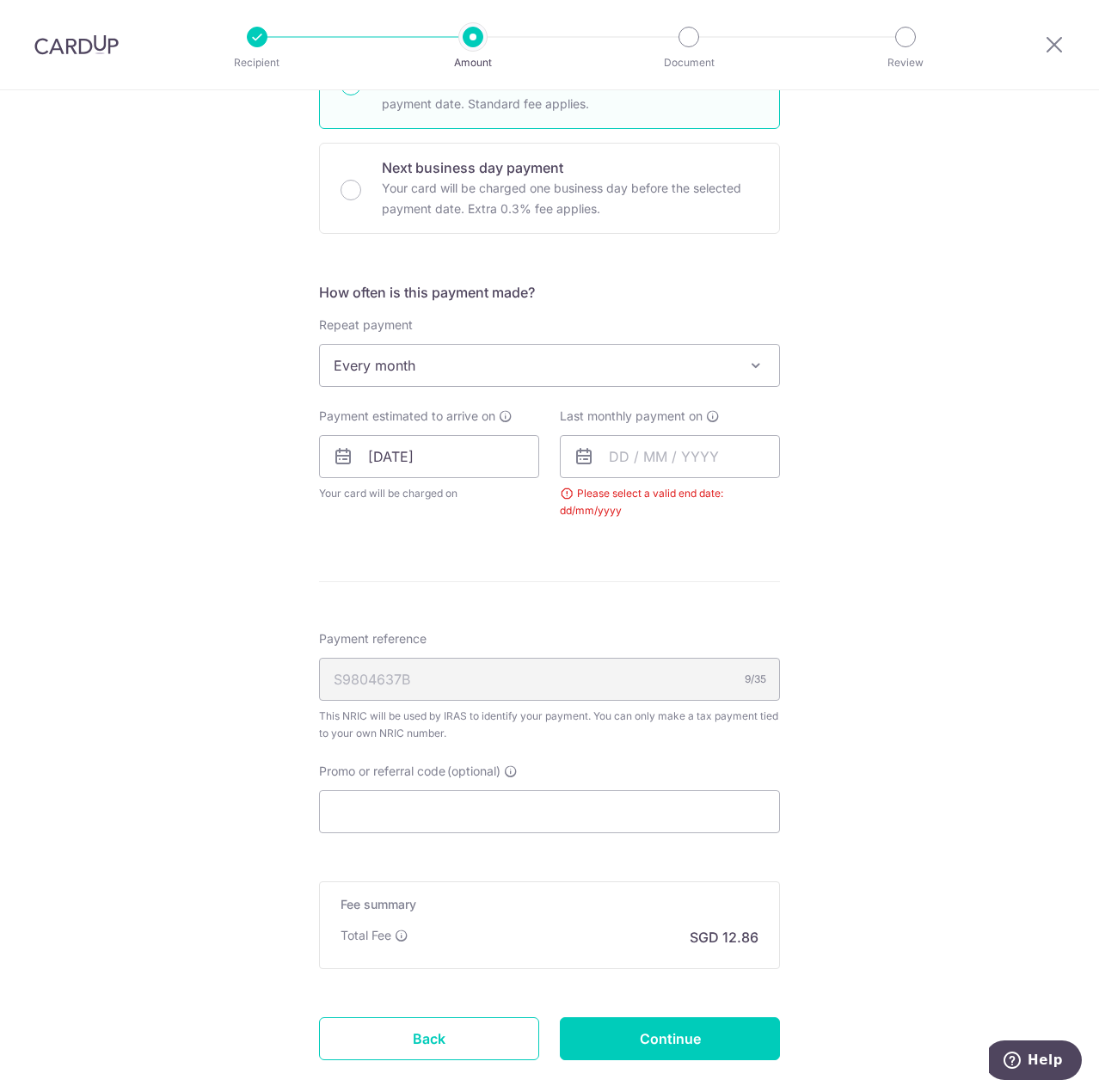
scroll to position [182, 0]
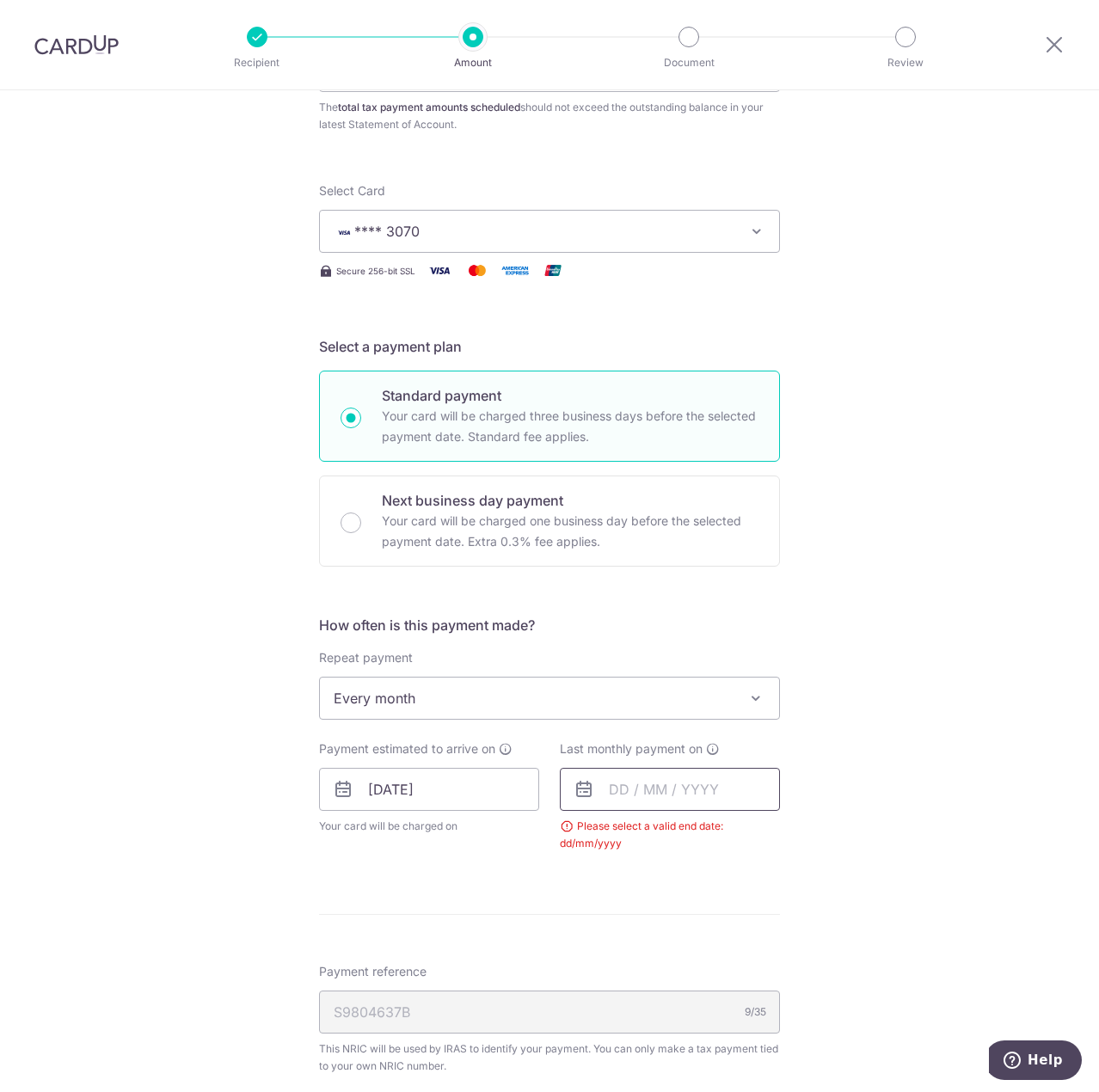
click at [600, 788] on input "text" at bounding box center [670, 789] width 220 height 43
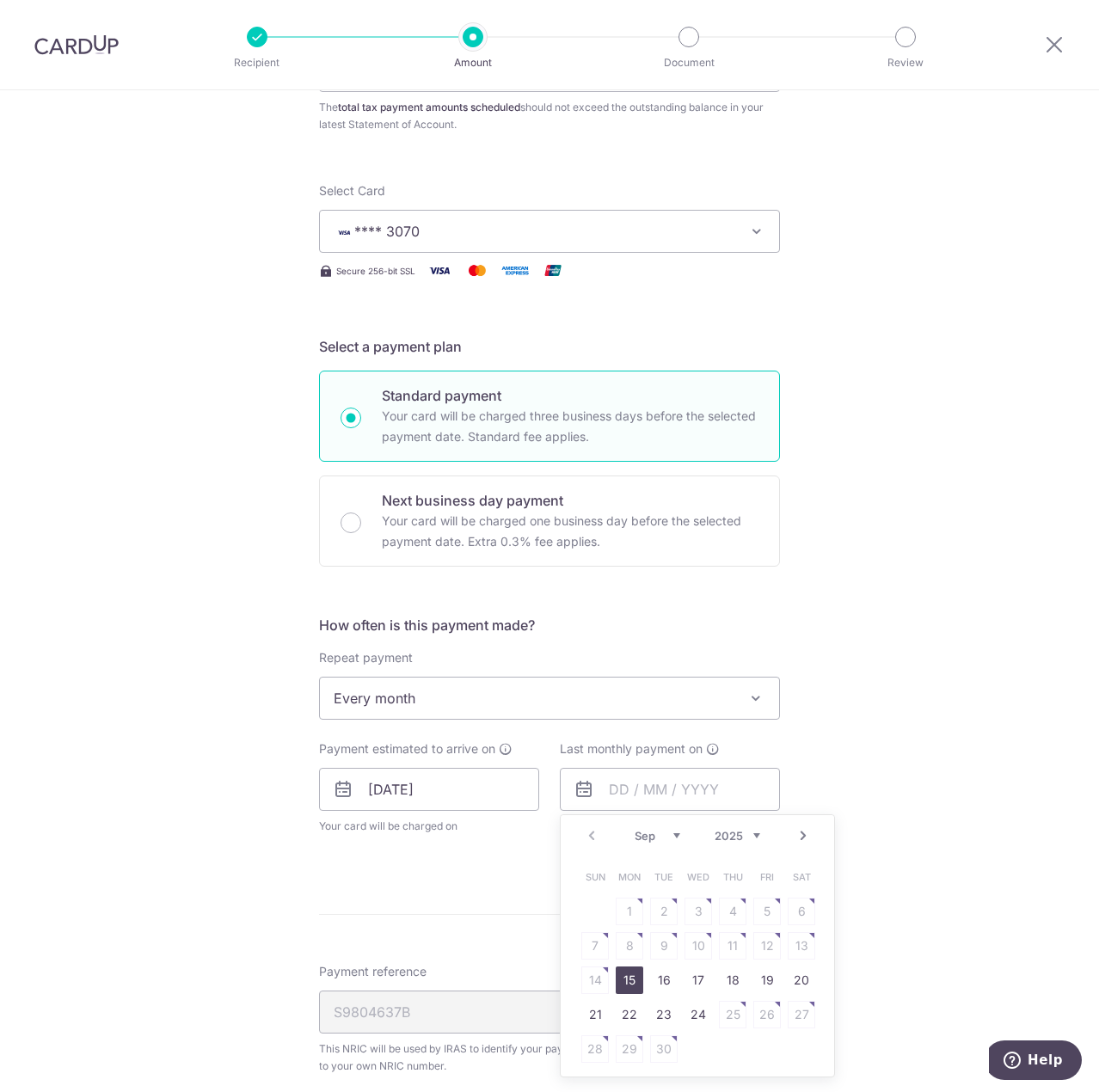
click at [799, 835] on link "Next" at bounding box center [802, 835] width 21 height 21
click at [658, 1016] on link "24" at bounding box center [664, 1015] width 27 height 27
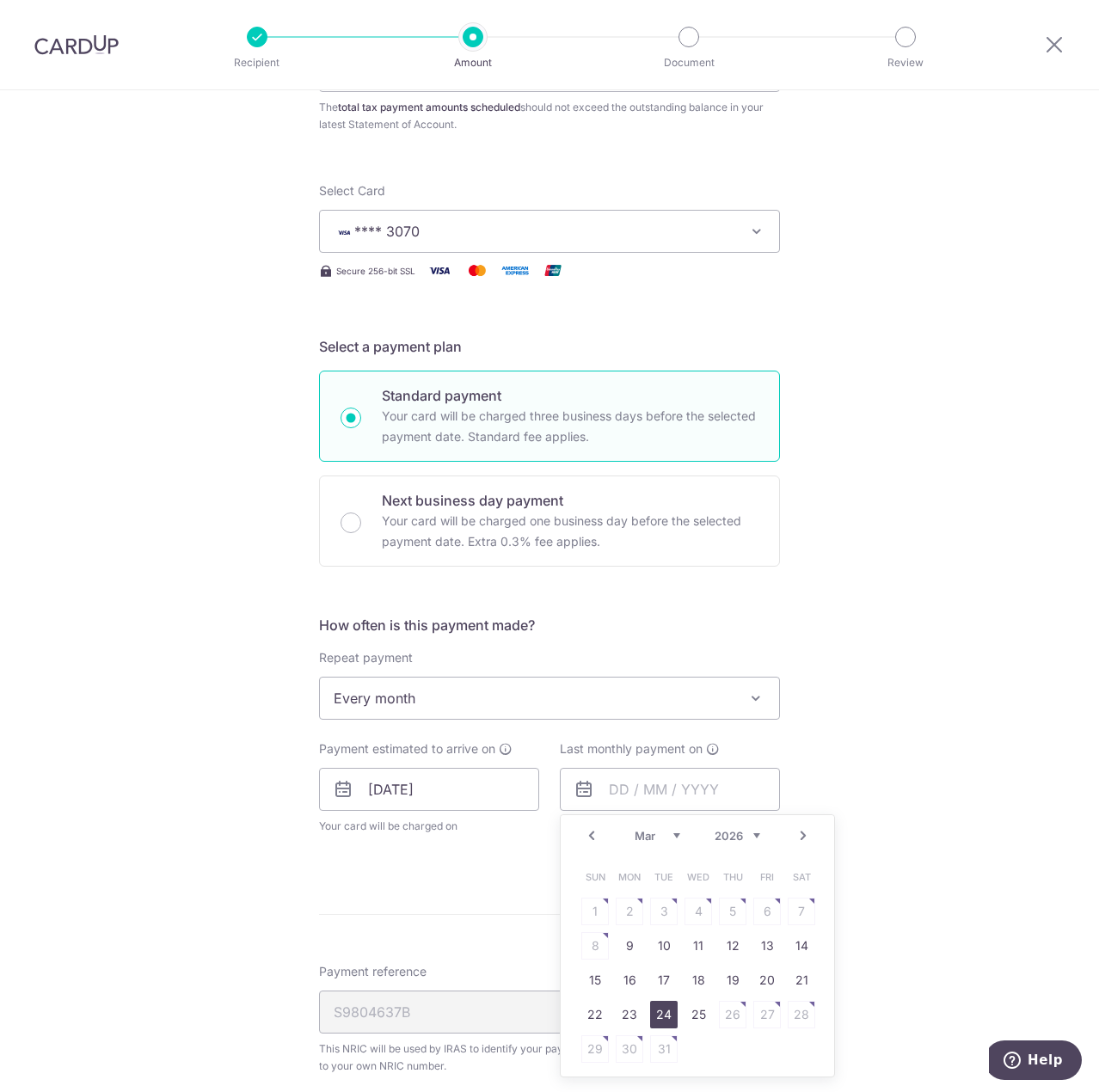
type input "[DATE]"
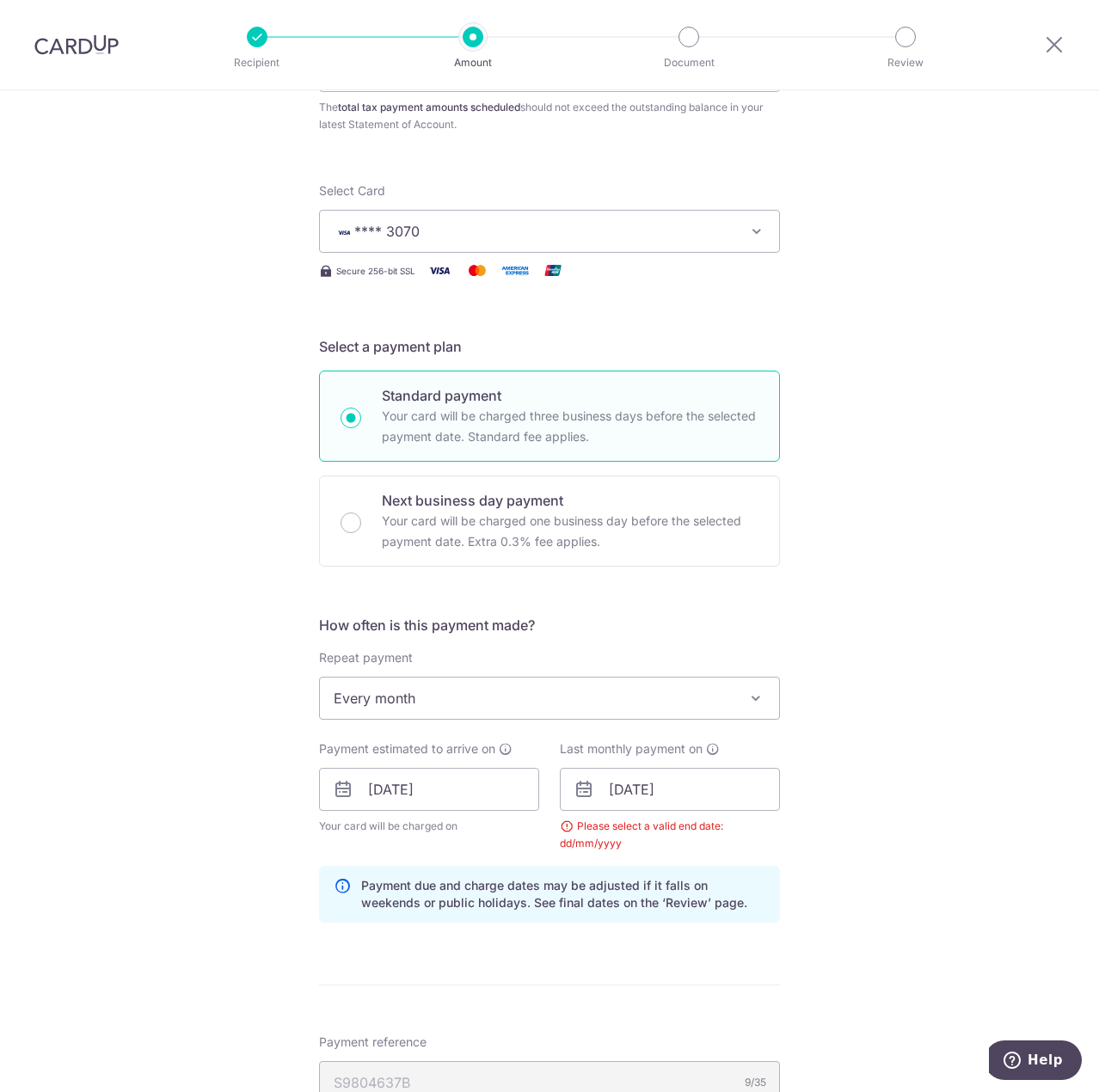
click at [231, 910] on div "Tell us more about your payment Enter one-time or monthly payment amount SGD 49…" at bounding box center [550, 751] width 1099 height 1685
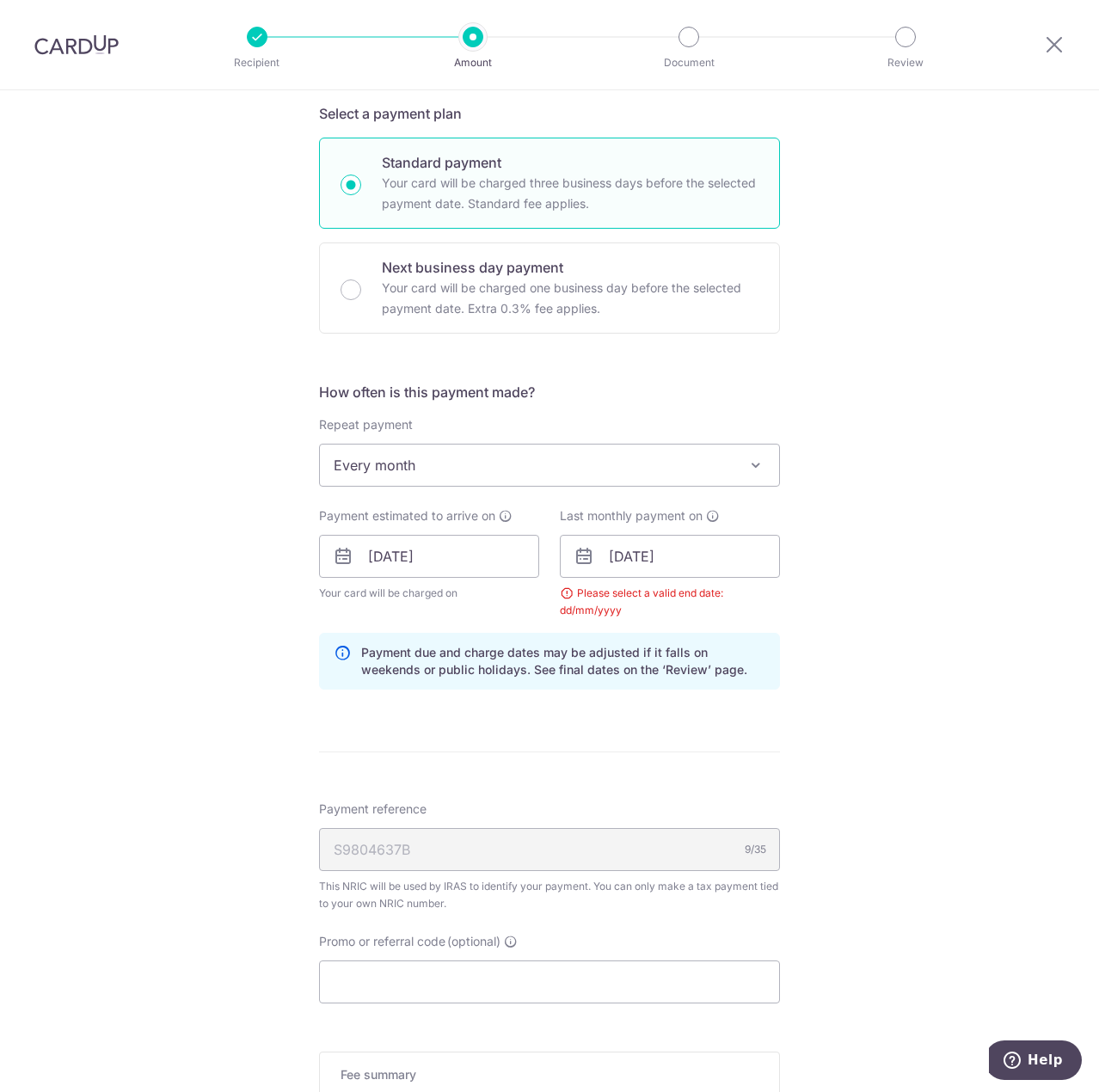
scroll to position [612, 0]
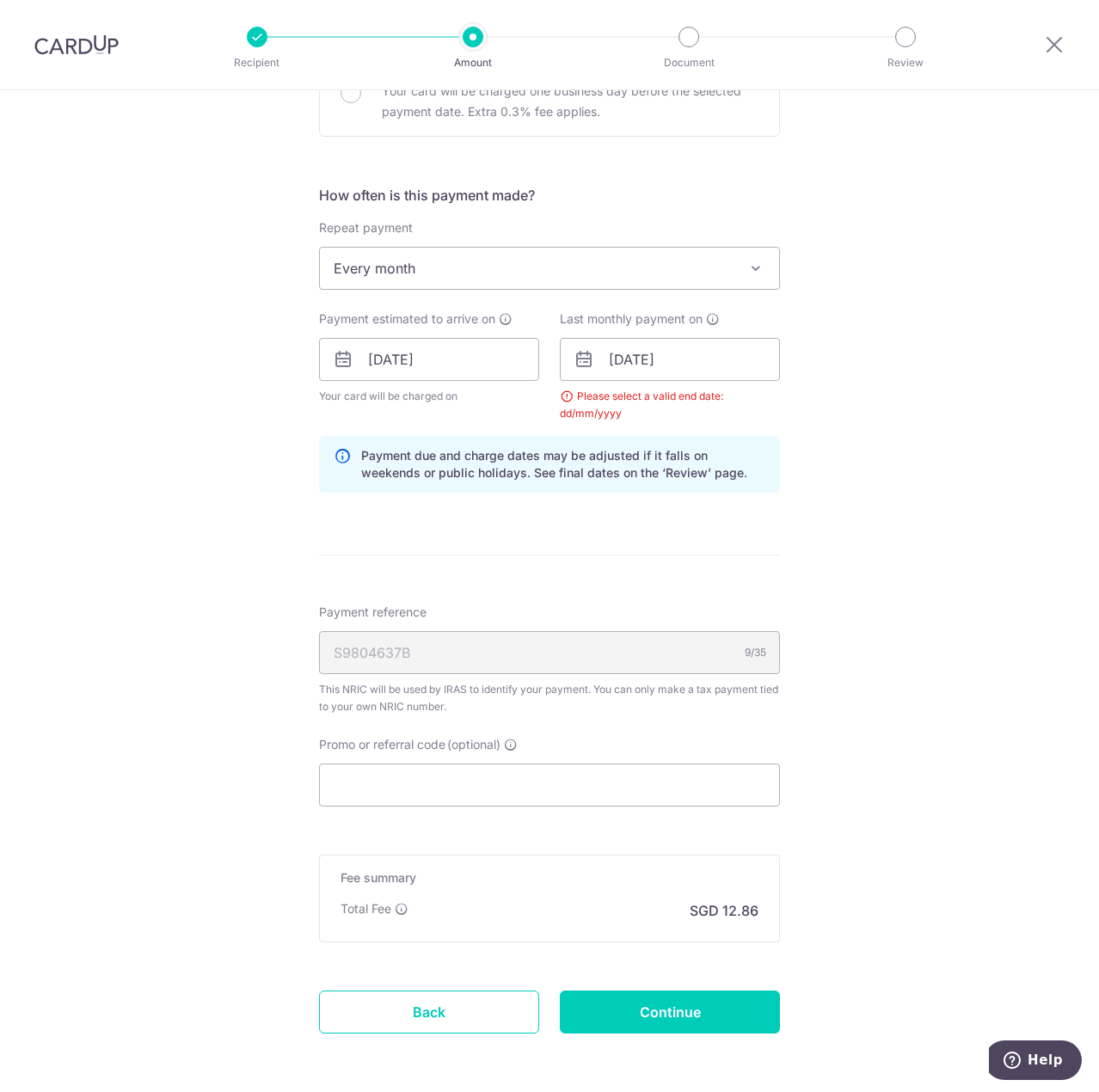
click at [171, 712] on div "Tell us more about your payment Enter one-time or monthly payment amount SGD 49…" at bounding box center [550, 320] width 1099 height 1685
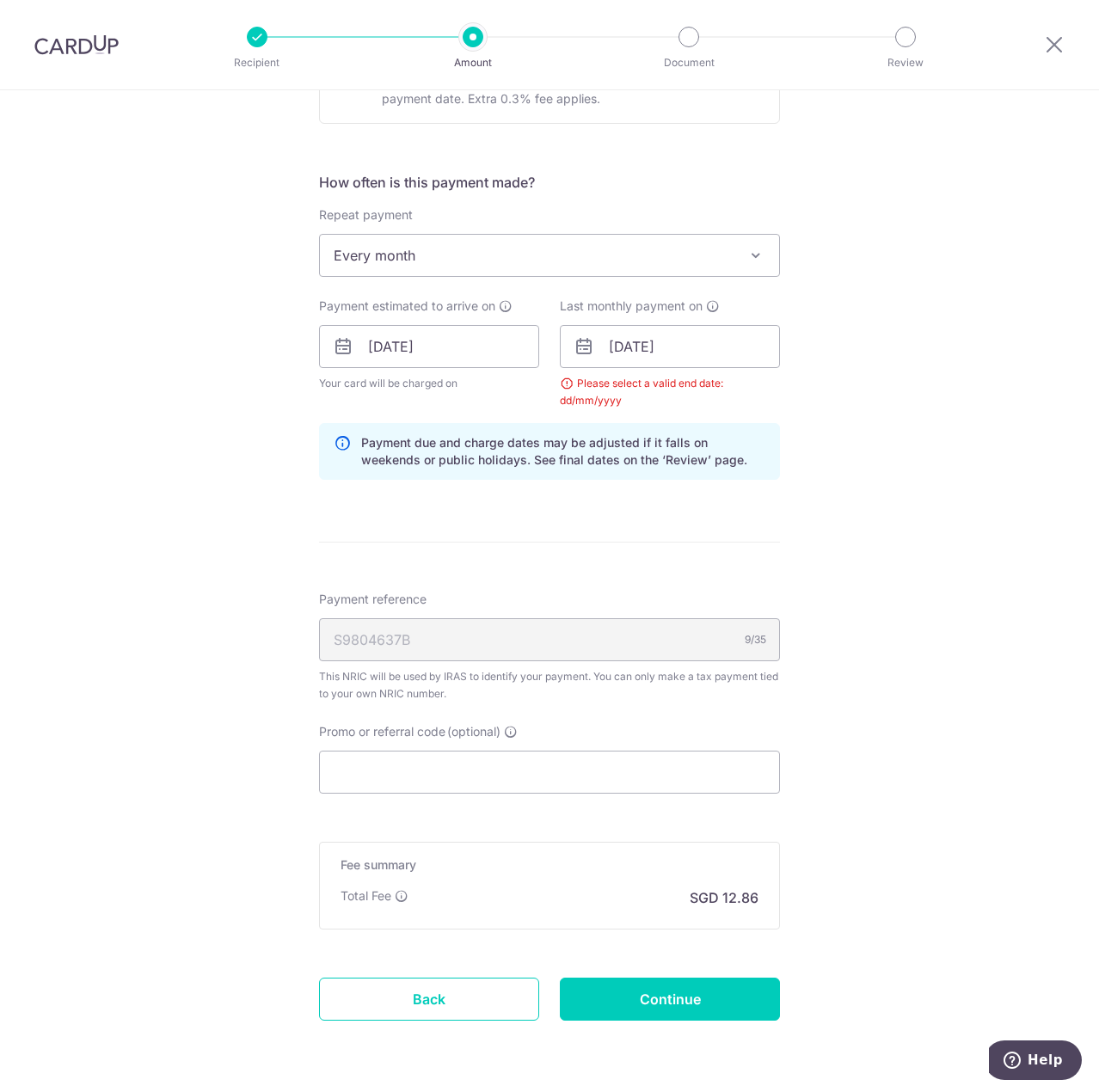
scroll to position [682, 0]
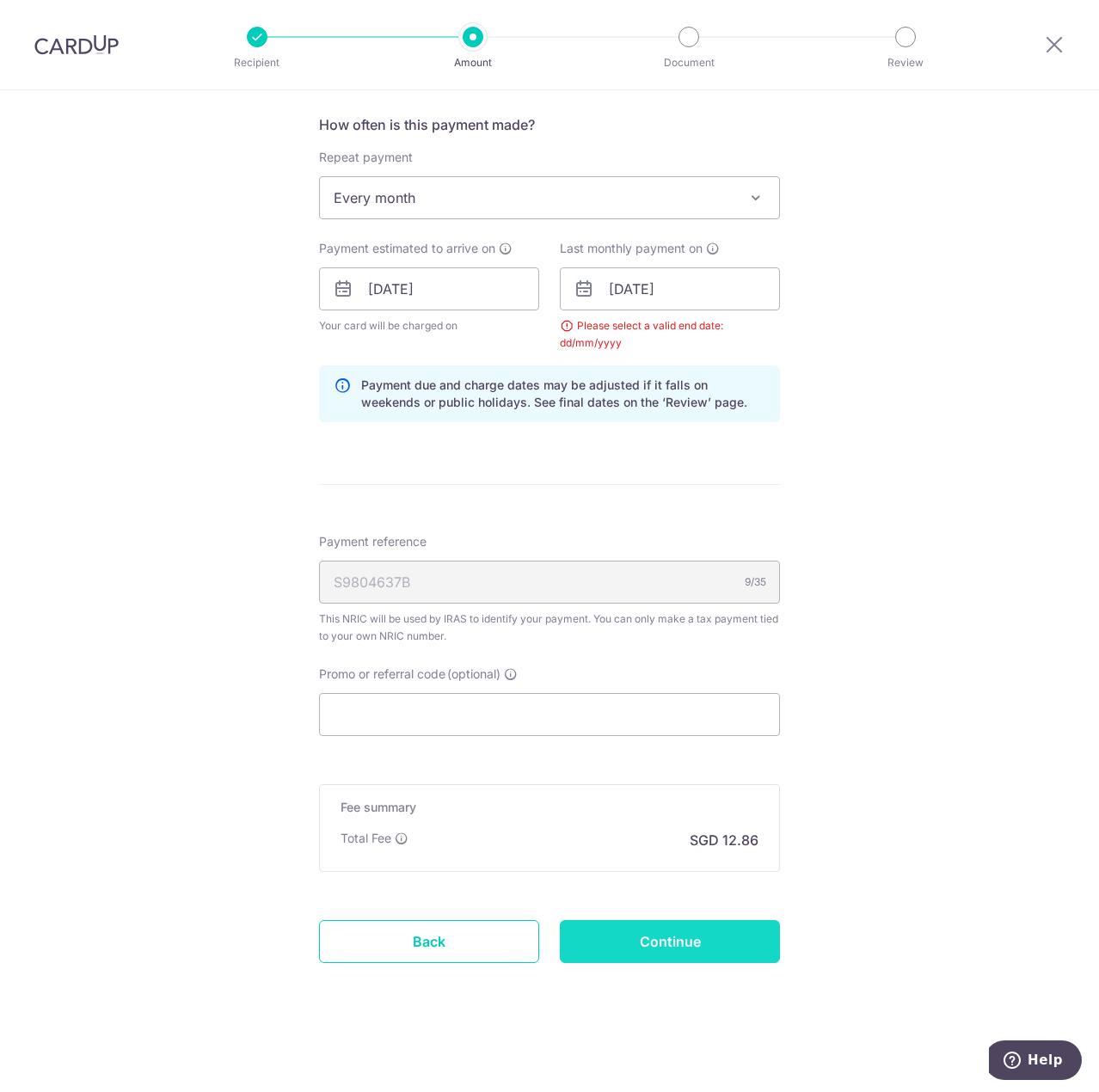
click at [656, 947] on input "Continue" at bounding box center [670, 941] width 220 height 43
type input "Update Schedule"
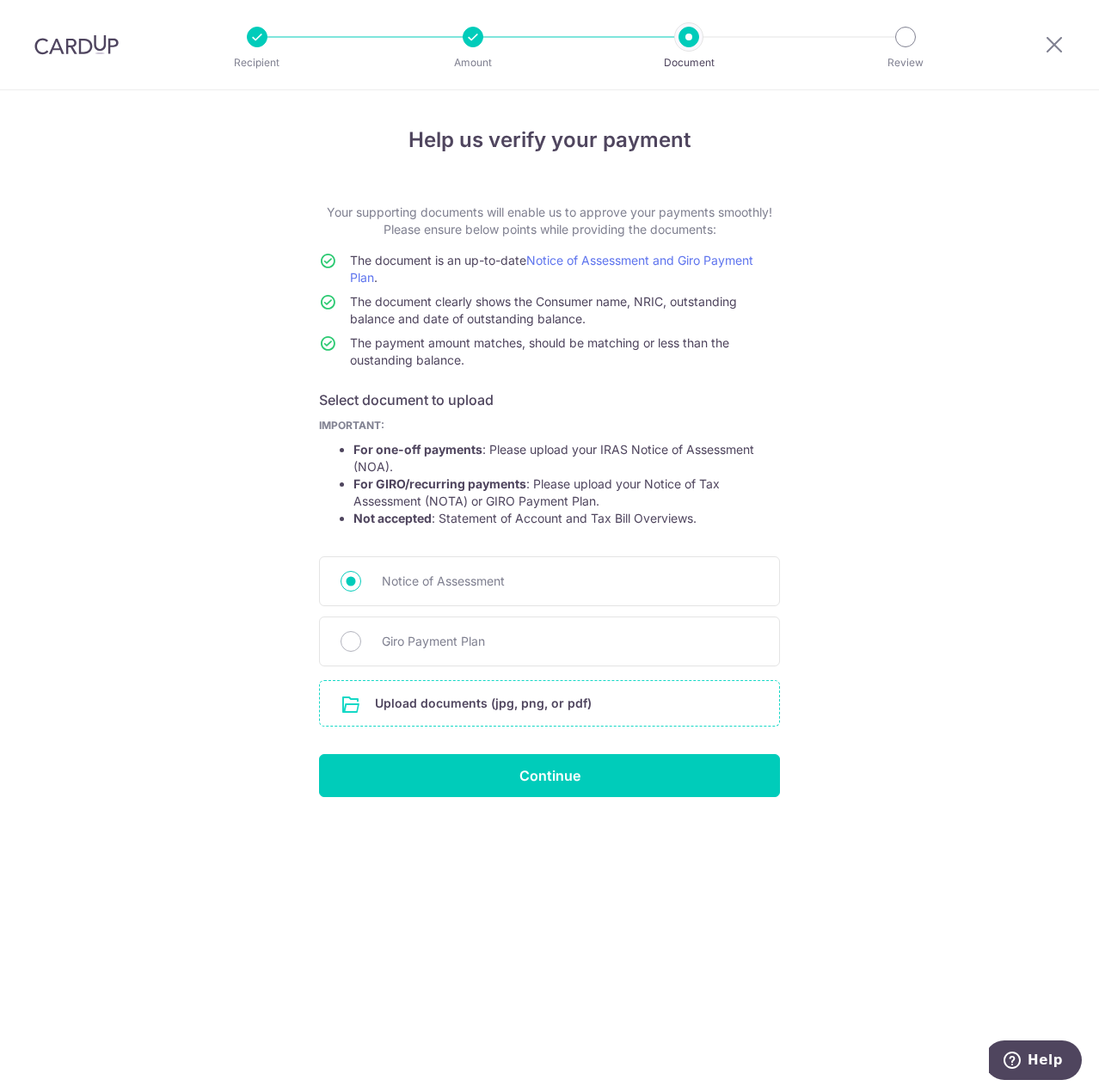
click at [481, 712] on input "file" at bounding box center [550, 703] width 459 height 45
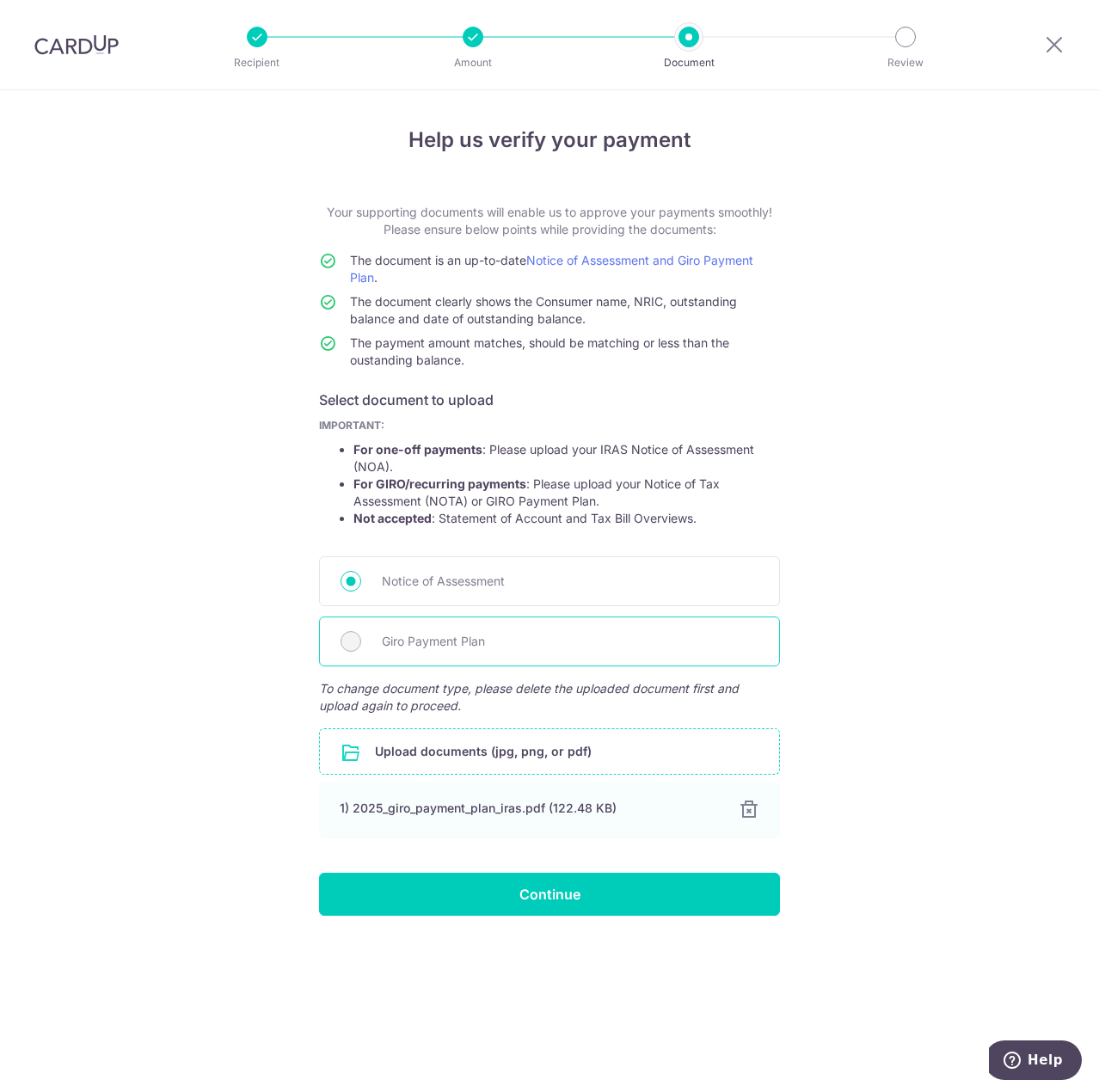
click at [428, 640] on span "Giro Payment Plan" at bounding box center [570, 642] width 377 height 21
click at [338, 633] on div "Giro Payment Plan" at bounding box center [550, 642] width 461 height 50
click at [361, 654] on div "Giro Payment Plan" at bounding box center [550, 642] width 461 height 50
click at [356, 651] on div "Giro Payment Plan" at bounding box center [550, 642] width 461 height 50
click at [214, 646] on div "Help us verify your payment Your supporting documents will enable us to approve…" at bounding box center [550, 591] width 1099 height 1002
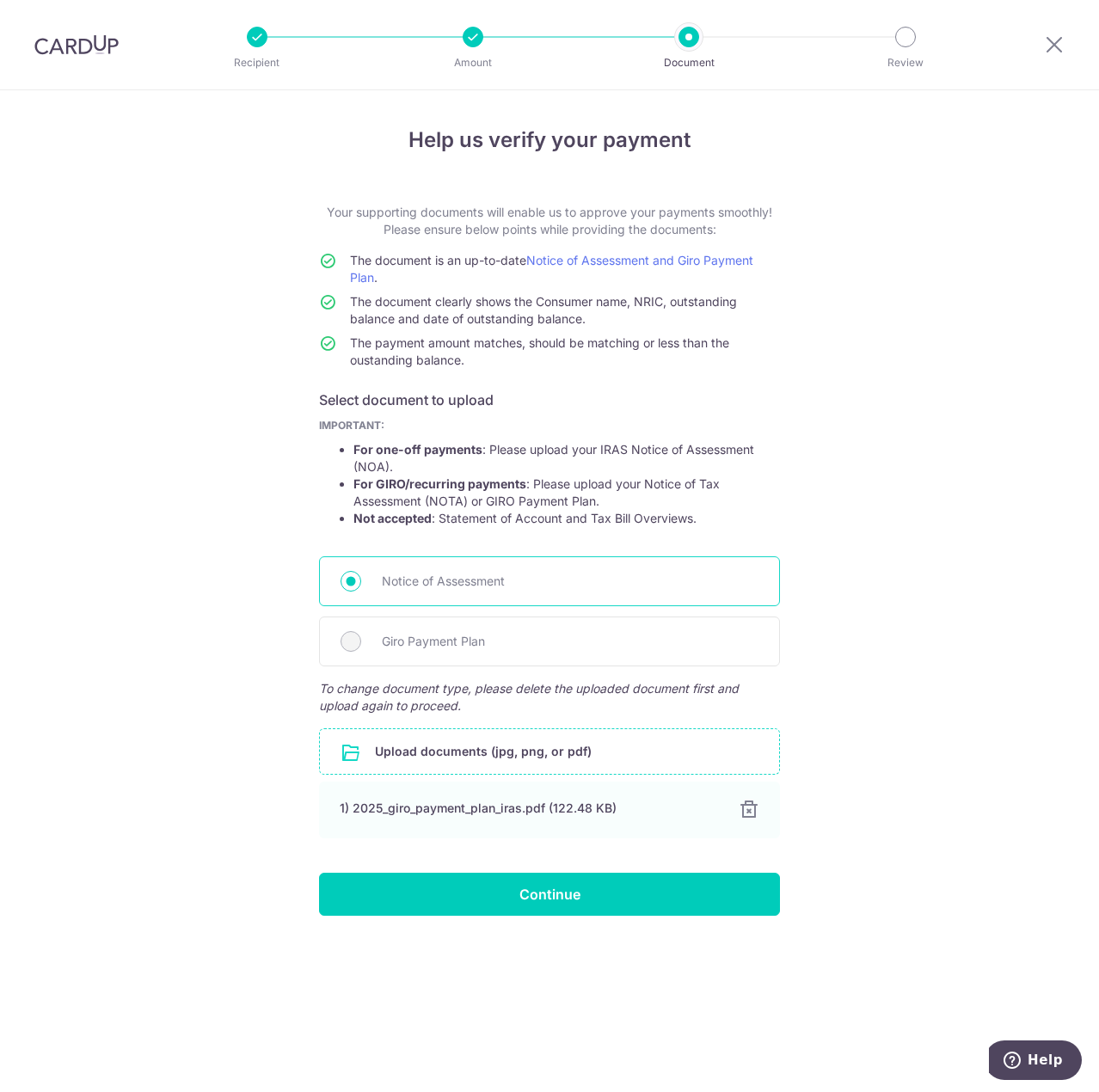
click at [375, 589] on div "Notice of Assessment" at bounding box center [550, 581] width 461 height 50
click at [179, 574] on div "Help us verify your payment Your supporting documents will enable us to approve…" at bounding box center [550, 591] width 1099 height 1002
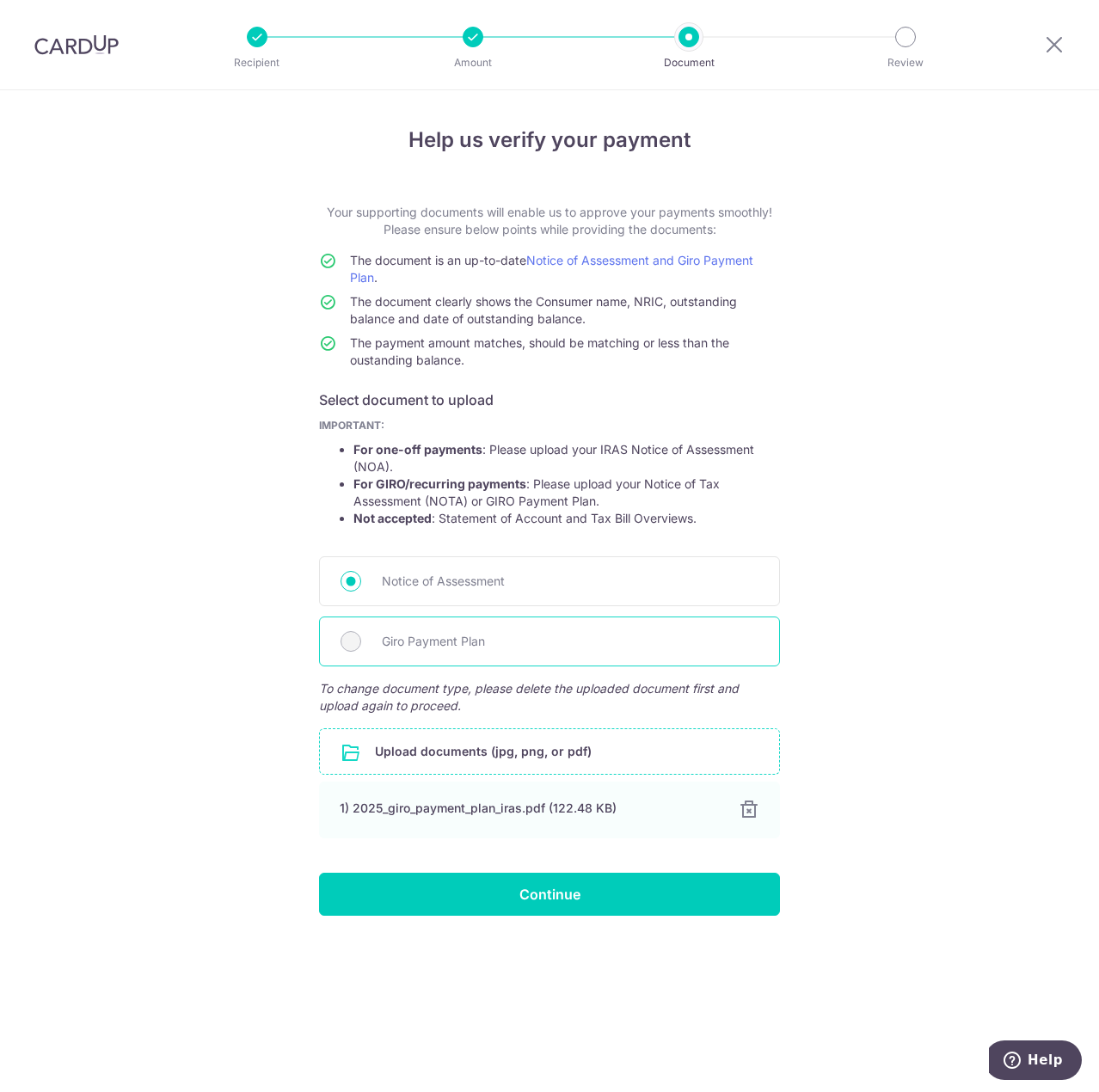
click at [395, 644] on span "Giro Payment Plan" at bounding box center [570, 642] width 377 height 21
click at [219, 729] on div "Help us verify your payment Your supporting documents will enable us to approve…" at bounding box center [550, 591] width 1099 height 1002
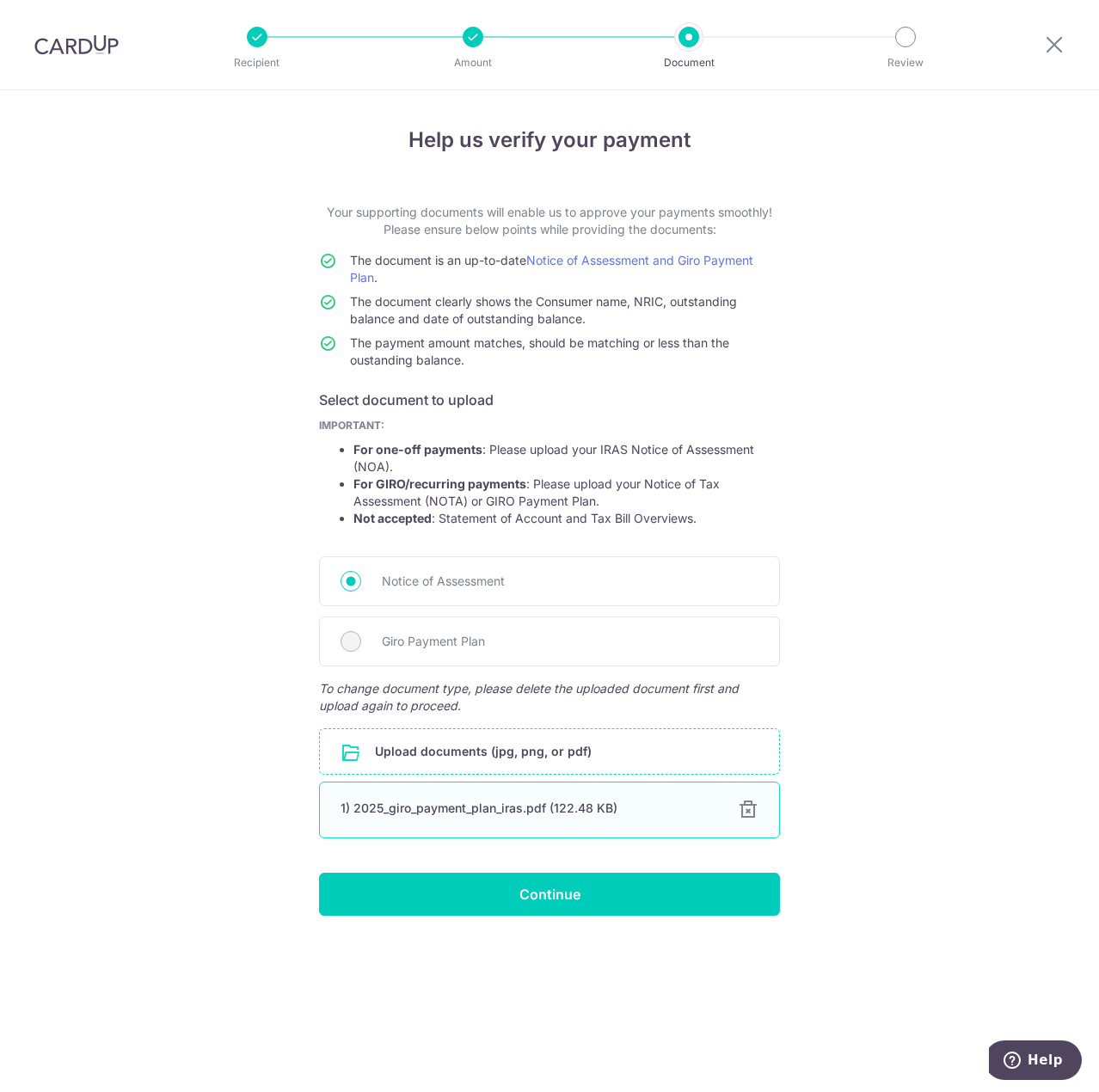
click at [749, 819] on div at bounding box center [748, 810] width 21 height 21
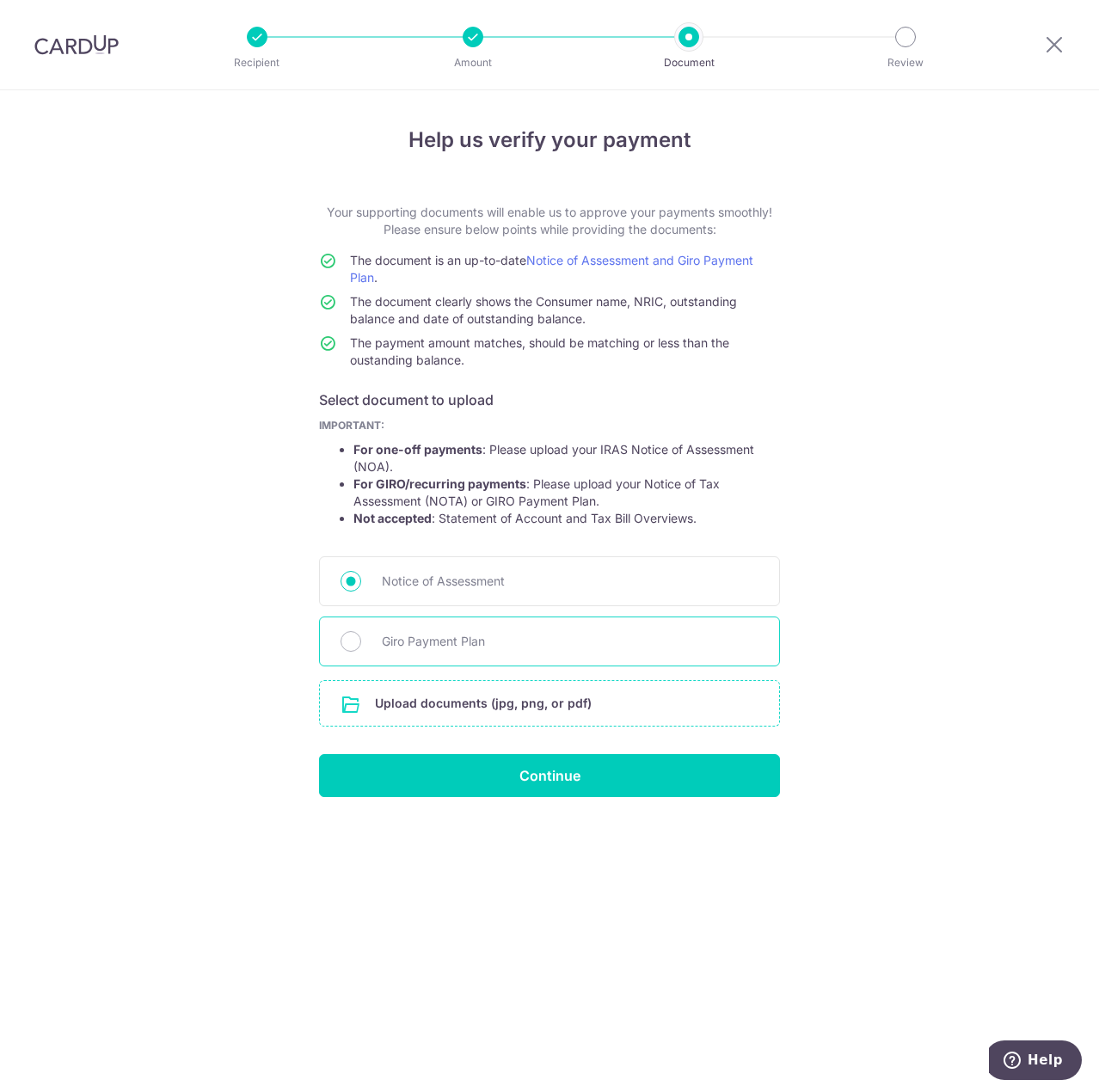
click at [365, 654] on div "Giro Payment Plan" at bounding box center [550, 642] width 461 height 50
click at [353, 644] on input "Giro Payment Plan" at bounding box center [350, 642] width 21 height 21
radio input "true"
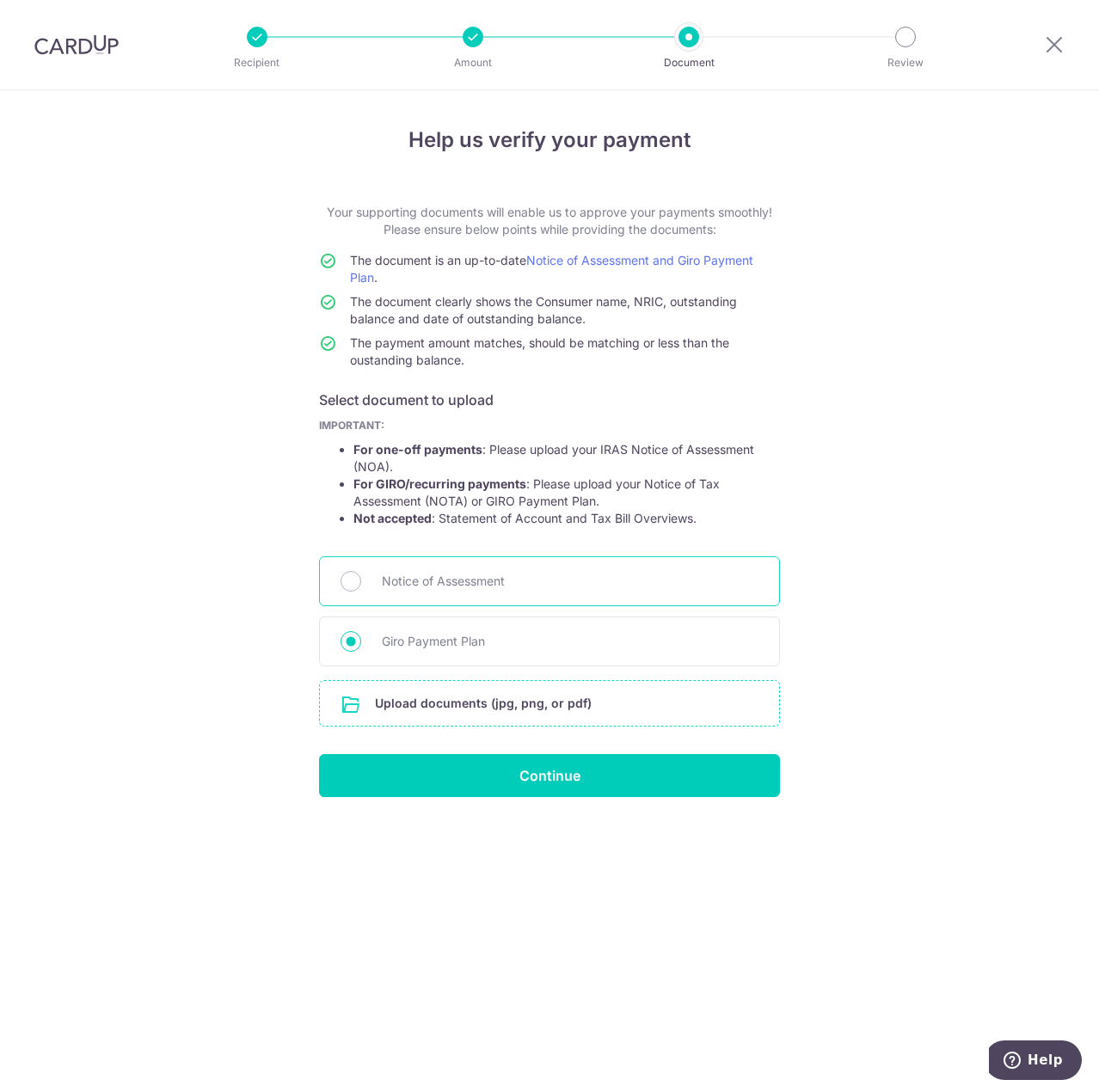
click at [408, 579] on span "Notice of Assessment" at bounding box center [570, 581] width 377 height 21
click at [361, 579] on input "Notice of Assessment" at bounding box center [350, 581] width 21 height 21
radio input "true"
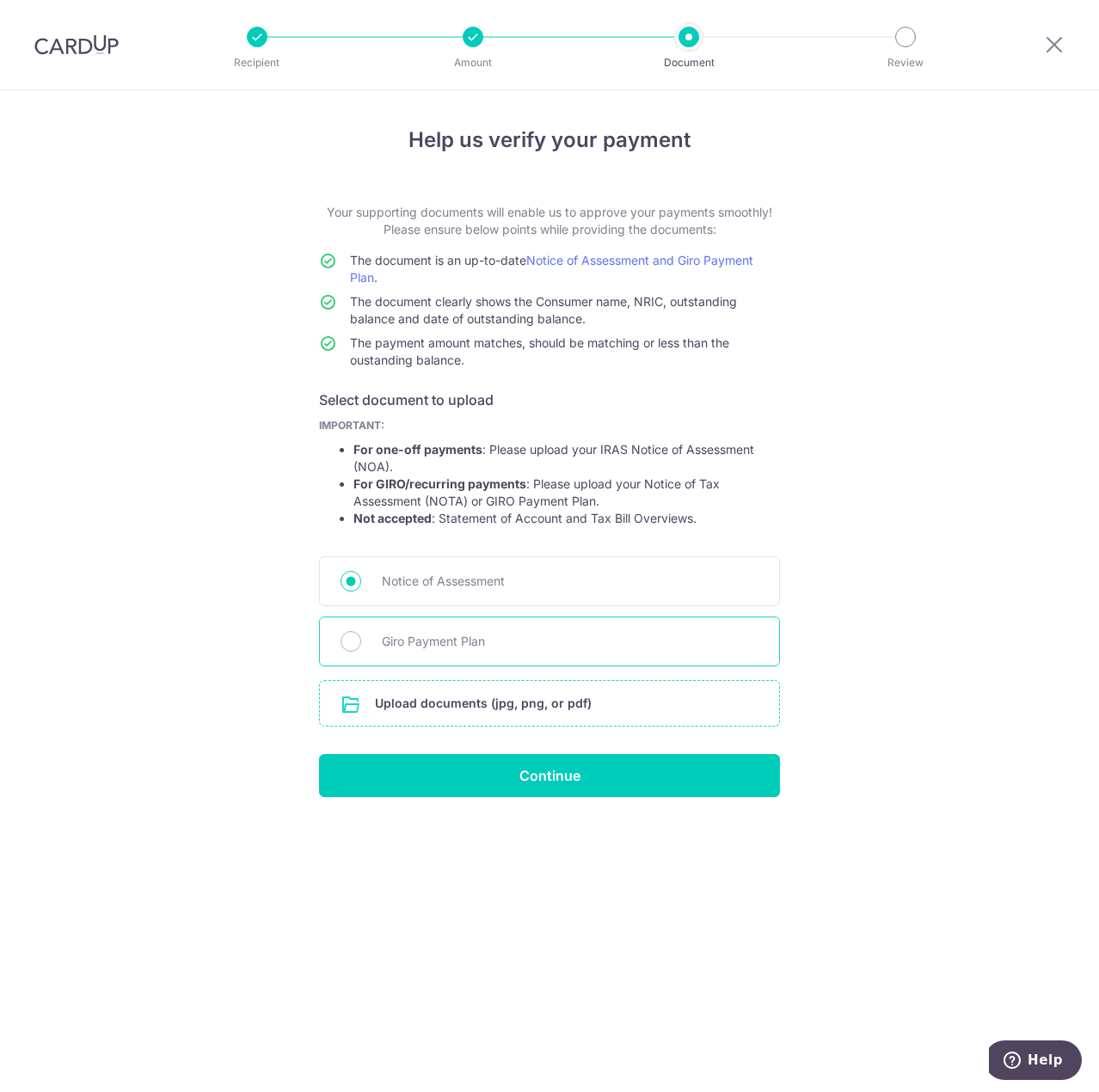
click at [328, 638] on div "Giro Payment Plan" at bounding box center [550, 642] width 461 height 50
click at [398, 636] on span "Giro Payment Plan" at bounding box center [570, 642] width 377 height 21
click at [361, 636] on input "Giro Payment Plan" at bounding box center [350, 642] width 21 height 21
radio input "true"
click at [613, 703] on input "file" at bounding box center [550, 703] width 459 height 45
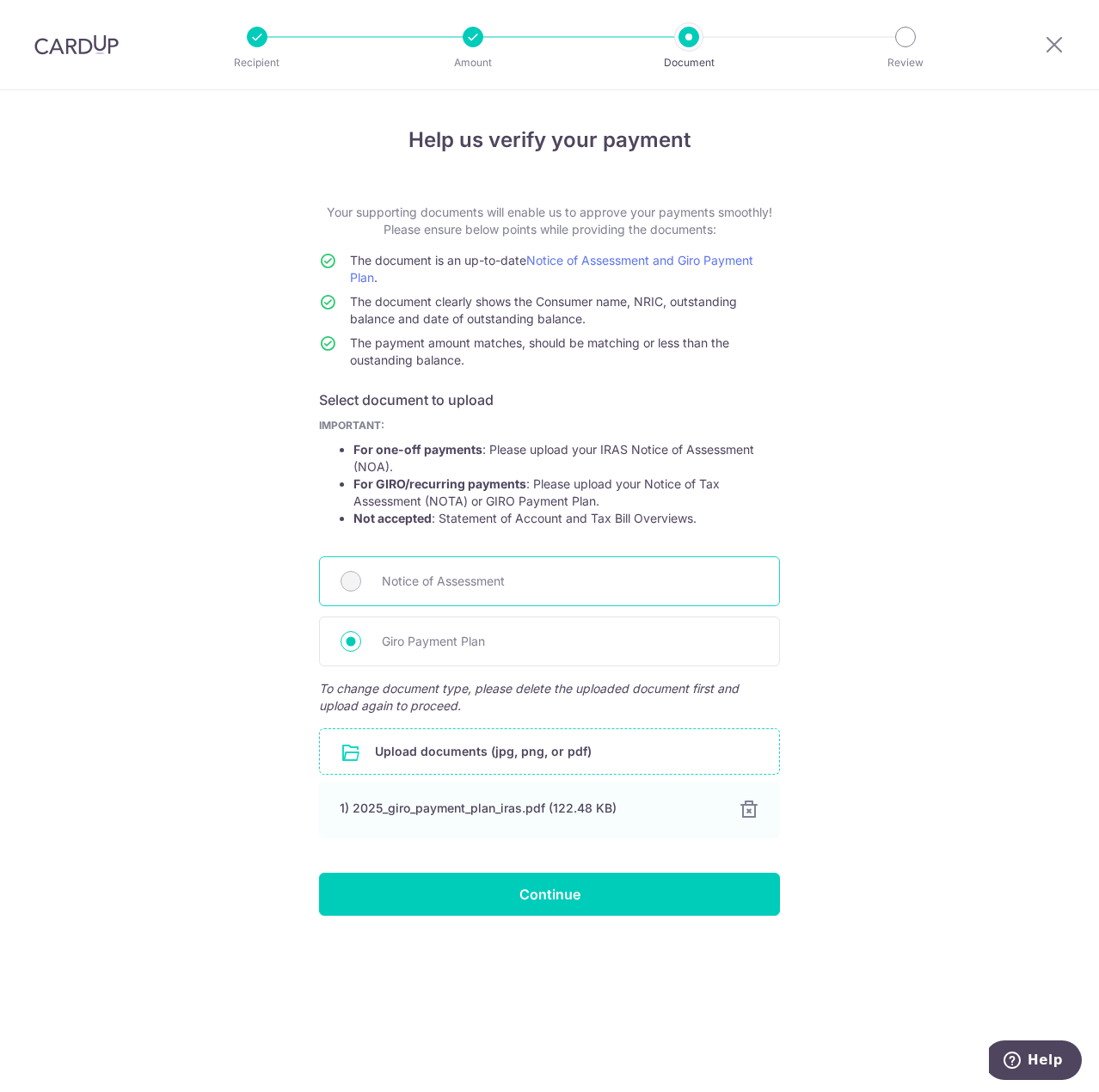
click at [450, 563] on div "Notice of Assessment" at bounding box center [550, 581] width 461 height 50
click at [353, 602] on div "Notice of Assessment" at bounding box center [550, 581] width 461 height 50
click at [400, 604] on div "Notice of Assessment" at bounding box center [550, 581] width 461 height 50
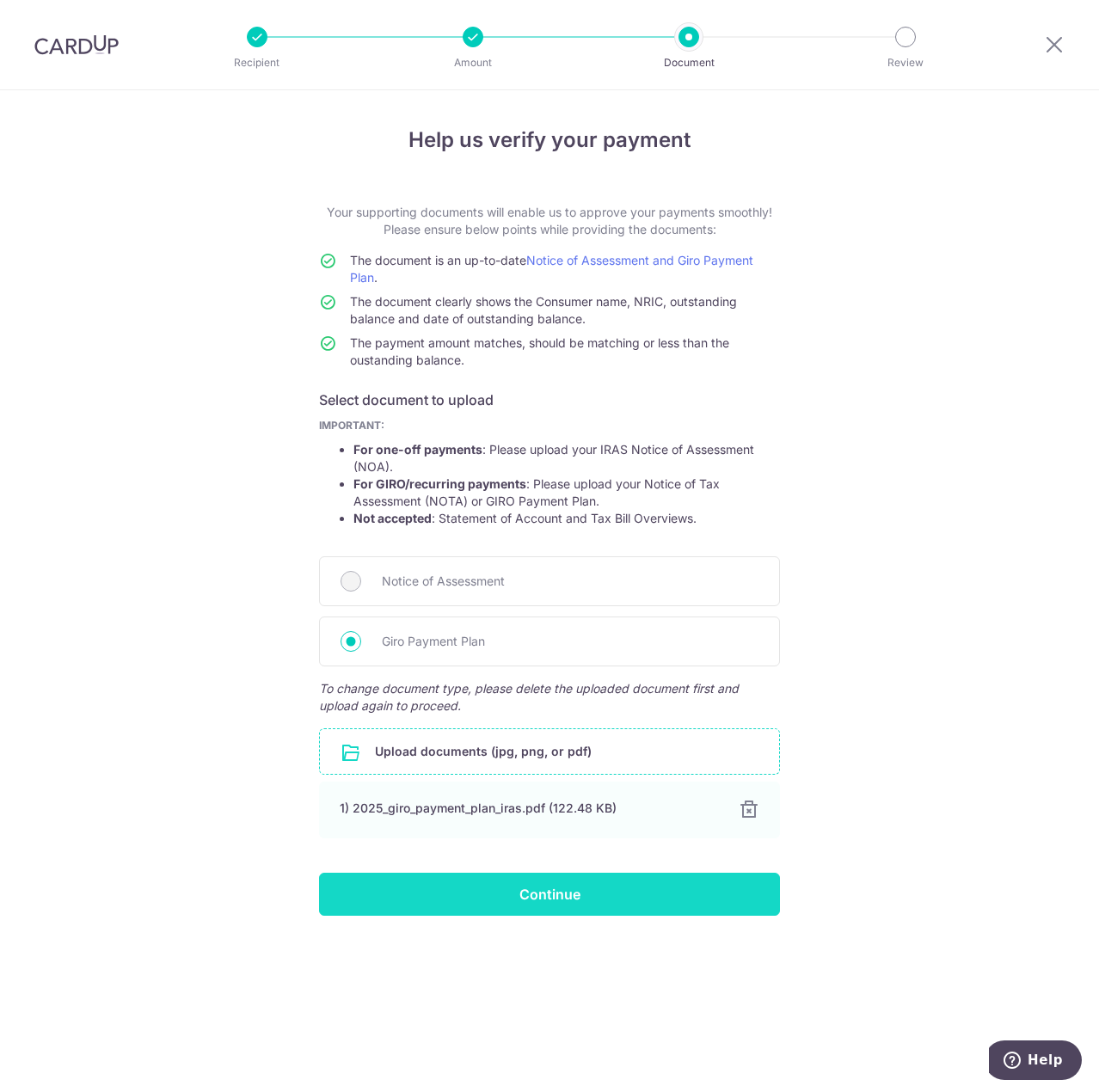
click at [731, 885] on input "Continue" at bounding box center [550, 894] width 461 height 43
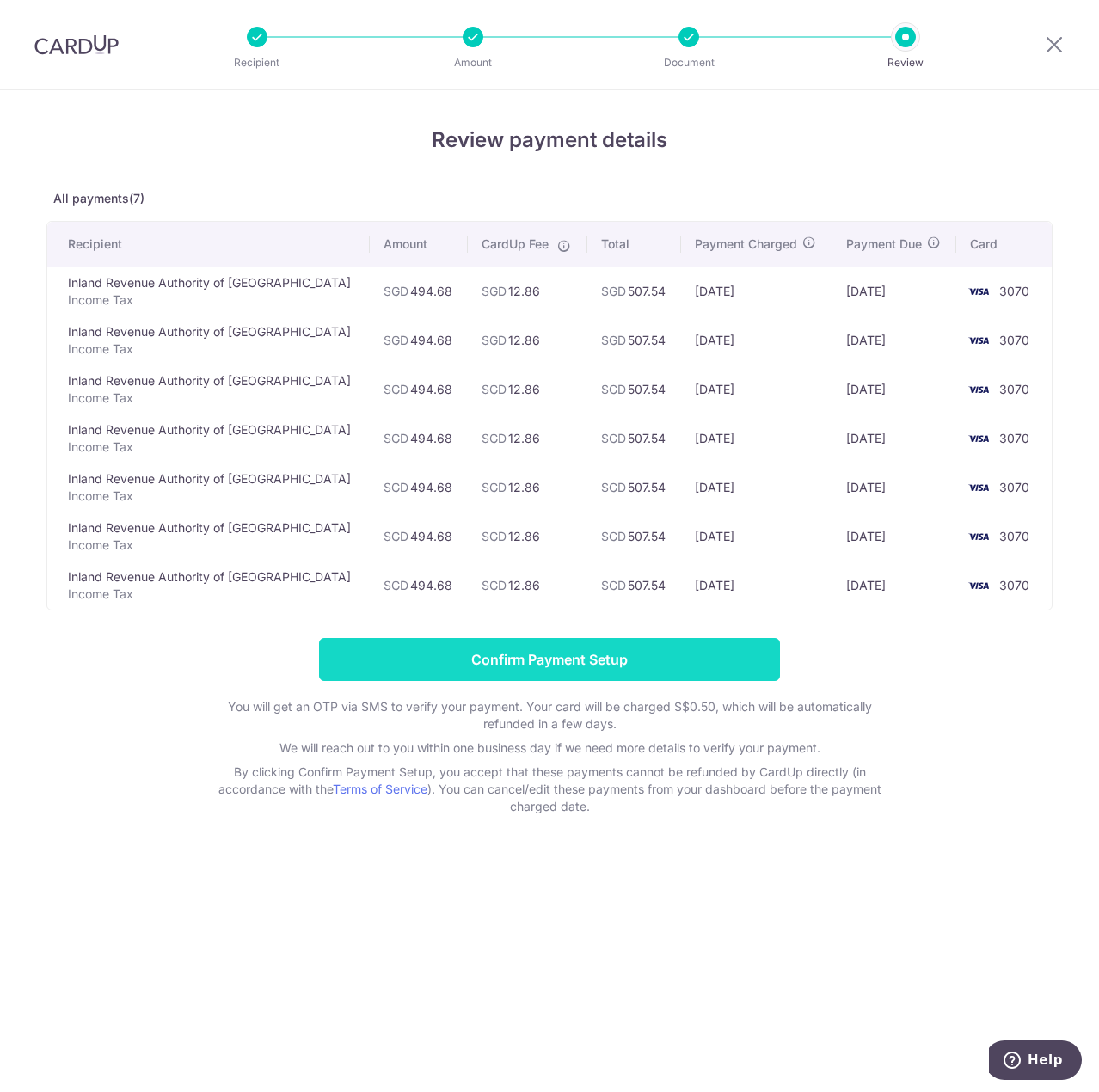
click at [445, 649] on input "Confirm Payment Setup" at bounding box center [550, 659] width 461 height 43
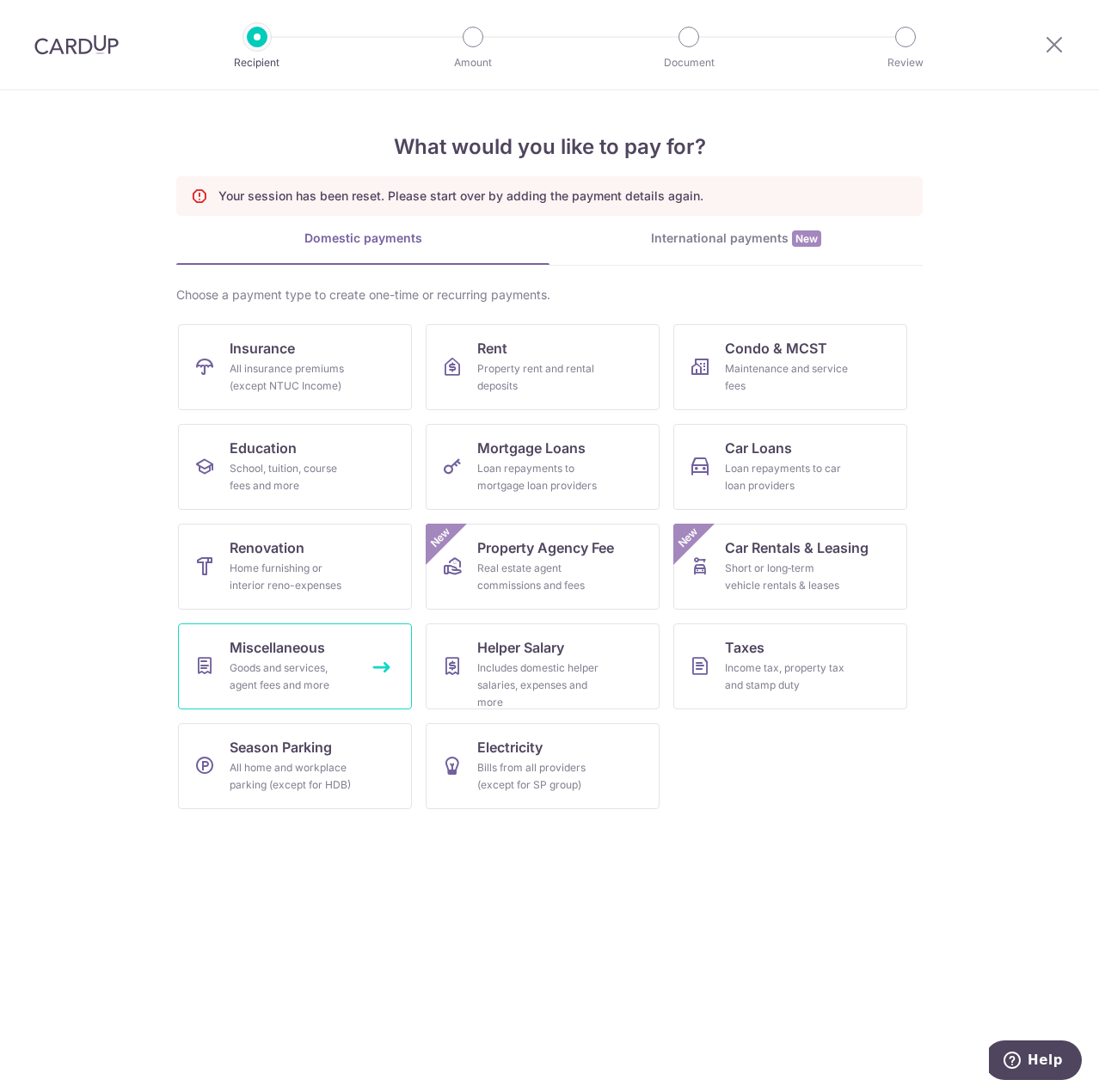
click at [299, 675] on div "Goods and services, agent fees and more" at bounding box center [291, 677] width 124 height 35
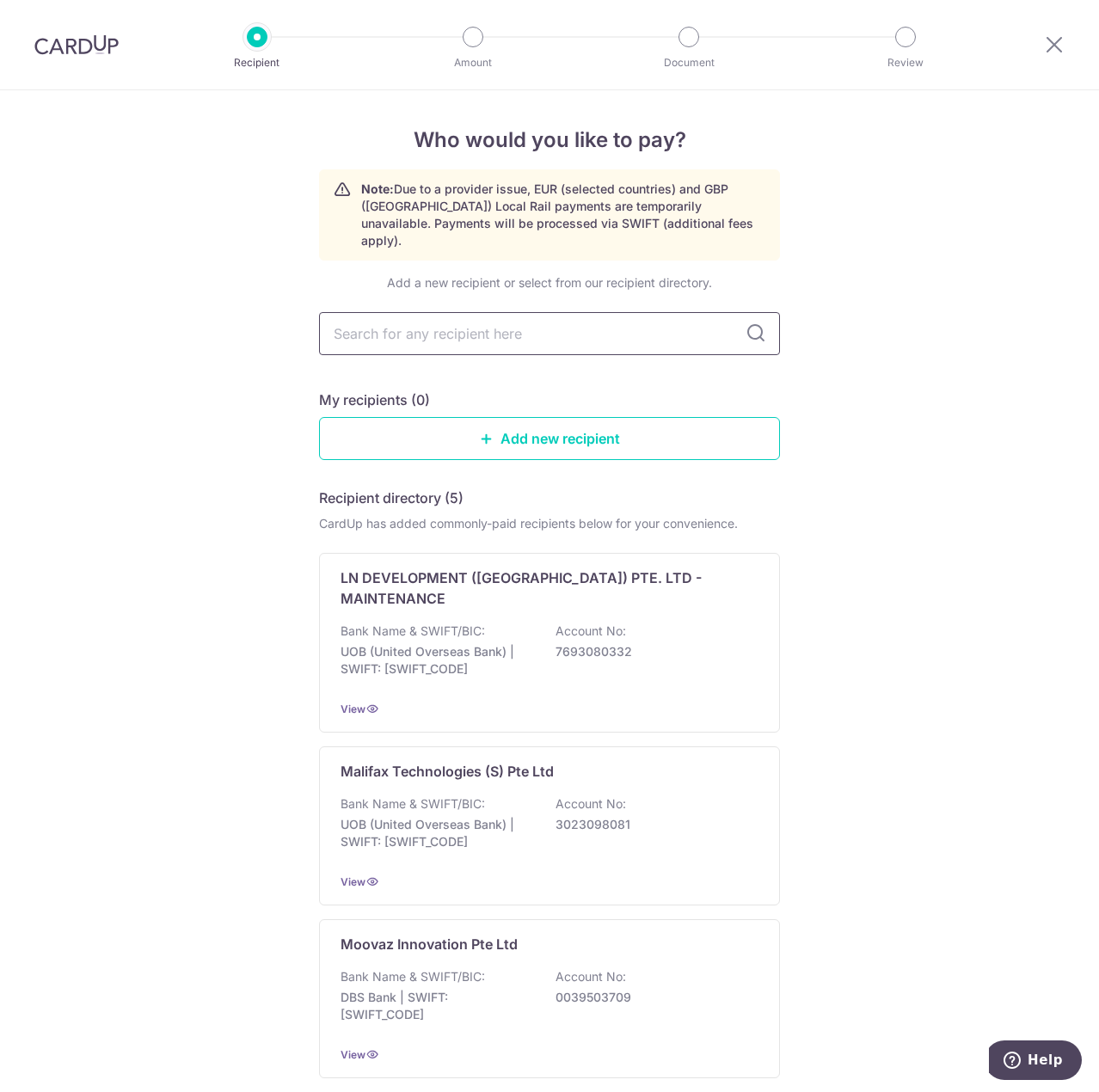
click at [499, 328] on input "text" at bounding box center [550, 333] width 461 height 43
click at [467, 338] on input "text" at bounding box center [550, 333] width 461 height 43
paste input "200401587Z"
type input "200401587Z"
click at [165, 382] on div "Who would you like to pay? Note: Due to a provider issue, EUR (selected countri…" at bounding box center [550, 836] width 1099 height 1492
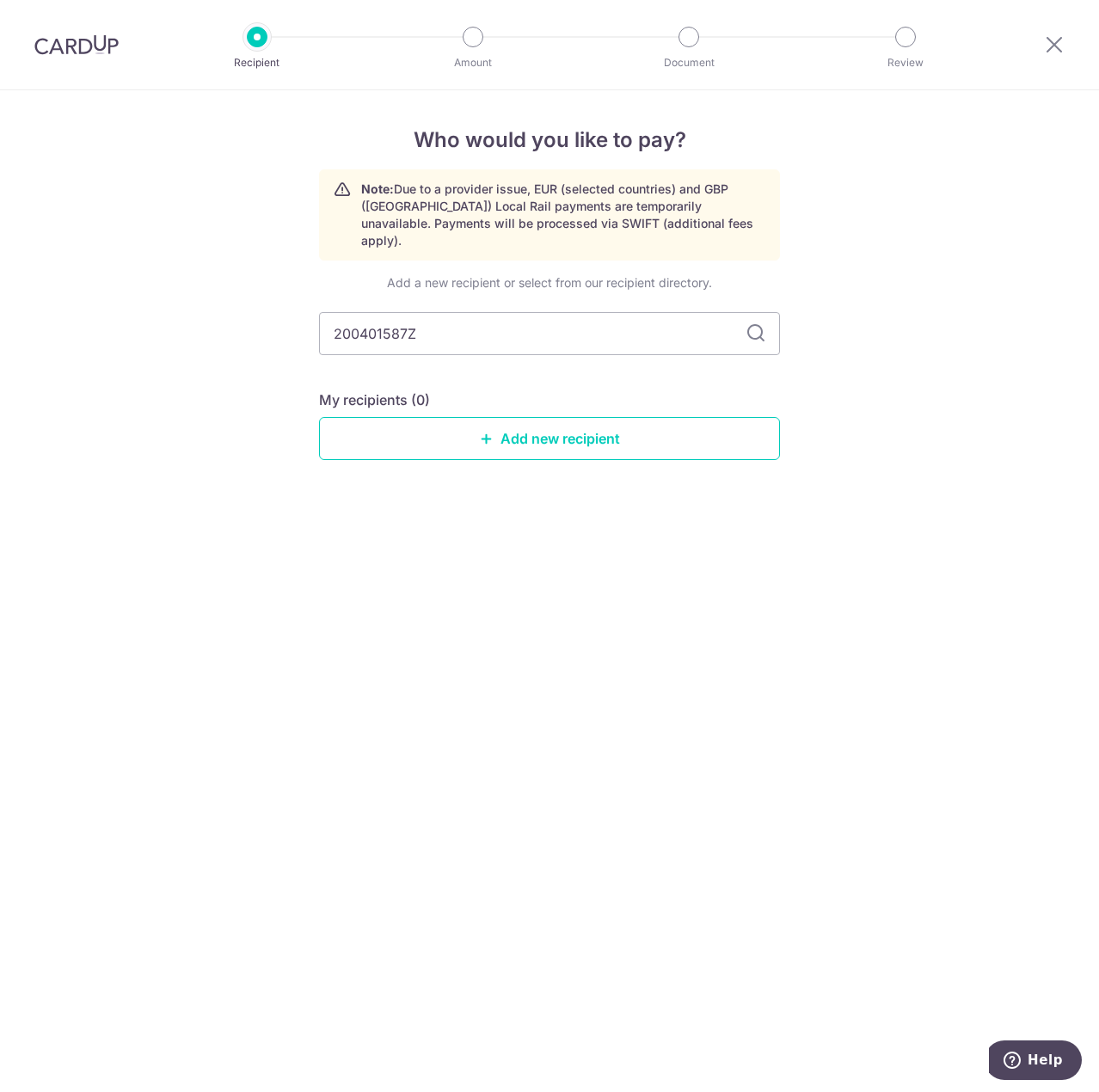
click at [751, 323] on icon at bounding box center [755, 333] width 21 height 21
click at [761, 323] on icon at bounding box center [755, 333] width 21 height 21
click at [550, 320] on input "200401587Z" at bounding box center [550, 333] width 461 height 43
click at [509, 425] on link "Add new recipient" at bounding box center [550, 438] width 461 height 43
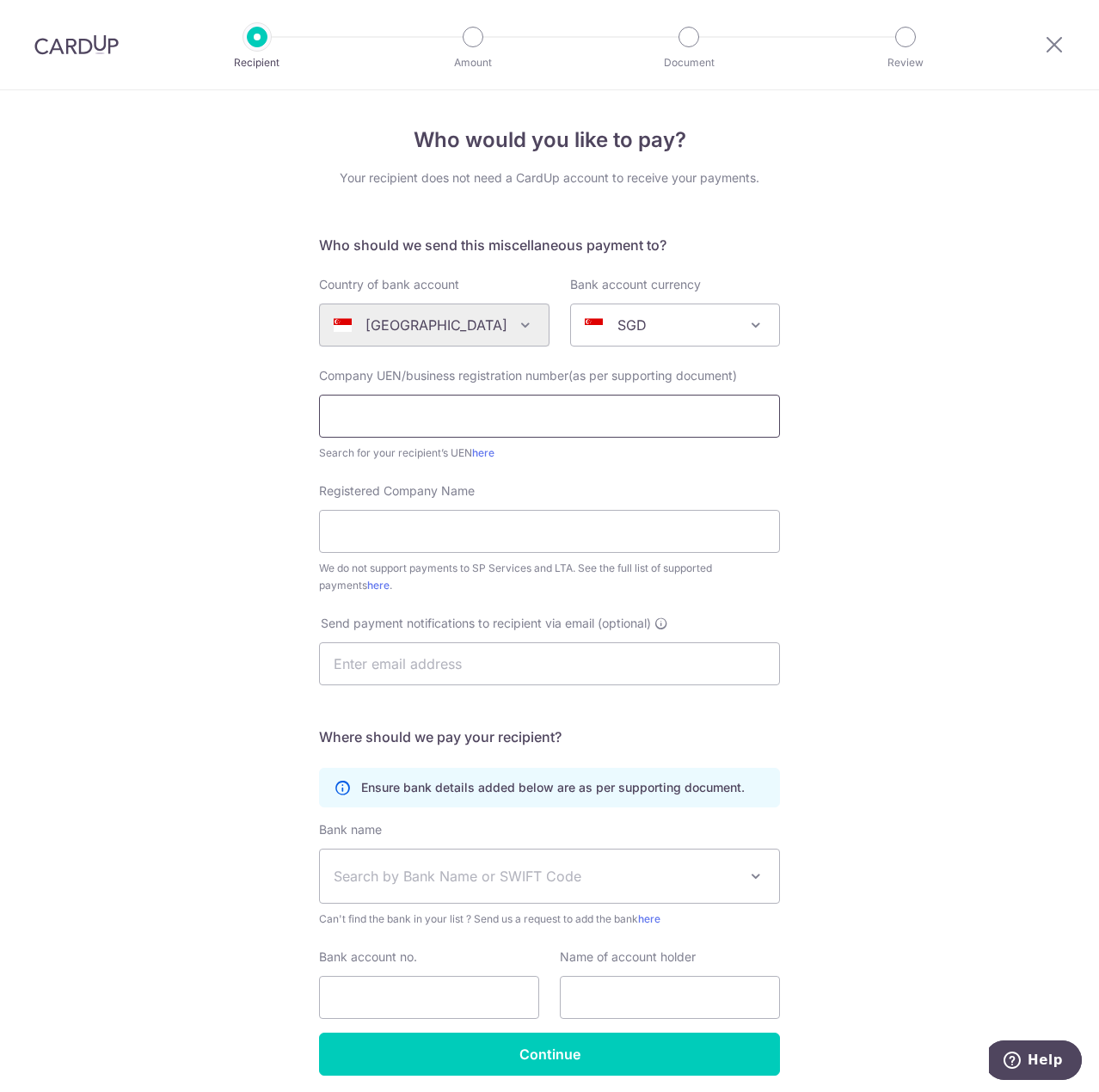
click at [463, 420] on input "text" at bounding box center [550, 416] width 461 height 43
paste input "200401587Z"
type input "200401587Z"
click at [235, 445] on div "Who would you like to pay? Your recipient does not need a CardUp account to rec…" at bounding box center [550, 623] width 1099 height 1067
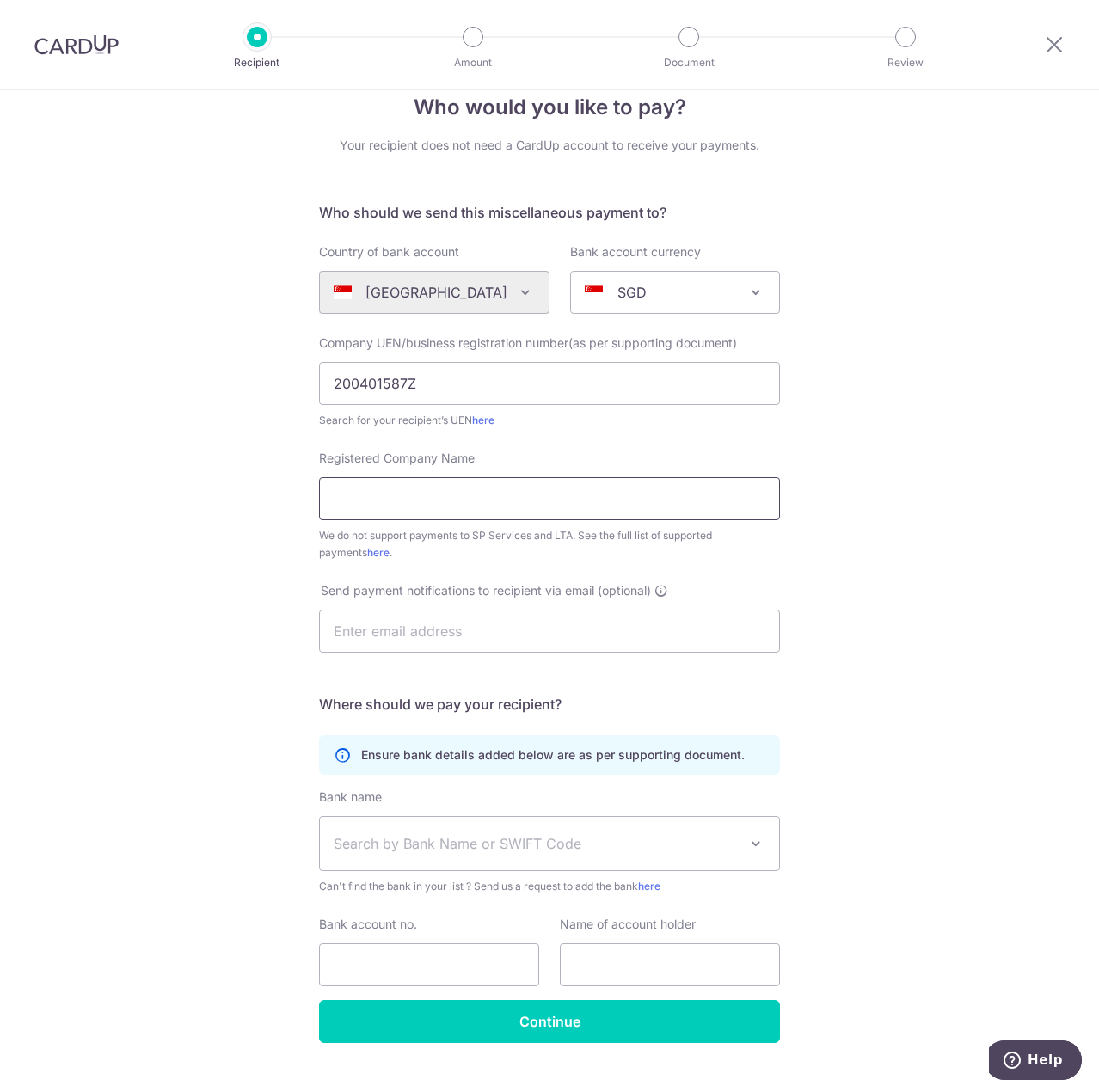
scroll to position [65, 0]
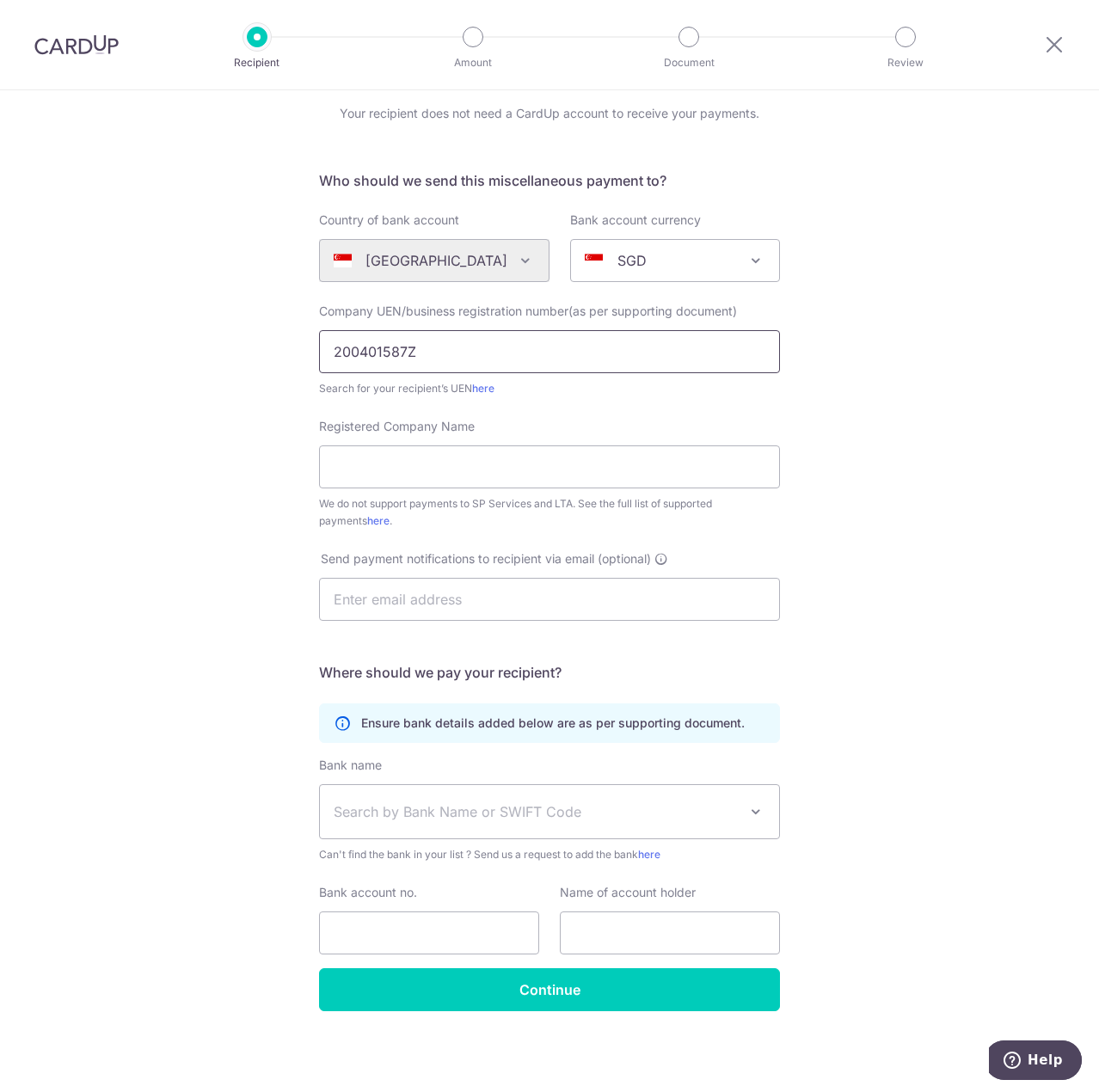
click at [324, 349] on input "200401587Z" at bounding box center [550, 351] width 461 height 43
click at [325, 349] on input "200401587Z" at bounding box center [550, 351] width 461 height 43
click at [453, 456] on input "Registered Company Name" at bounding box center [550, 467] width 461 height 43
paste input "PK WONG & NAIR LLC"
type input "PK WONG & NAIR LLC"
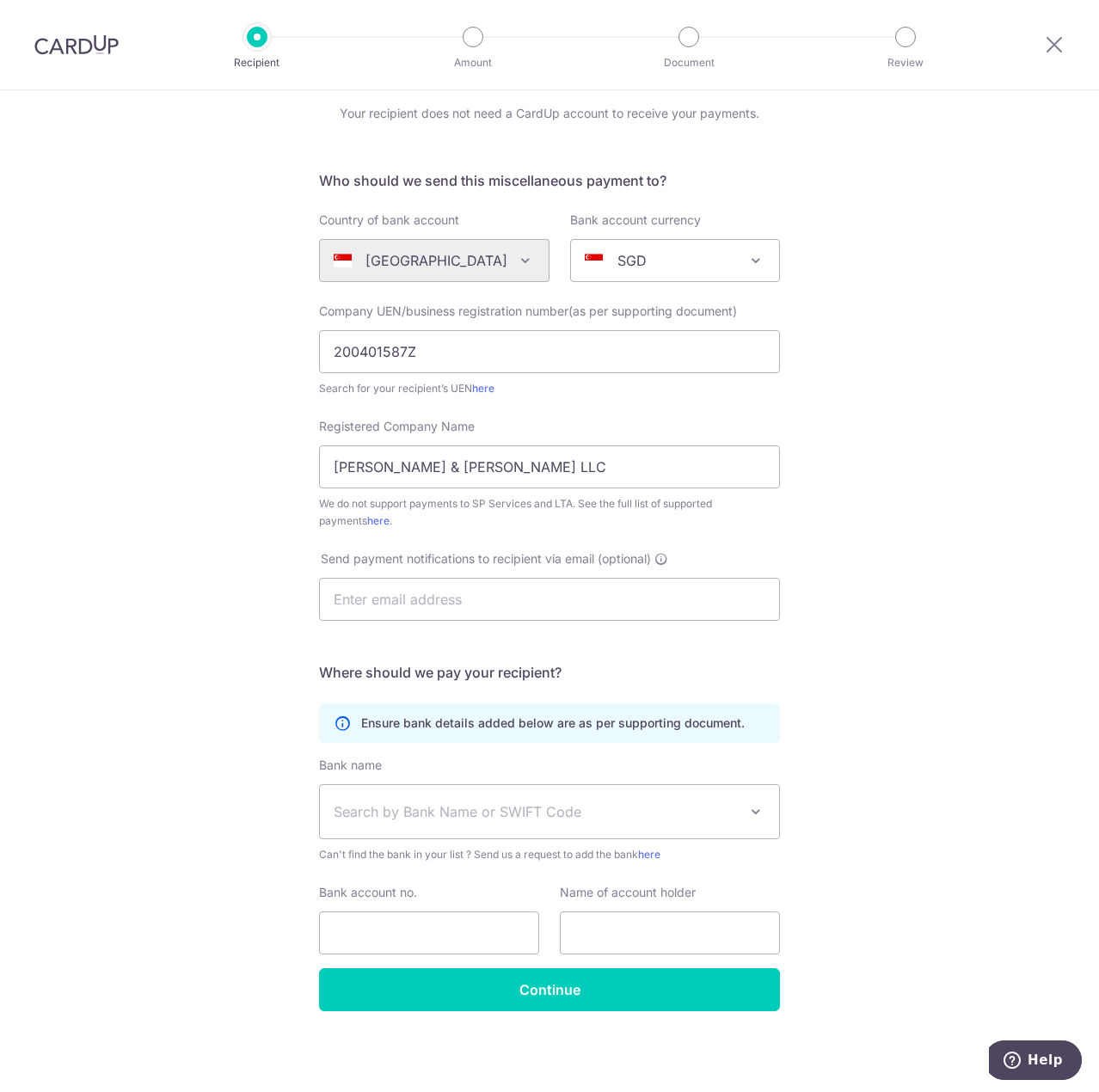
click at [172, 480] on div "Who would you like to pay? Your recipient does not need a CardUp account to rec…" at bounding box center [550, 559] width 1099 height 1067
click at [387, 602] on input "text" at bounding box center [550, 599] width 461 height 43
type input "maria.chang@mayerbrown.com"
click at [265, 579] on div "Who would you like to pay? Your recipient does not need a CardUp account to rec…" at bounding box center [550, 559] width 1099 height 1067
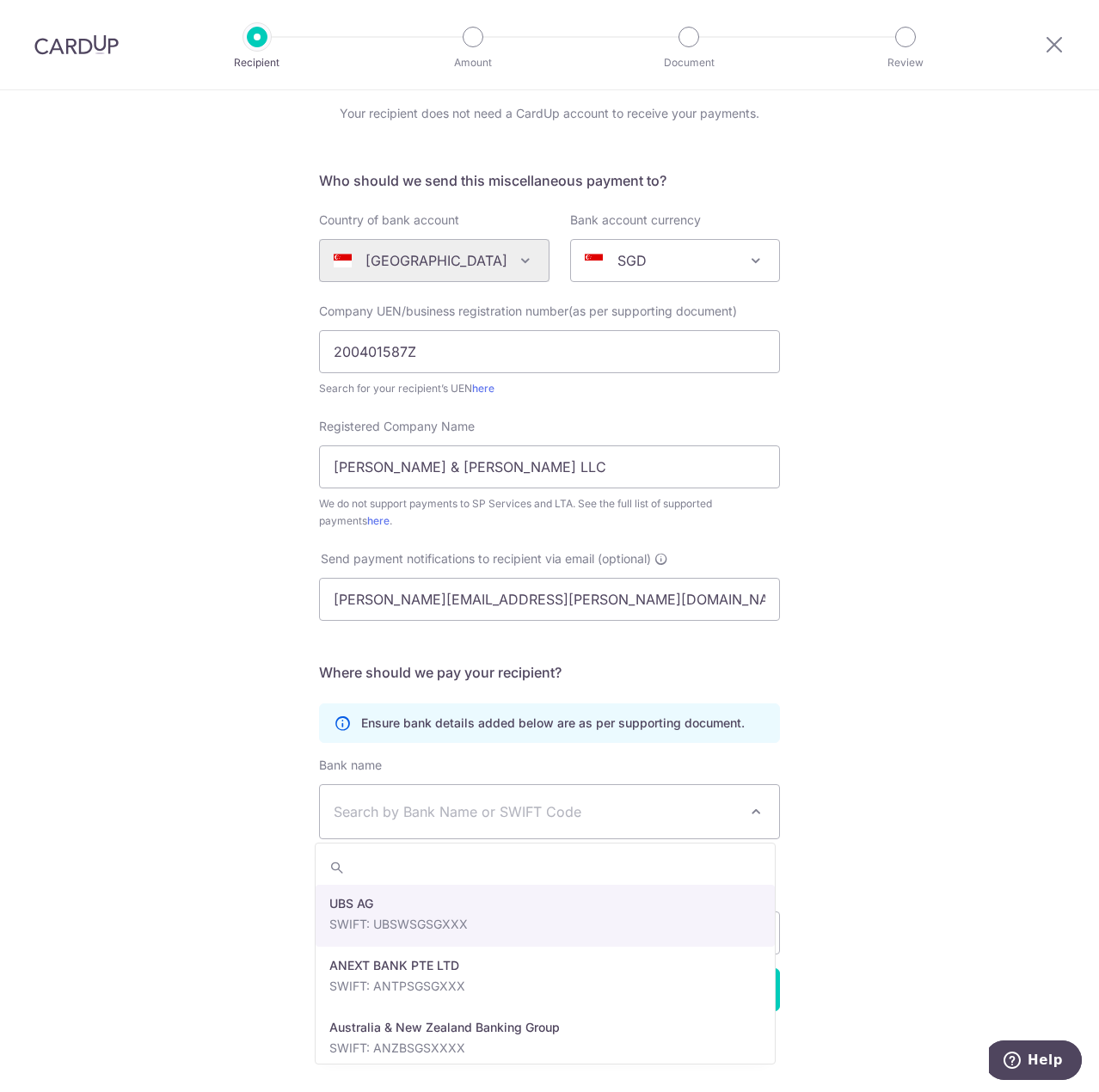
click at [459, 808] on span "Search by Bank Name or SWIFT Code" at bounding box center [536, 812] width 404 height 21
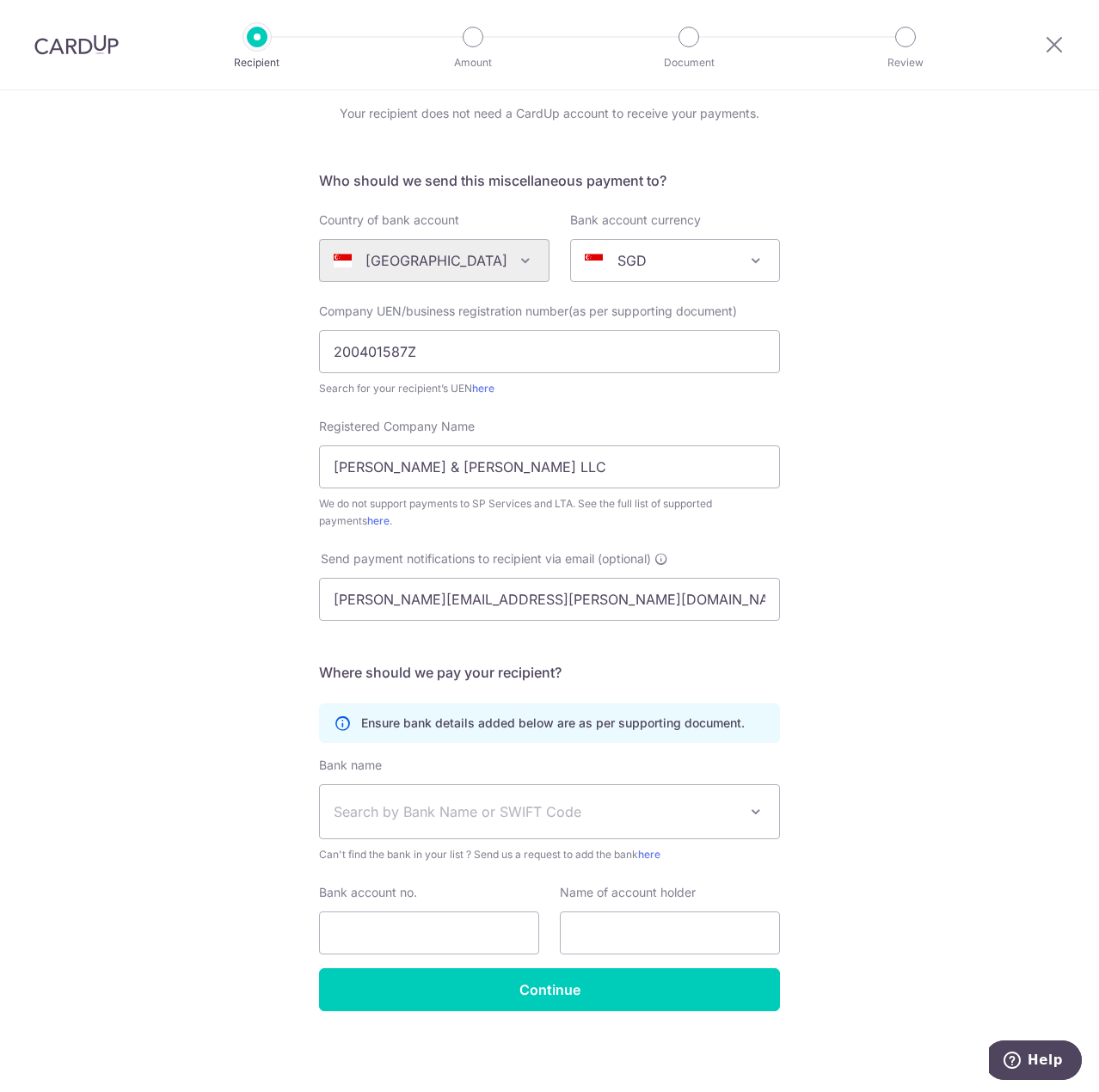
click at [184, 732] on div "Who would you like to pay? Your recipient does not need a CardUp account to rec…" at bounding box center [550, 559] width 1099 height 1067
click at [379, 820] on span "Search by Bank Name or SWIFT Code" at bounding box center [536, 812] width 404 height 21
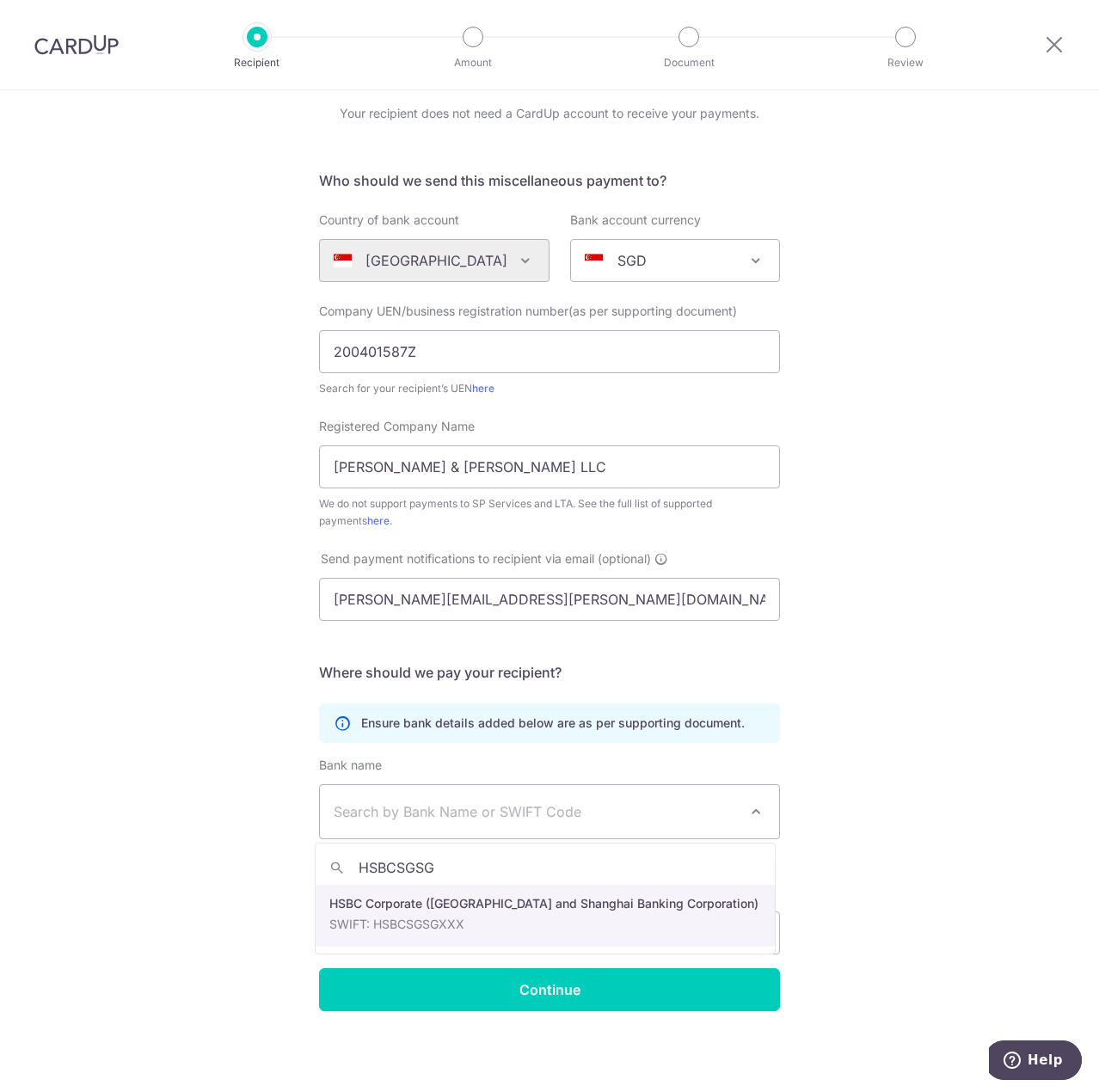
type input "HSBCSGSG"
select select "9"
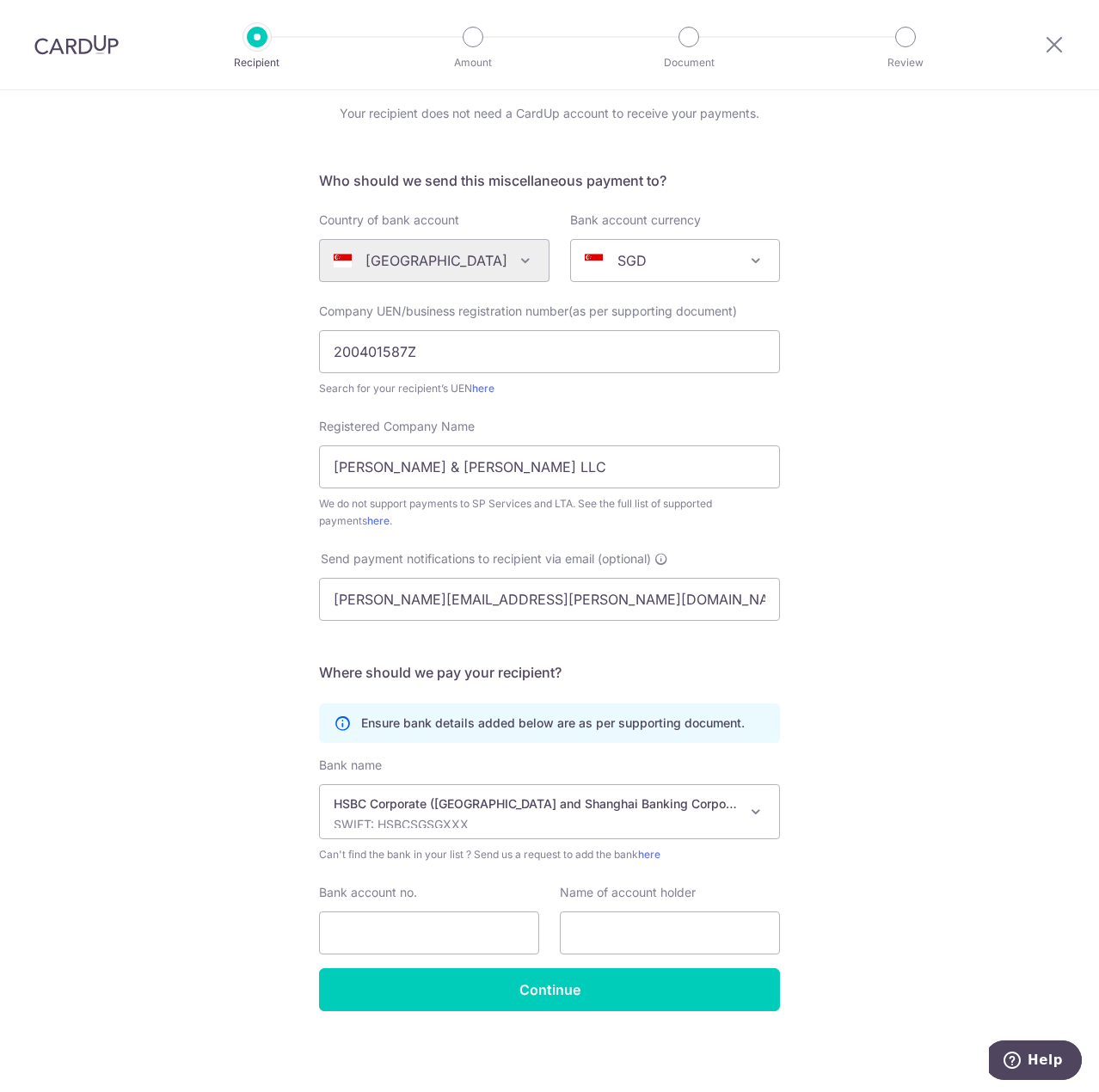
click at [143, 884] on div "Who would you like to pay? Your recipient does not need a CardUp account to rec…" at bounding box center [550, 559] width 1099 height 1067
click at [434, 920] on input "Bank account no." at bounding box center [429, 933] width 220 height 43
paste input "041-001744-001"
type input "041-001744-001"
click at [196, 891] on div "Who would you like to pay? Your recipient does not need a CardUp account to rec…" at bounding box center [550, 559] width 1099 height 1067
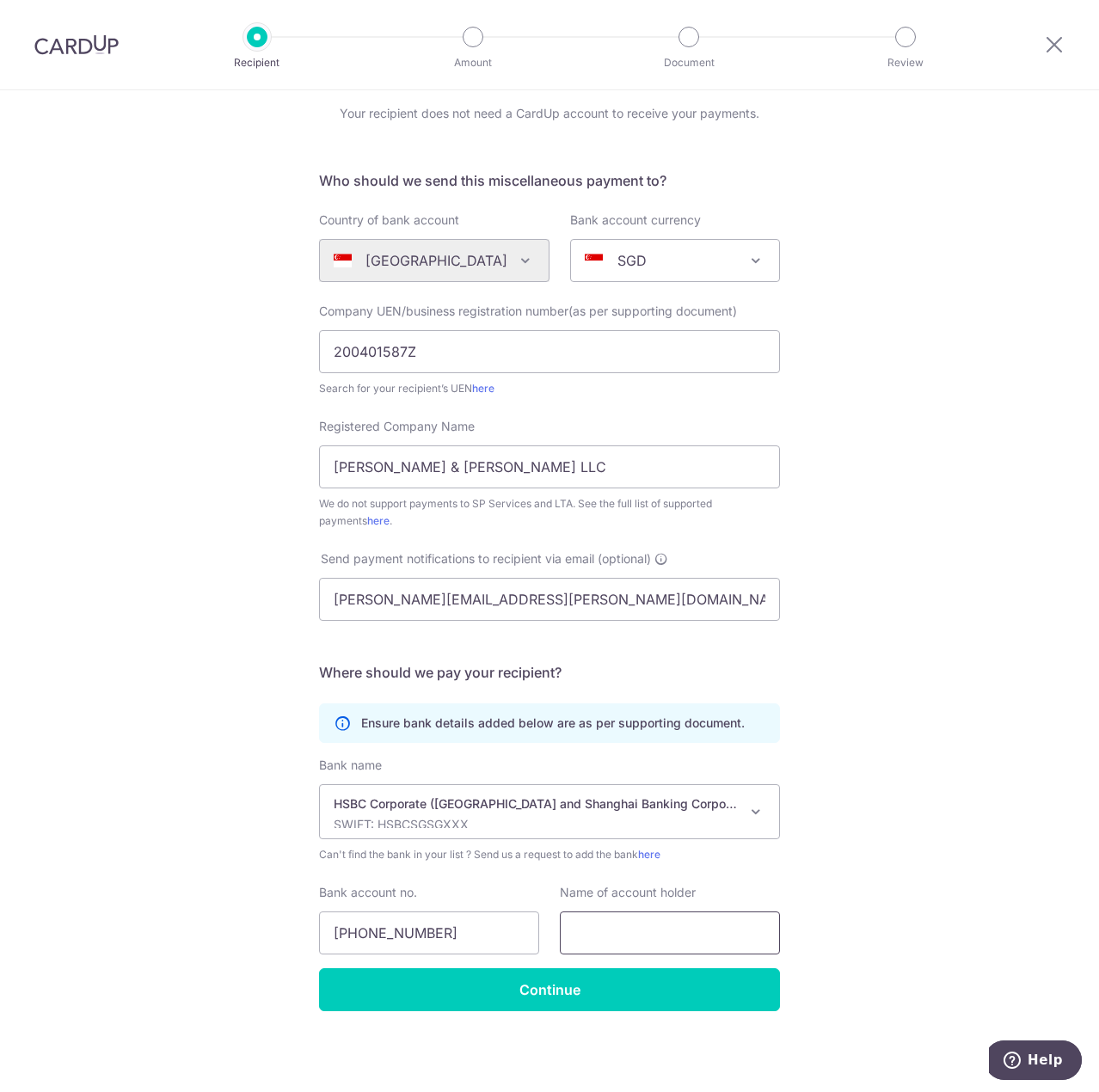
click at [667, 937] on input "text" at bounding box center [670, 933] width 220 height 43
click at [605, 935] on input "text" at bounding box center [670, 933] width 220 height 43
paste input "Mayer Brown PK Wong & Nair Pte. Ltd."
type input "Mayer Brown PK Wong & Nair Pte. Ltd."
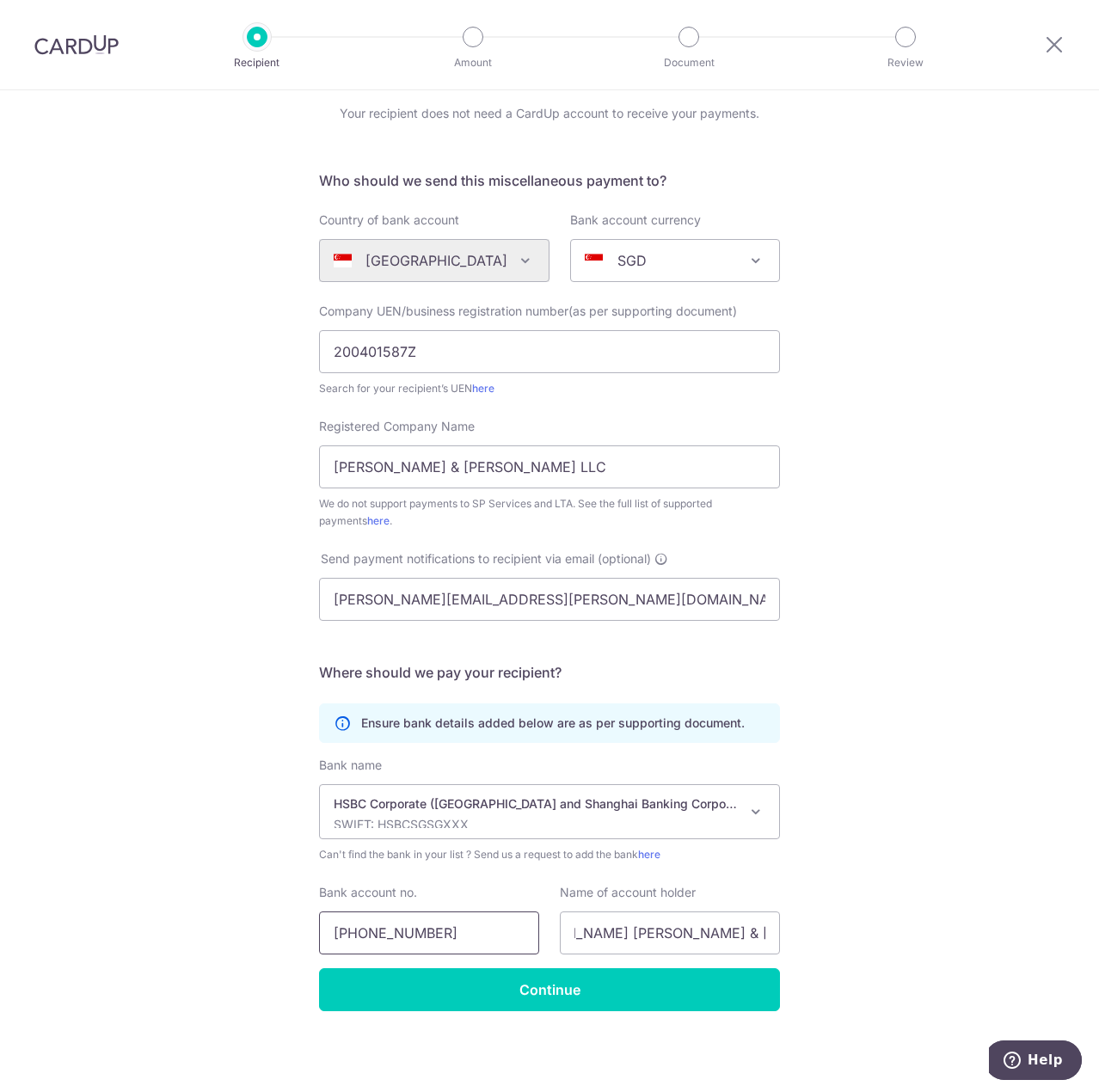
click at [449, 932] on input "041-001744-001" at bounding box center [429, 933] width 220 height 43
click at [322, 934] on input "041-001744-001" at bounding box center [429, 933] width 220 height 43
click at [328, 933] on input "041-001744-001" at bounding box center [429, 933] width 220 height 43
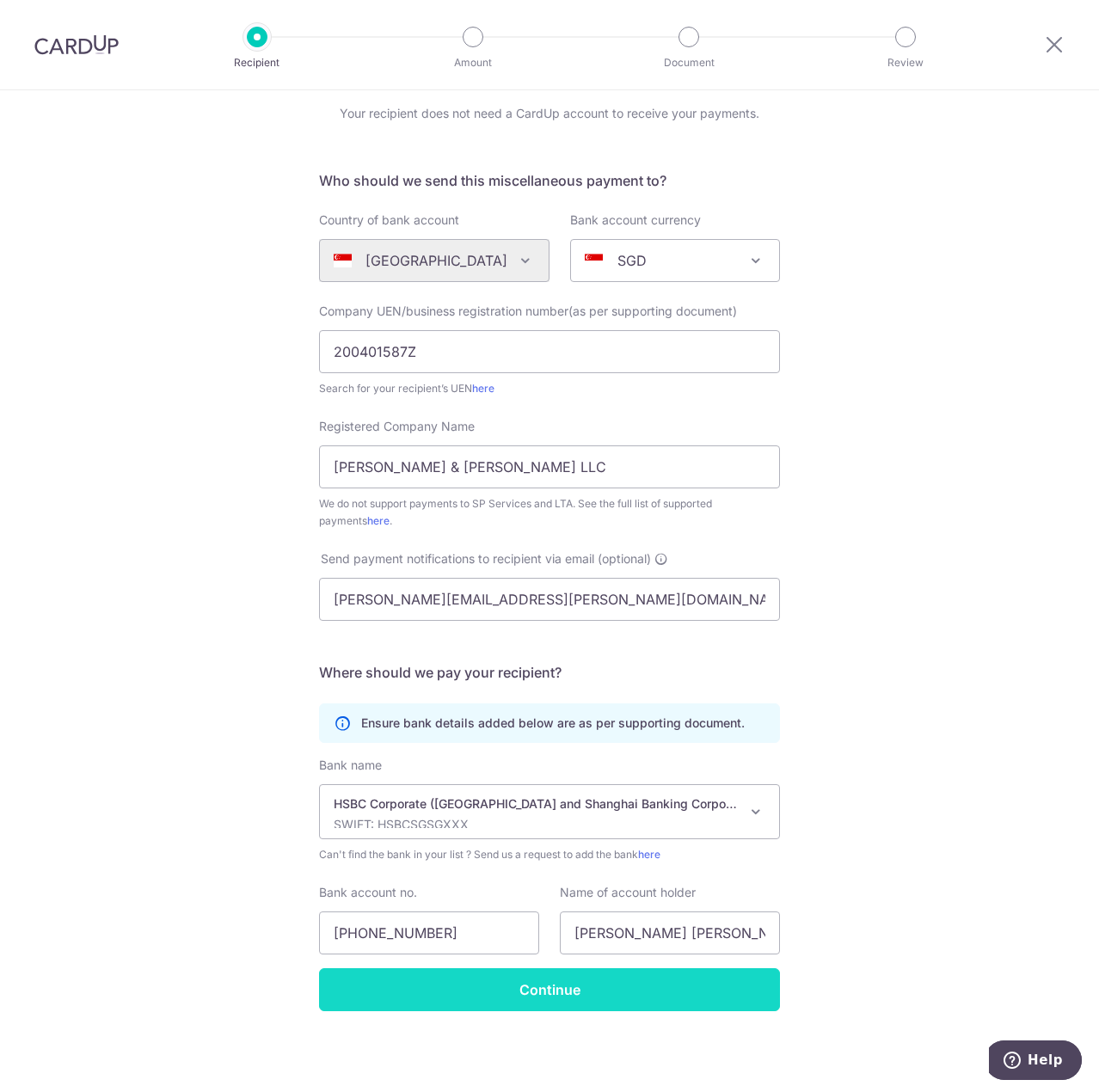
click at [398, 968] on input "Continue" at bounding box center [550, 989] width 461 height 43
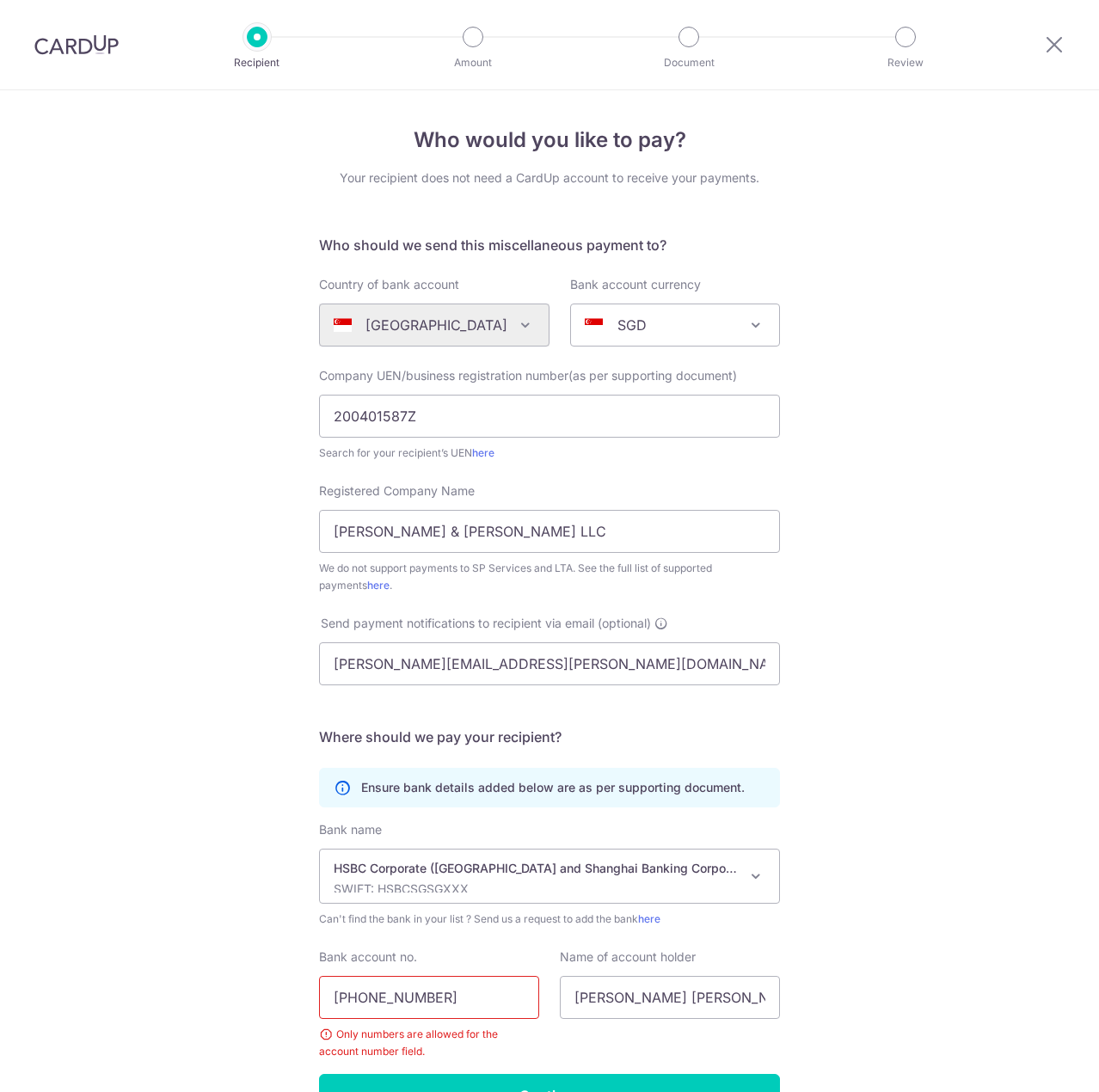
scroll to position [106, 0]
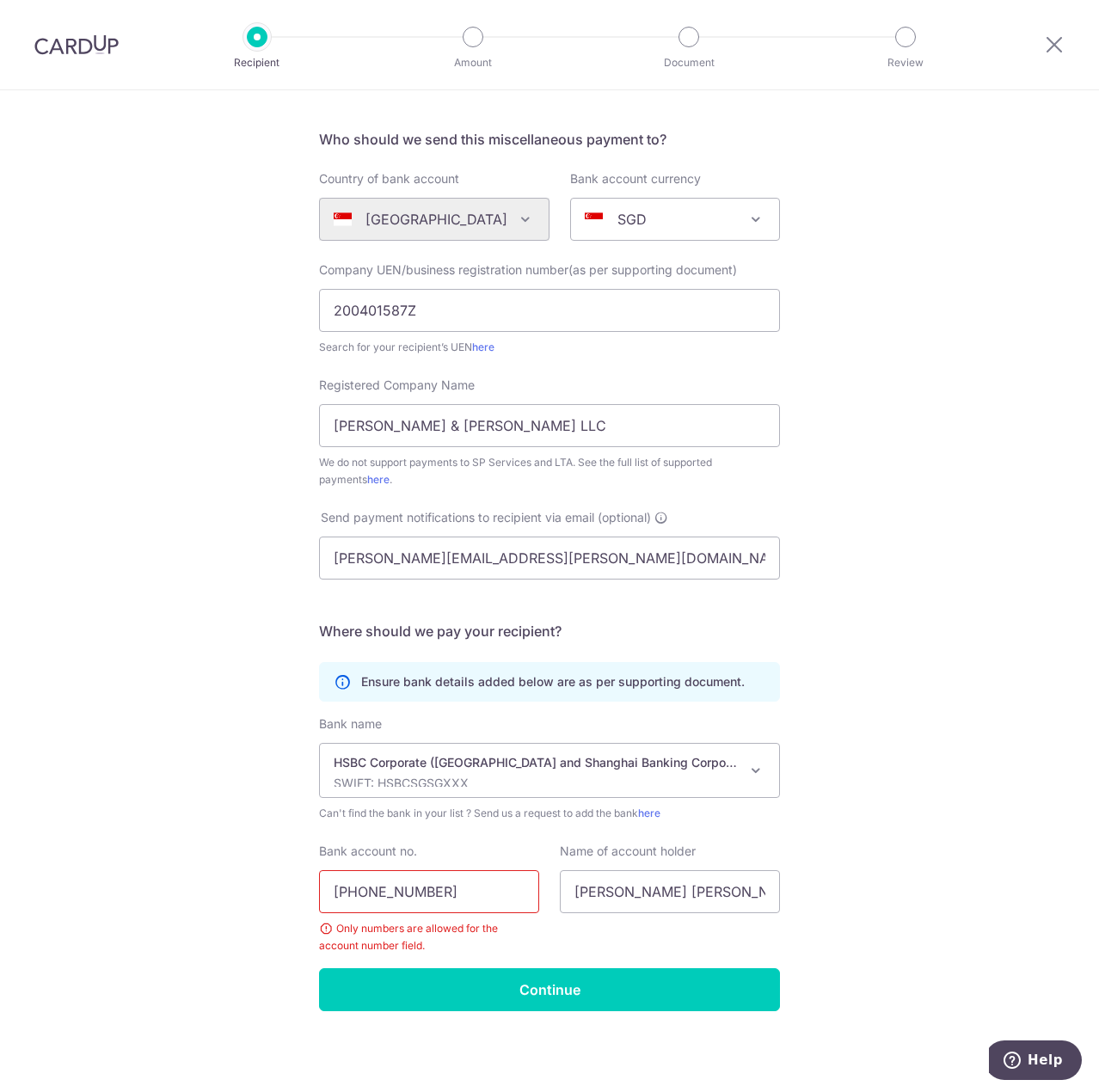
click at [410, 892] on input "041-001744-001" at bounding box center [429, 892] width 220 height 43
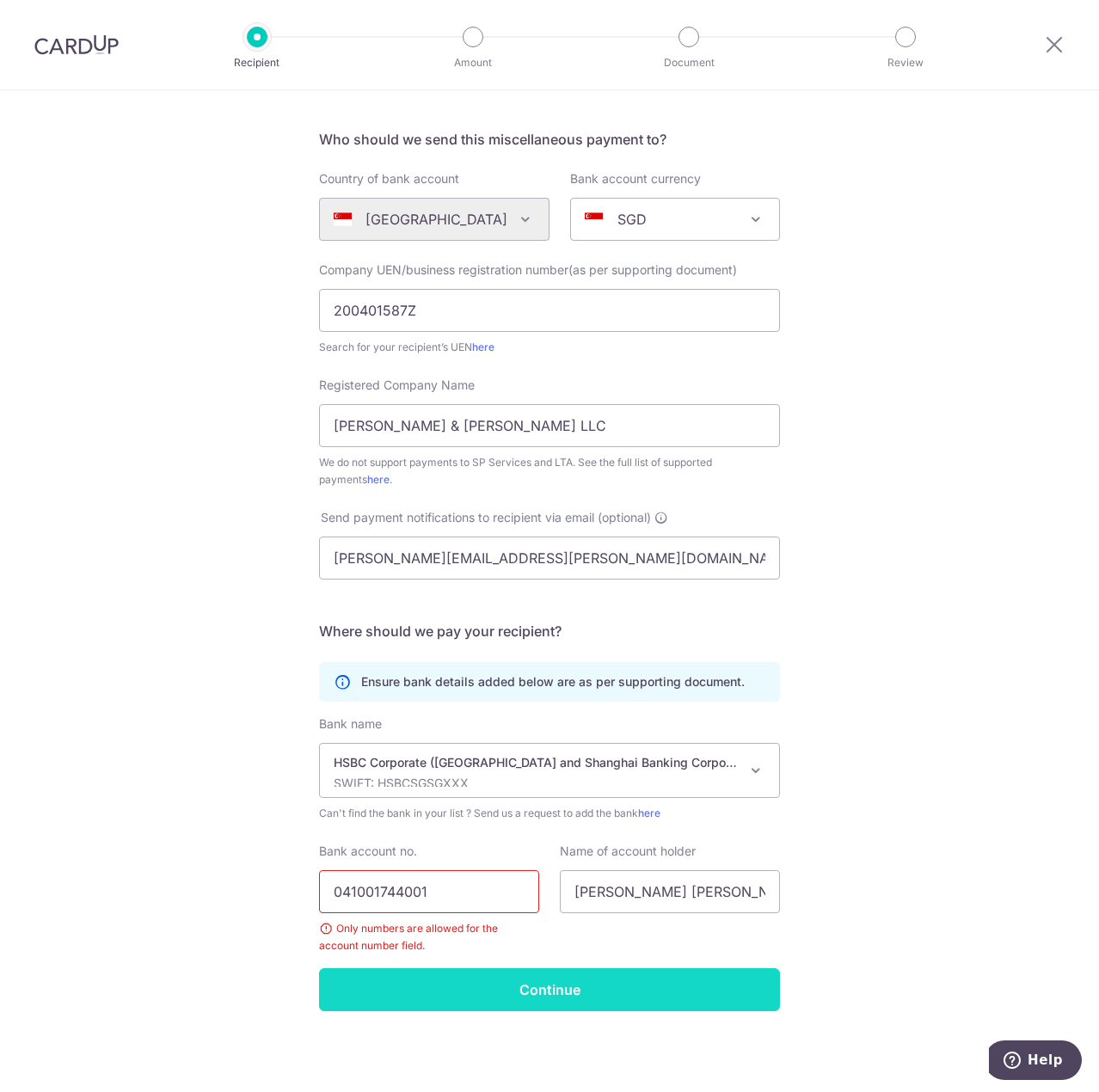
type input "041001744001"
click at [398, 1001] on input "Continue" at bounding box center [550, 989] width 461 height 43
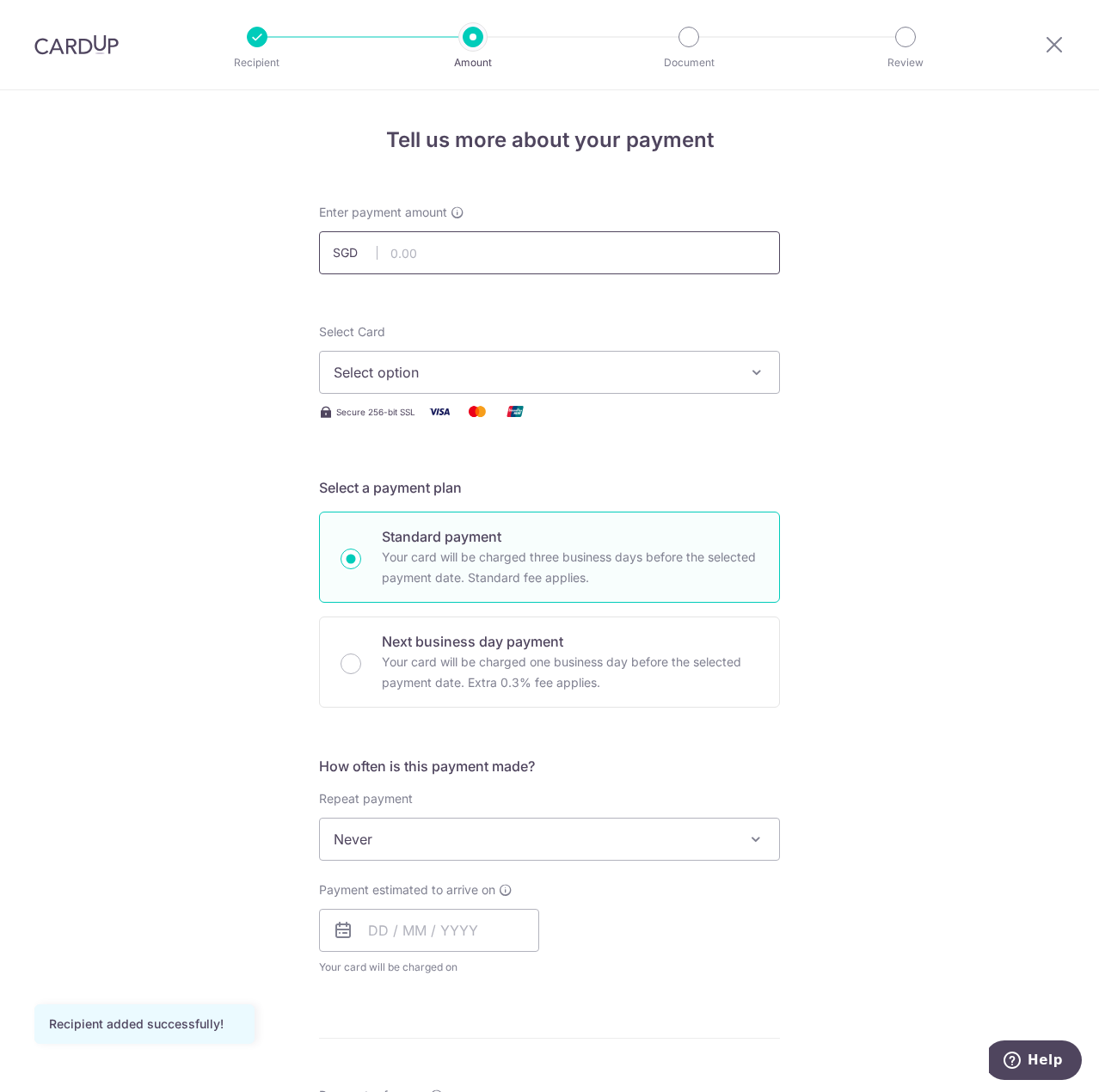
click at [700, 249] on input "text" at bounding box center [550, 252] width 461 height 43
click at [514, 251] on input "text" at bounding box center [550, 252] width 461 height 43
paste input "5,722.50"
type input "5,722.50"
click at [169, 344] on div "Tell us more about your payment Enter payment amount SGD 5,722.50 5722.50 Recip…" at bounding box center [550, 868] width 1099 height 1556
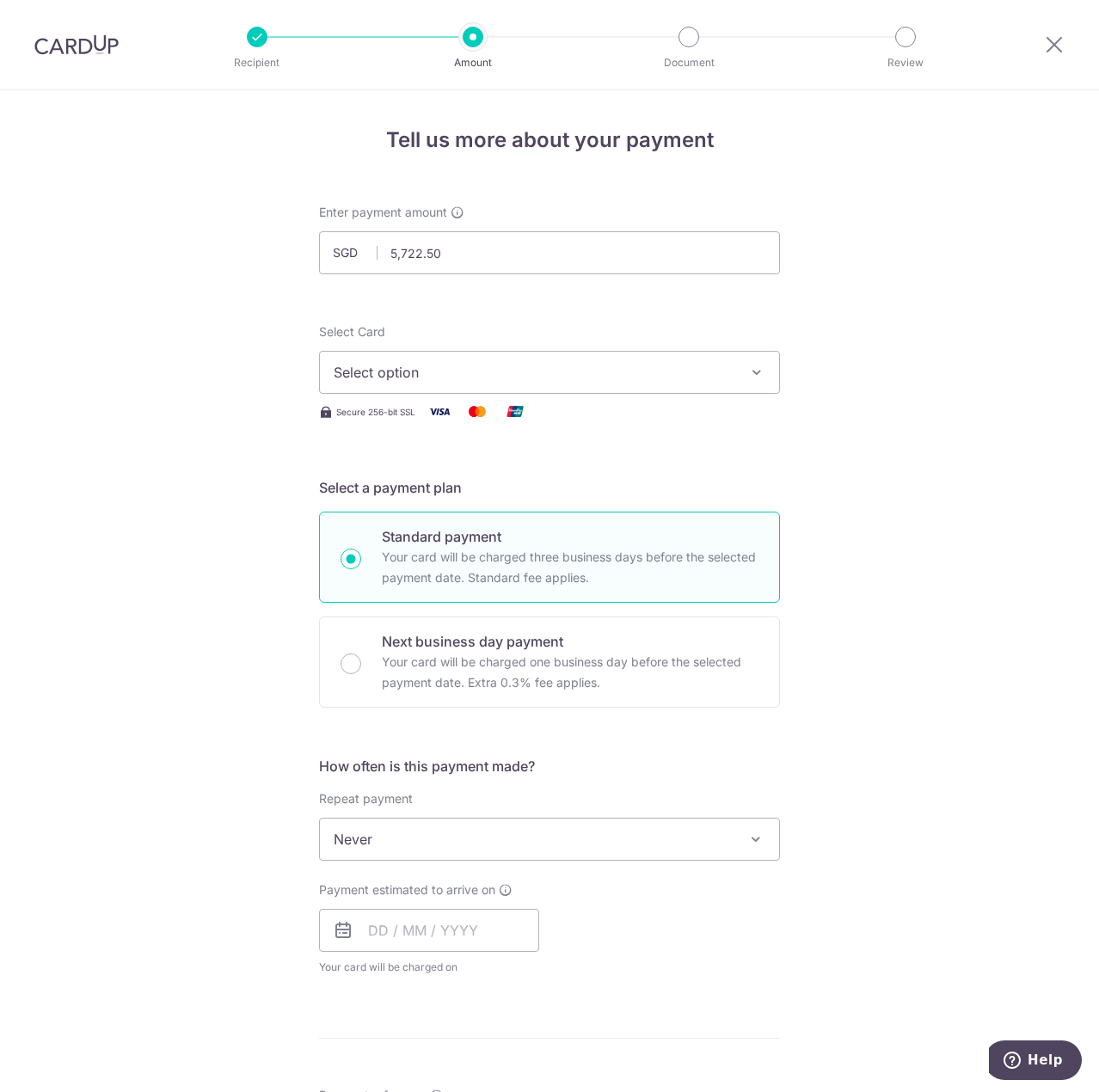
click at [511, 368] on span "Select option" at bounding box center [534, 372] width 400 height 21
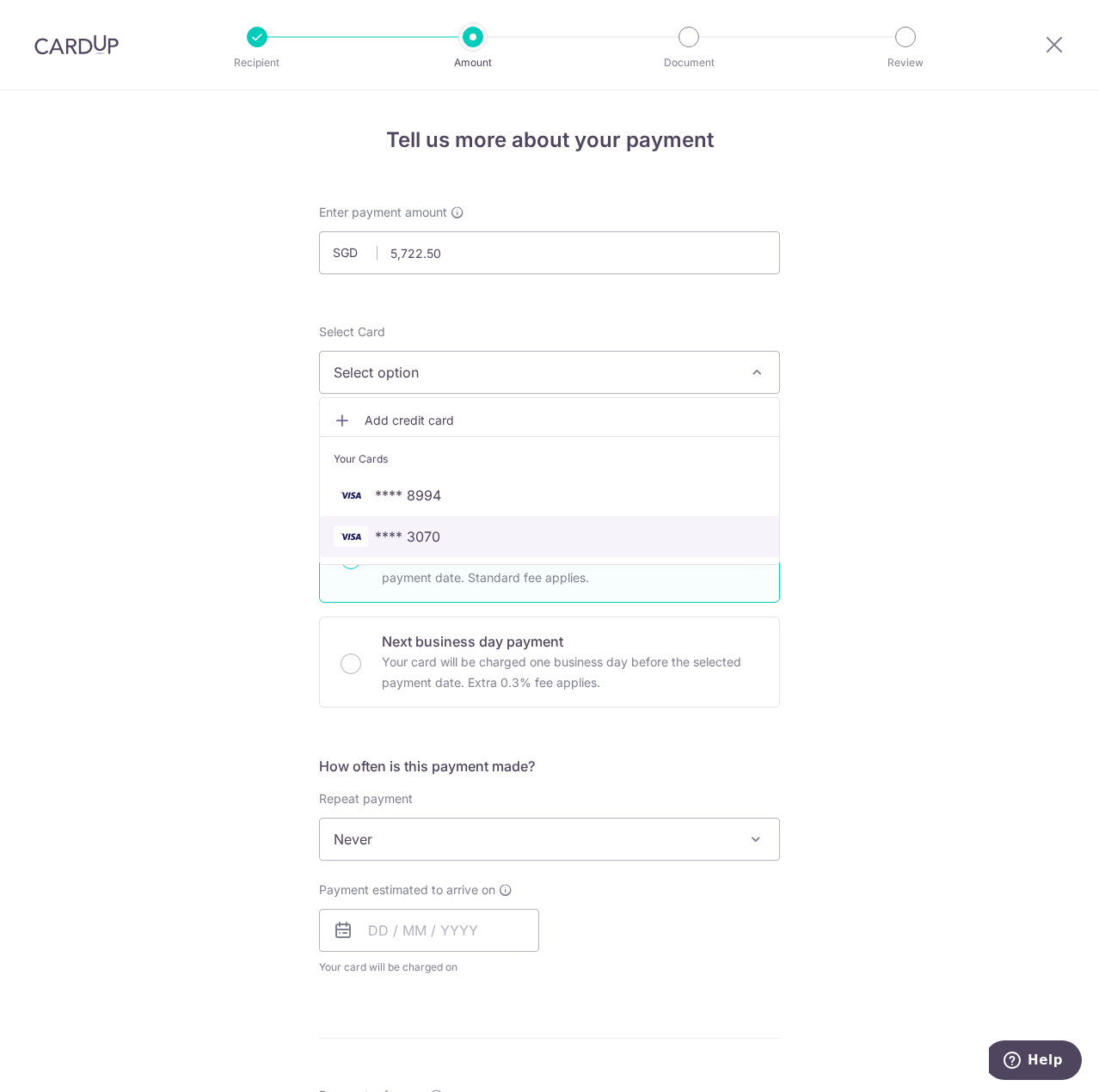
drag, startPoint x: 494, startPoint y: 537, endPoint x: 424, endPoint y: 539, distance: 70.0
click at [494, 537] on span "**** 3070" at bounding box center [550, 536] width 431 height 21
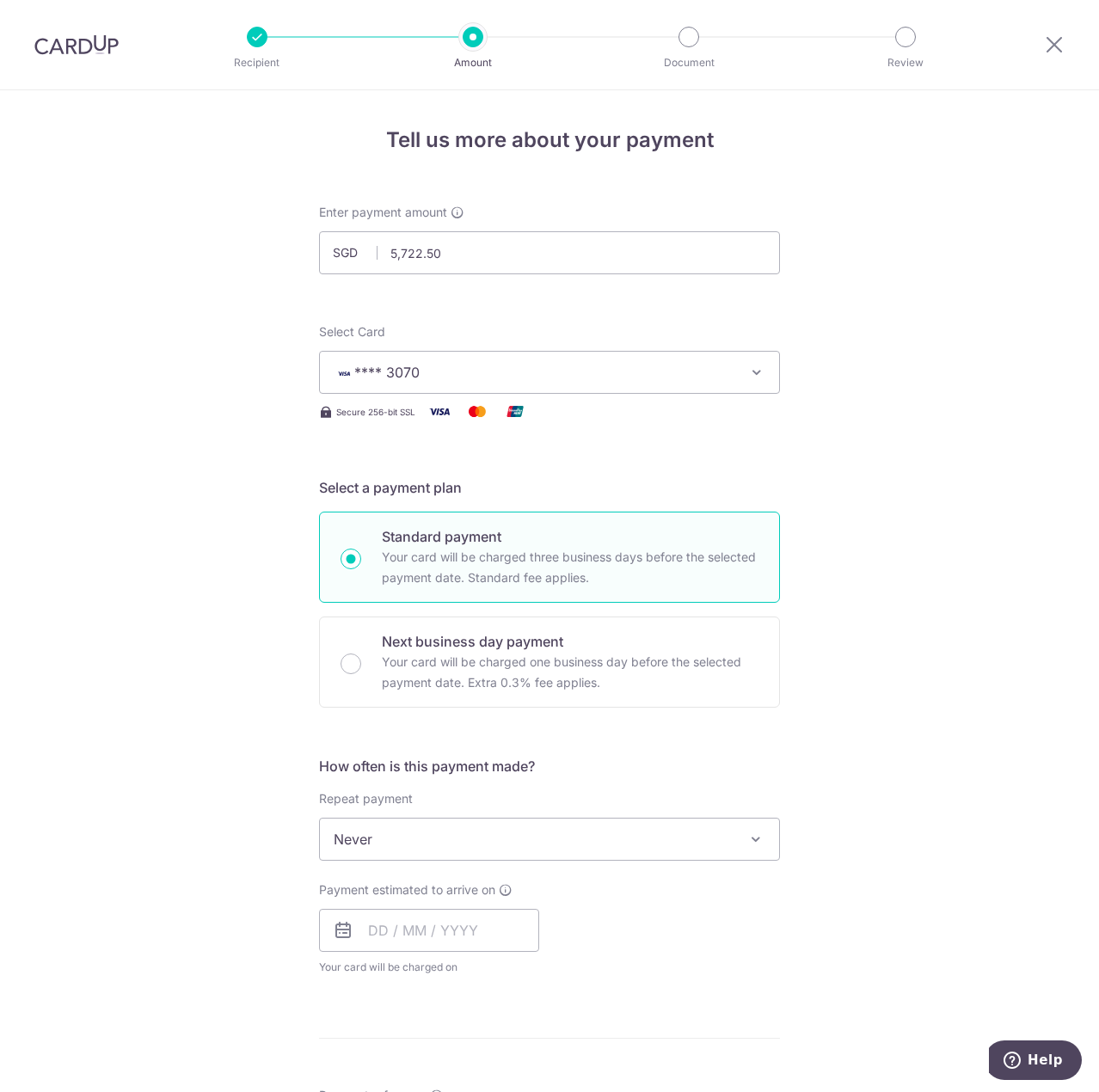
click at [156, 512] on div "Tell us more about your payment Enter payment amount SGD 5,722.50 5722.50 Recip…" at bounding box center [550, 868] width 1099 height 1556
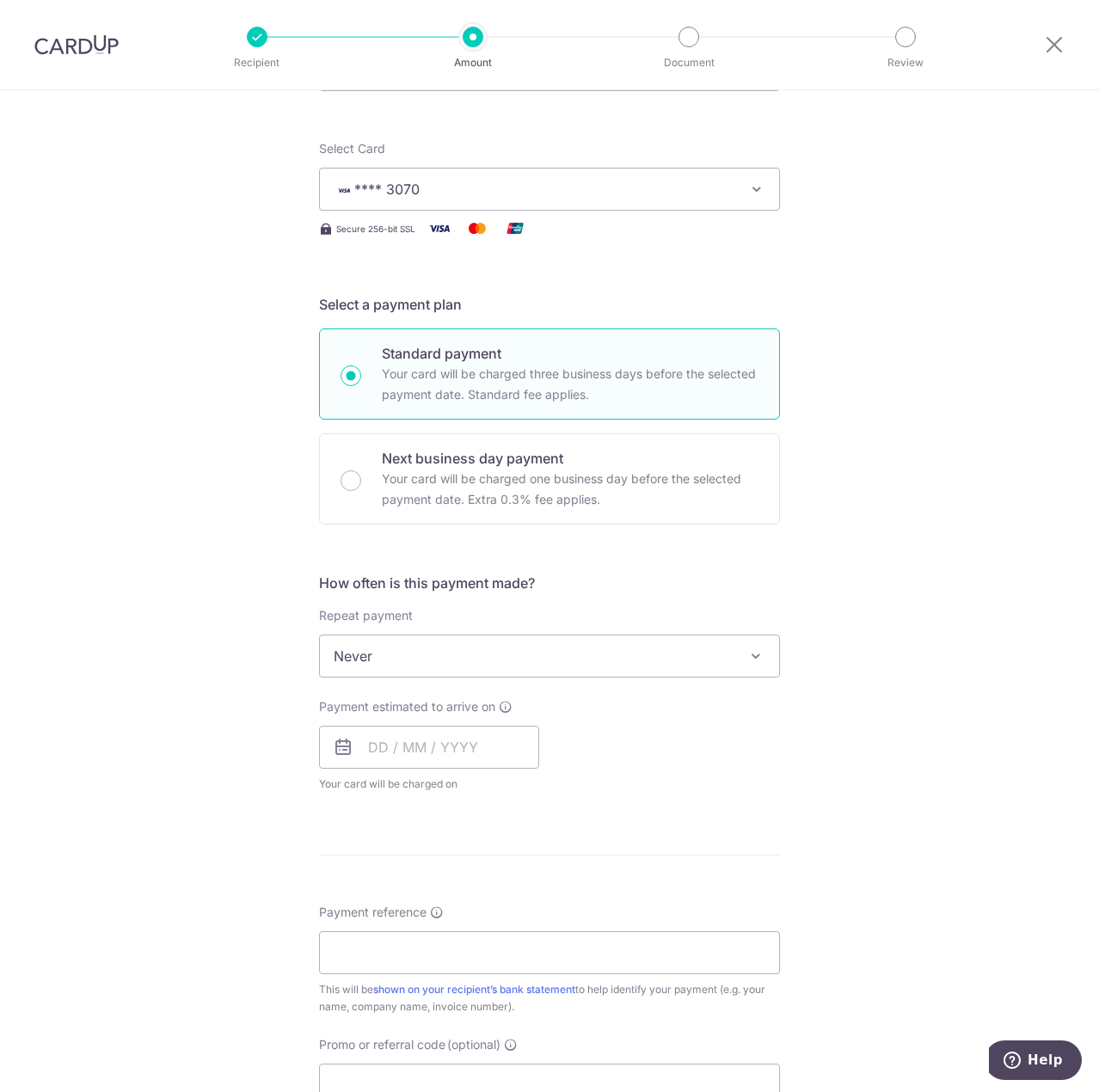
scroll to position [172, 0]
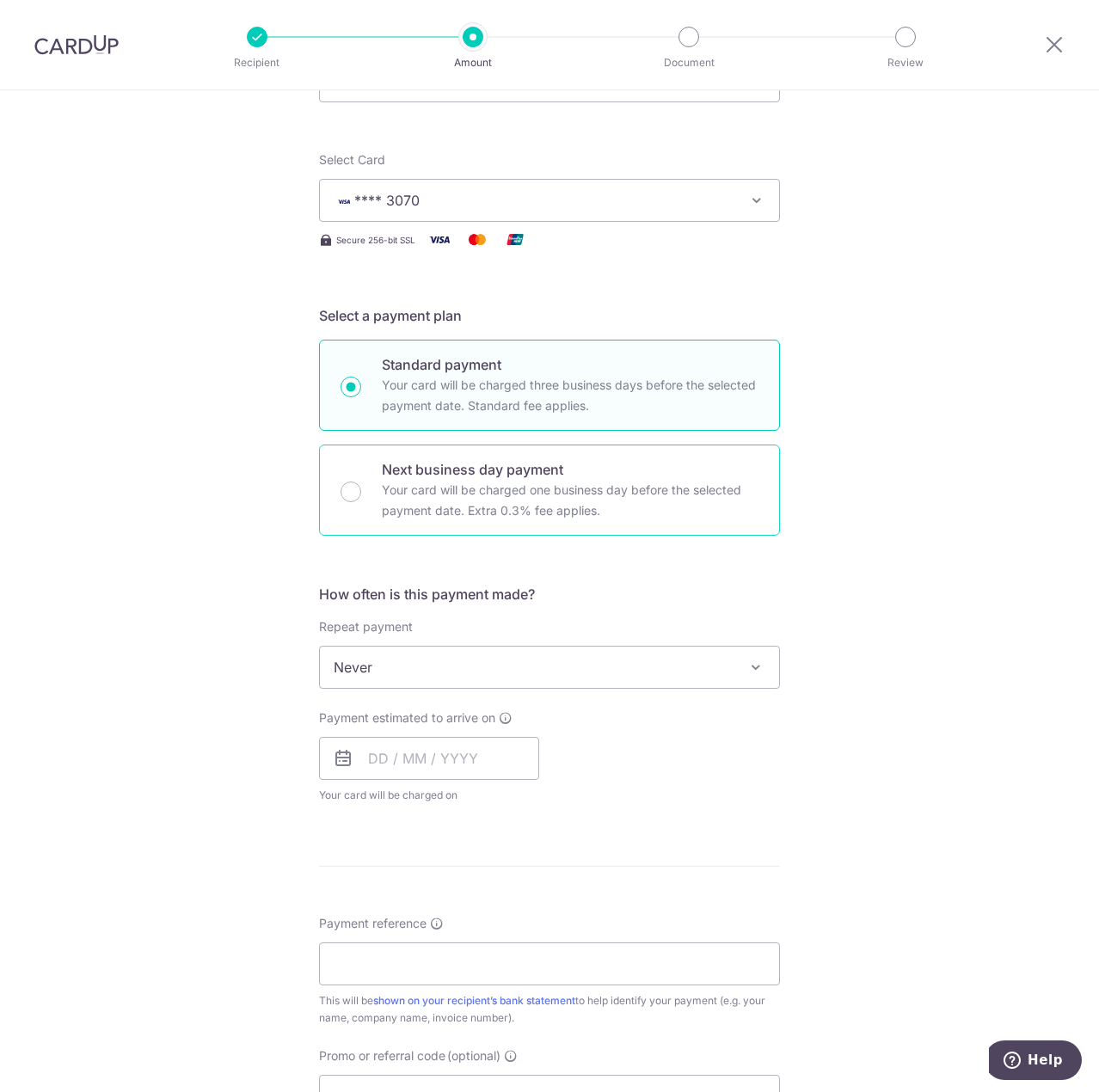
click at [375, 458] on div "Next business day payment Your card will be charged one business day before the…" at bounding box center [550, 490] width 461 height 91
radio input "false"
radio input "true"
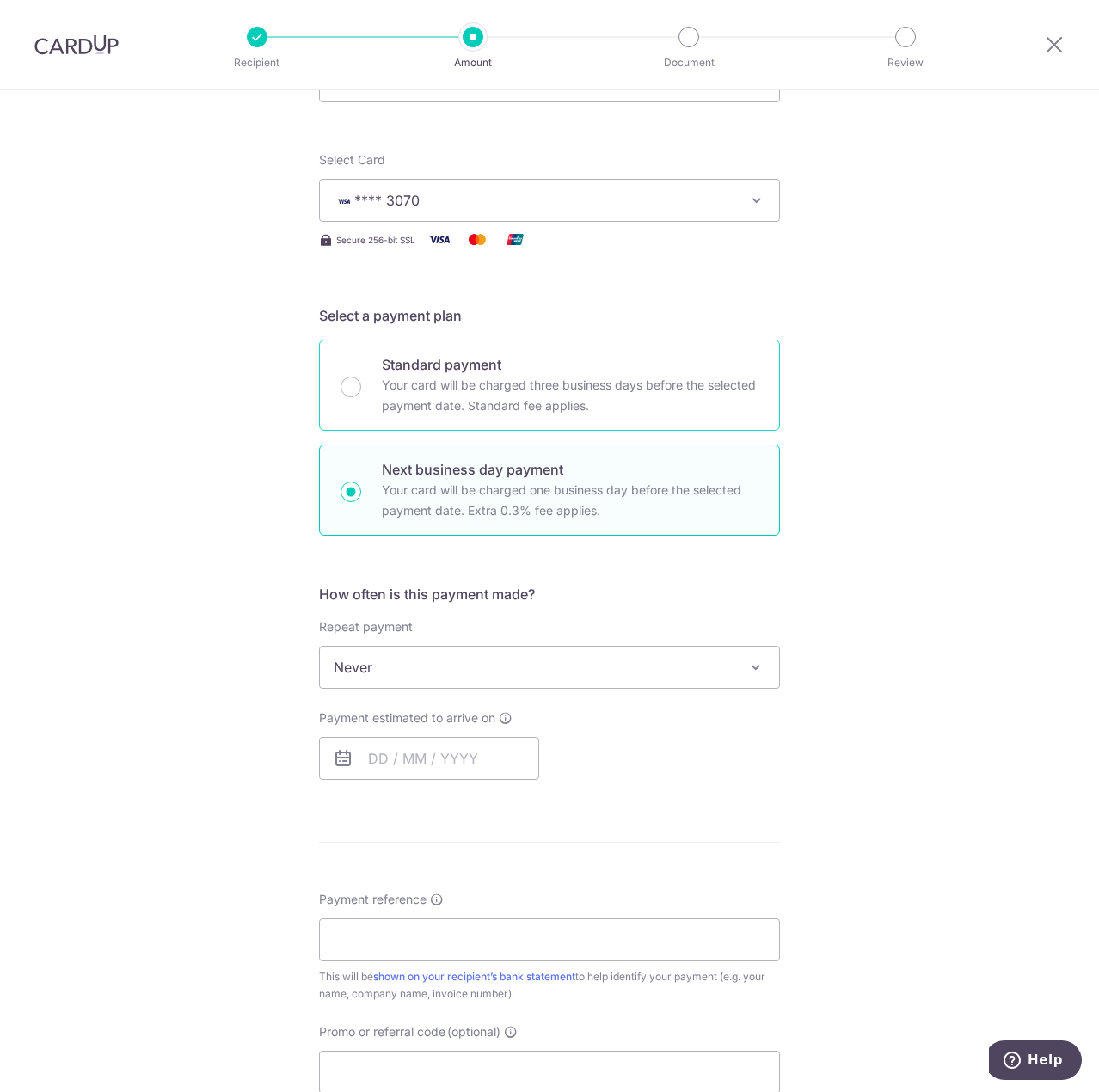
click at [416, 374] on p "Standard payment" at bounding box center [570, 364] width 377 height 21
click at [361, 377] on input "Standard payment Your card will be charged three business days before the selec…" at bounding box center [350, 387] width 21 height 21
radio input "true"
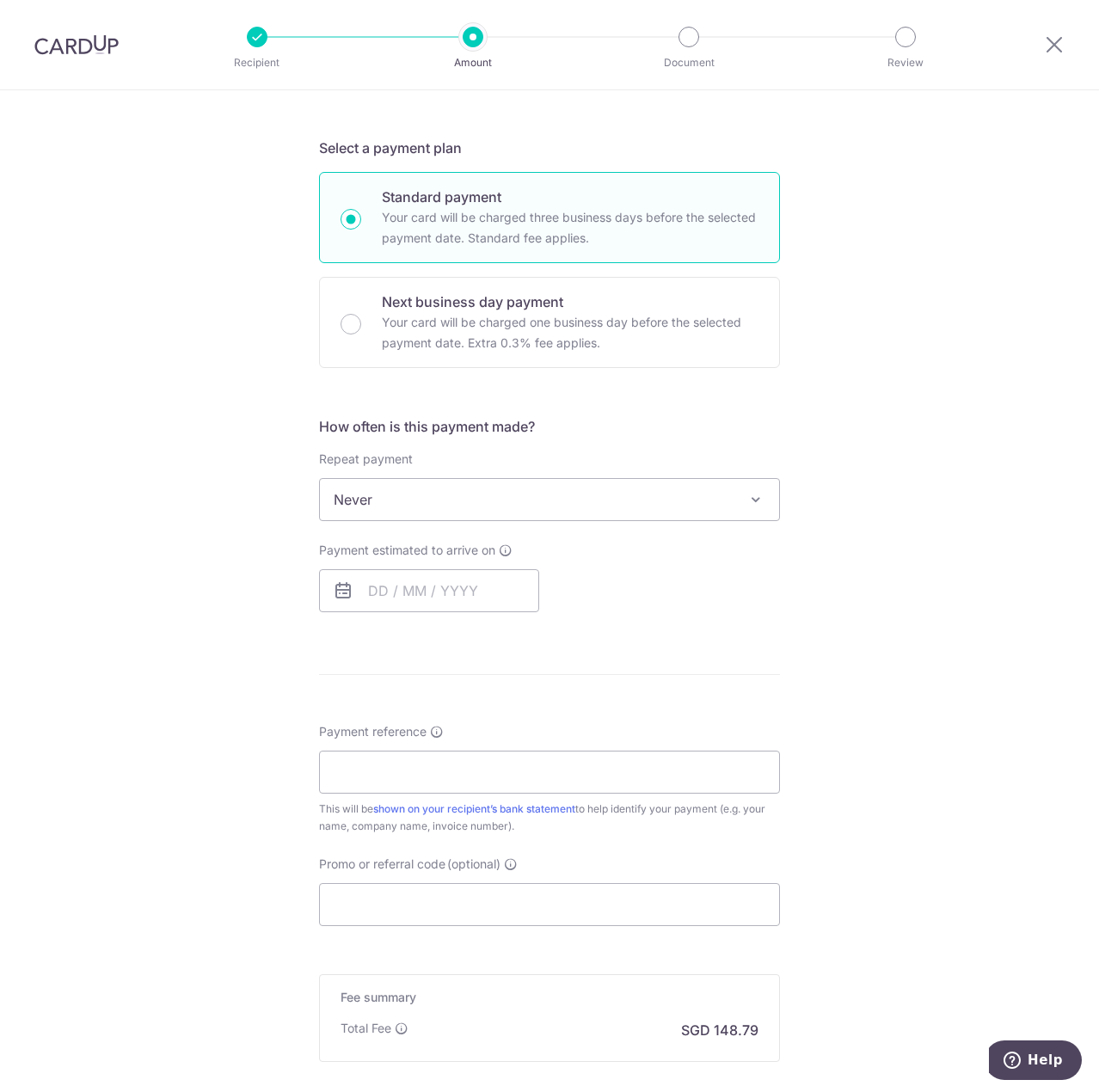
scroll to position [344, 0]
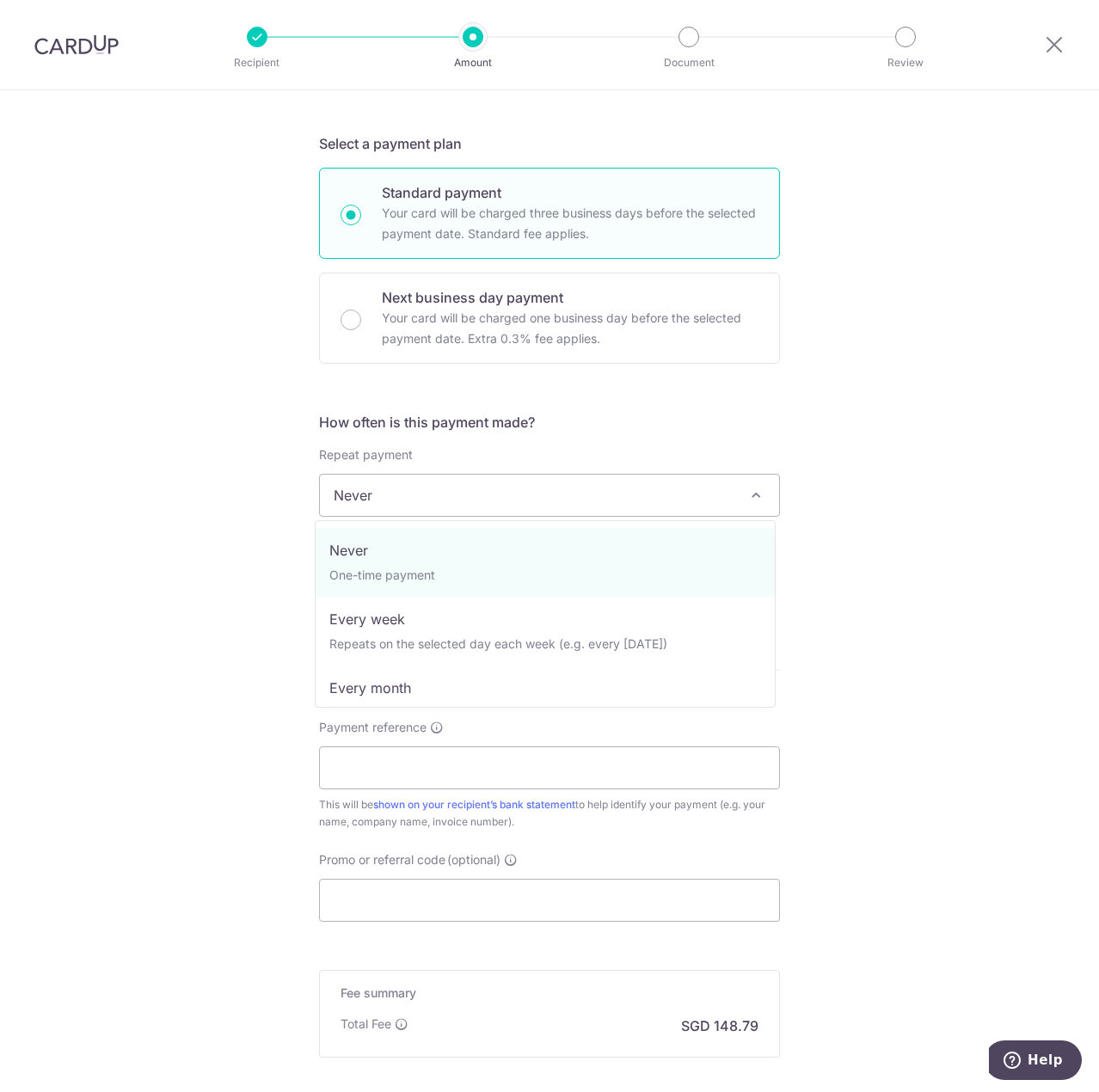
click at [543, 501] on span "Never" at bounding box center [550, 495] width 459 height 41
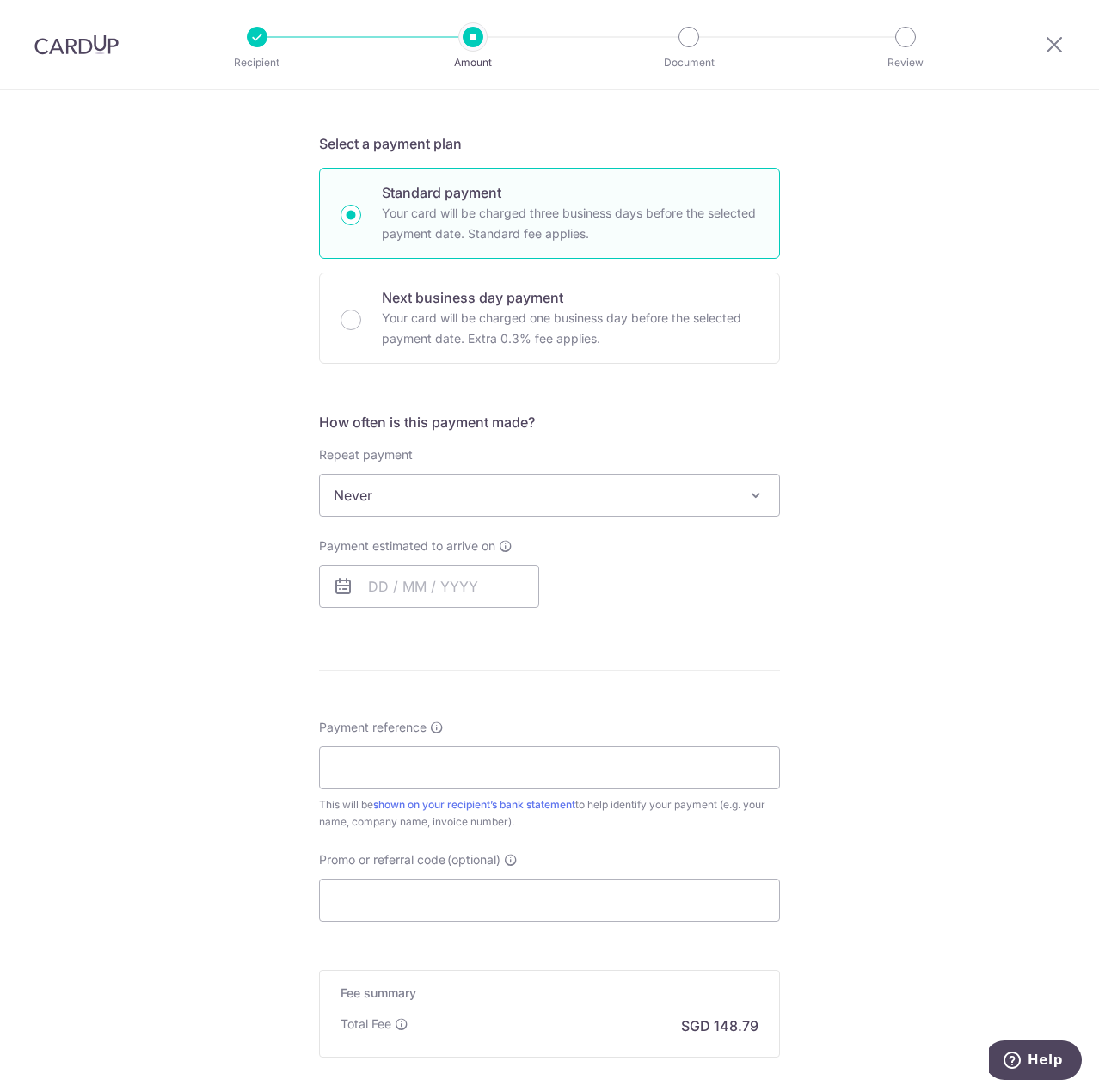
click at [208, 524] on div "Tell us more about your payment Enter payment amount SGD 5,722.50 5722.50 Recip…" at bounding box center [550, 511] width 1099 height 1532
click at [379, 608] on div "How often is this payment made? Repeat payment Never Every week Every month Eve…" at bounding box center [550, 517] width 461 height 210
click at [362, 592] on input "text" at bounding box center [429, 586] width 220 height 43
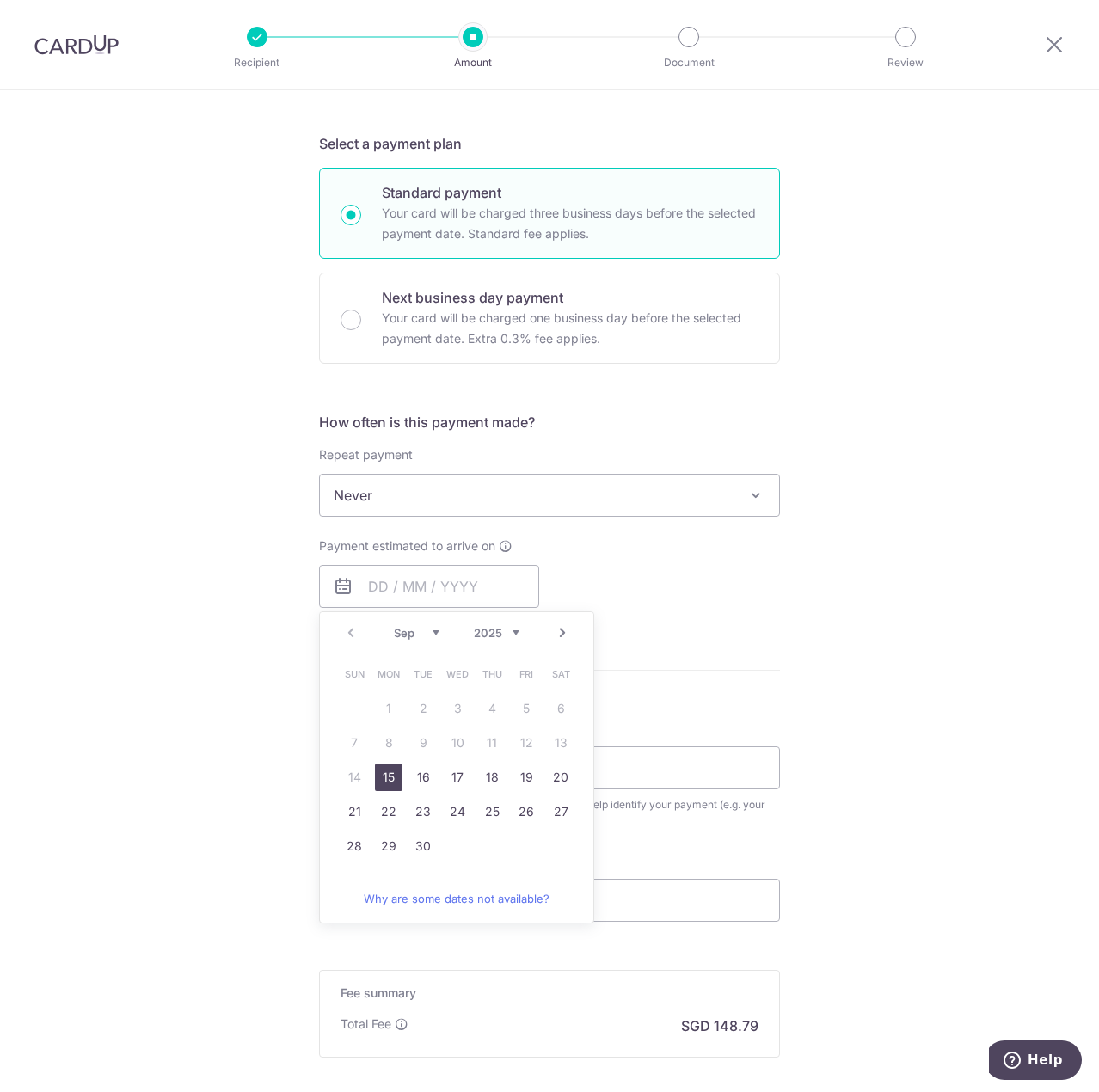
click at [395, 783] on link "15" at bounding box center [388, 777] width 27 height 27
type input "[DATE]"
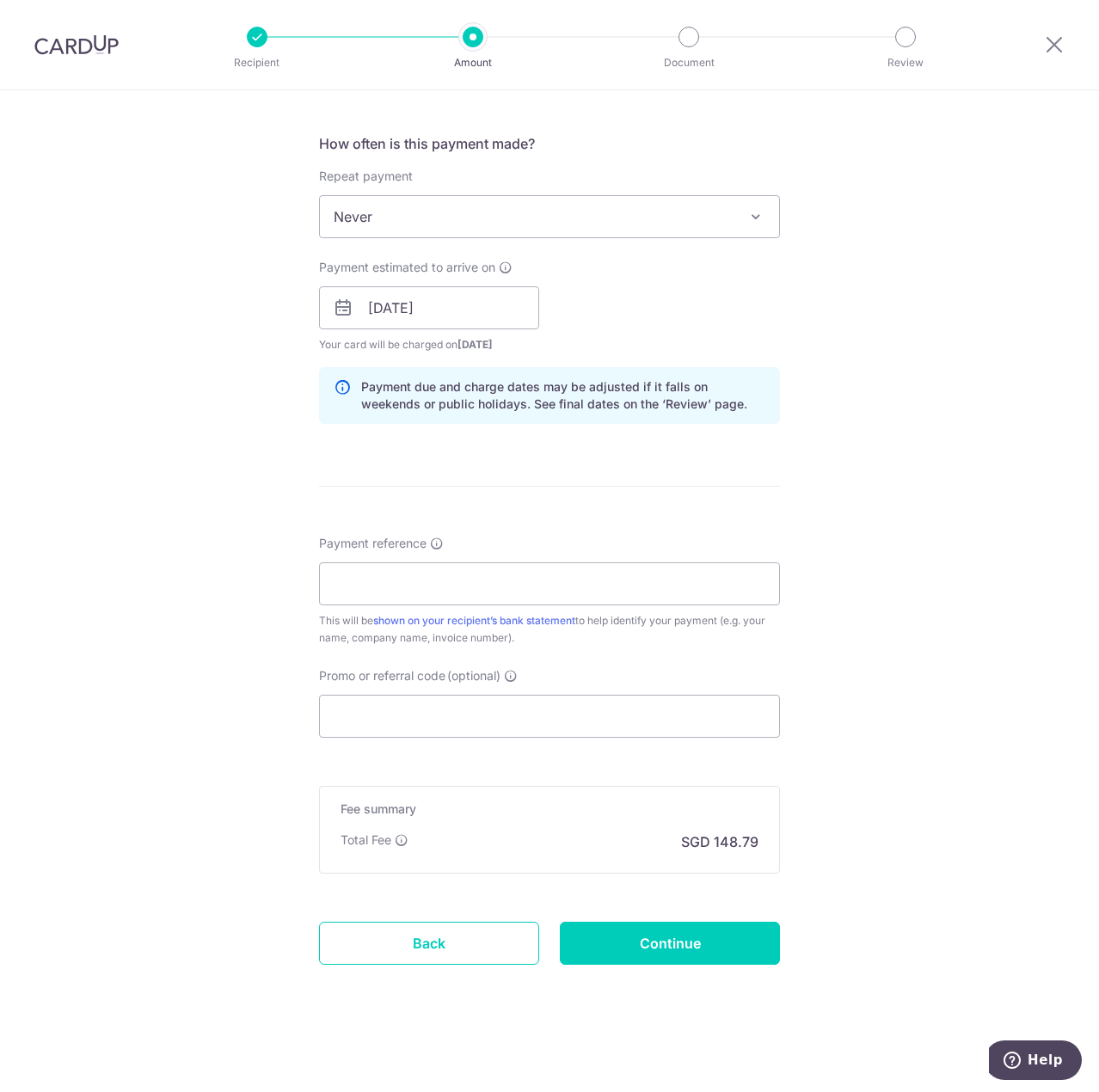
scroll to position [624, 0]
click at [396, 594] on input "Payment reference" at bounding box center [550, 581] width 461 height 43
click at [197, 533] on div "Tell us more about your payment Enter payment amount SGD 5,722.50 5722.50 Recip…" at bounding box center [550, 278] width 1099 height 1626
click at [349, 583] on input "Payment reference" at bounding box center [550, 581] width 461 height 43
click at [216, 531] on div "Tell us more about your payment Enter payment amount SGD 5,722.50 5722.50 Recip…" at bounding box center [550, 278] width 1099 height 1626
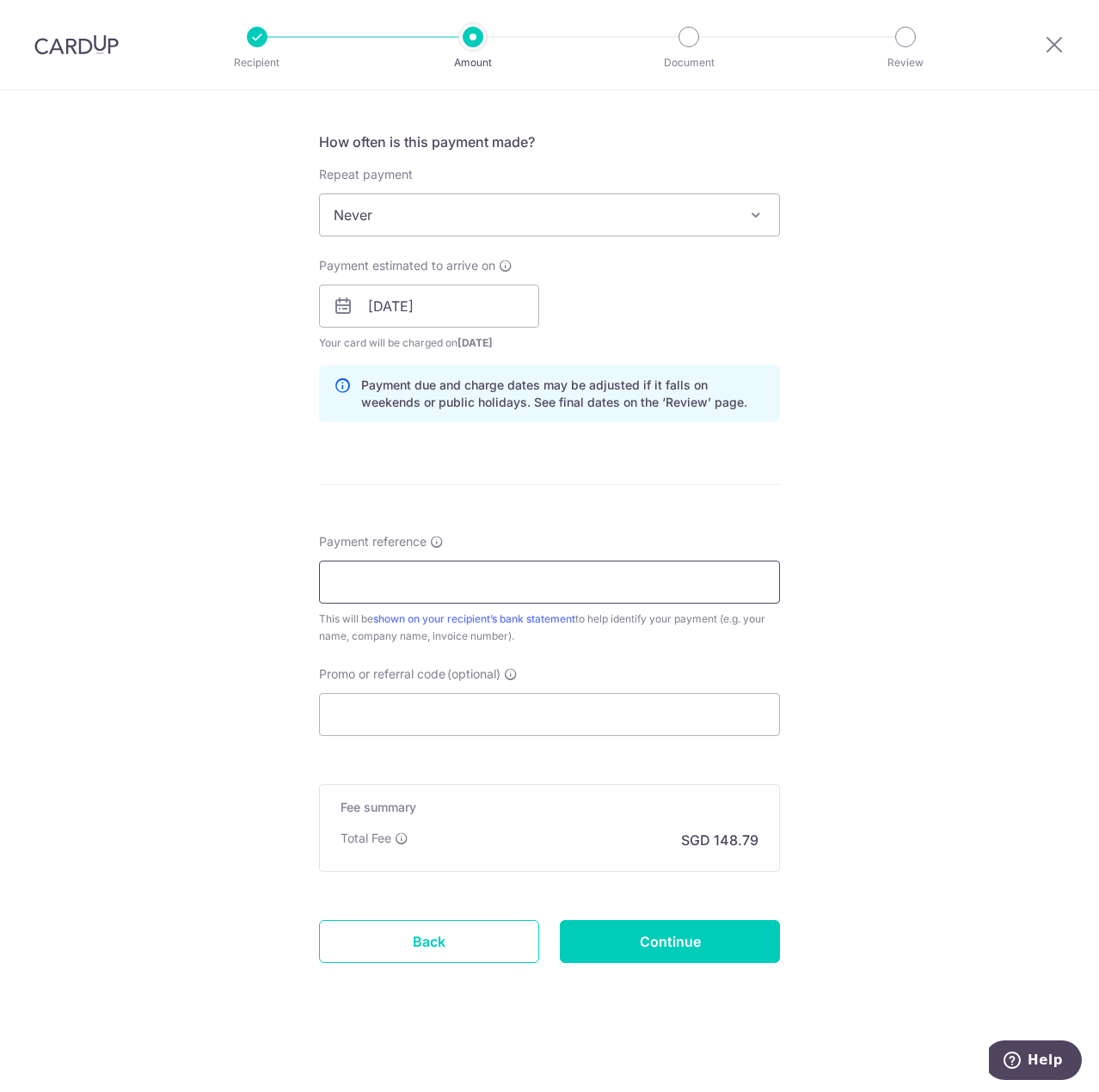
click at [358, 597] on input "Payment reference" at bounding box center [550, 581] width 461 height 43
click at [248, 503] on div "Tell us more about your payment Enter payment amount SGD 5,722.50 5722.50 Recip…" at bounding box center [550, 278] width 1099 height 1626
drag, startPoint x: 520, startPoint y: 487, endPoint x: 534, endPoint y: 495, distance: 16.1
click at [531, 491] on form "Enter payment amount SGD 5,722.50 5722.50 Recipient added successfully! Select …" at bounding box center [550, 296] width 461 height 1432
click at [207, 504] on div "Tell us more about your payment Enter payment amount SGD 5,722.50 5722.50 Recip…" at bounding box center [550, 278] width 1099 height 1626
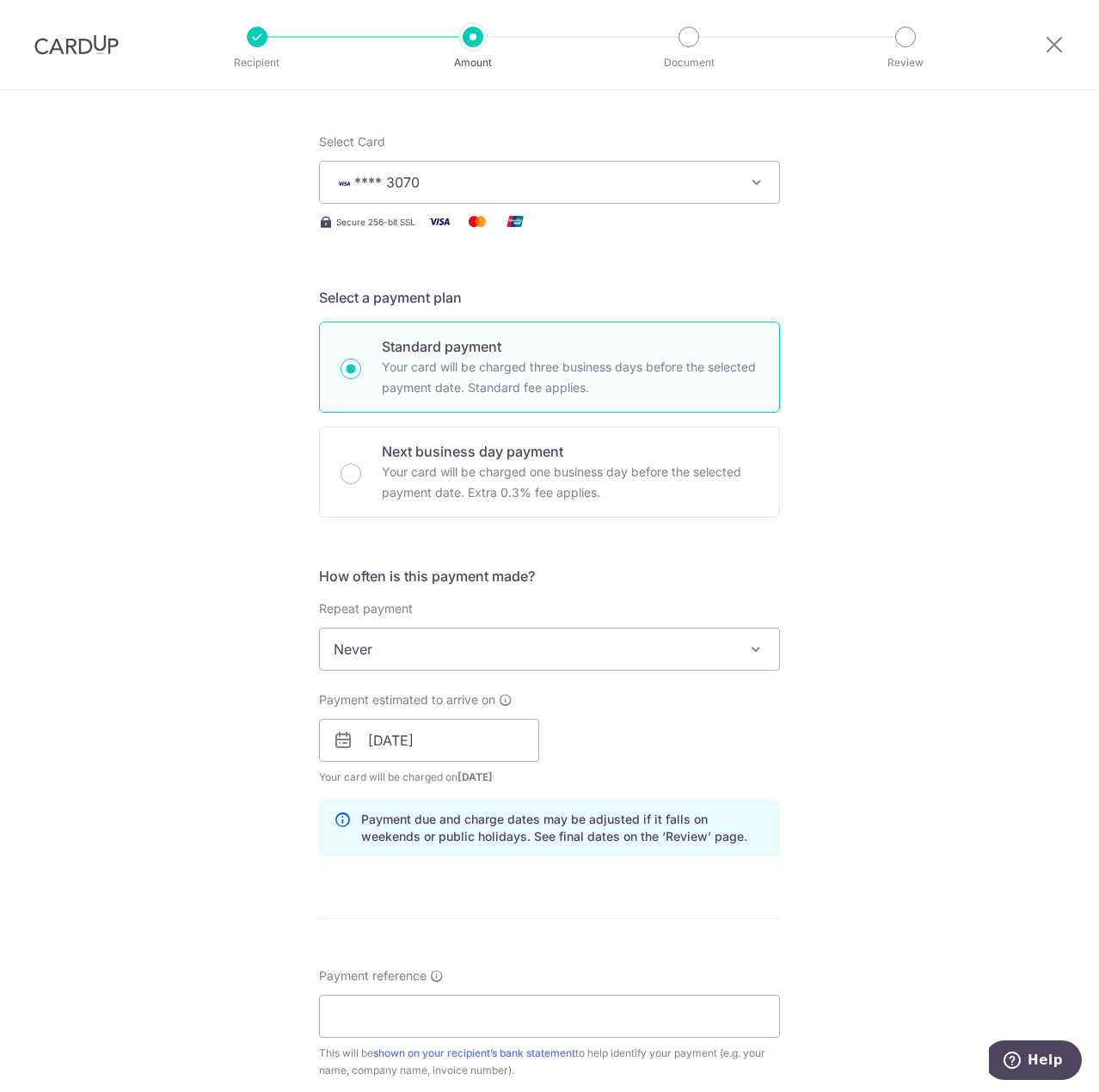
scroll to position [195, 0]
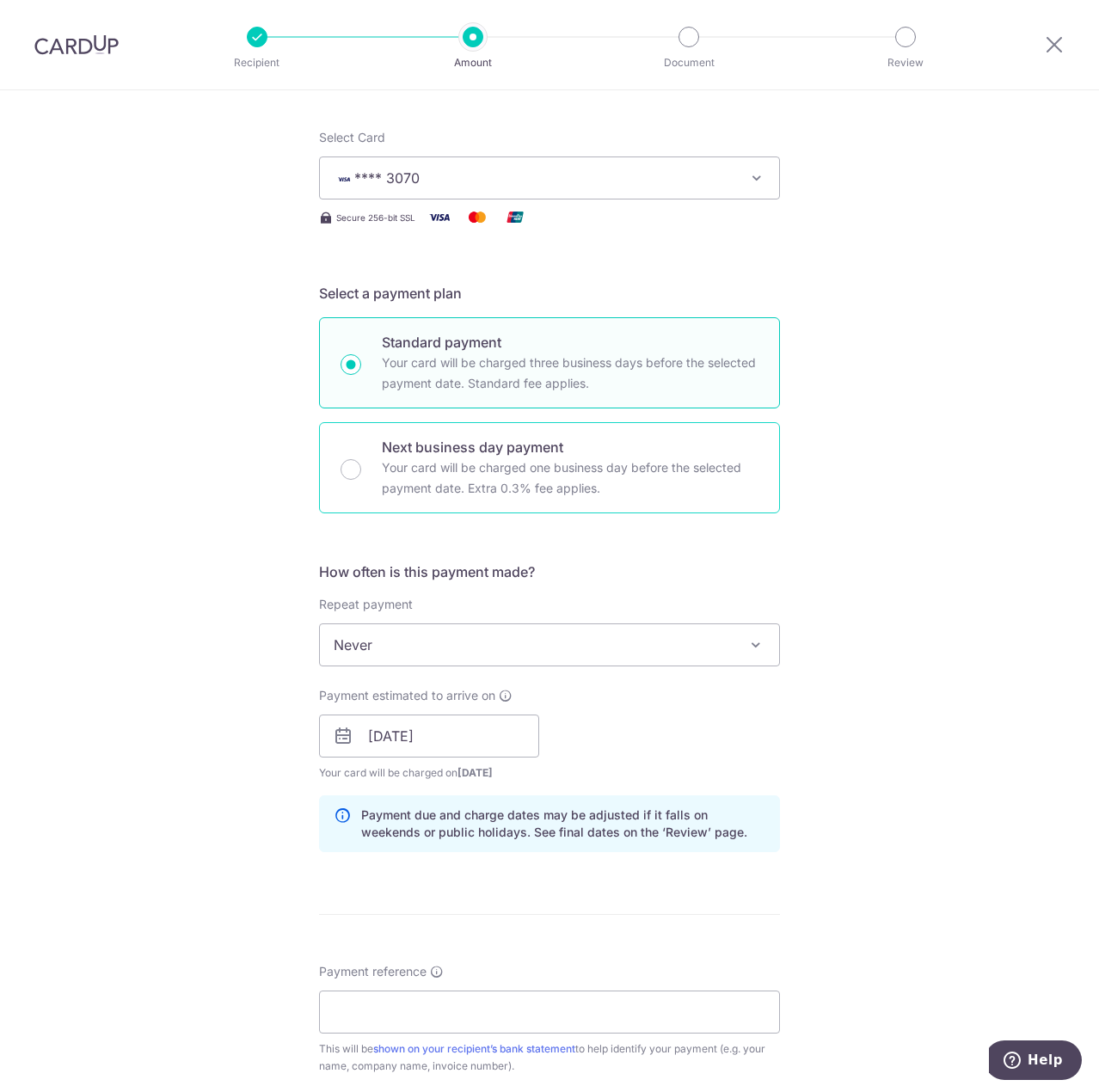
click at [484, 462] on p "Your card will be charged one business day before the selected payment date. Ex…" at bounding box center [570, 478] width 377 height 41
click at [361, 462] on input "Next business day payment Your card will be charged one business day before the…" at bounding box center [350, 470] width 21 height 21
radio input "false"
radio input "true"
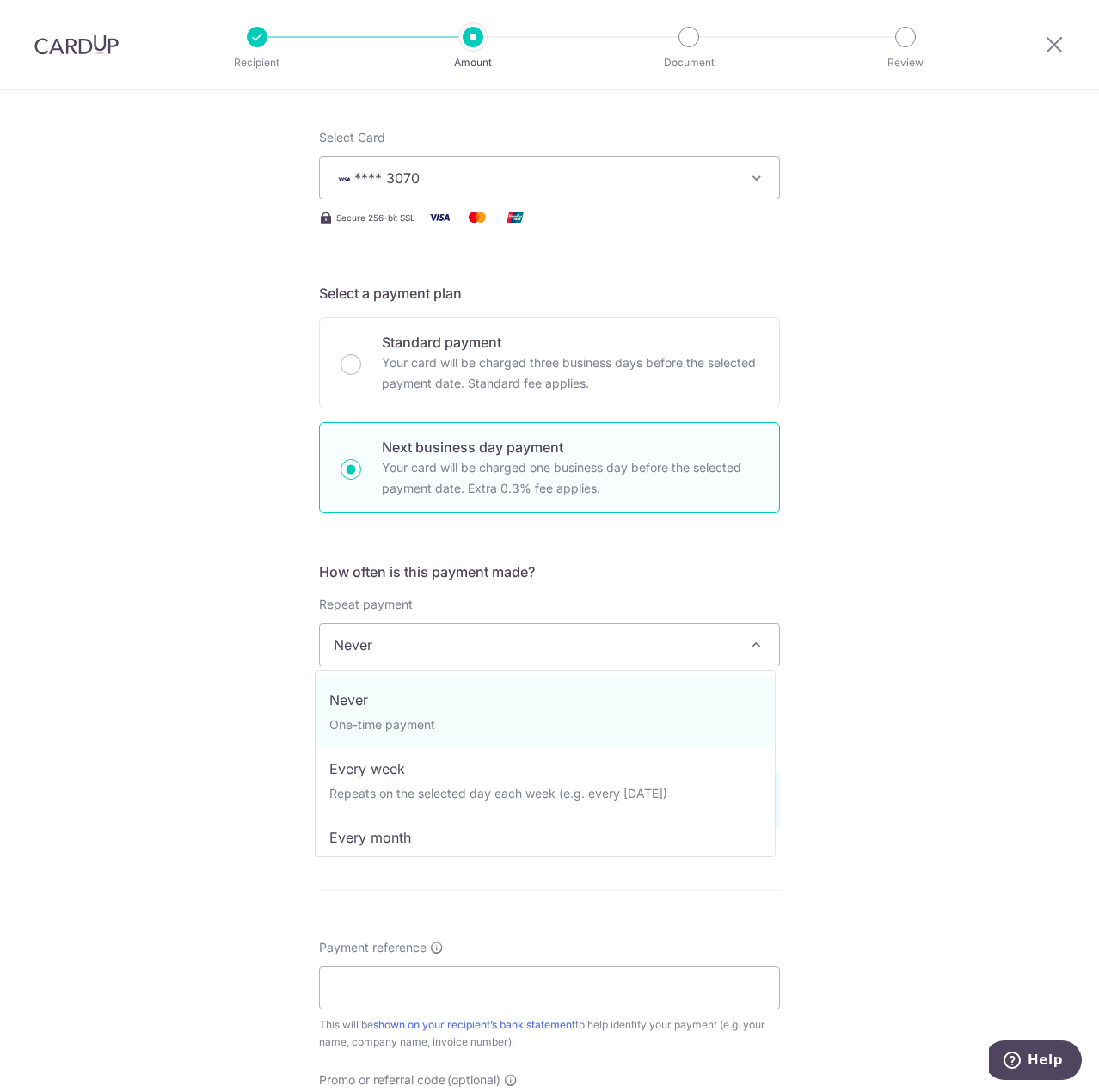
click at [448, 658] on span "Never" at bounding box center [550, 644] width 459 height 41
click at [447, 656] on span "Never" at bounding box center [550, 644] width 459 height 41
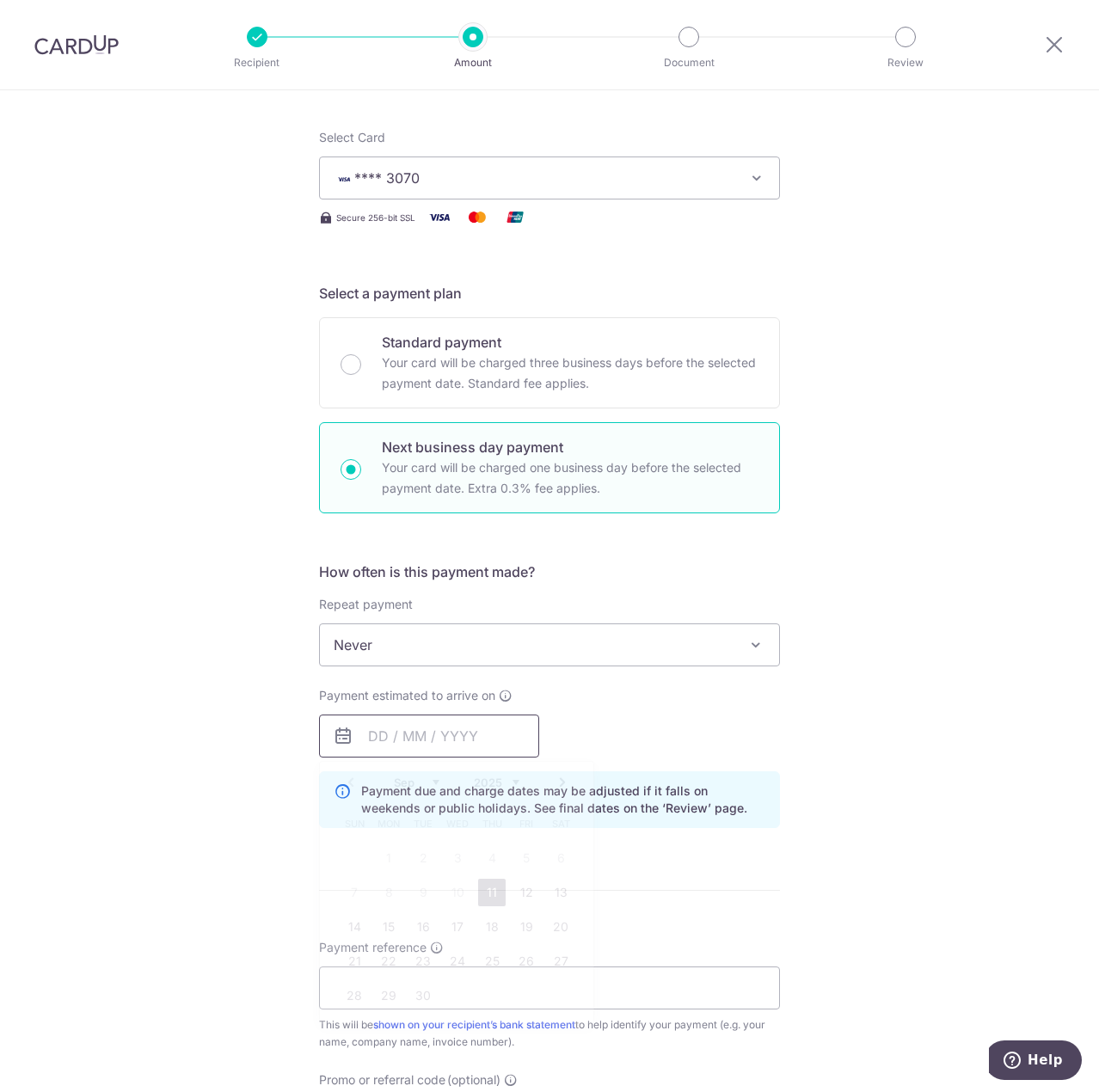
click at [437, 741] on input "text" at bounding box center [429, 735] width 220 height 43
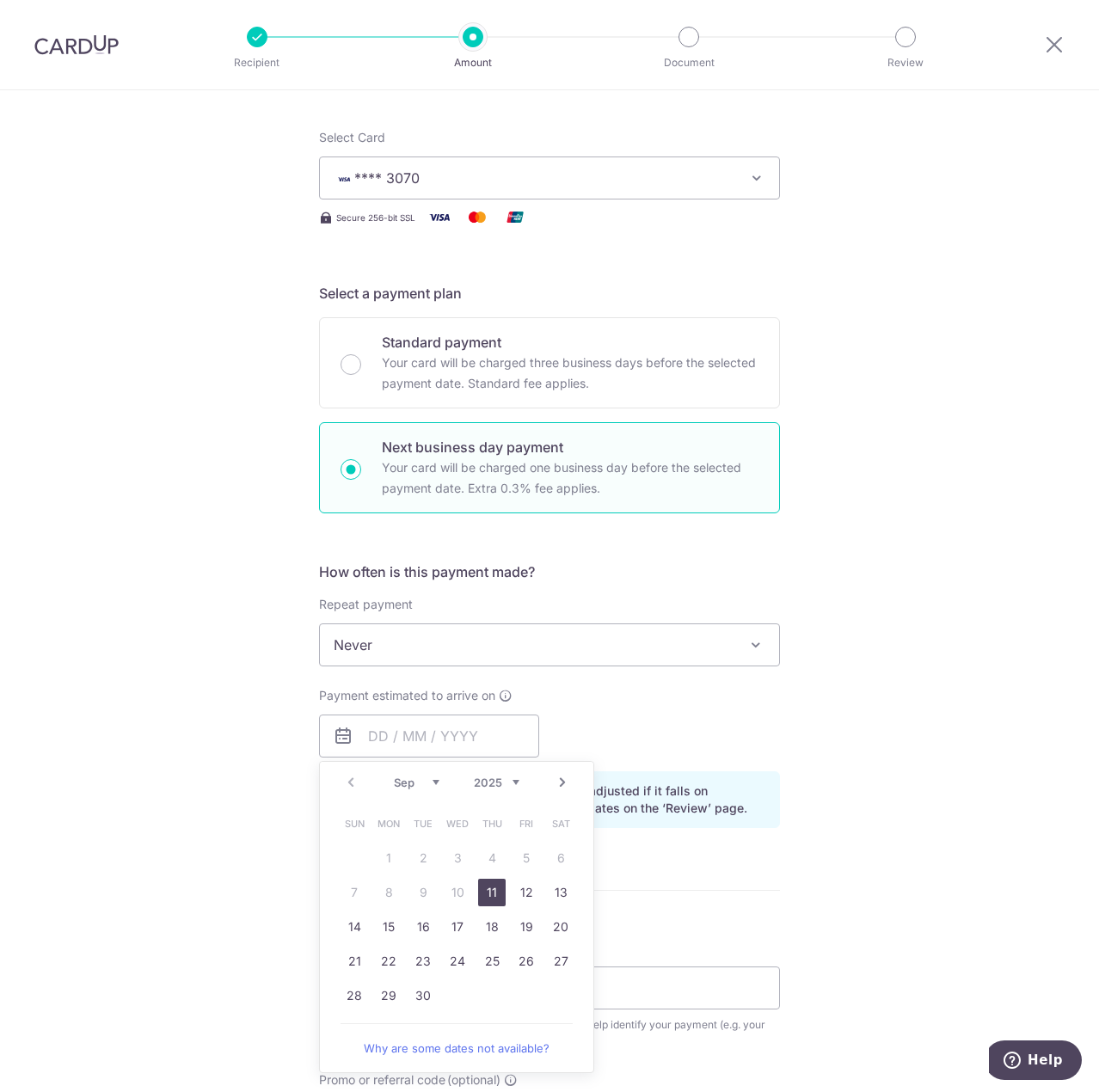
drag, startPoint x: 496, startPoint y: 880, endPoint x: 249, endPoint y: 804, distance: 258.4
click at [496, 879] on link "11" at bounding box center [492, 893] width 27 height 27
type input "11/09/2025"
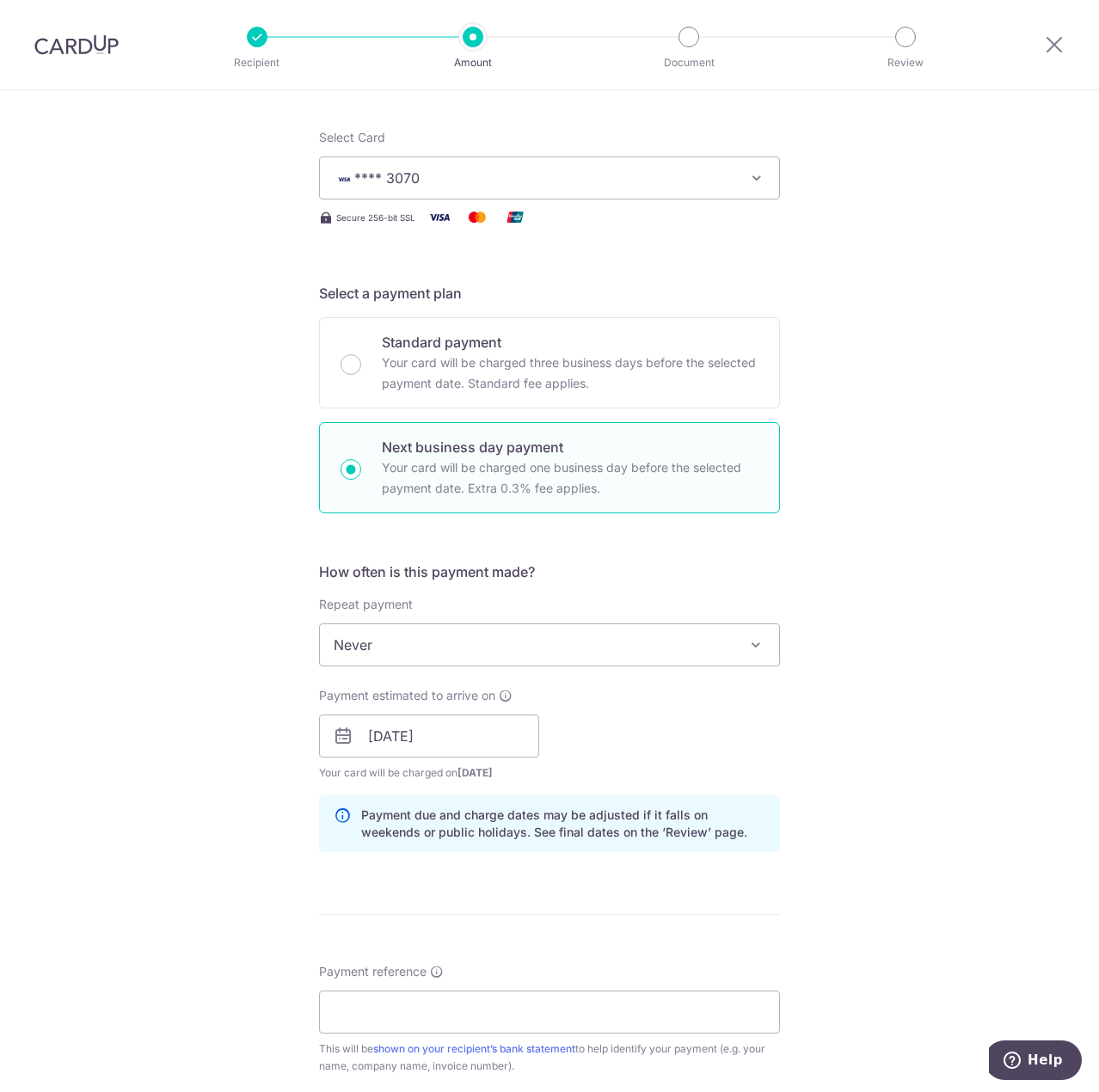
click at [130, 775] on div "Tell us more about your payment Enter payment amount SGD 5,722.50 5722.50 Recip…" at bounding box center [550, 751] width 1099 height 1710
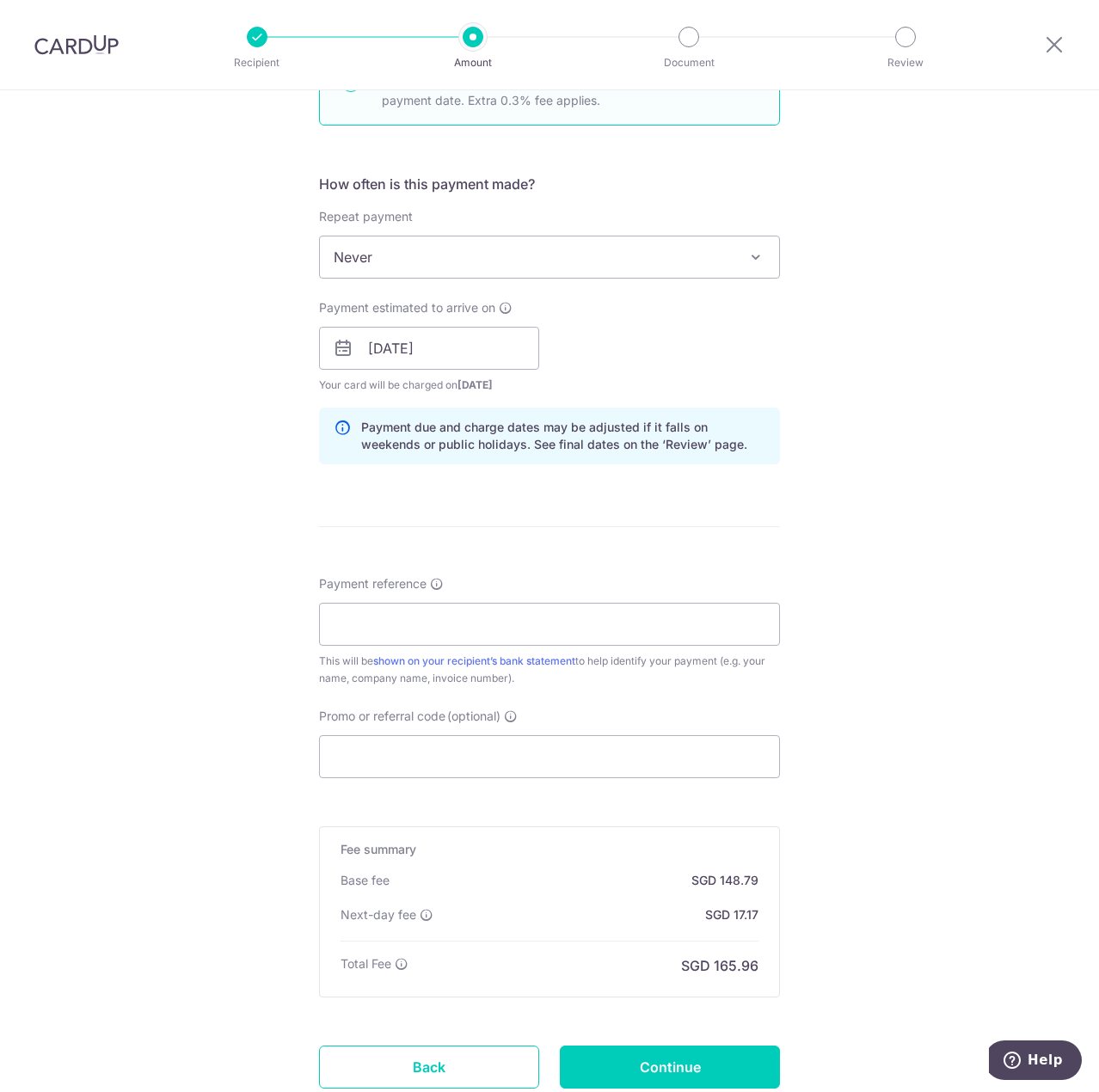
scroll to position [450, 0]
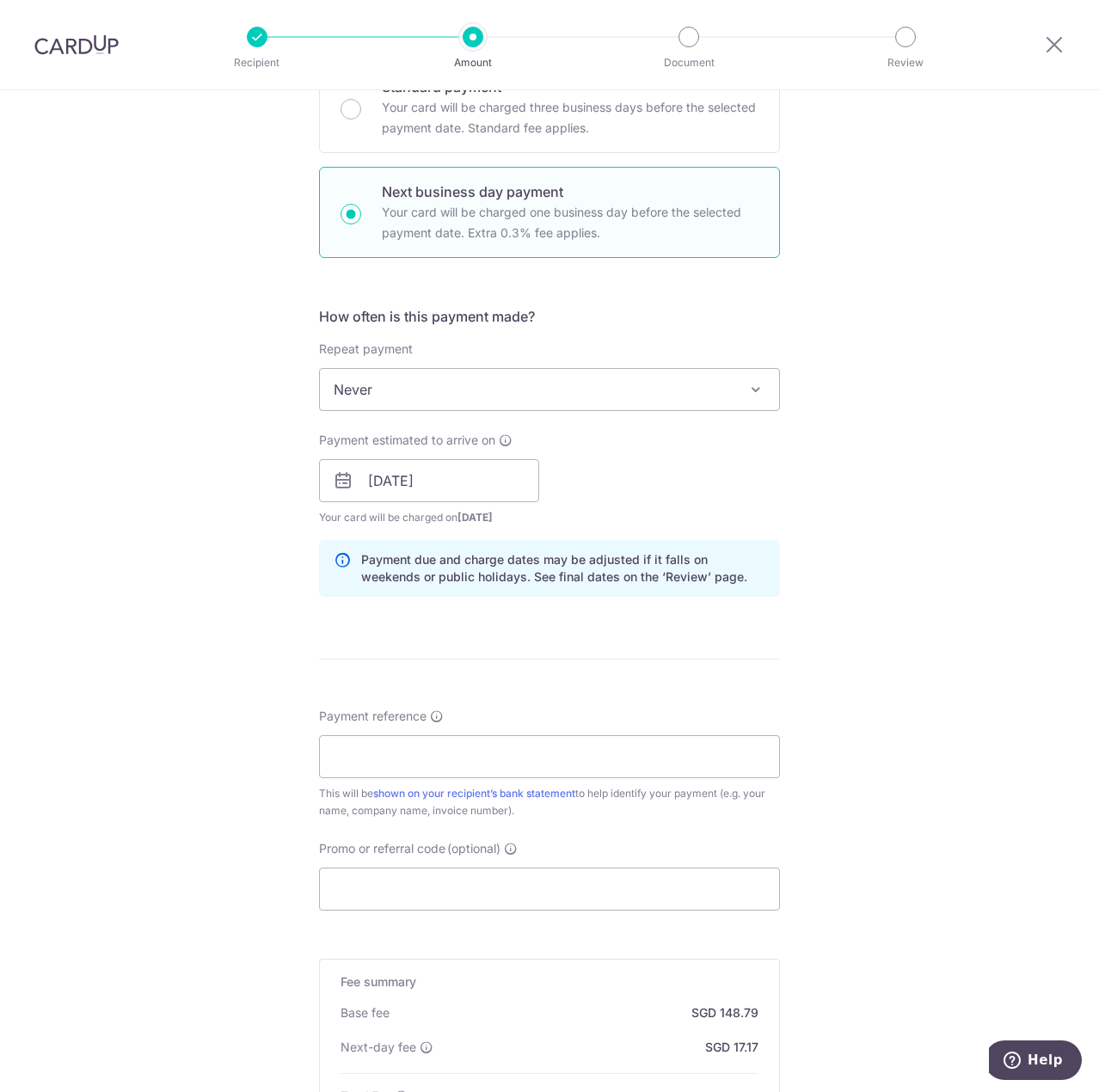
drag, startPoint x: 117, startPoint y: 706, endPoint x: 107, endPoint y: 706, distance: 10.0
click at [117, 706] on div "Tell us more about your payment Enter payment amount SGD 5,722.50 5722.50 Recip…" at bounding box center [550, 495] width 1099 height 1710
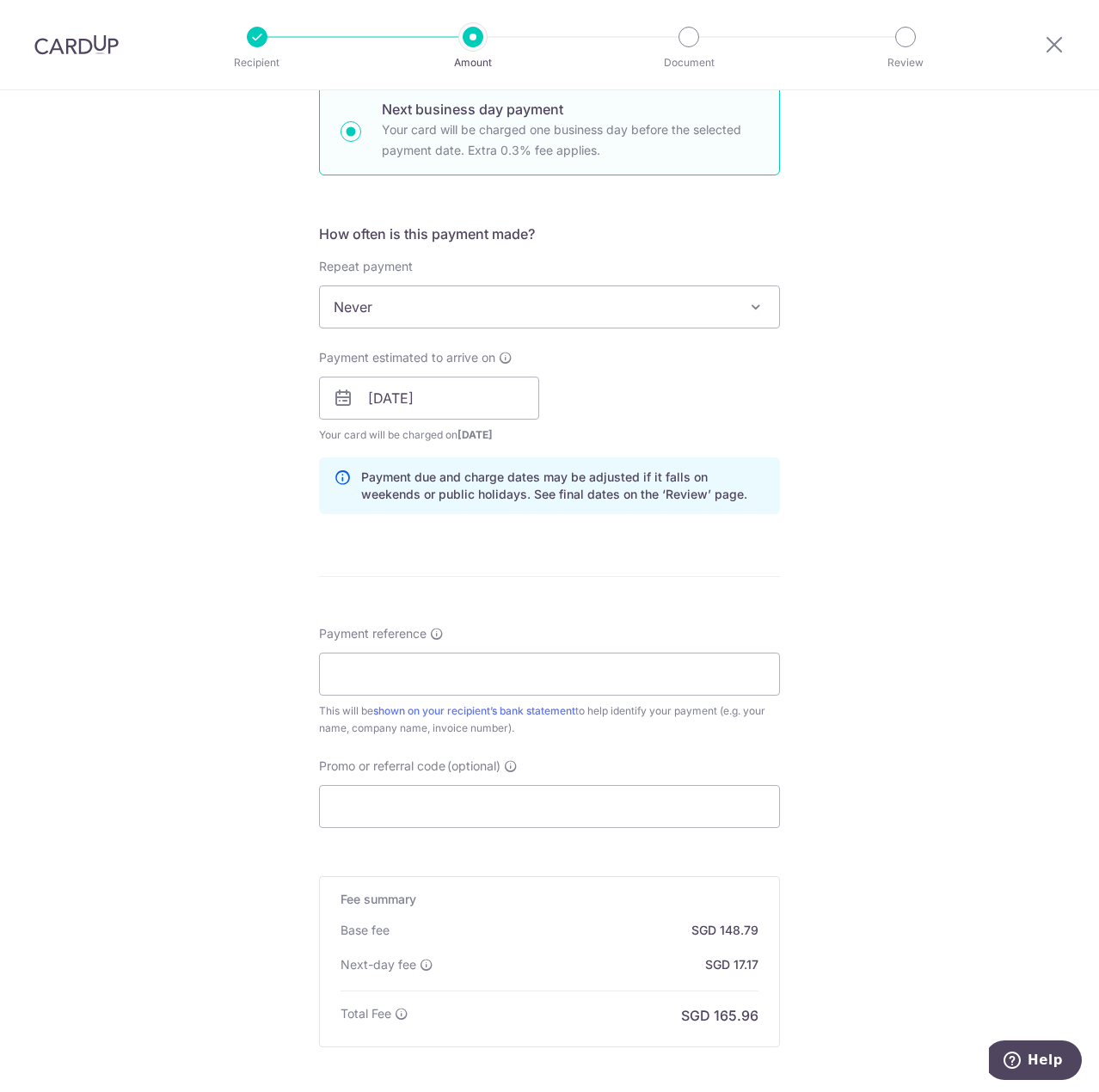
scroll to position [622, 0]
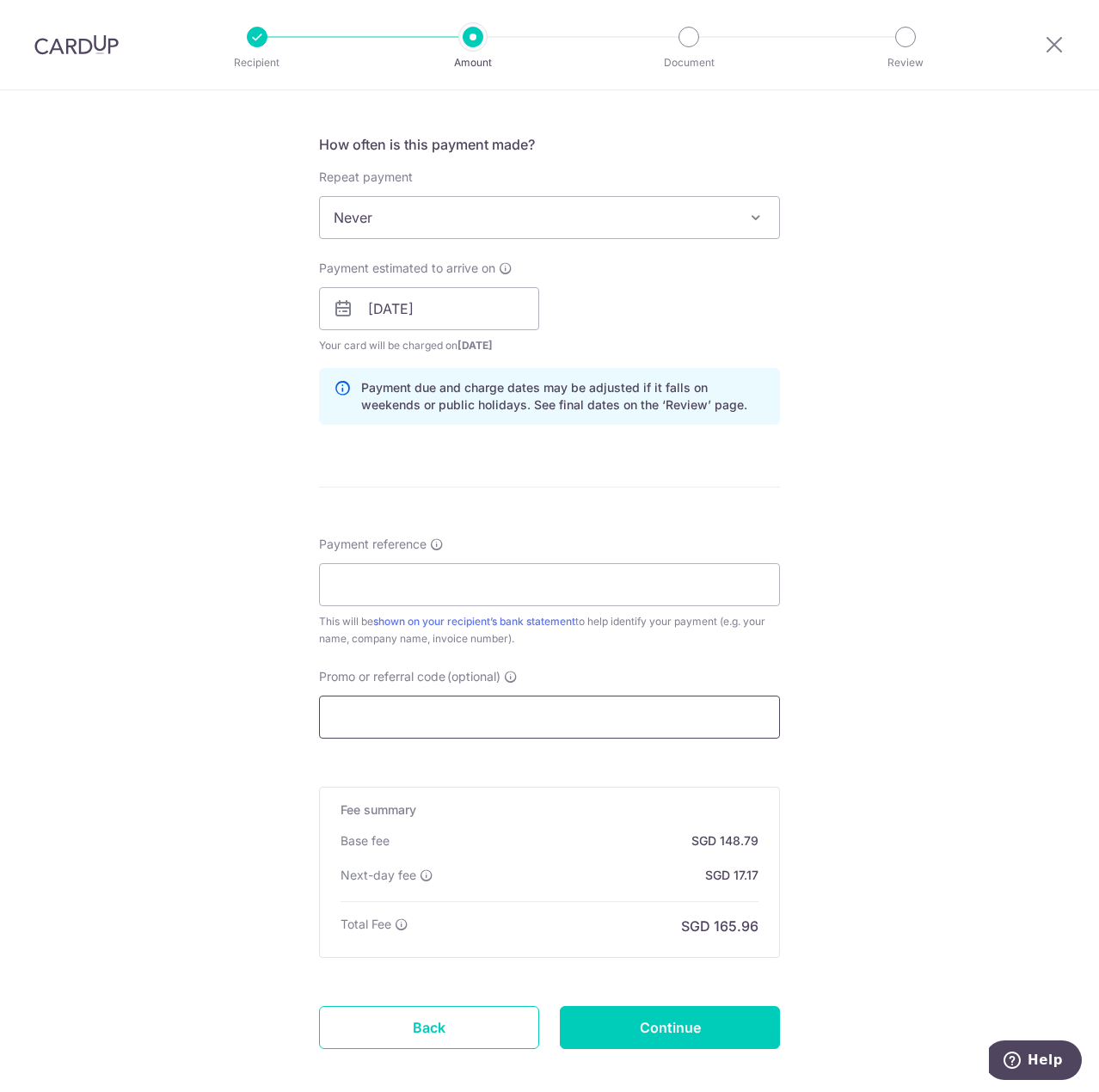
click at [451, 716] on input "Promo or referral code (optional)" at bounding box center [550, 717] width 461 height 43
click at [396, 581] on input "Payment reference" at bounding box center [550, 584] width 461 height 43
paste input "570003371"
type input "570003371"
click at [209, 624] on div "Tell us more about your payment Enter payment amount SGD 5,722.50 5722.50 Recip…" at bounding box center [550, 323] width 1099 height 1710
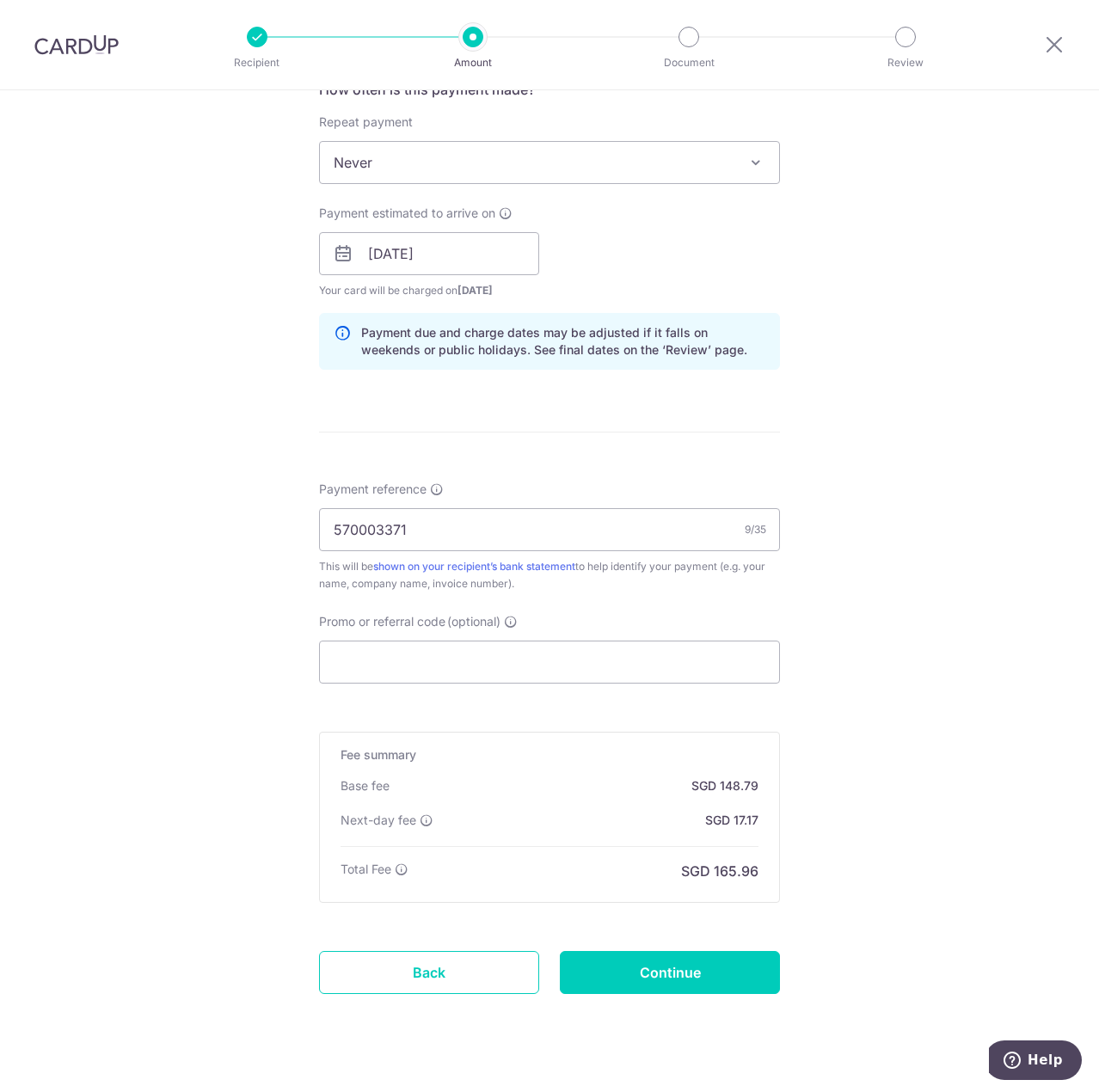
scroll to position [708, 0]
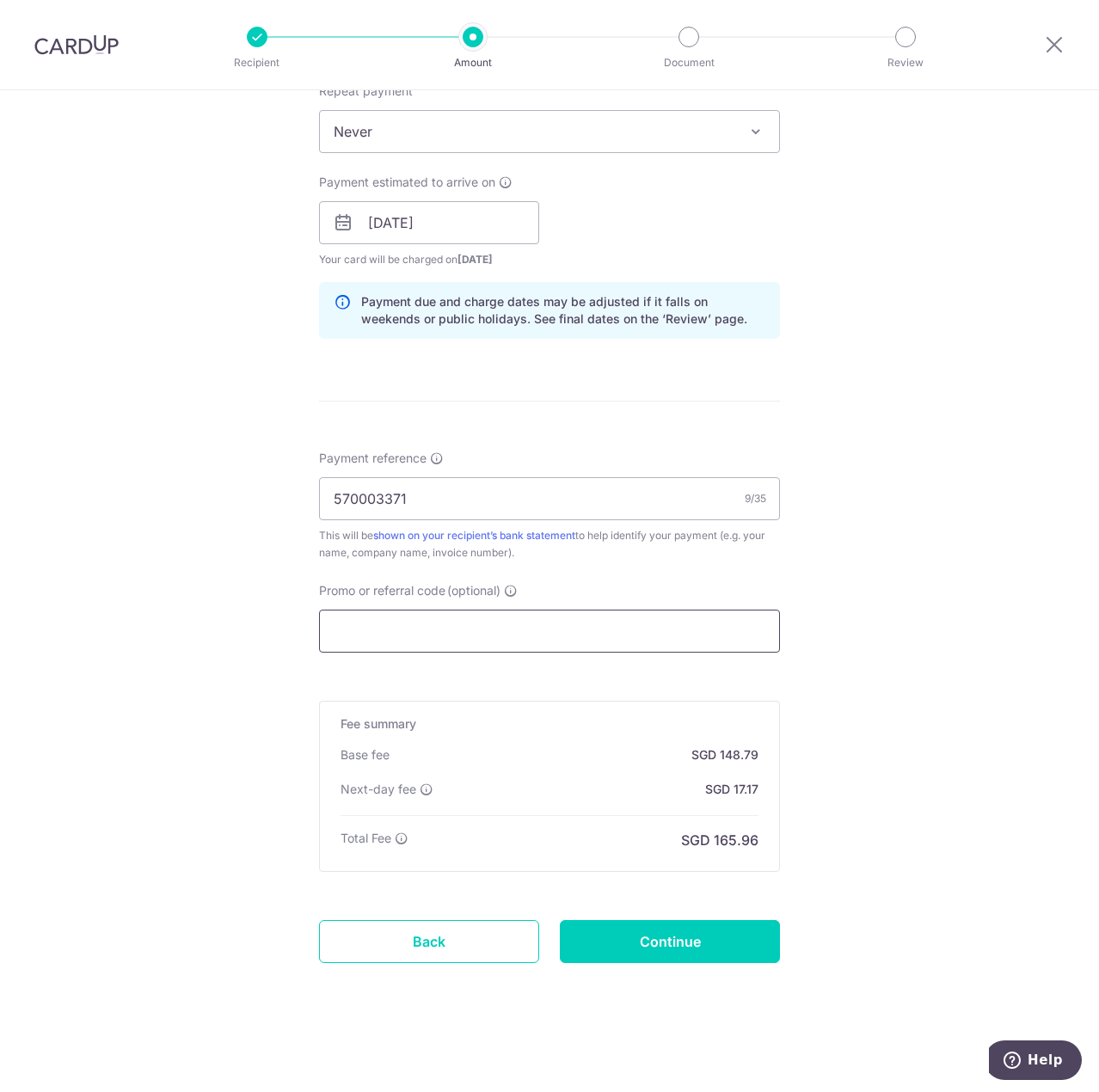
click at [421, 635] on input "Promo or referral code (optional)" at bounding box center [550, 631] width 461 height 43
click at [409, 637] on input "Promo or referral code (optional)" at bounding box center [550, 631] width 461 height 43
paste input "MILELION"
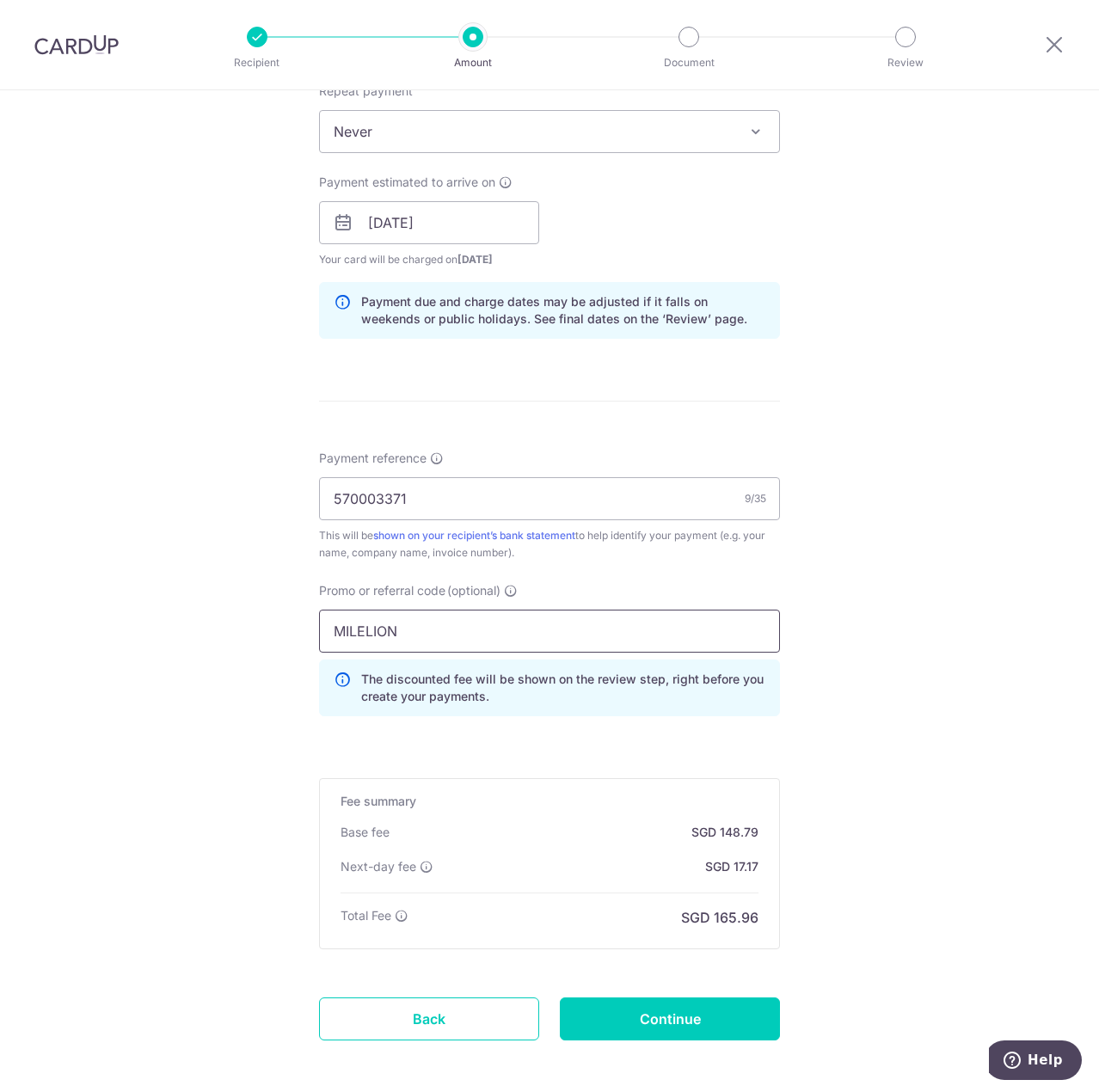
type input "MILELION"
click at [225, 635] on div "Tell us more about your payment Enter payment amount SGD 5,722.50 5722.50 Recip…" at bounding box center [550, 276] width 1099 height 1787
click at [862, 709] on div "Tell us more about your payment Enter payment amount SGD 5,722.50 5722.50 Recip…" at bounding box center [550, 276] width 1099 height 1787
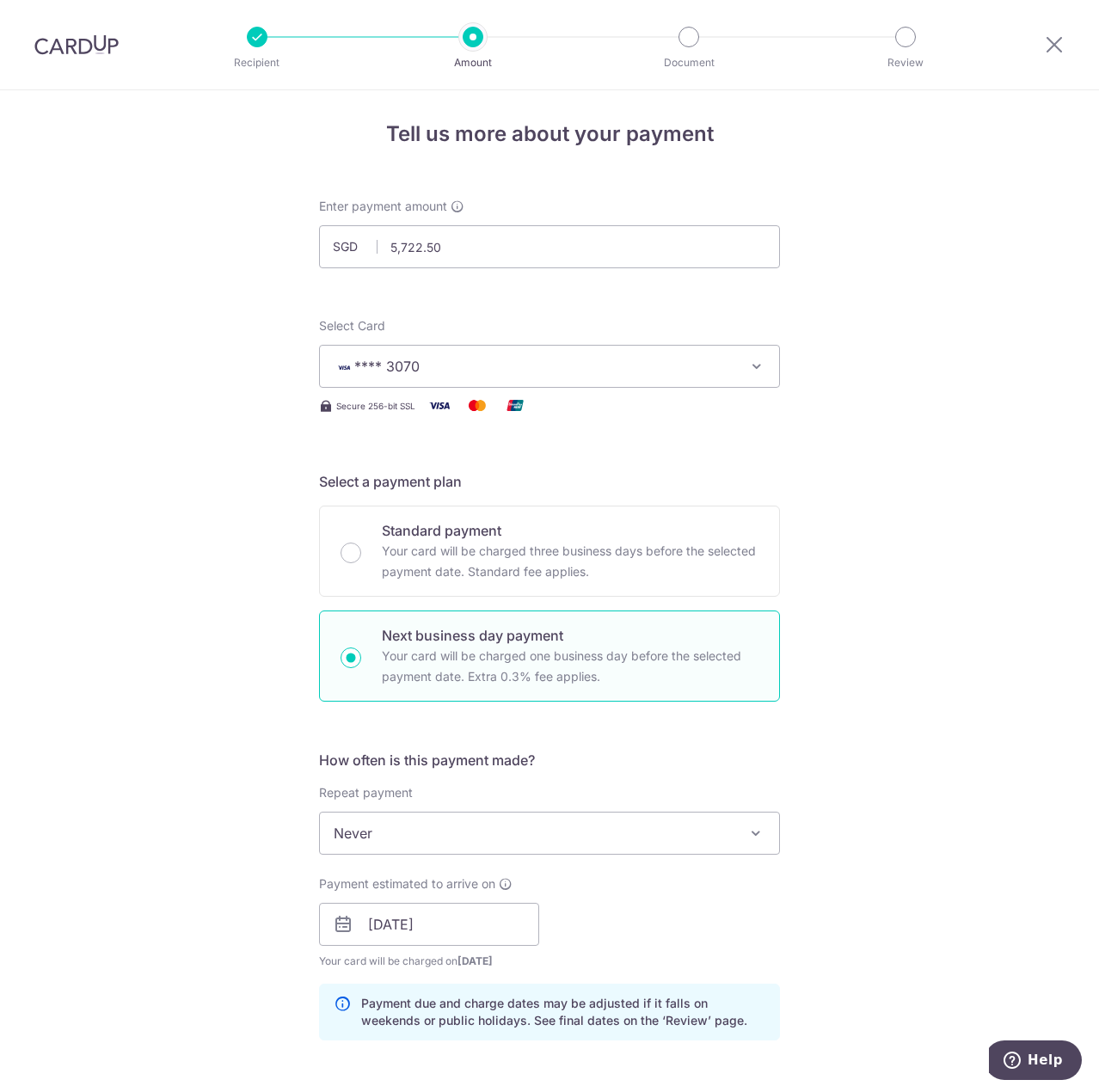
scroll to position [0, 0]
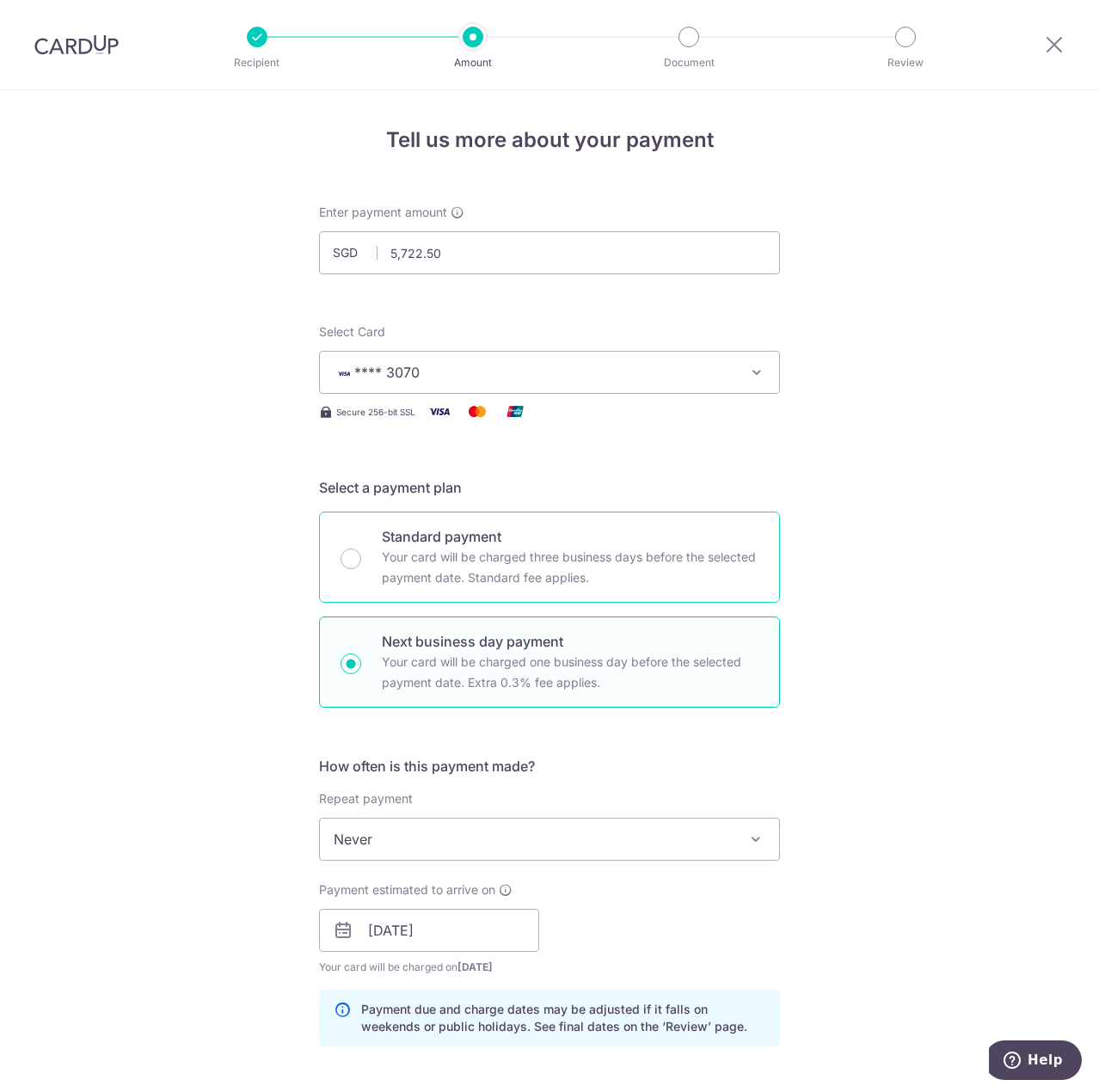
click at [519, 577] on p "Your card will be charged three business days before the selected payment date.…" at bounding box center [570, 567] width 377 height 41
radio input "true"
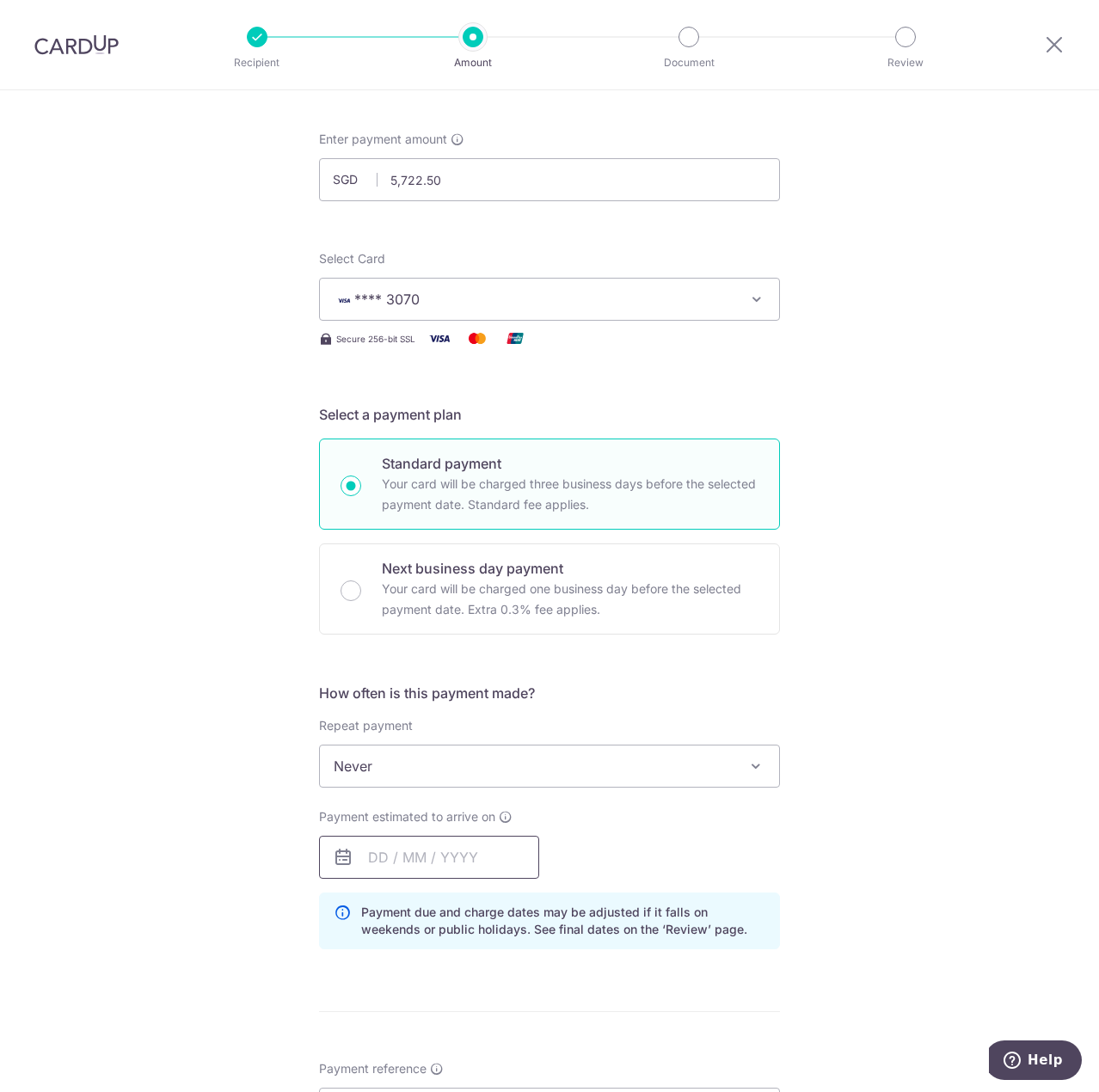
scroll to position [172, 0]
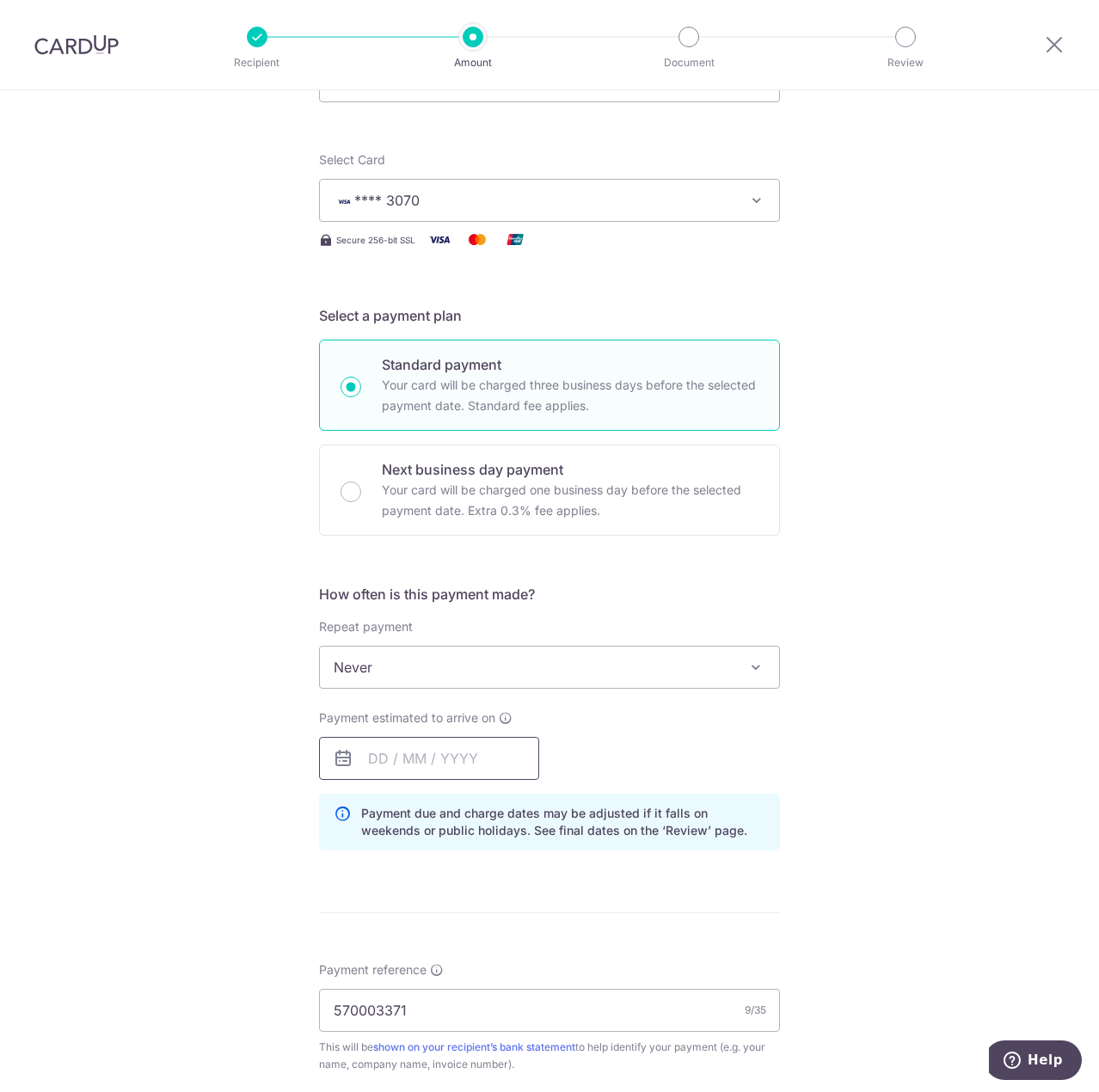
click at [386, 777] on input "text" at bounding box center [429, 758] width 220 height 43
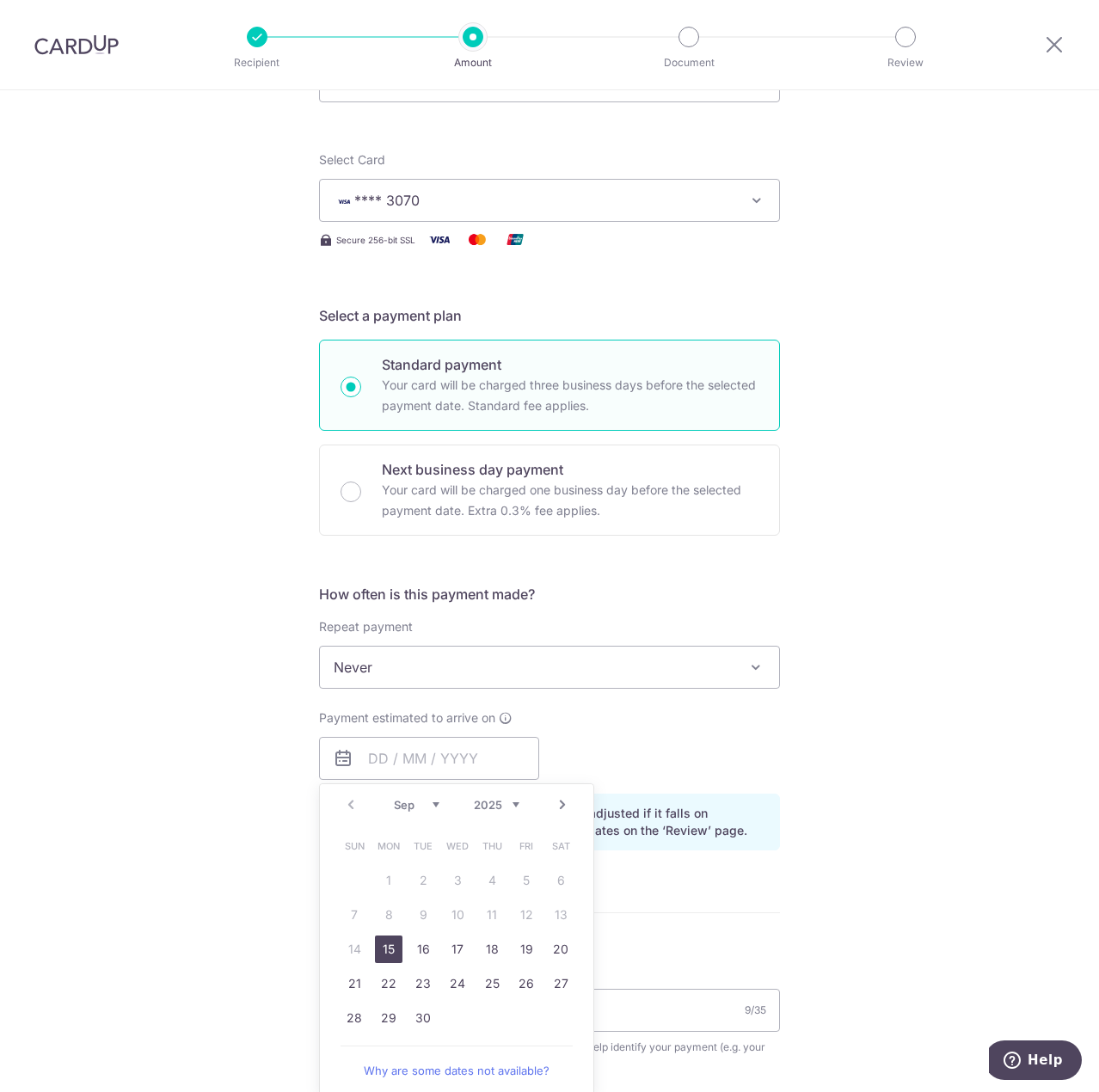
click at [375, 942] on link "15" at bounding box center [388, 949] width 27 height 27
type input "[DATE]"
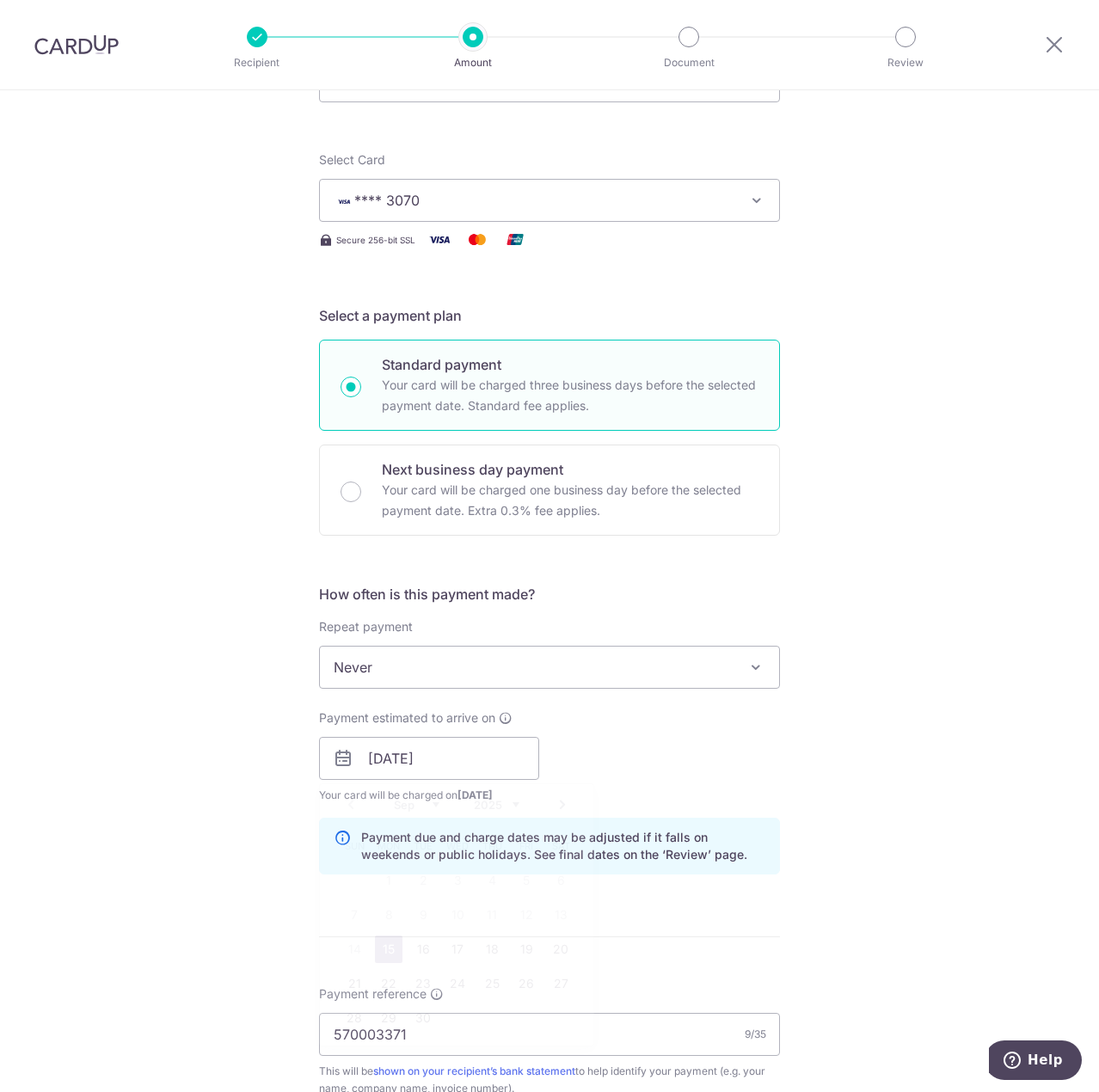
click at [226, 884] on div "Tell us more about your payment Enter payment amount SGD 5,722.50 5722.50 Recip…" at bounding box center [550, 803] width 1099 height 1770
click at [509, 718] on div "Payment estimated to arrive on 15/09/2025 Prev Next Sep Oct Nov Dec 2025 2026 2…" at bounding box center [429, 757] width 220 height 95
click at [620, 734] on div "Payment estimated to arrive on 15/09/2025 Prev Next Sep Oct Nov Dec 2025 2026 2…" at bounding box center [549, 757] width 481 height 95
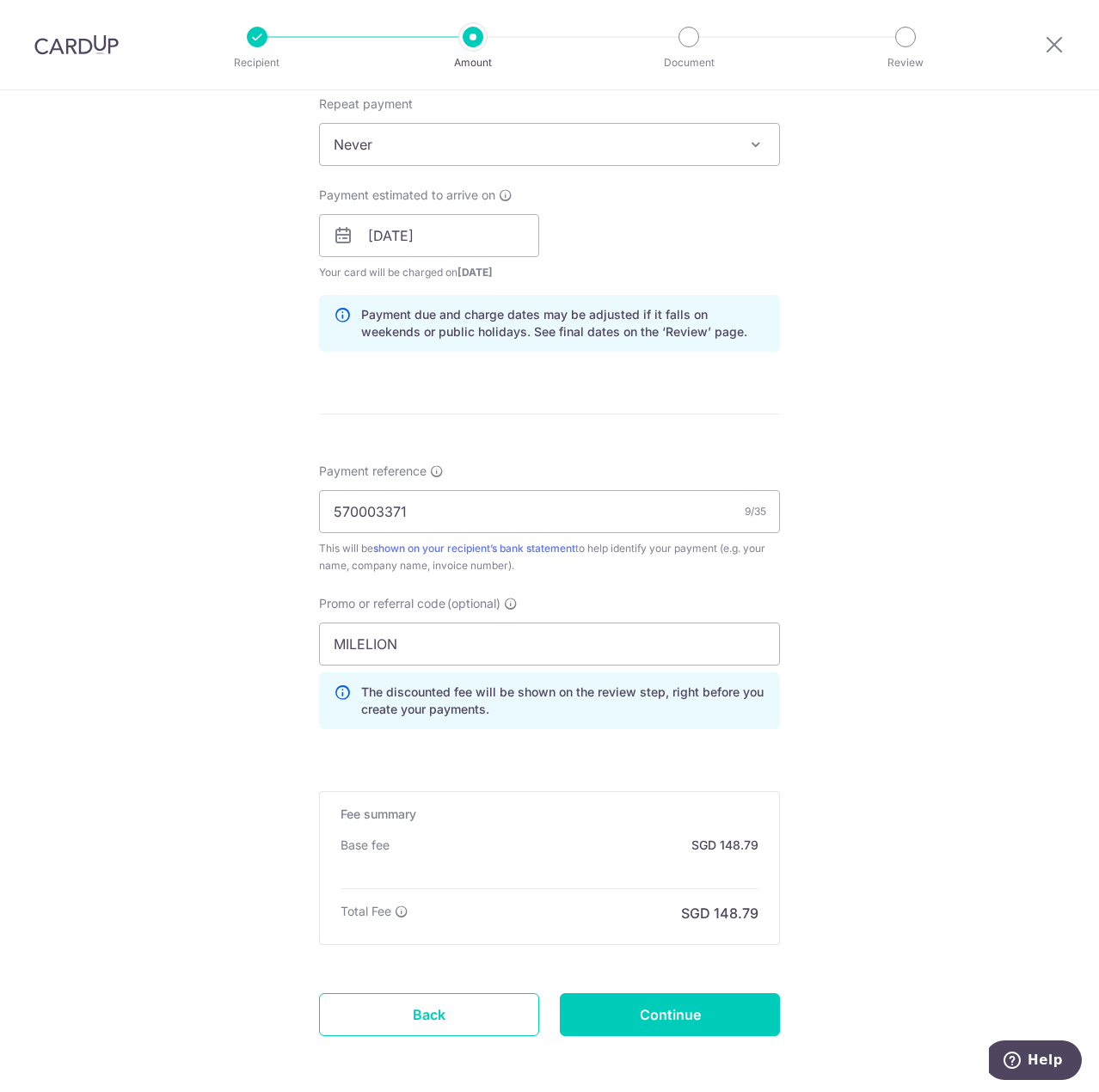
scroll to position [768, 0]
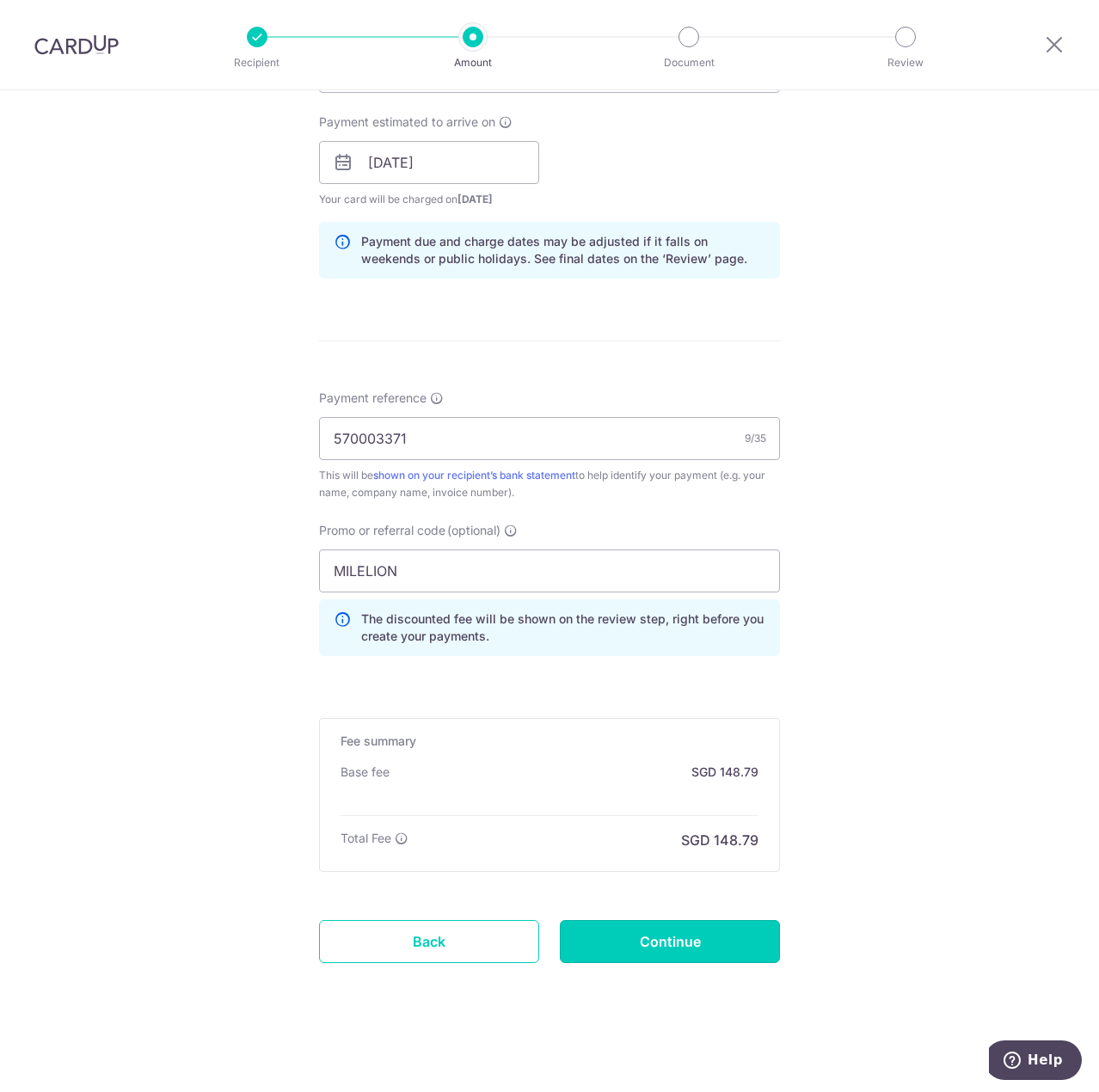
drag, startPoint x: 675, startPoint y: 944, endPoint x: 229, endPoint y: 741, distance: 490.0
click at [229, 741] on div "Tell us more about your payment Enter payment amount SGD 5,722.50 5722.50 Recip…" at bounding box center [550, 207] width 1099 height 1770
click at [550, 552] on div "Promo or referral code (optional) MILELION The discounted fee will be shown on …" at bounding box center [550, 589] width 461 height 134
click at [550, 557] on input "MILELION" at bounding box center [550, 571] width 461 height 43
click at [197, 614] on div "Tell us more about your payment Enter payment amount SGD 5,722.50 5722.50 Recip…" at bounding box center [550, 207] width 1099 height 1770
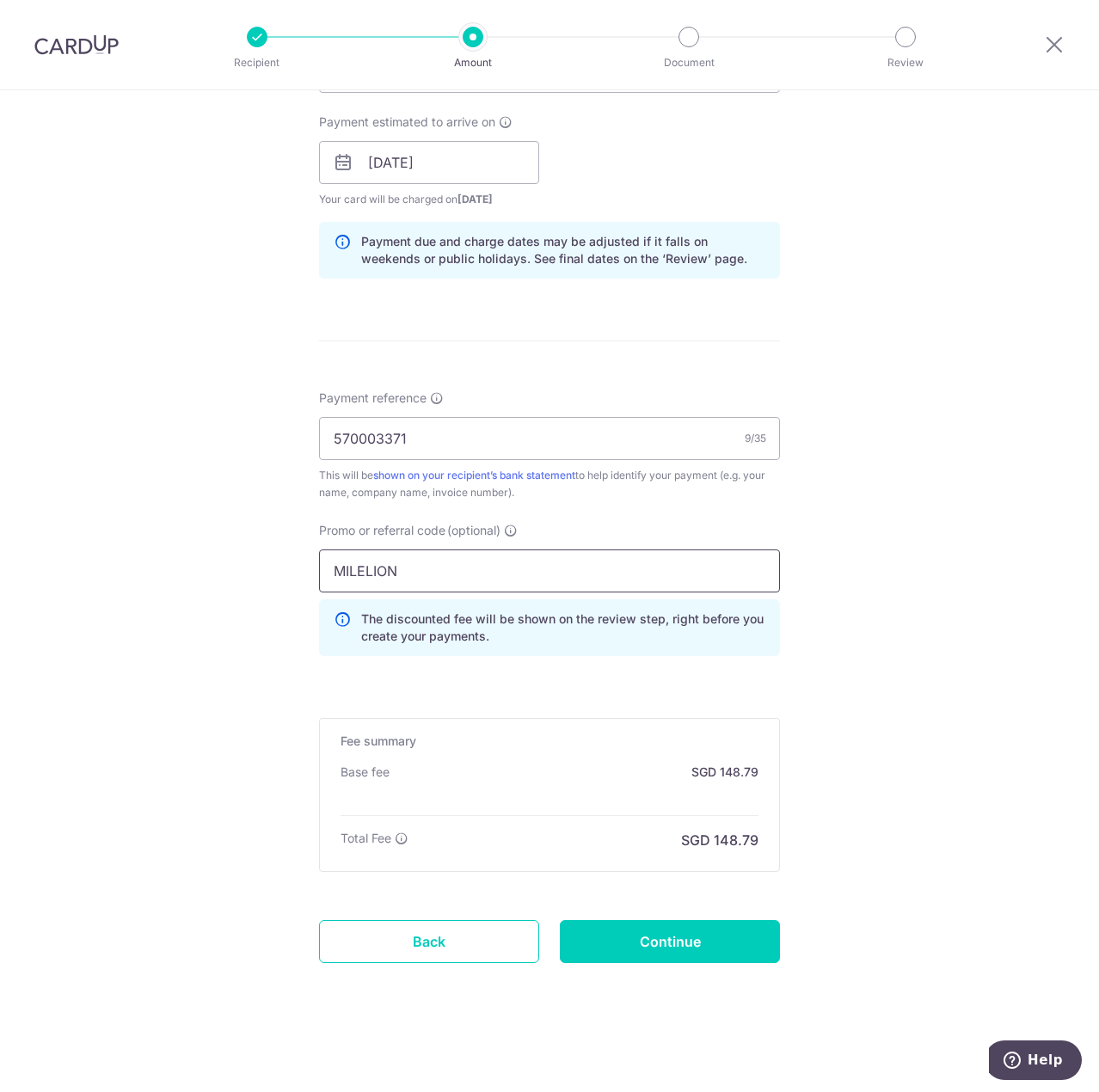
click at [513, 560] on input "MILELION" at bounding box center [550, 571] width 461 height 43
click at [713, 955] on input "Continue" at bounding box center [670, 941] width 220 height 43
type input "Create Schedule"
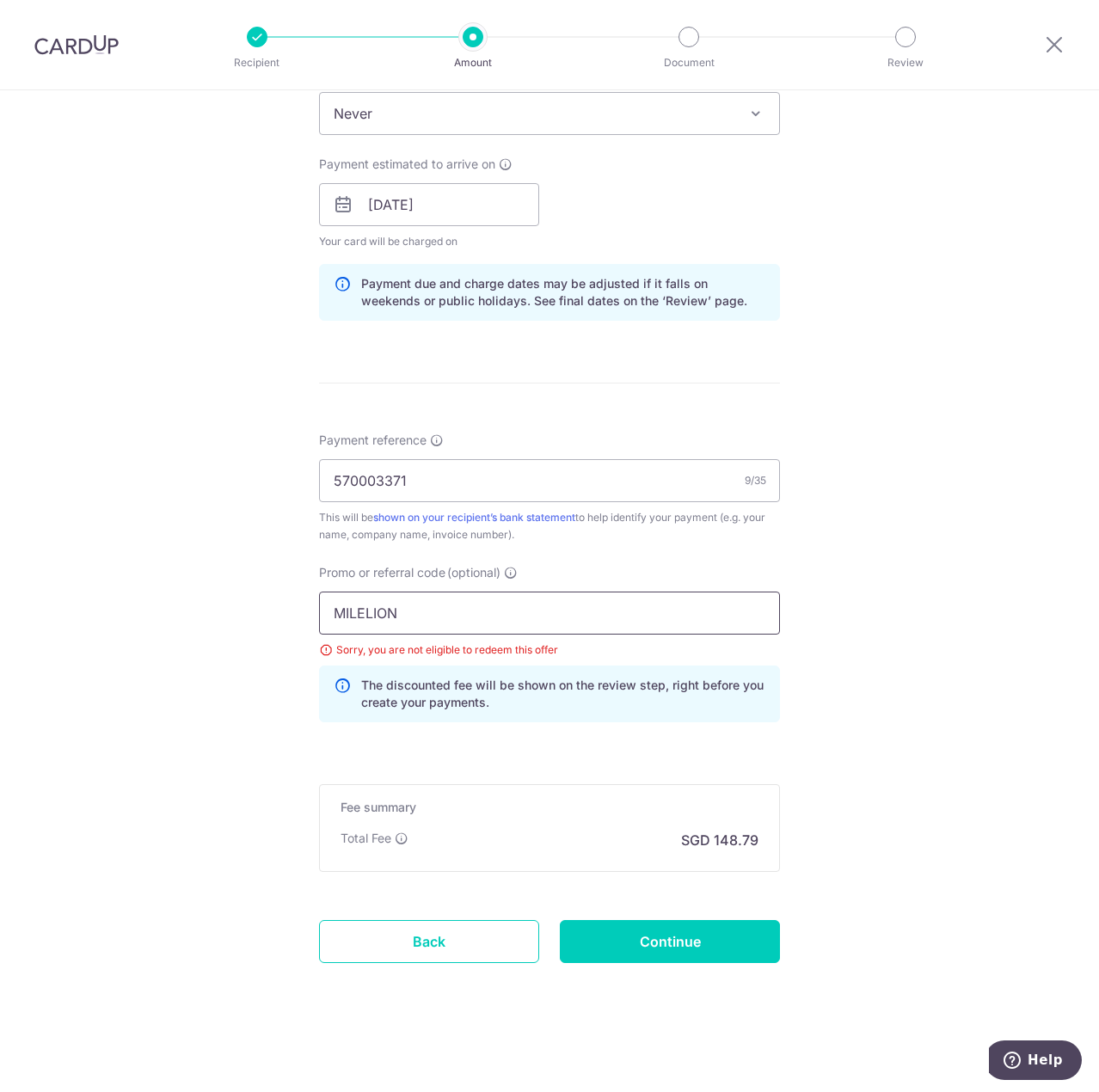
click at [446, 609] on input "MILELION" at bounding box center [550, 612] width 461 height 43
drag, startPoint x: 414, startPoint y: 620, endPoint x: 202, endPoint y: 616, distance: 212.0
click at [200, 616] on div "Tell us more about your payment Enter payment amount SGD 5,722.50 5722.50 Selec…" at bounding box center [550, 228] width 1099 height 1728
paste input "OFF225"
type input "OFF225"
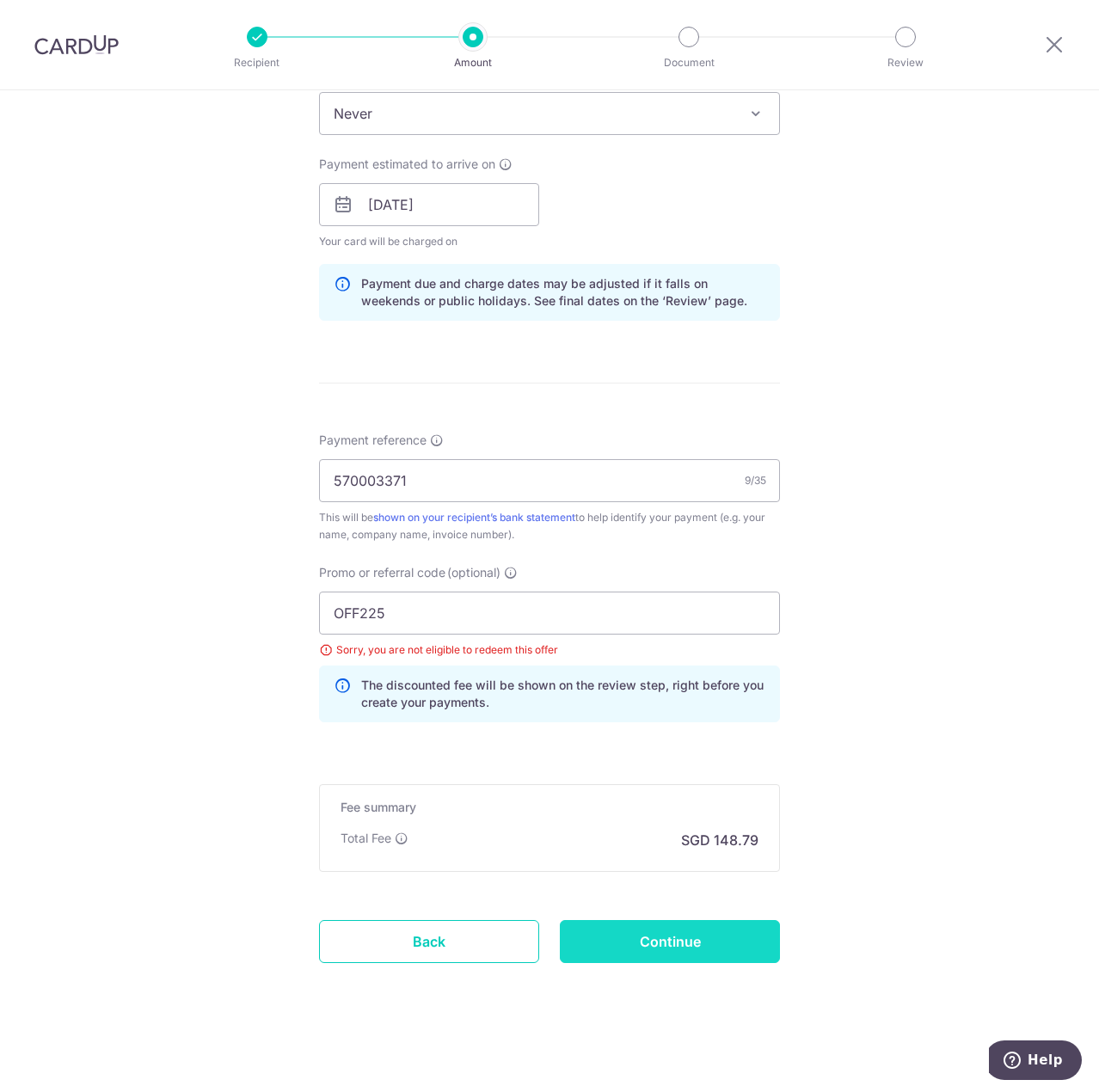
click at [618, 942] on input "Continue" at bounding box center [670, 941] width 220 height 43
type input "Update Schedule"
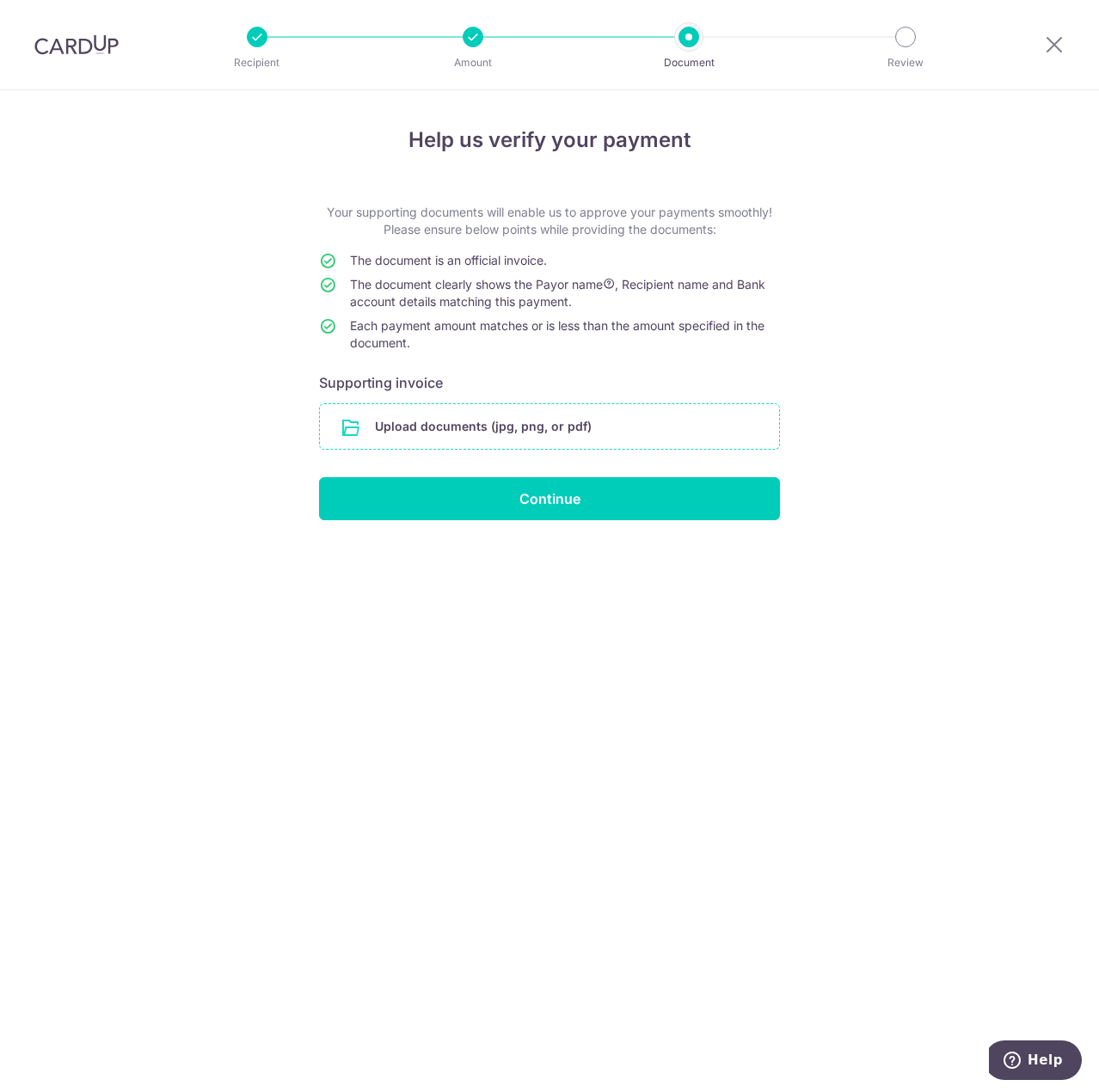
click at [496, 427] on input "file" at bounding box center [550, 426] width 459 height 45
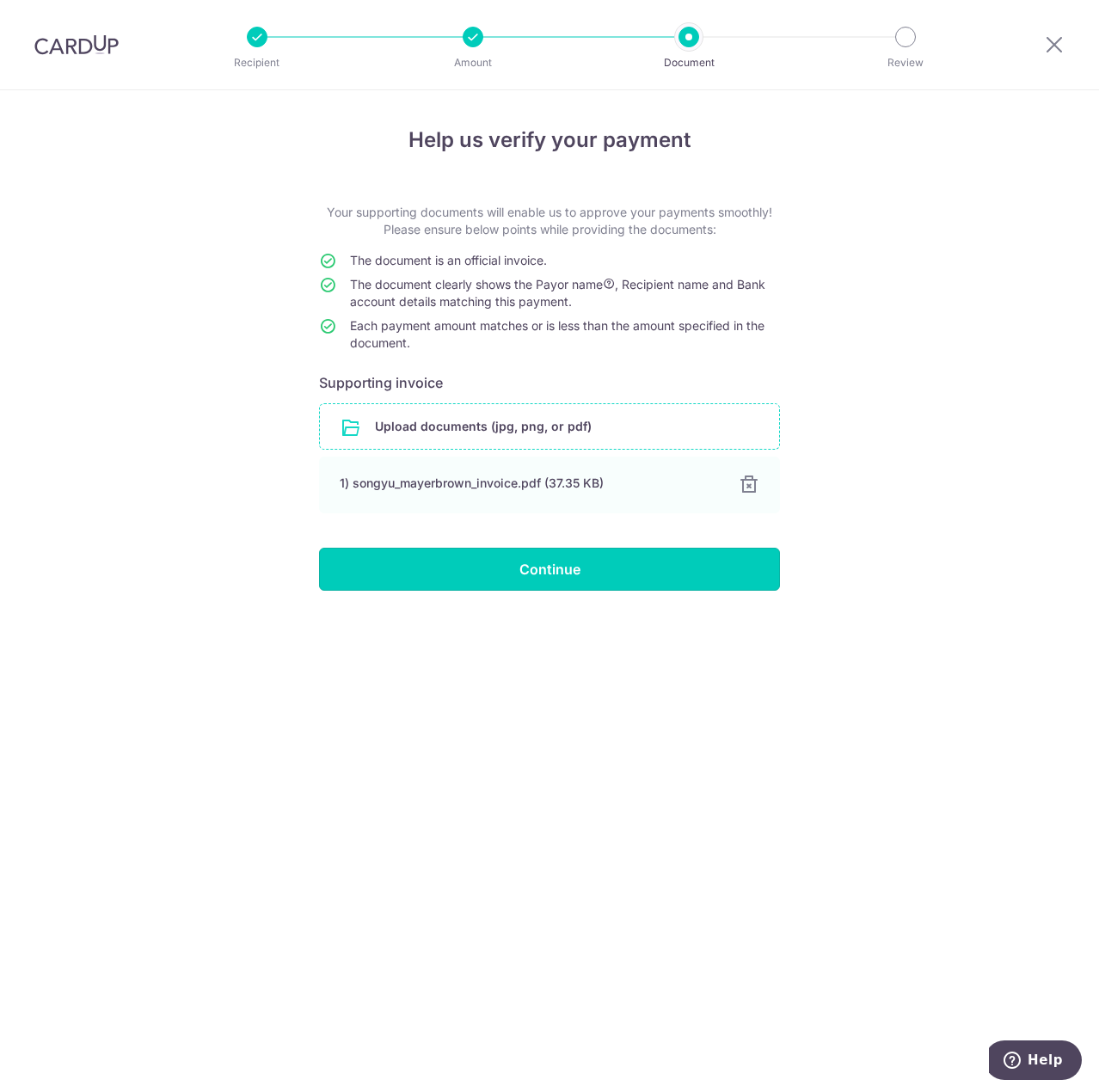
drag, startPoint x: 495, startPoint y: 571, endPoint x: 174, endPoint y: 542, distance: 322.3
click at [174, 542] on div "Help us verify your payment Your supporting documents will enable us to approve…" at bounding box center [550, 591] width 1099 height 1002
drag, startPoint x: 483, startPoint y: 585, endPoint x: 509, endPoint y: 711, distance: 128.7
click at [509, 711] on div "Help us verify your payment Your supporting documents will enable us to approve…" at bounding box center [550, 591] width 1099 height 1002
click at [567, 571] on input "Continue" at bounding box center [550, 569] width 461 height 43
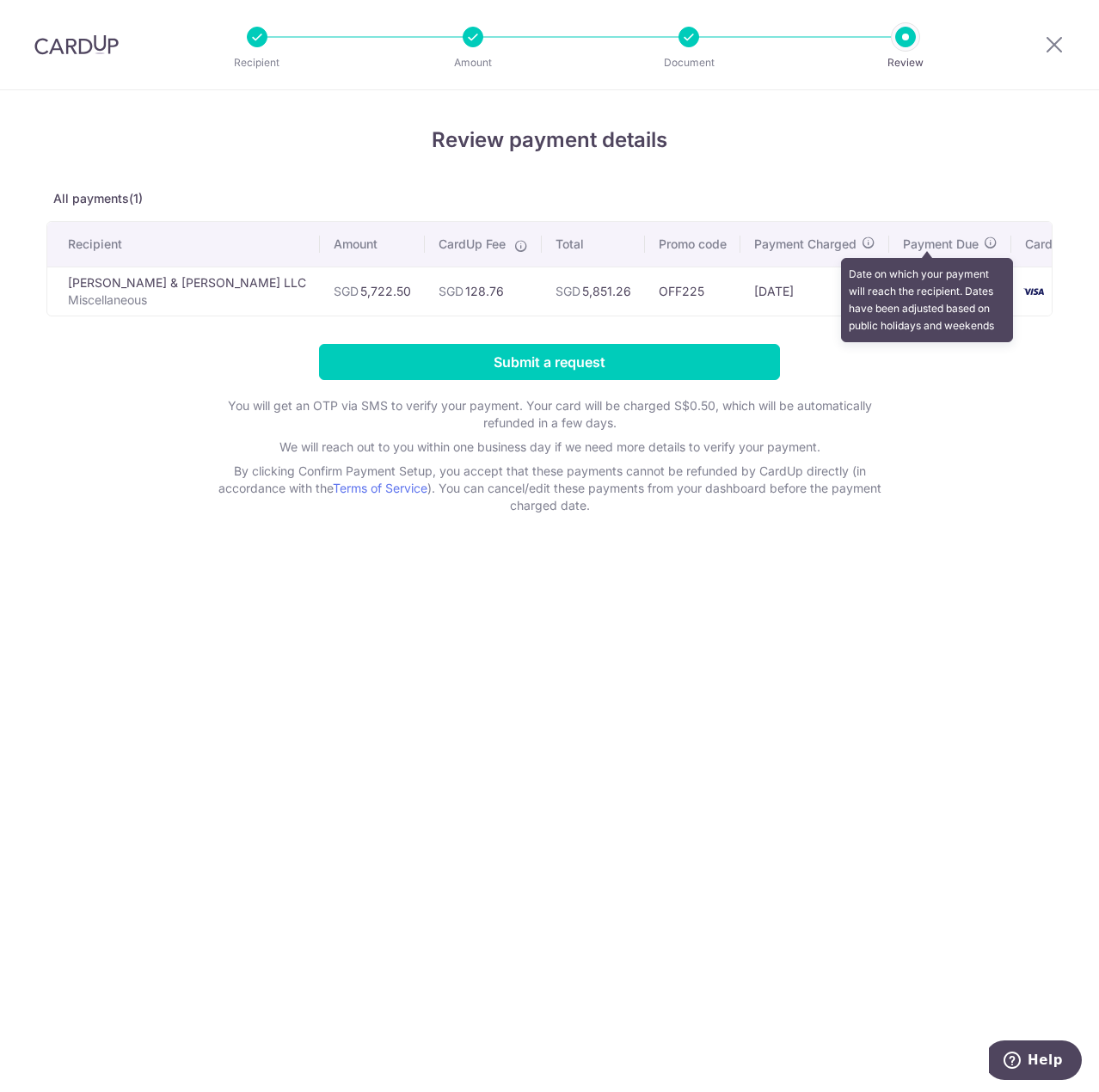
click at [983, 243] on icon at bounding box center [990, 242] width 14 height 14
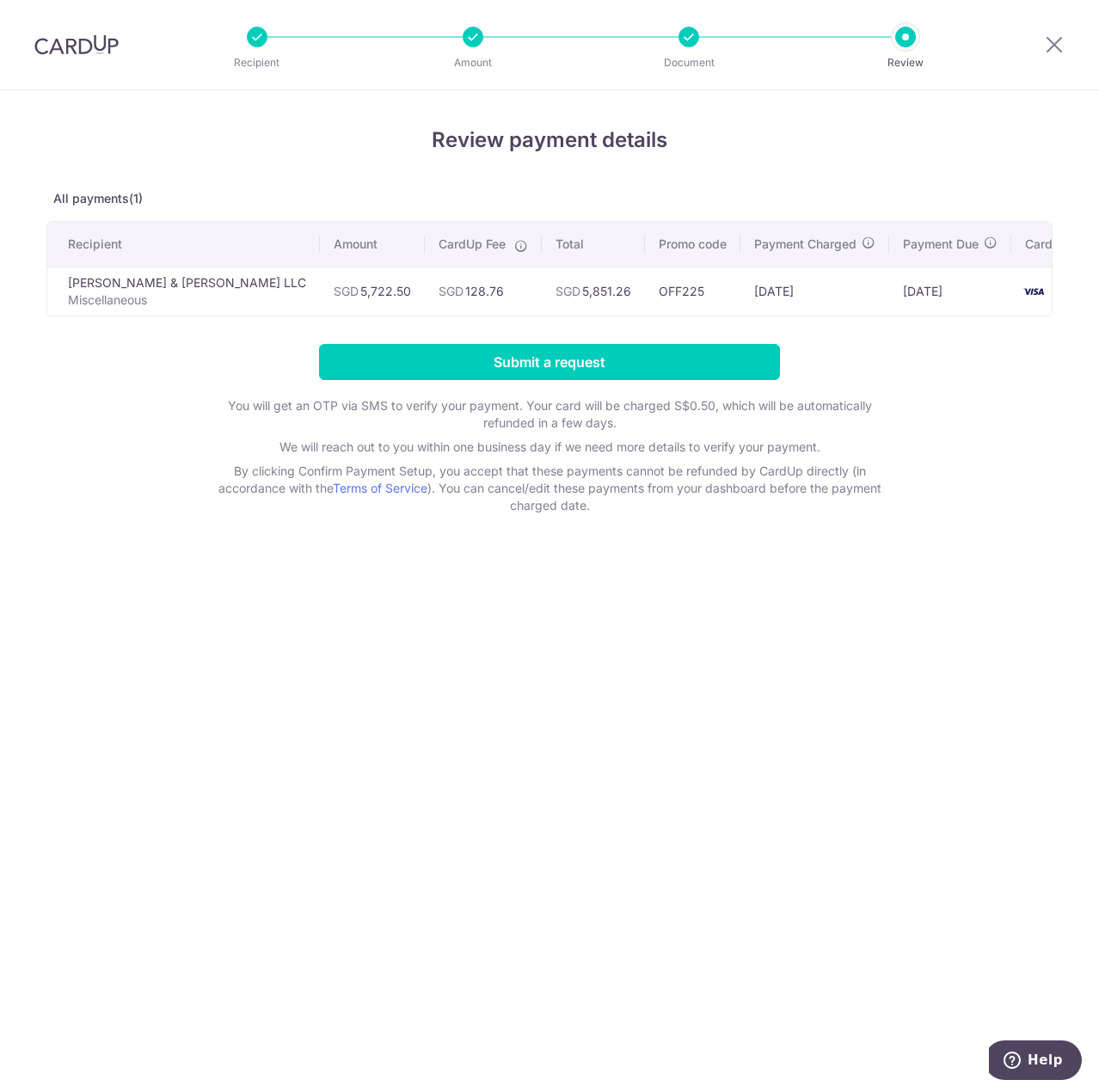
drag, startPoint x: 551, startPoint y: 288, endPoint x: 500, endPoint y: 289, distance: 51.0
click at [541, 289] on td "SGD 5,851.26" at bounding box center [592, 291] width 103 height 49
drag, startPoint x: 489, startPoint y: 585, endPoint x: 635, endPoint y: 713, distance: 194.2
click at [489, 585] on div "Review payment details All payments(1) Recipient Amount CardUp Fee Total Promo …" at bounding box center [550, 591] width 1099 height 1002
drag, startPoint x: 314, startPoint y: 288, endPoint x: 266, endPoint y: 289, distance: 48.0
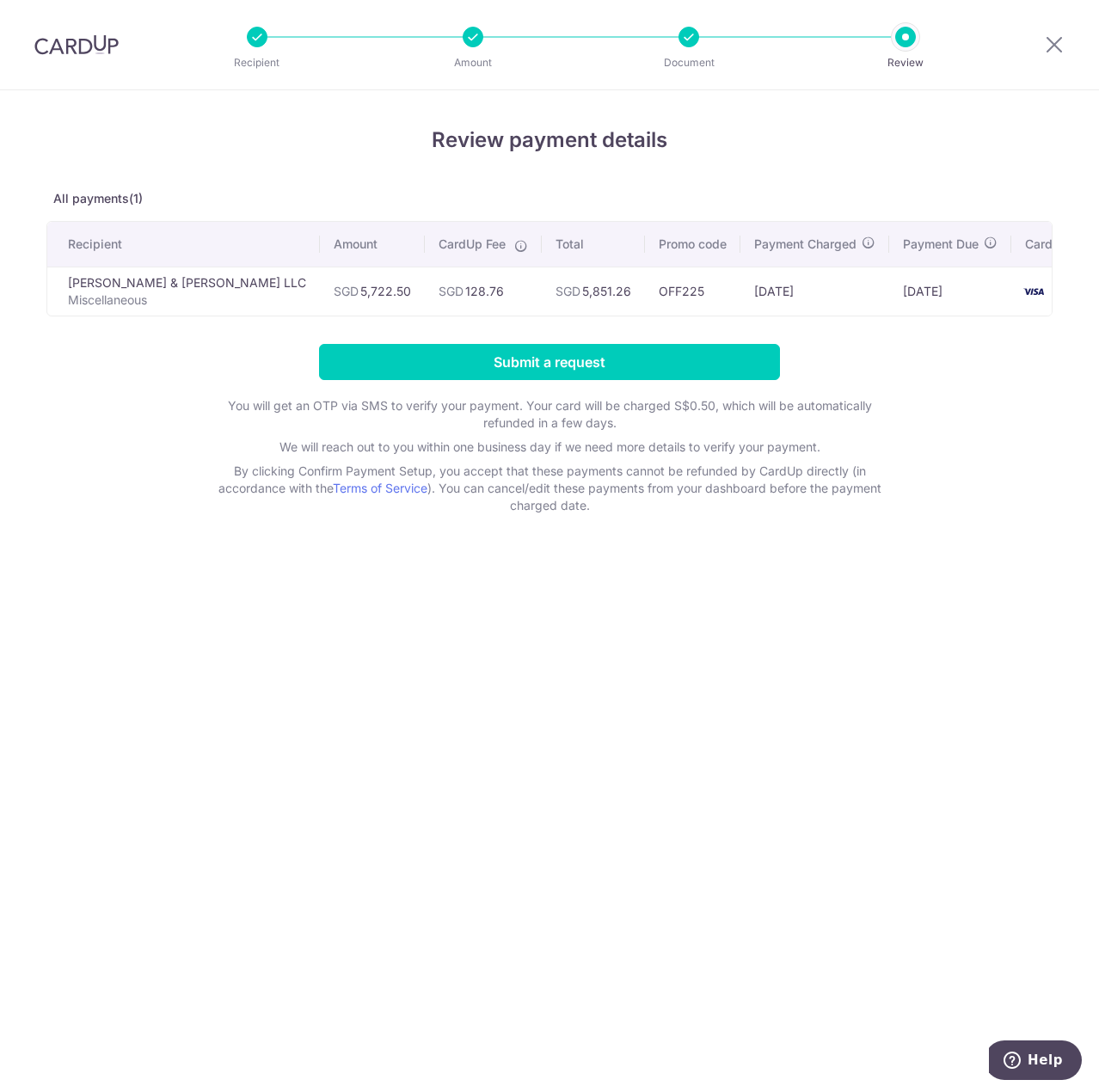
click at [320, 289] on td "SGD 5,722.50" at bounding box center [372, 291] width 105 height 49
click at [237, 452] on p "We will reach out to you within one business day if we need more details to ver…" at bounding box center [550, 447] width 688 height 17
click at [715, 804] on div "Review payment details All payments(1) Recipient Amount CardUp Fee Total Promo …" at bounding box center [550, 591] width 1099 height 1002
click at [762, 525] on div "Review payment details All payments(1) Recipient Amount CardUp Fee Total Promo …" at bounding box center [550, 591] width 1099 height 1002
drag, startPoint x: 698, startPoint y: 365, endPoint x: 933, endPoint y: 570, distance: 311.8
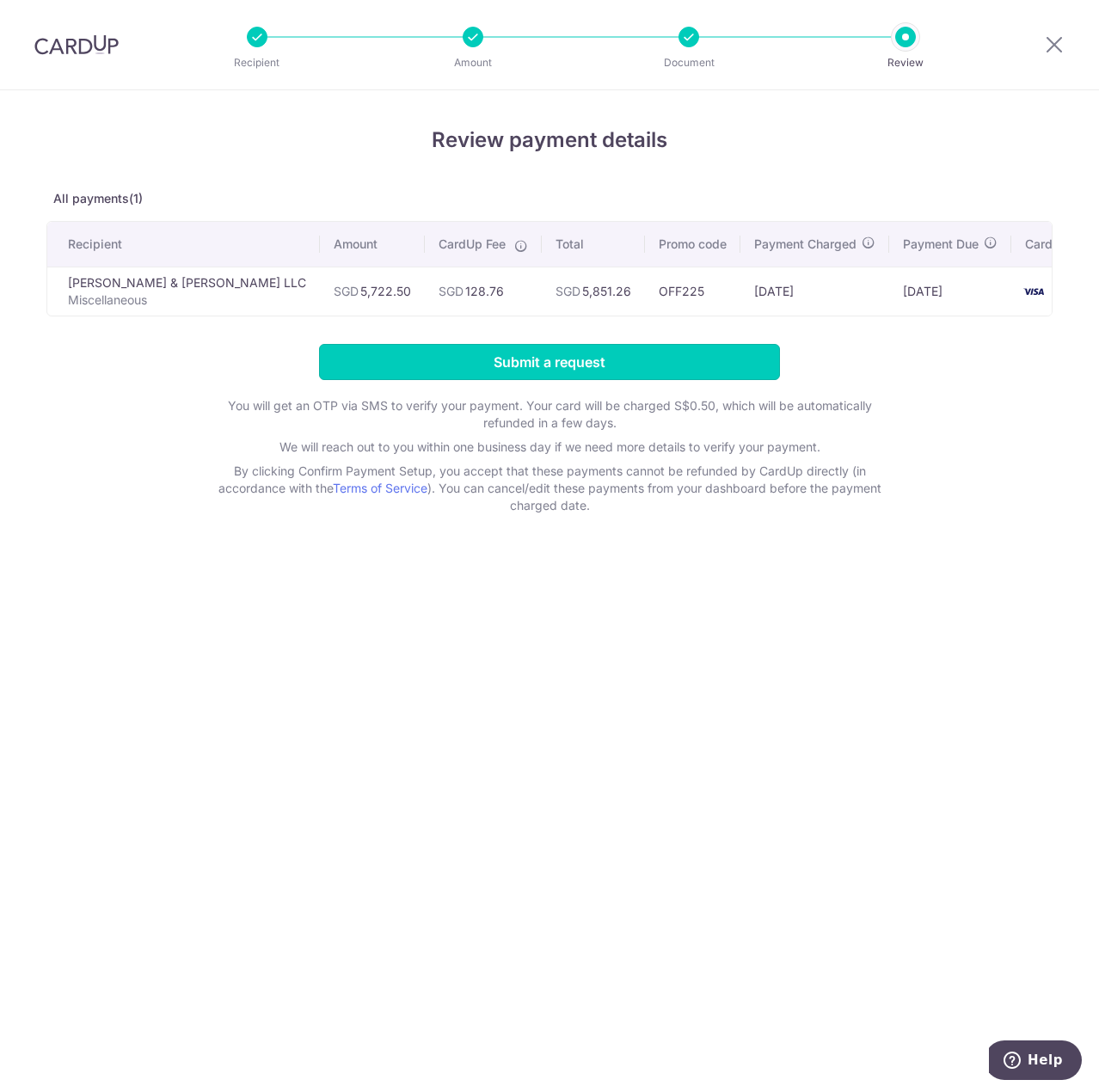
click at [934, 571] on div "Review payment details All payments(1) Recipient Amount CardUp Fee Total Promo …" at bounding box center [550, 591] width 1099 height 1002
click at [662, 357] on input "Submit a request" at bounding box center [550, 362] width 461 height 36
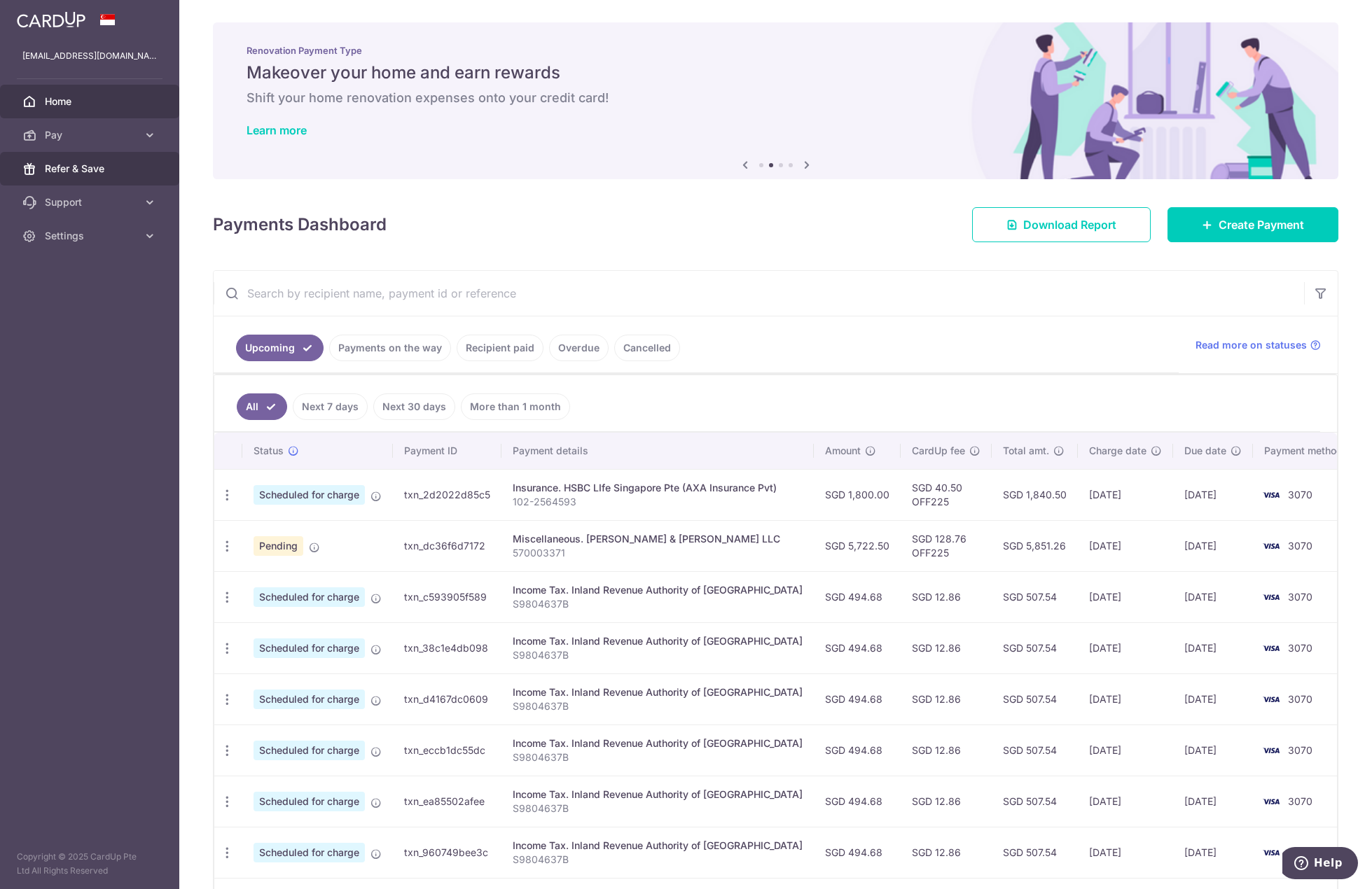
click at [127, 170] on span "Refer & Save" at bounding box center [90, 168] width 93 height 14
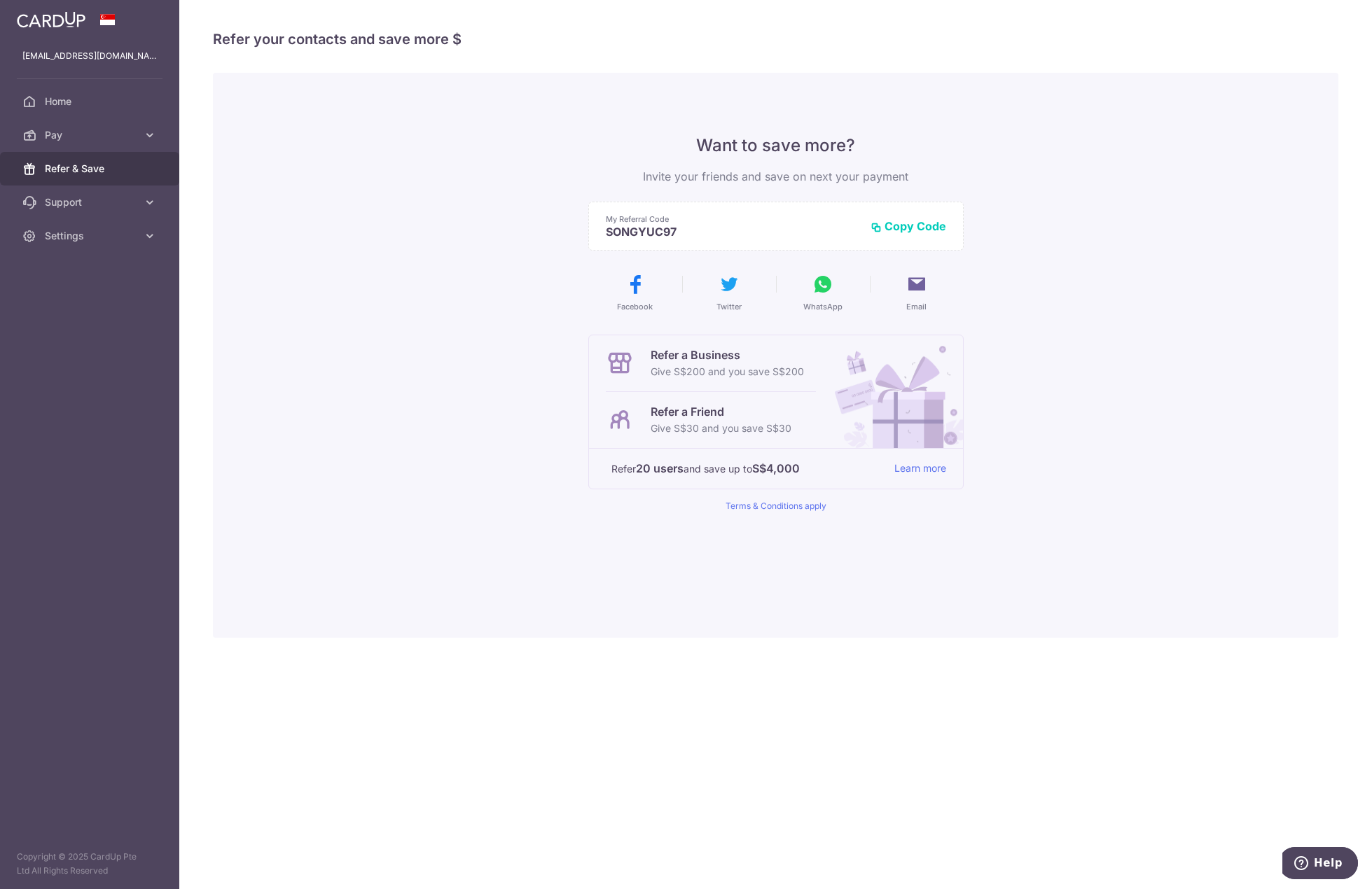
click at [894, 228] on button "Copy Code" at bounding box center [908, 226] width 76 height 14
